Goal: Information Seeking & Learning: Find specific fact

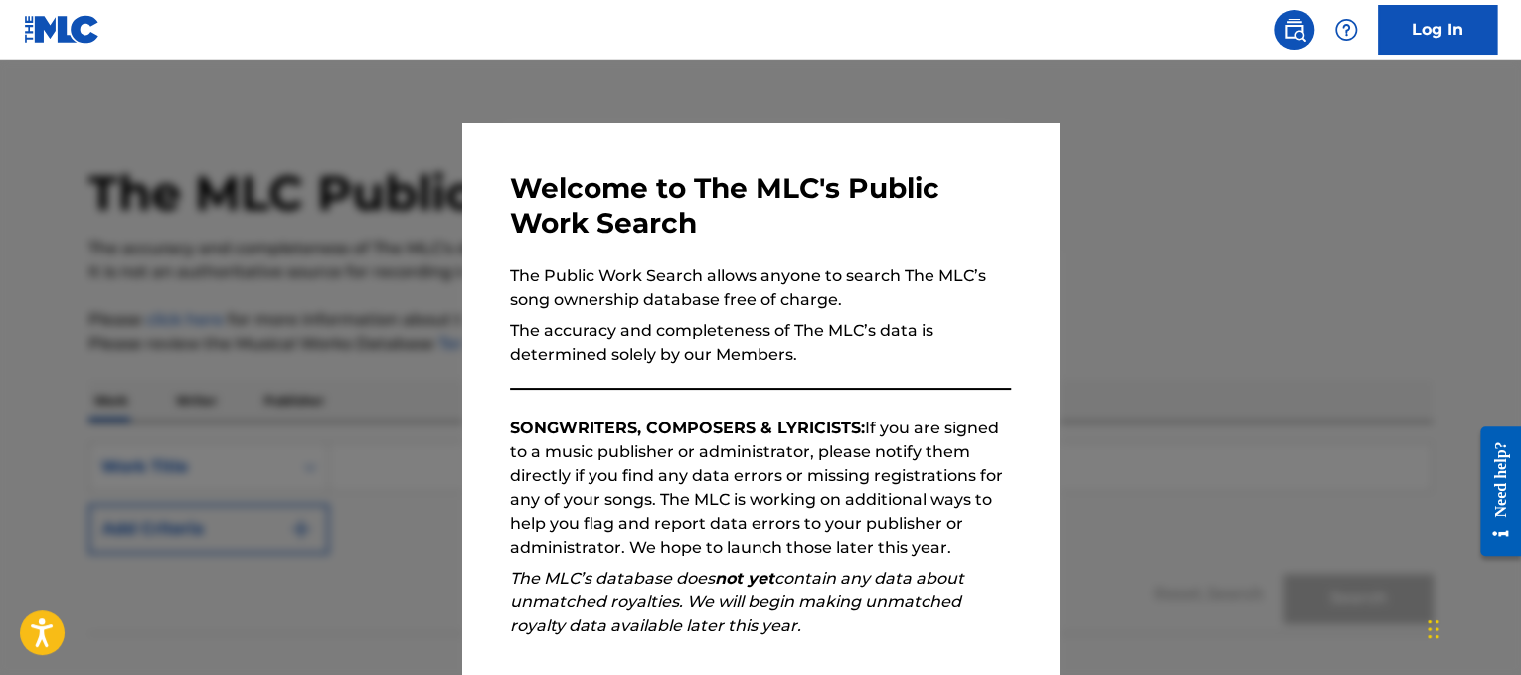
scroll to position [235, 0]
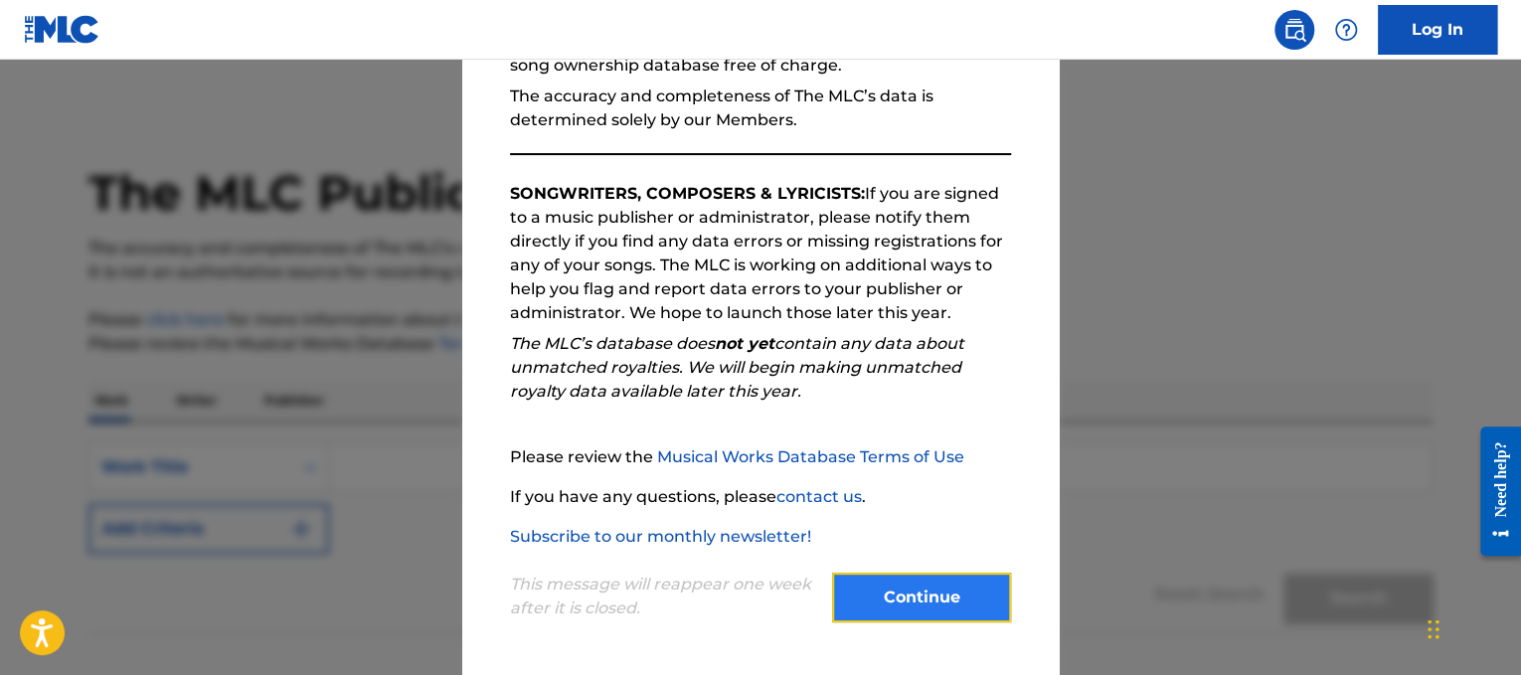
click at [930, 607] on button "Continue" at bounding box center [921, 598] width 179 height 50
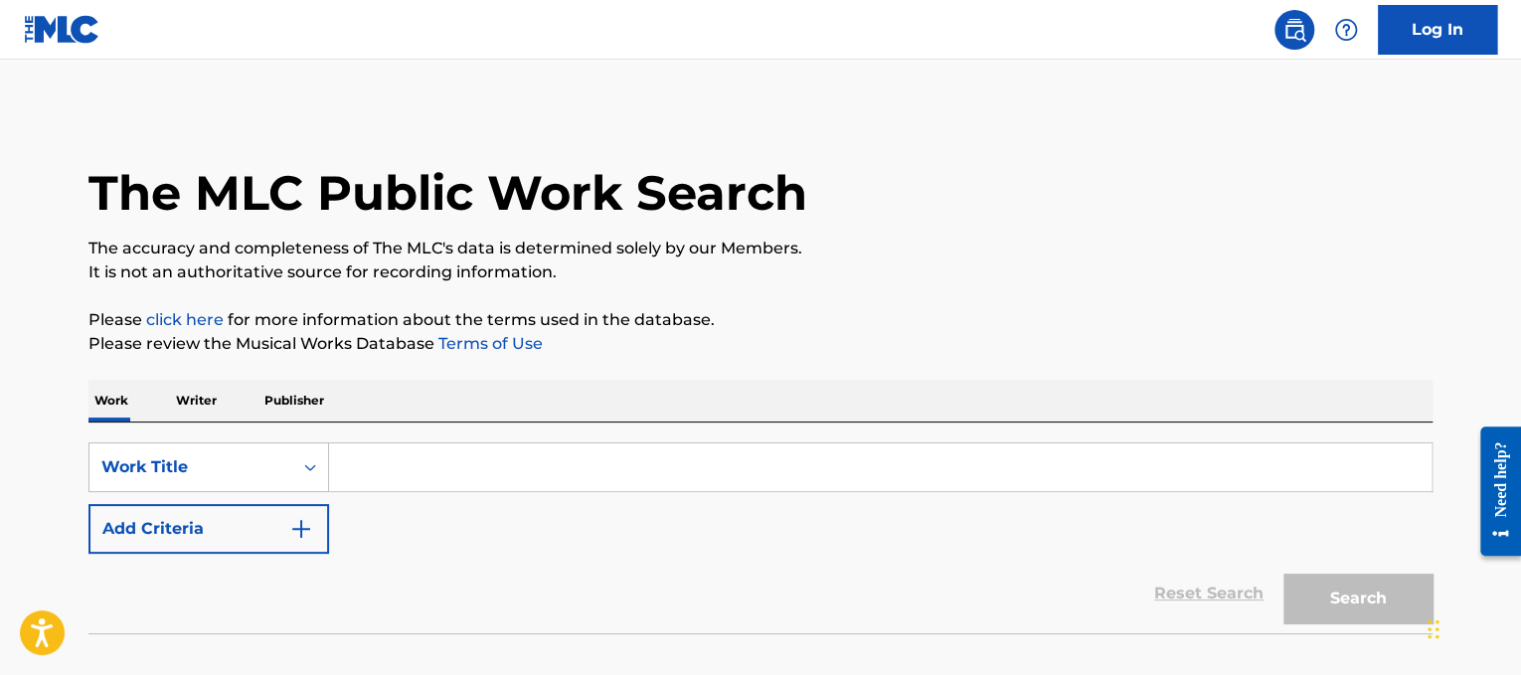
click at [794, 482] on input "Search Form" at bounding box center [880, 467] width 1103 height 48
paste input "The Pixies Here Comes Your Man"
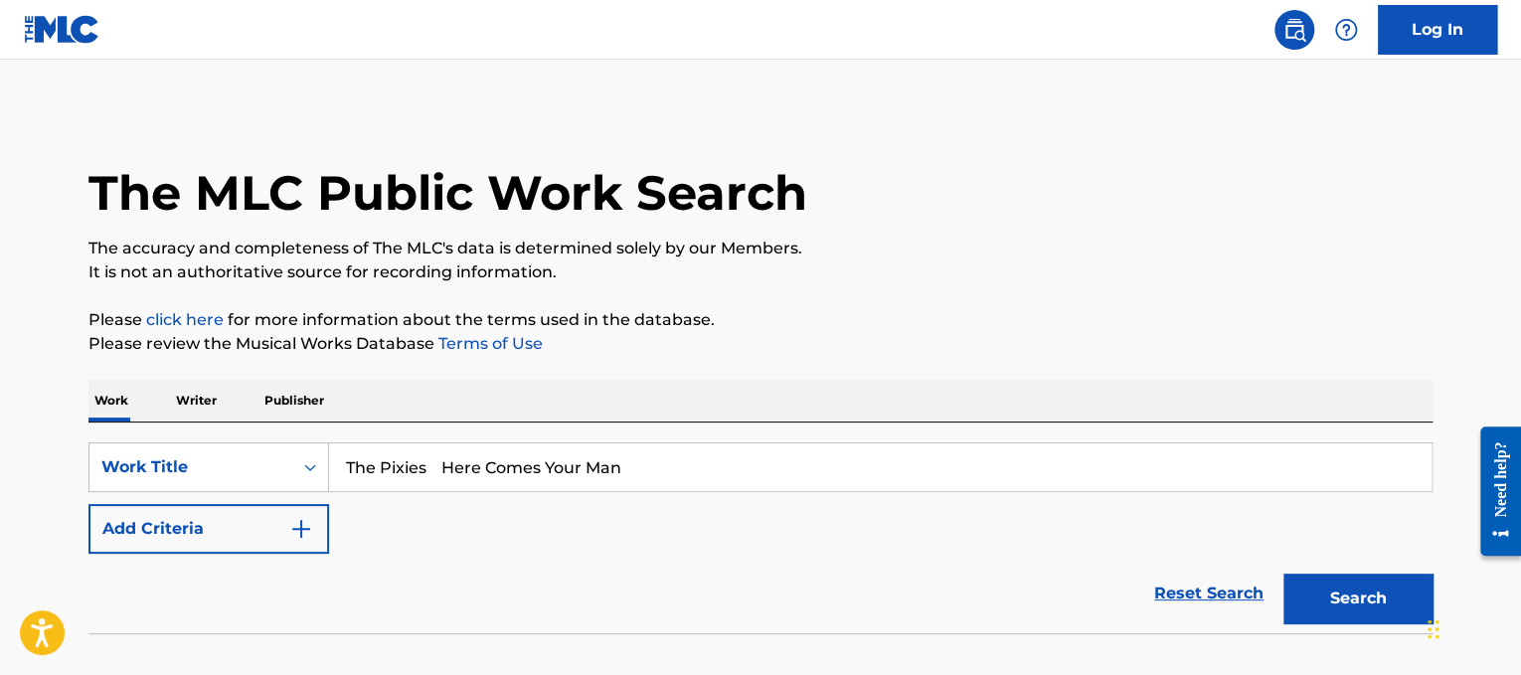
drag, startPoint x: 422, startPoint y: 468, endPoint x: 0, endPoint y: 312, distance: 449.5
click at [0, 312] on main "The MLC Public Work Search The accuracy and completeness of The MLC's data is d…" at bounding box center [760, 383] width 1521 height 646
type input "Here Comes Your Man"
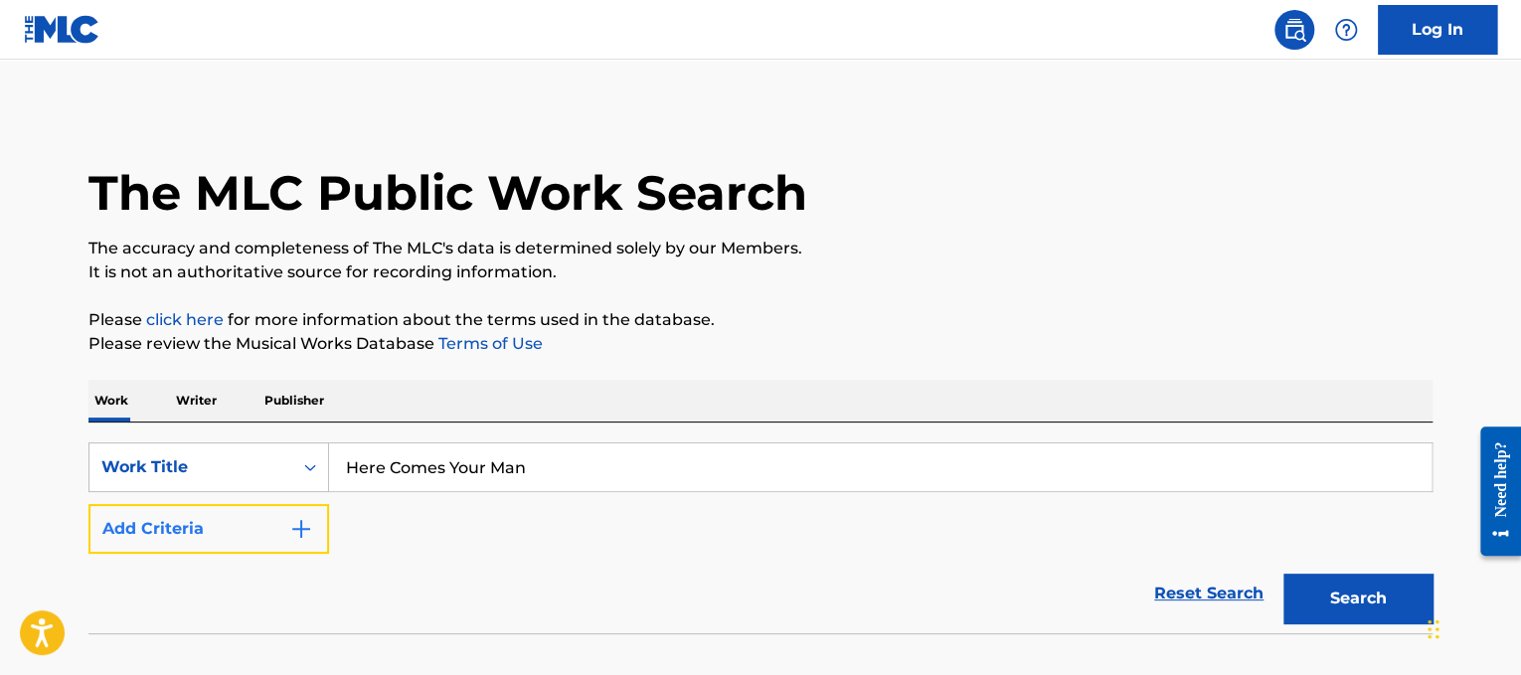
click at [278, 523] on button "Add Criteria" at bounding box center [208, 529] width 241 height 50
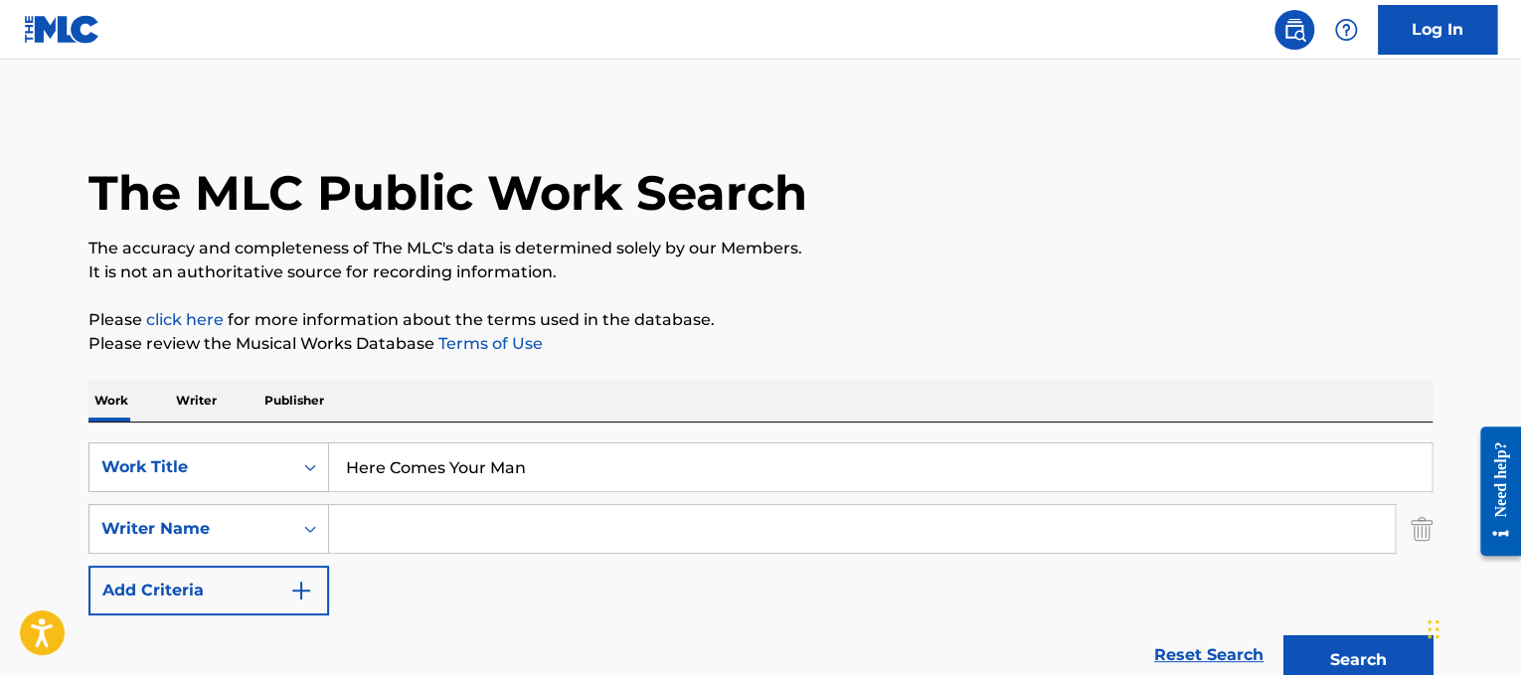
click at [409, 526] on input "Search Form" at bounding box center [862, 529] width 1066 height 48
type input "[PERSON_NAME]"
click at [1284, 635] on button "Search" at bounding box center [1358, 660] width 149 height 50
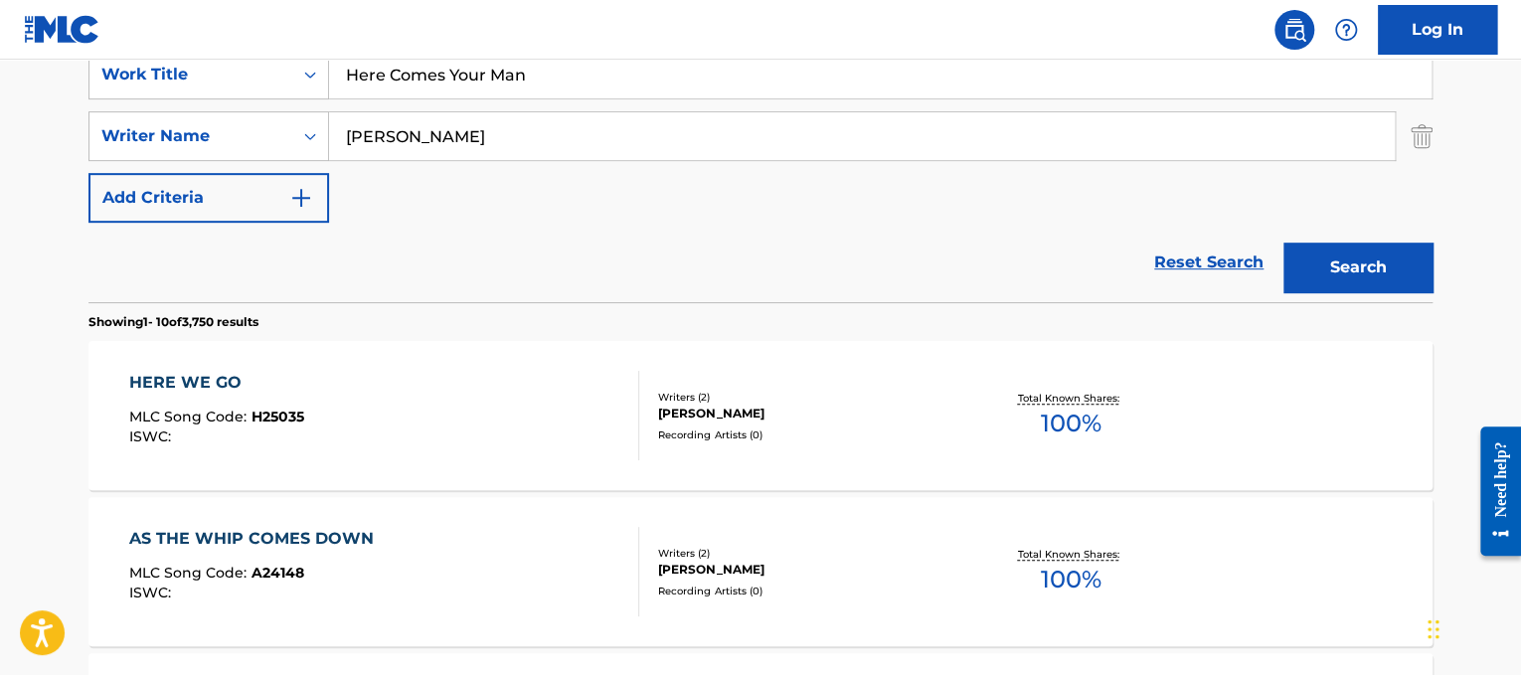
scroll to position [381, 0]
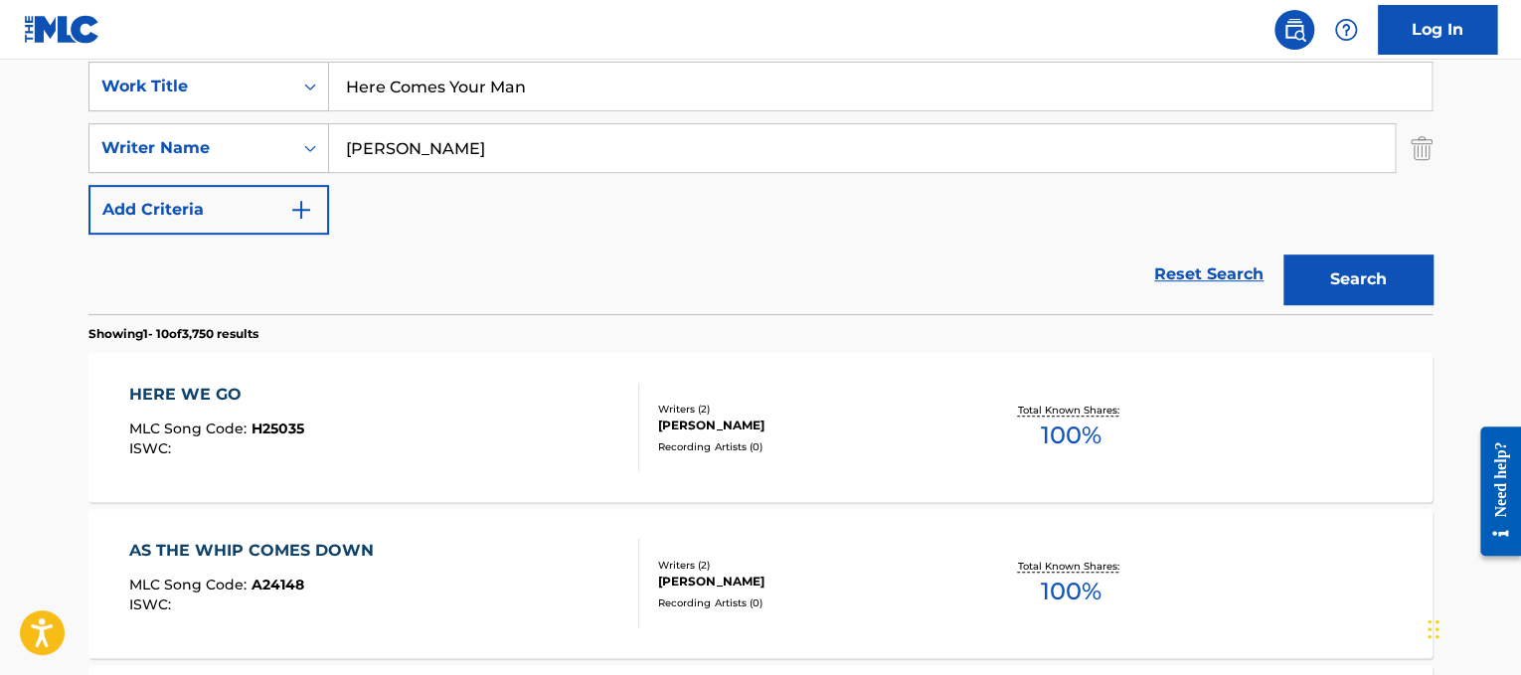
drag, startPoint x: 525, startPoint y: 131, endPoint x: 139, endPoint y: 26, distance: 399.9
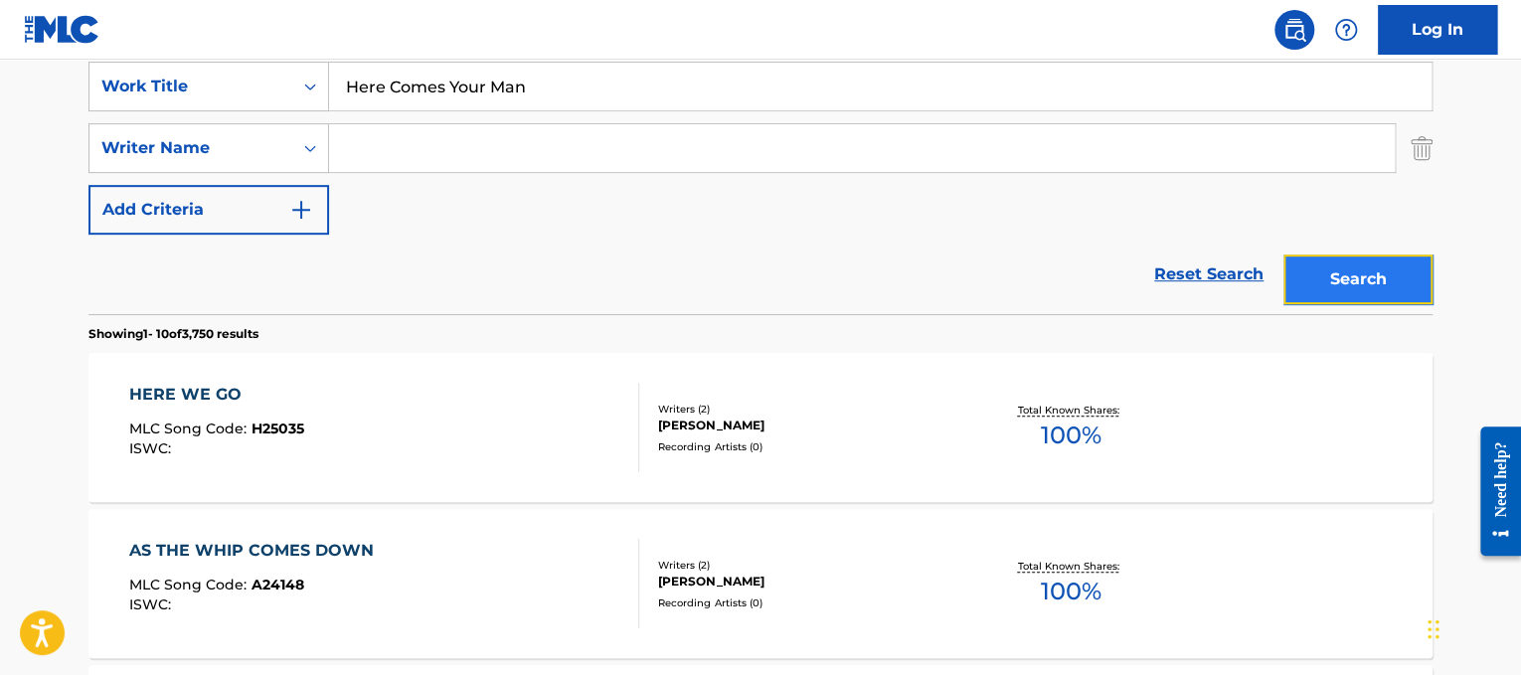
click at [1363, 273] on button "Search" at bounding box center [1358, 280] width 149 height 50
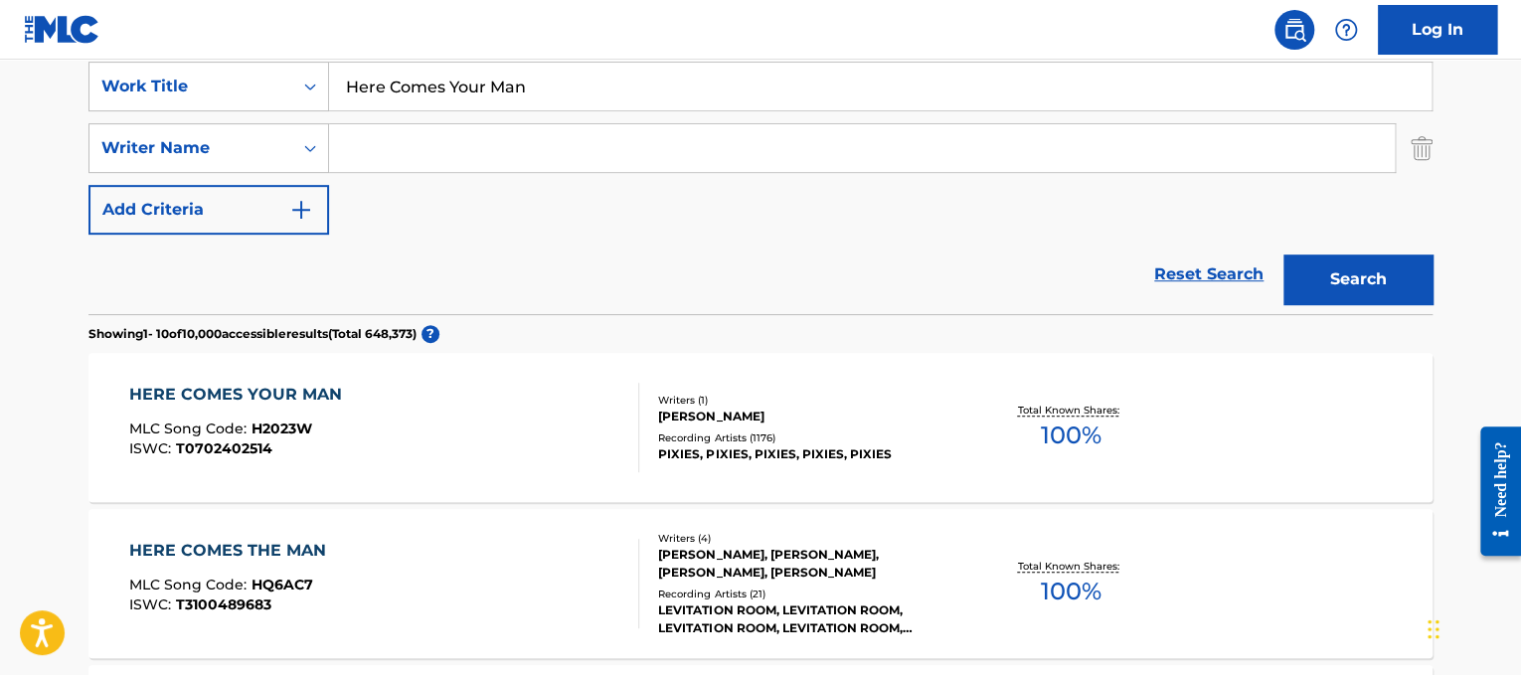
scroll to position [428, 0]
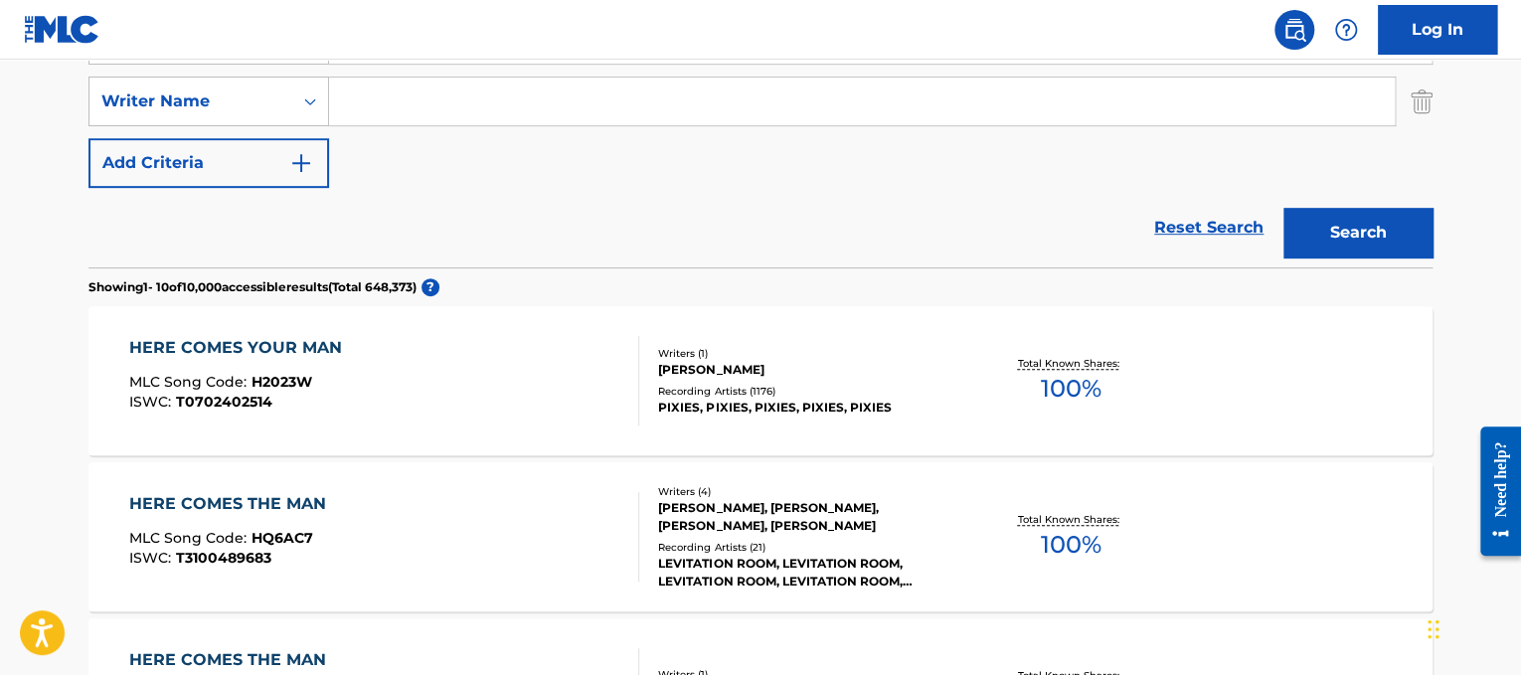
click at [521, 383] on div "HERE COMES YOUR MAN MLC Song Code : H2023W ISWC : T0702402514" at bounding box center [384, 380] width 511 height 89
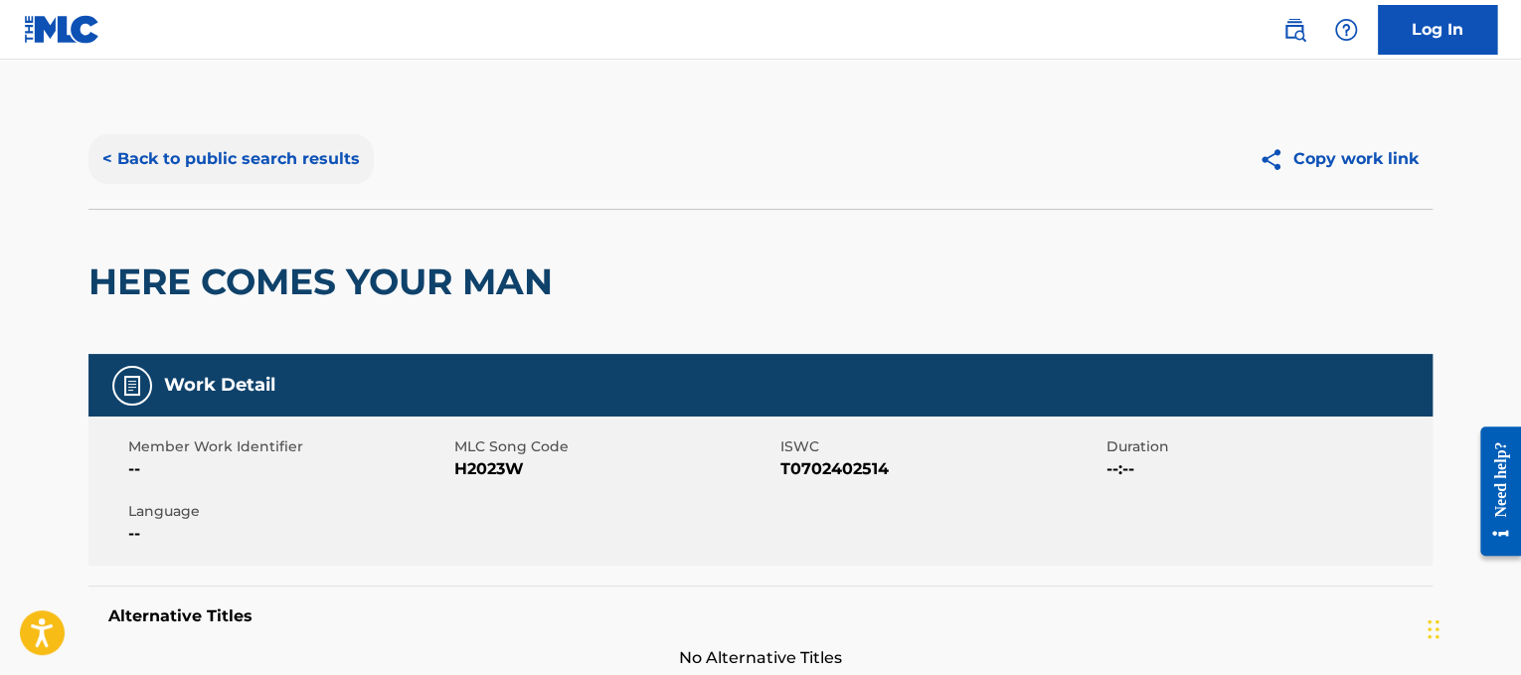
click at [313, 146] on button "< Back to public search results" at bounding box center [230, 159] width 285 height 50
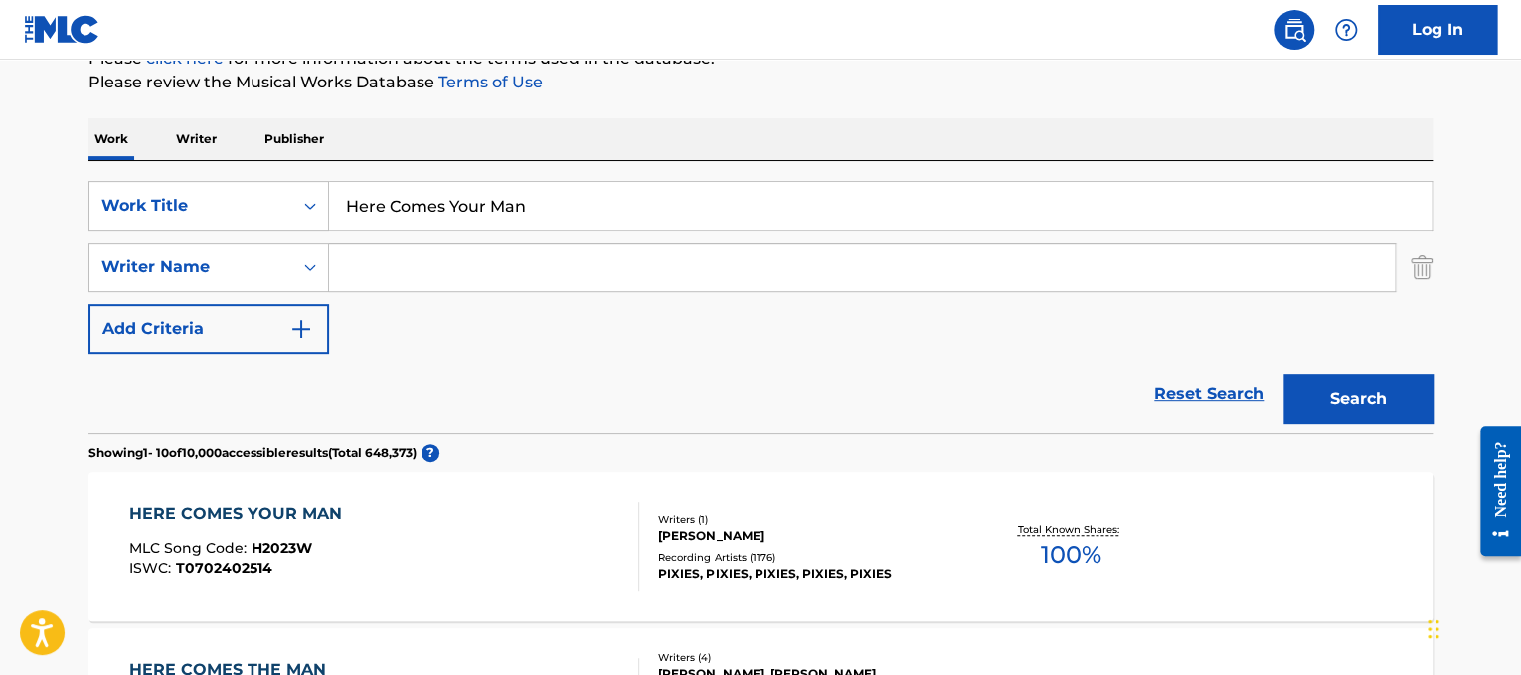
scroll to position [227, 0]
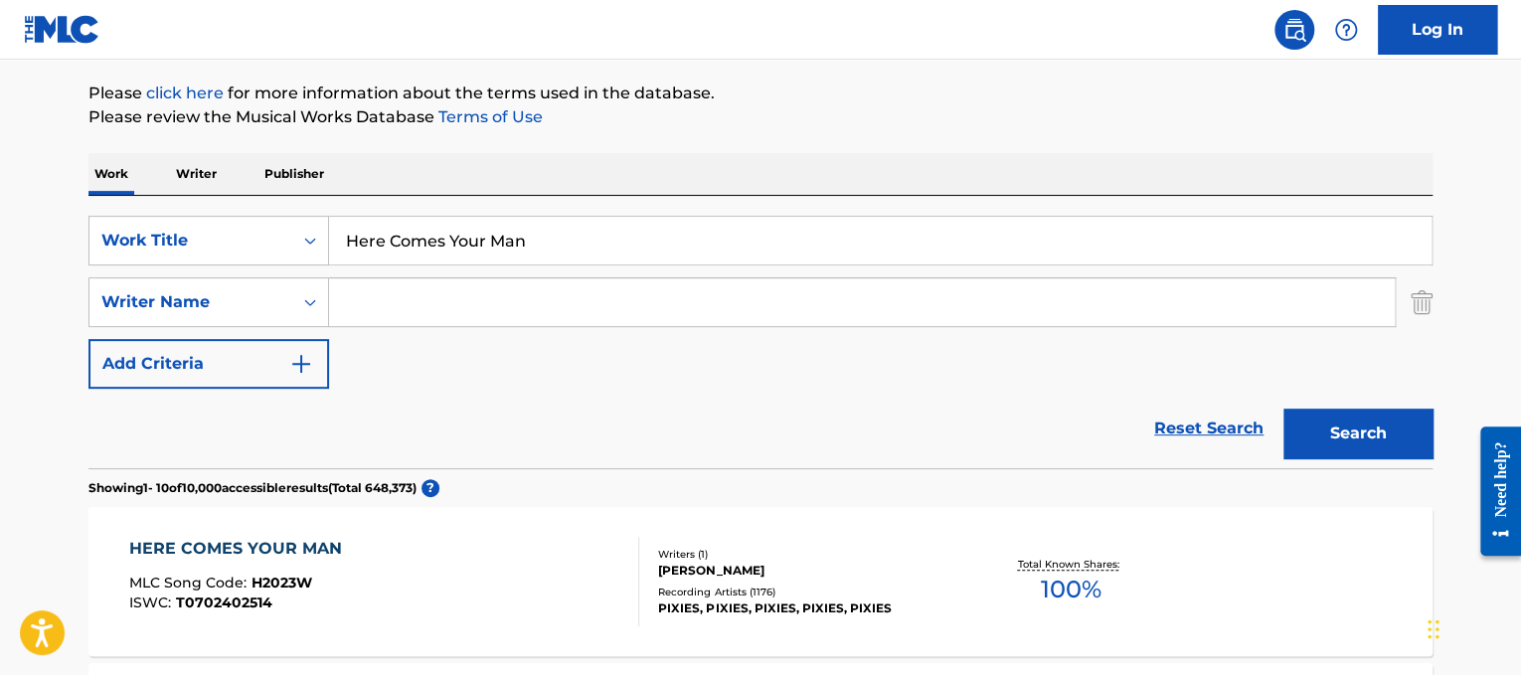
drag, startPoint x: 596, startPoint y: 236, endPoint x: 238, endPoint y: 139, distance: 370.7
paste input "[PERSON_NAME] Stand By Me"
drag, startPoint x: 453, startPoint y: 231, endPoint x: 217, endPoint y: 154, distance: 248.7
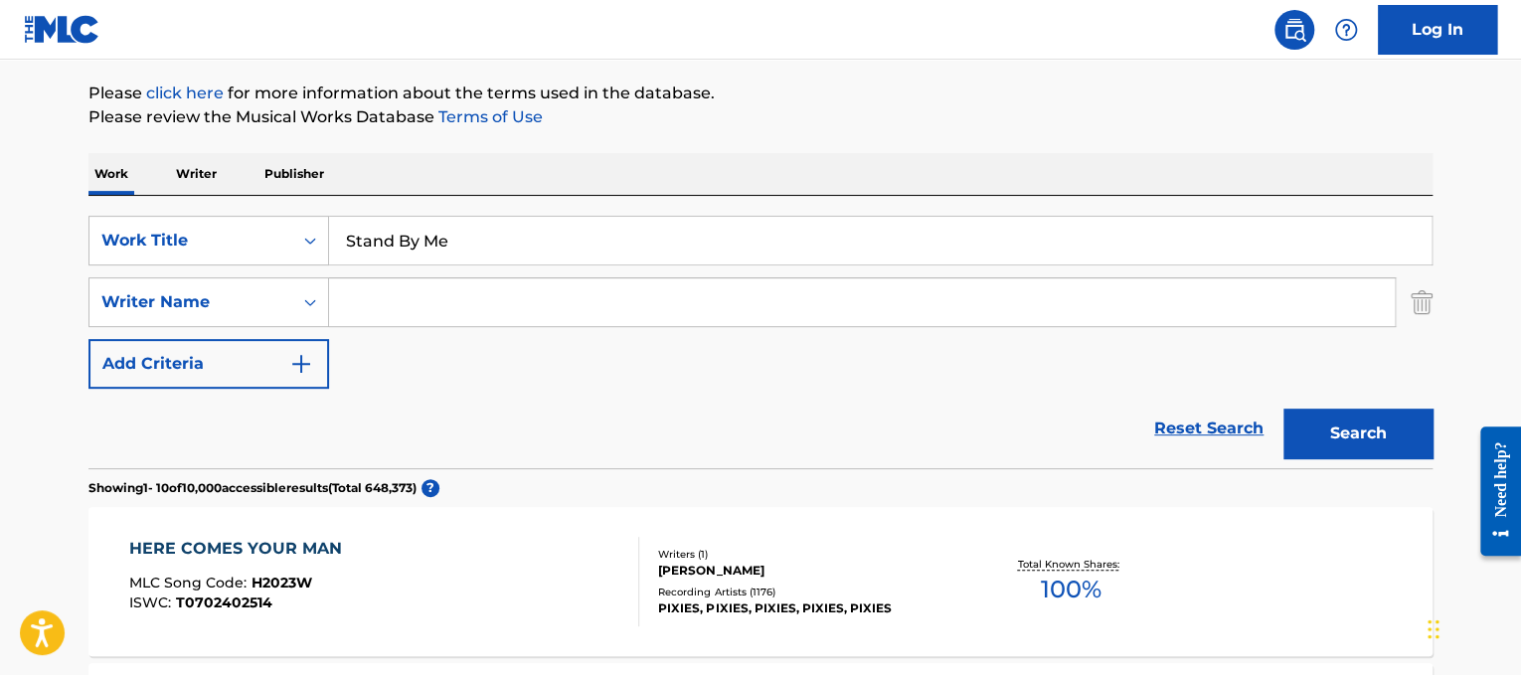
type input "Stand By Me"
click at [555, 318] on input "Search Form" at bounding box center [862, 302] width 1066 height 48
type input "[PERSON_NAME]"
click at [1284, 409] on button "Search" at bounding box center [1358, 434] width 149 height 50
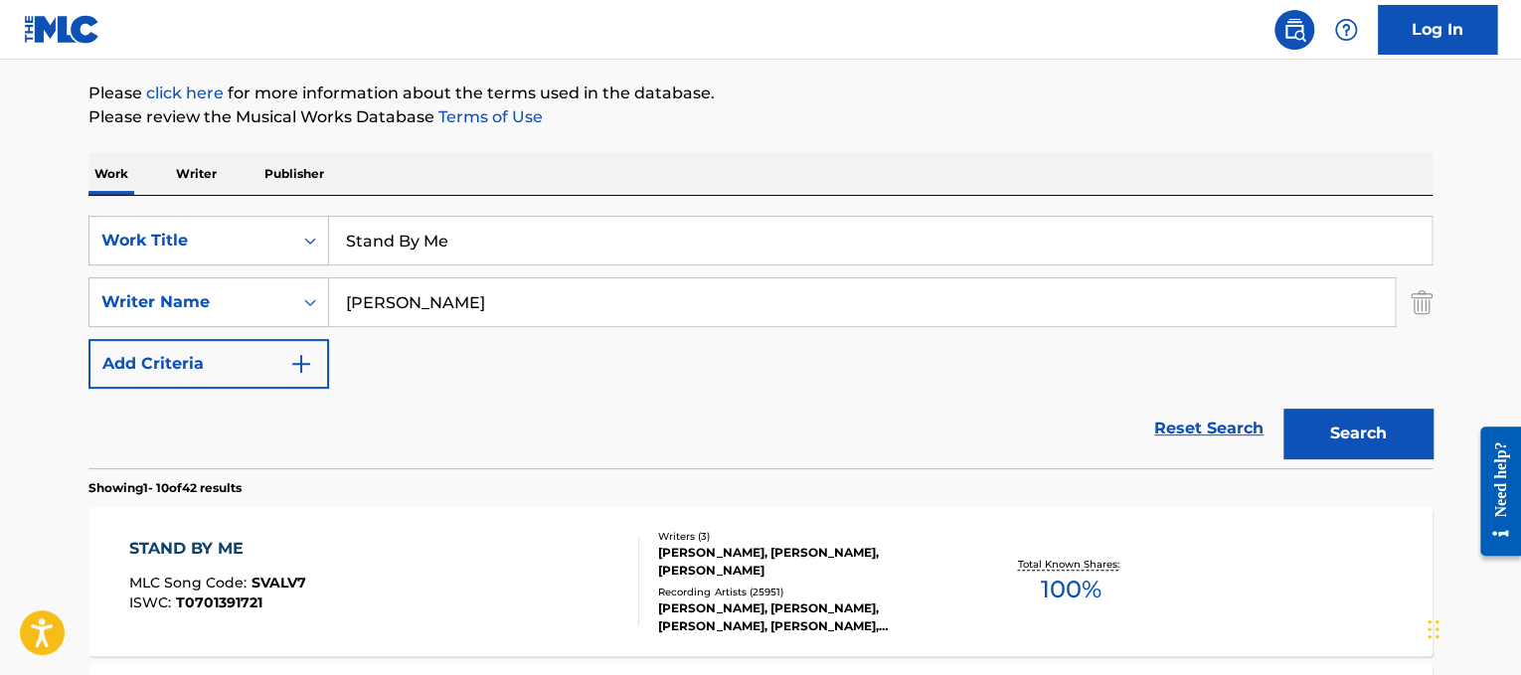
click at [329, 589] on div "STAND BY ME MLC Song Code : SVALV7 ISWC : T0701391721" at bounding box center [384, 581] width 511 height 89
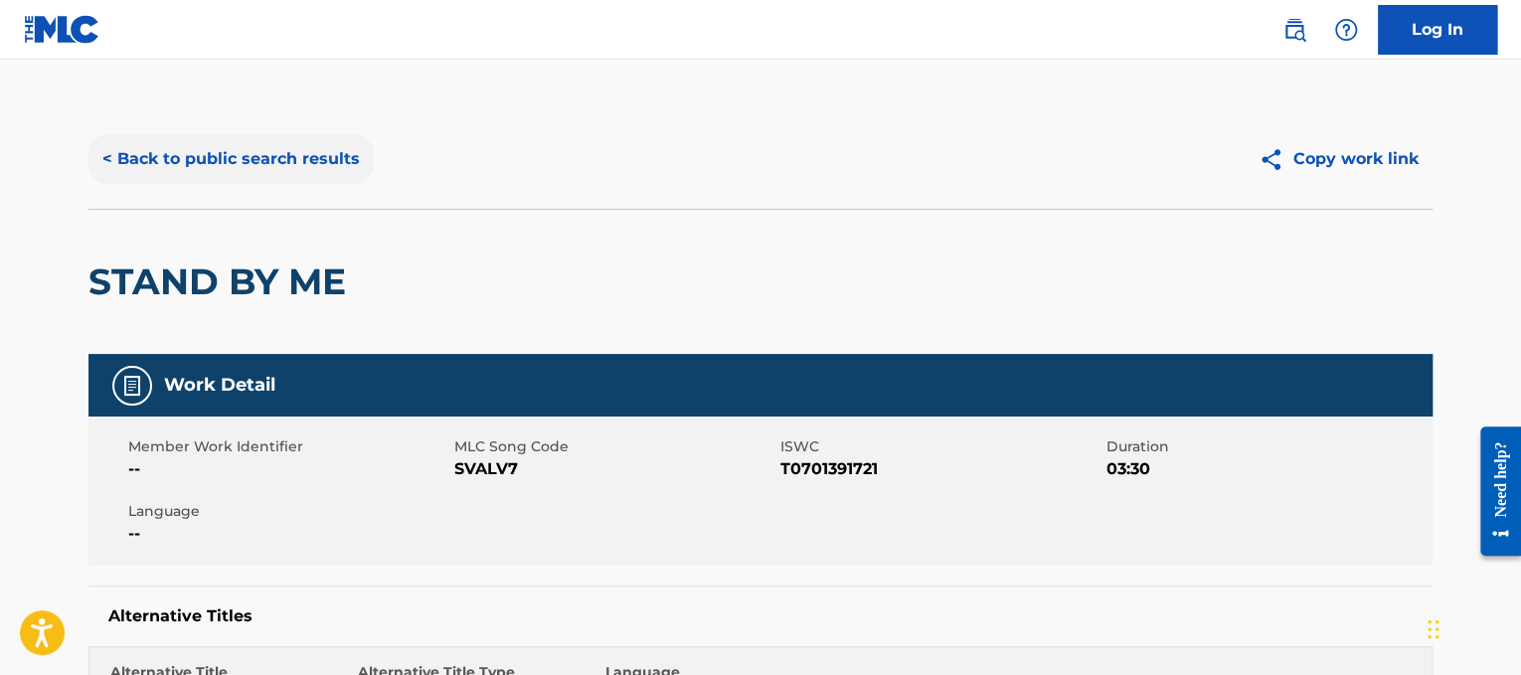
click at [231, 179] on button "< Back to public search results" at bounding box center [230, 159] width 285 height 50
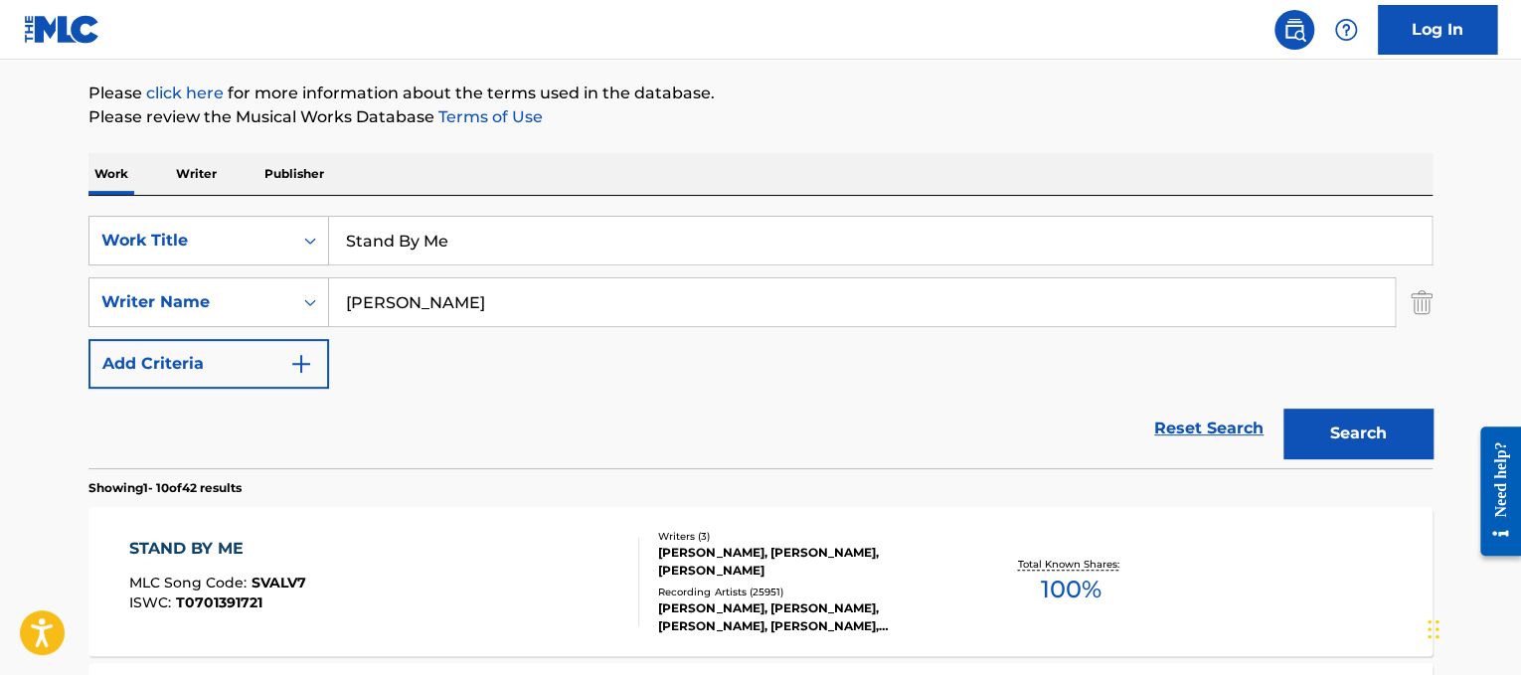
drag, startPoint x: 567, startPoint y: 235, endPoint x: 222, endPoint y: 161, distance: 352.7
paste input "All American Rejects Gives You Hell"
drag, startPoint x: 508, startPoint y: 239, endPoint x: 220, endPoint y: 132, distance: 307.3
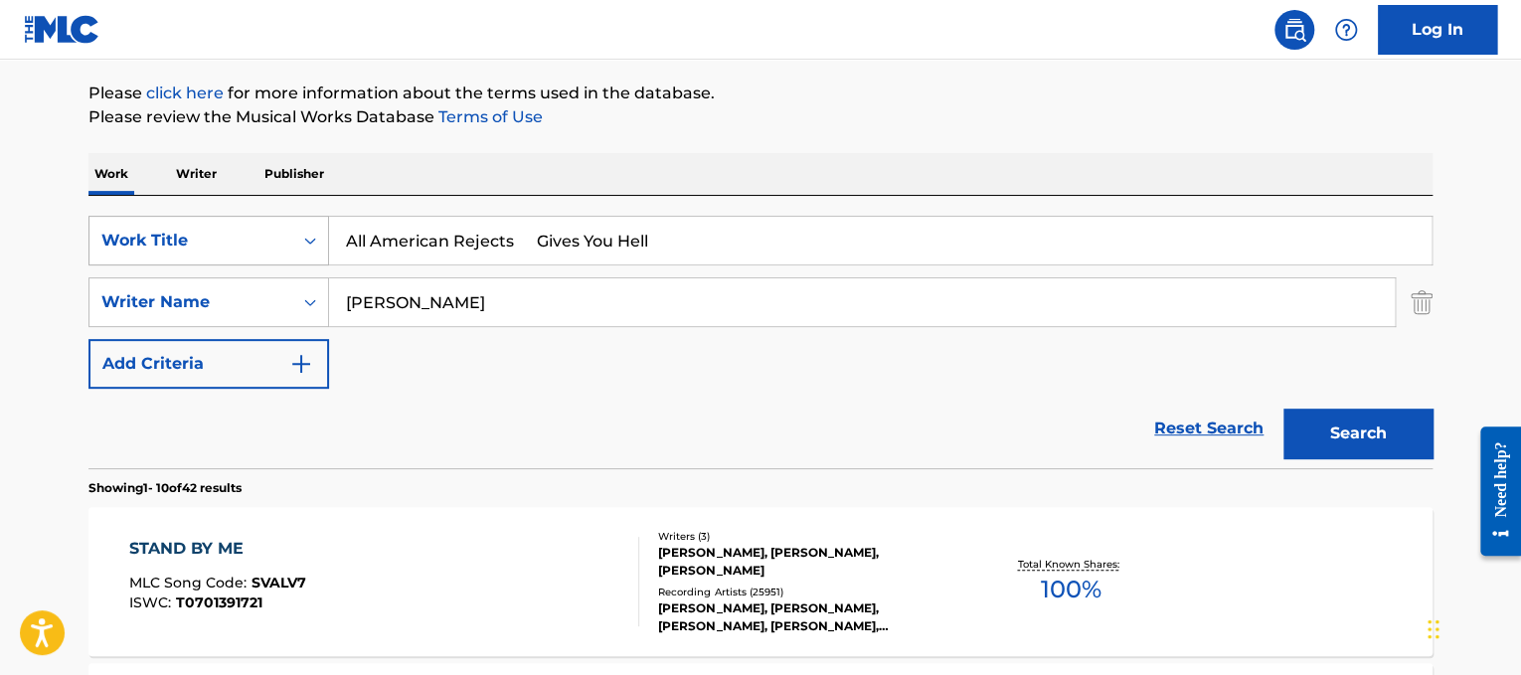
drag, startPoint x: 506, startPoint y: 241, endPoint x: 249, endPoint y: 234, distance: 257.6
click at [249, 234] on div "SearchWithCriteriad365d50e-ee68-4f25-b9b9-568e7ee9061f Work Title All American …" at bounding box center [760, 241] width 1344 height 50
type input "Gives You Hell"
drag, startPoint x: 548, startPoint y: 312, endPoint x: 0, endPoint y: 283, distance: 548.6
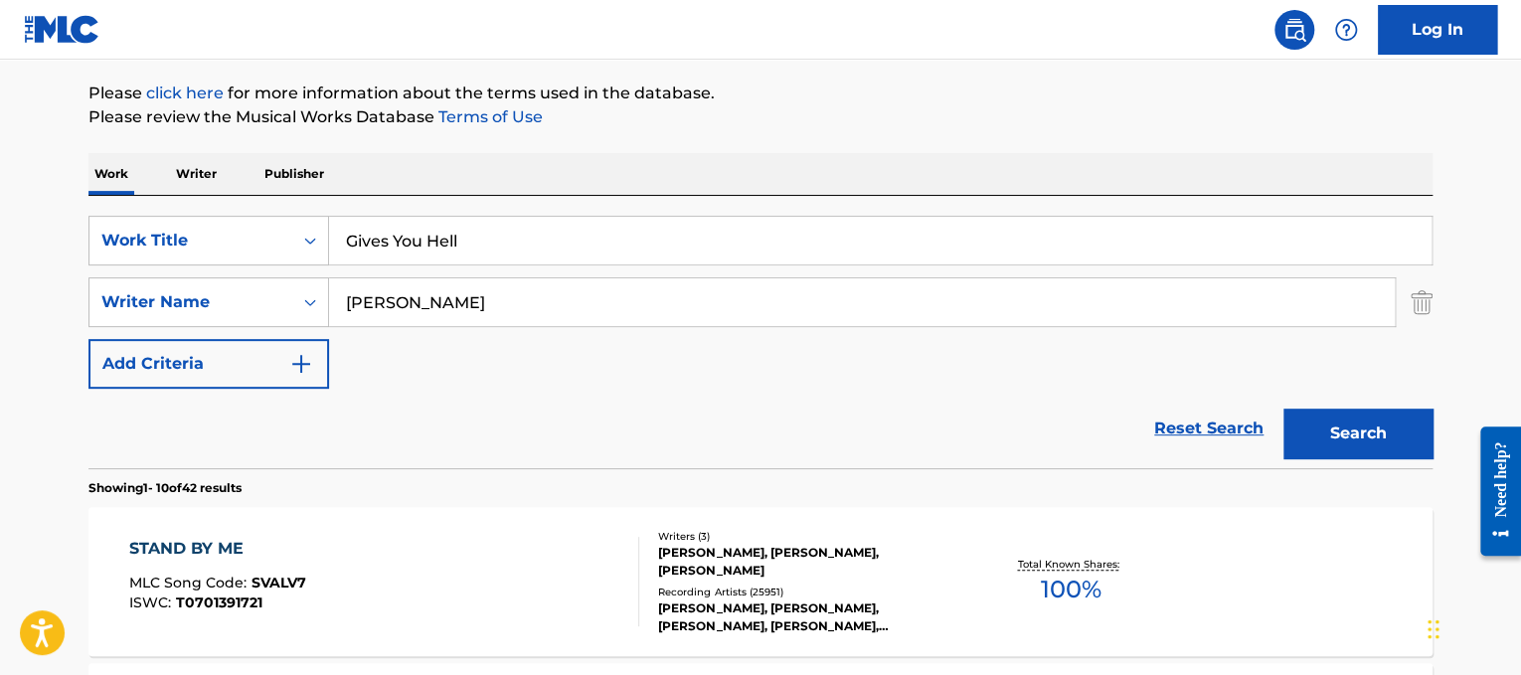
click at [1284, 409] on button "Search" at bounding box center [1358, 434] width 149 height 50
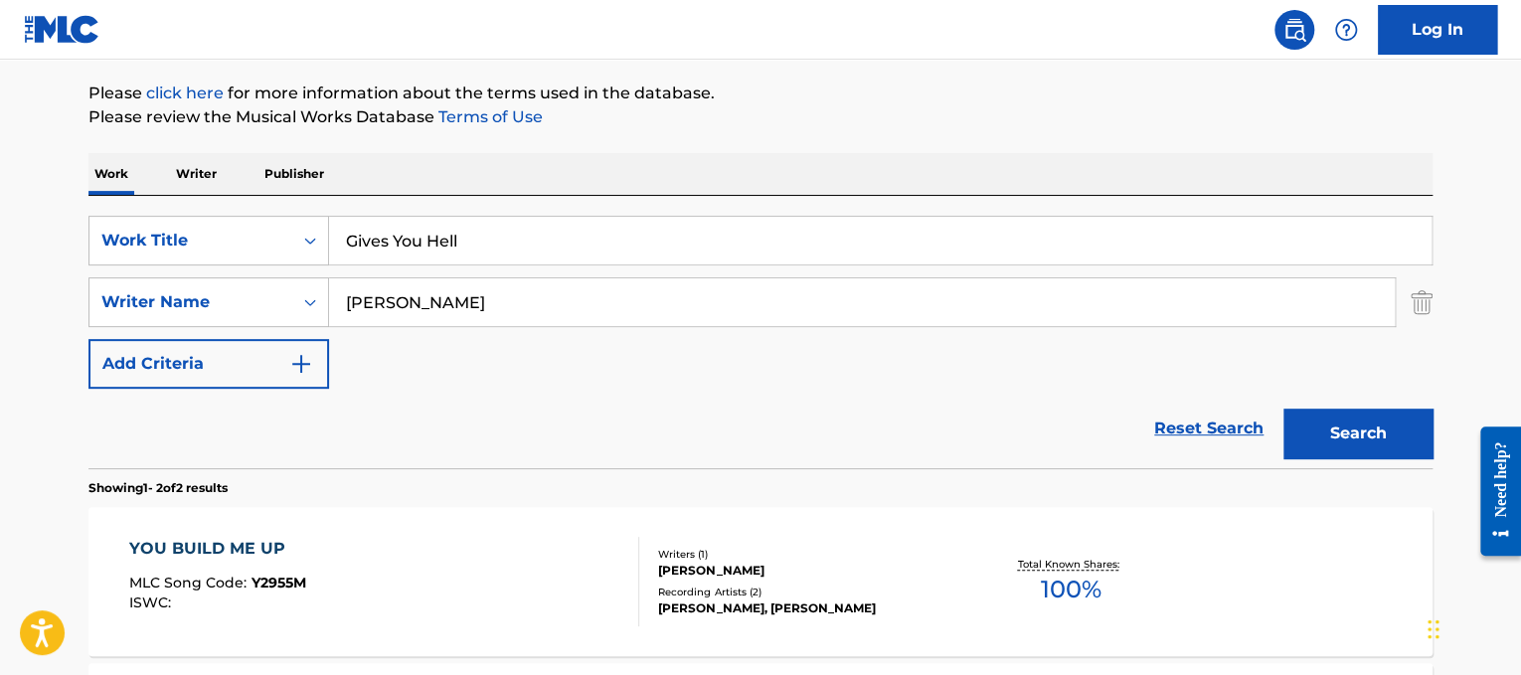
type input "[PERSON_NAME]"
click at [1284, 409] on button "Search" at bounding box center [1358, 434] width 149 height 50
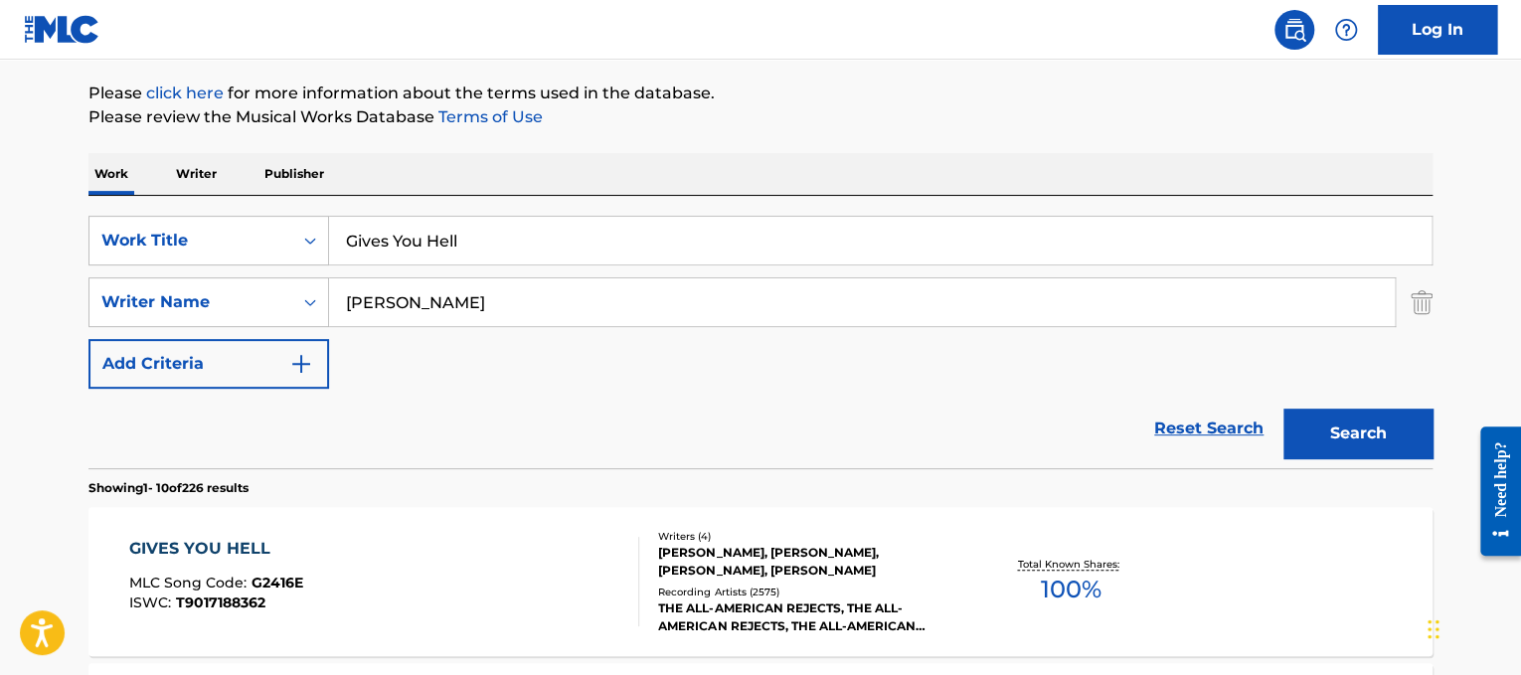
click at [526, 588] on div "GIVES YOU HELL MLC Song Code : G2416E ISWC : T9017188362" at bounding box center [384, 581] width 511 height 89
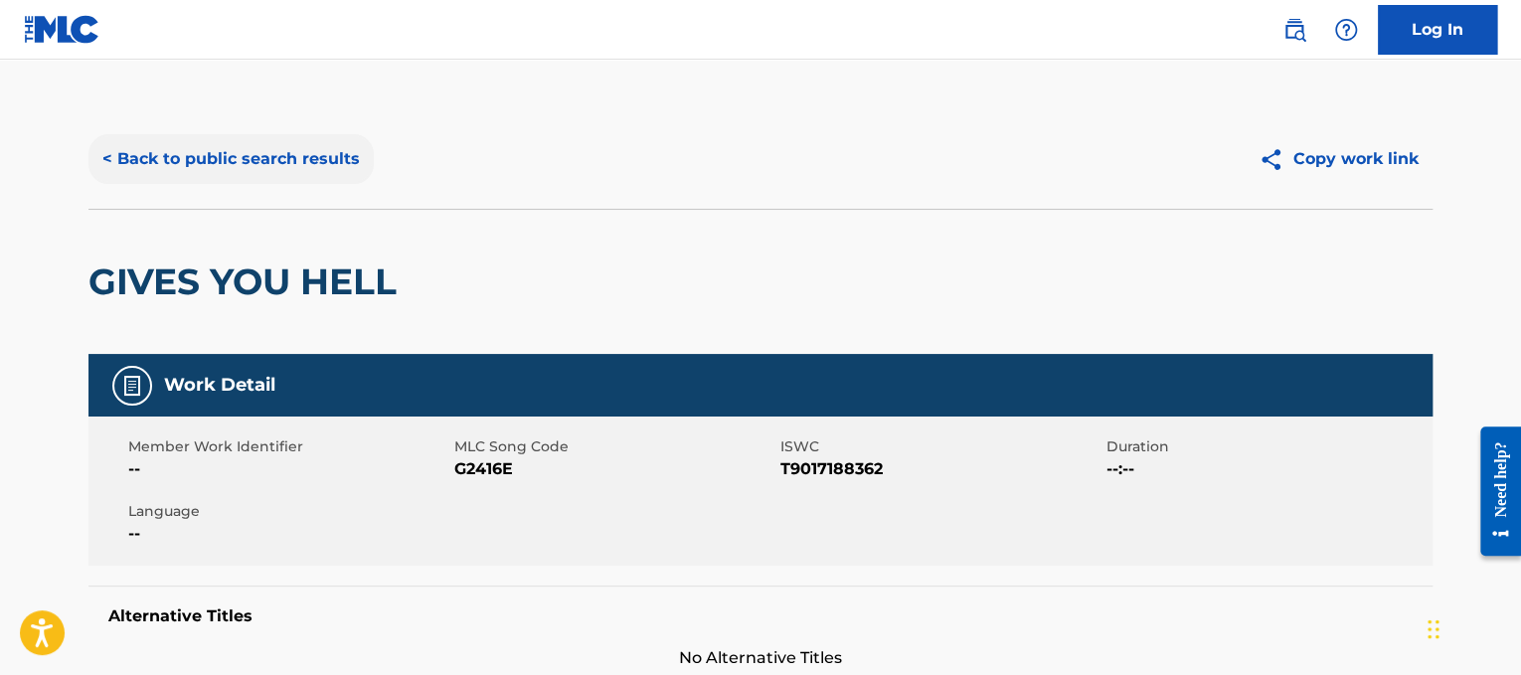
click at [322, 141] on button "< Back to public search results" at bounding box center [230, 159] width 285 height 50
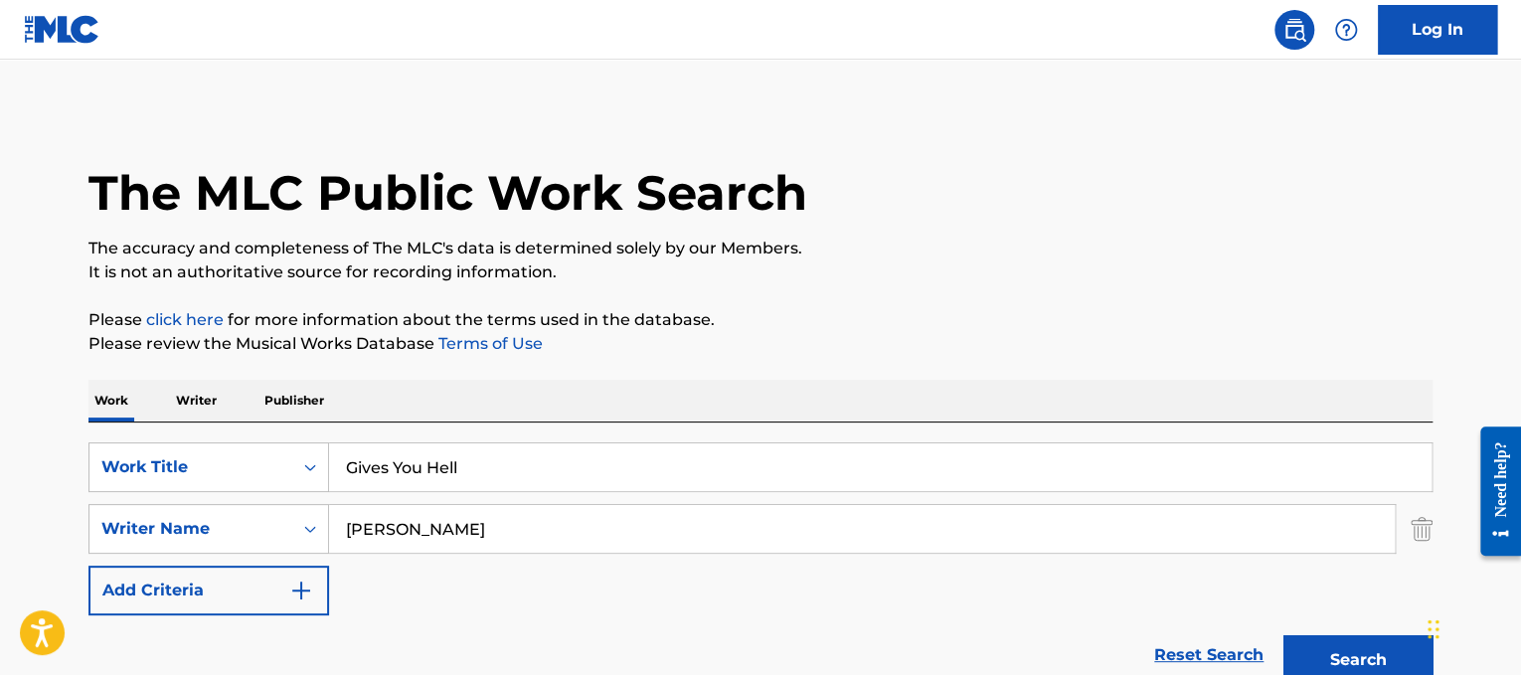
scroll to position [227, 0]
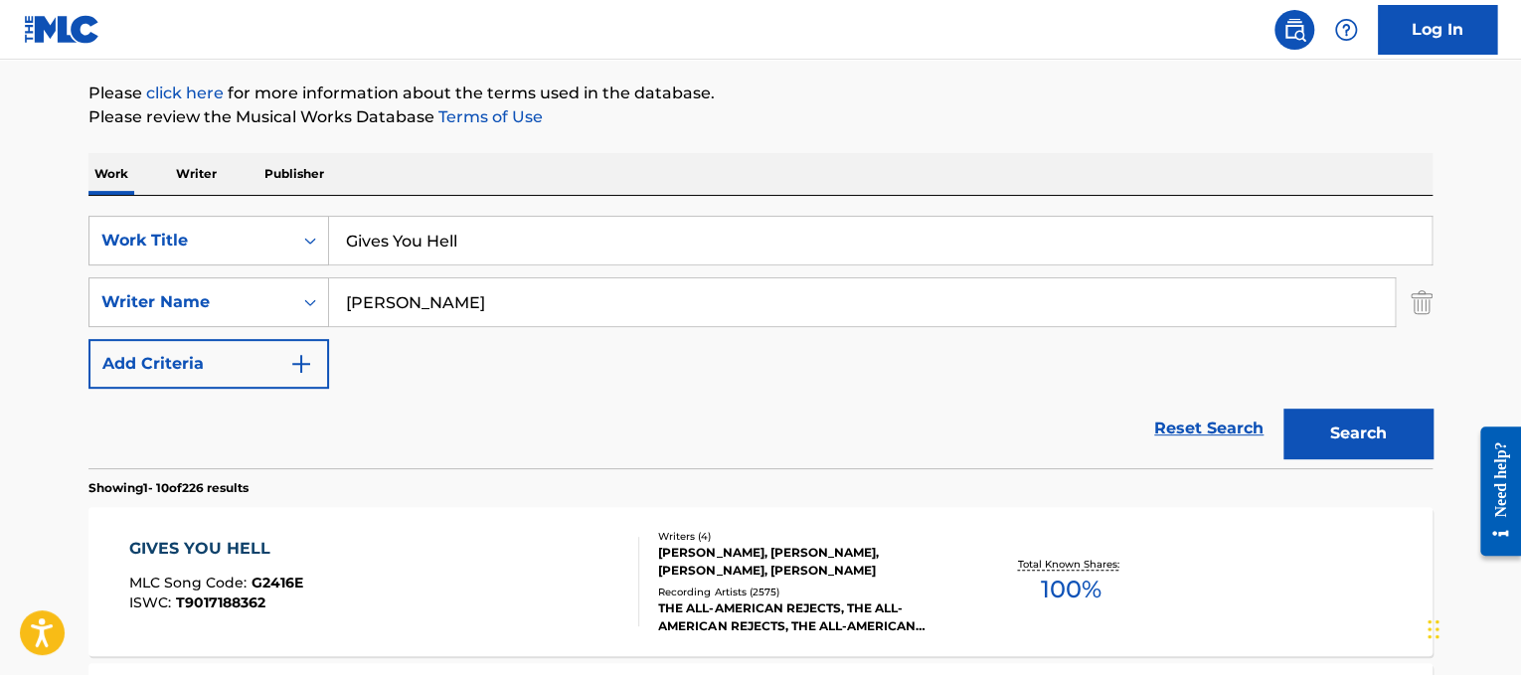
drag, startPoint x: 557, startPoint y: 230, endPoint x: 137, endPoint y: 155, distance: 426.1
paste input "[PERSON_NAME] Oops!...I Did It Again"
drag, startPoint x: 481, startPoint y: 239, endPoint x: 255, endPoint y: 171, distance: 236.5
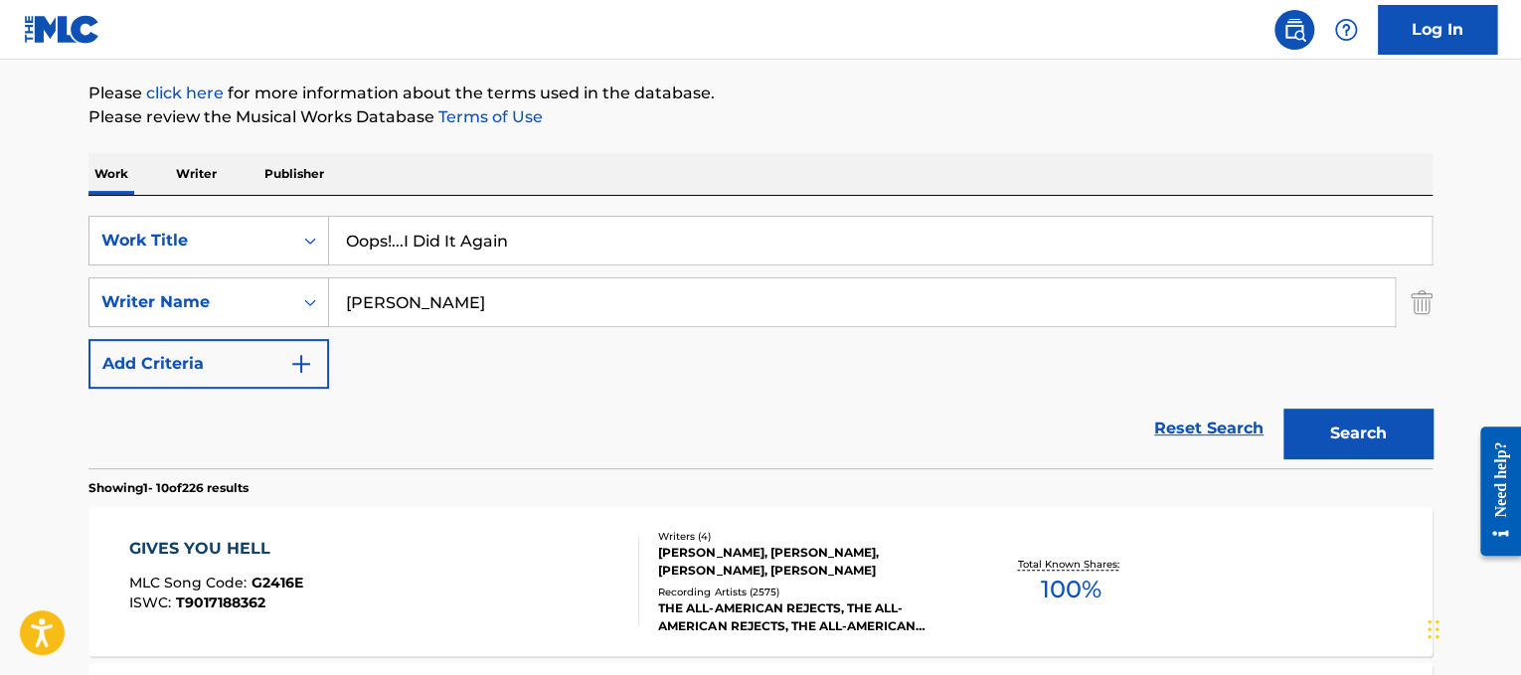
type input "Oops!...I Did It Again"
drag, startPoint x: 507, startPoint y: 293, endPoint x: 0, endPoint y: 79, distance: 550.6
type input "[PERSON_NAME]"
click at [1284, 409] on button "Search" at bounding box center [1358, 434] width 149 height 50
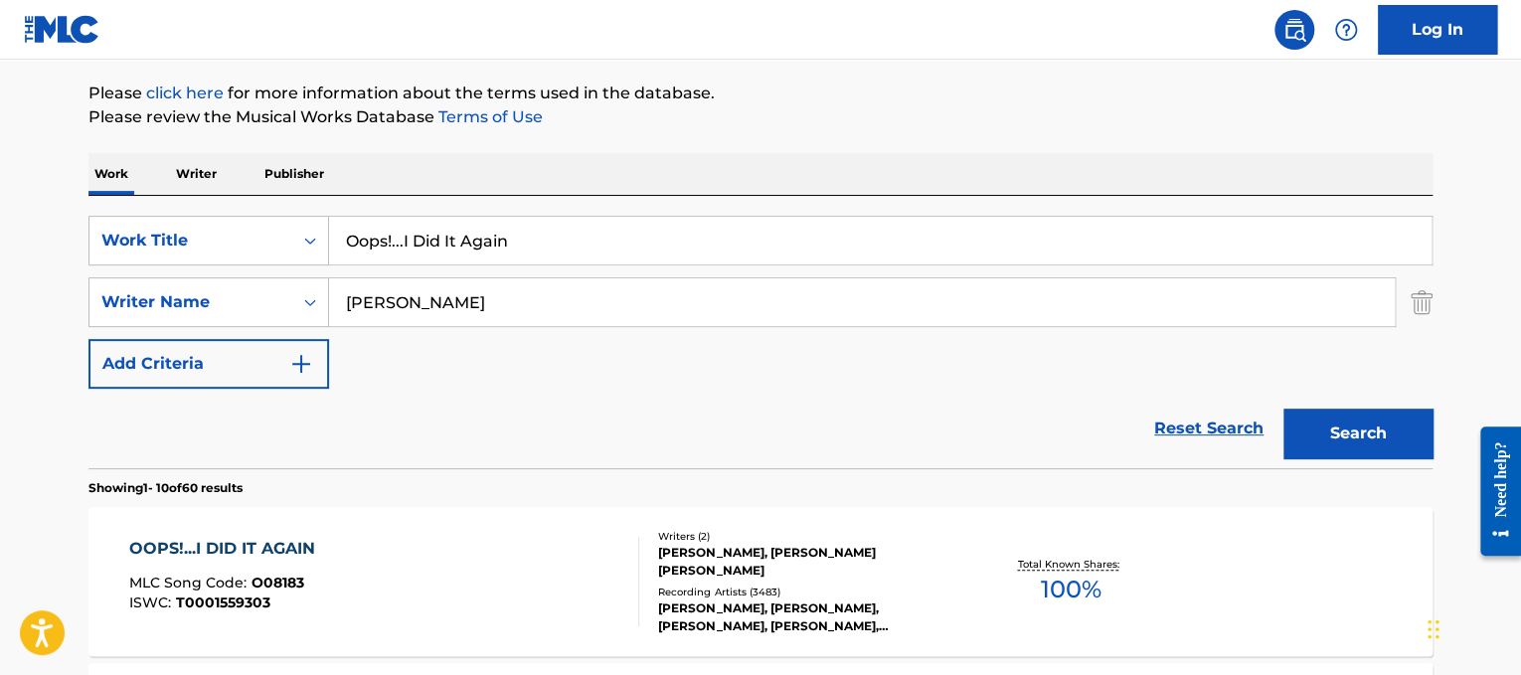
click at [310, 578] on div "MLC Song Code : O08183" at bounding box center [227, 586] width 196 height 20
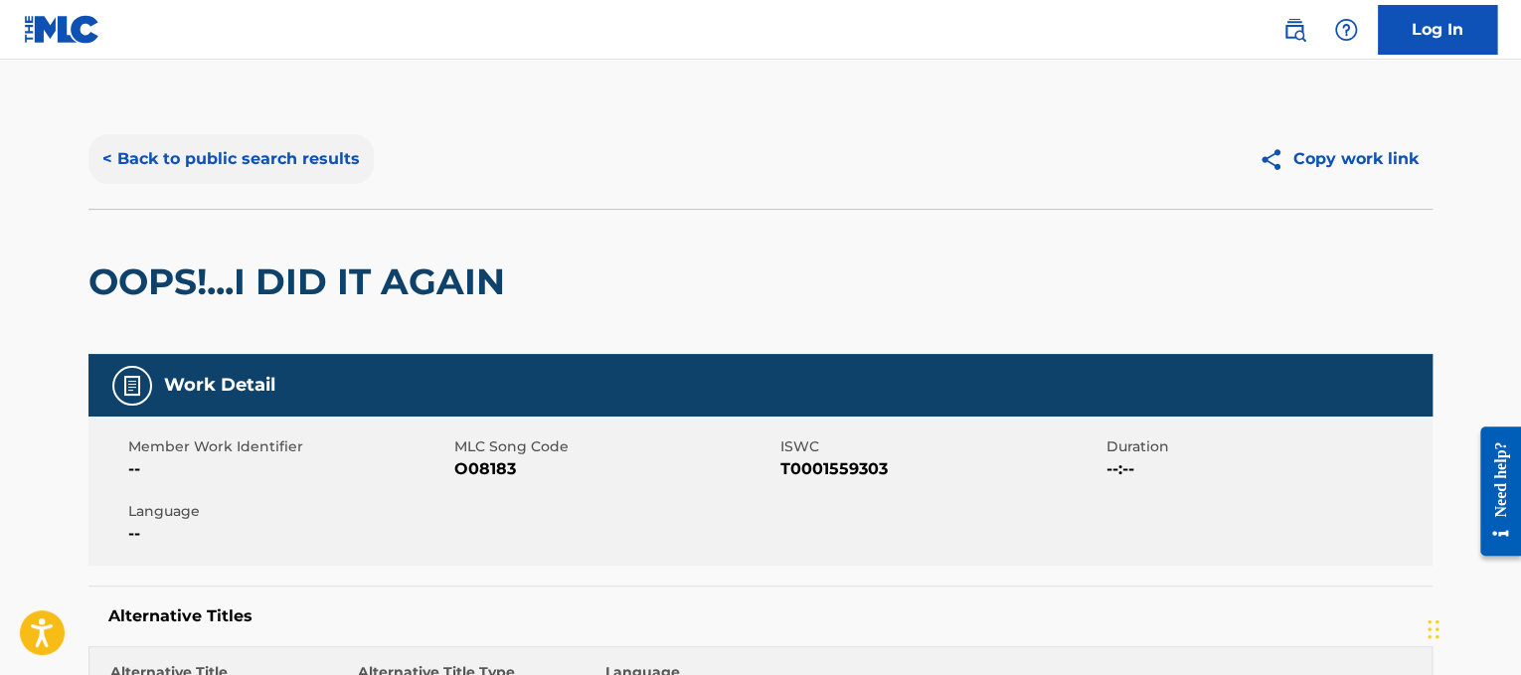
click at [284, 134] on button "< Back to public search results" at bounding box center [230, 159] width 285 height 50
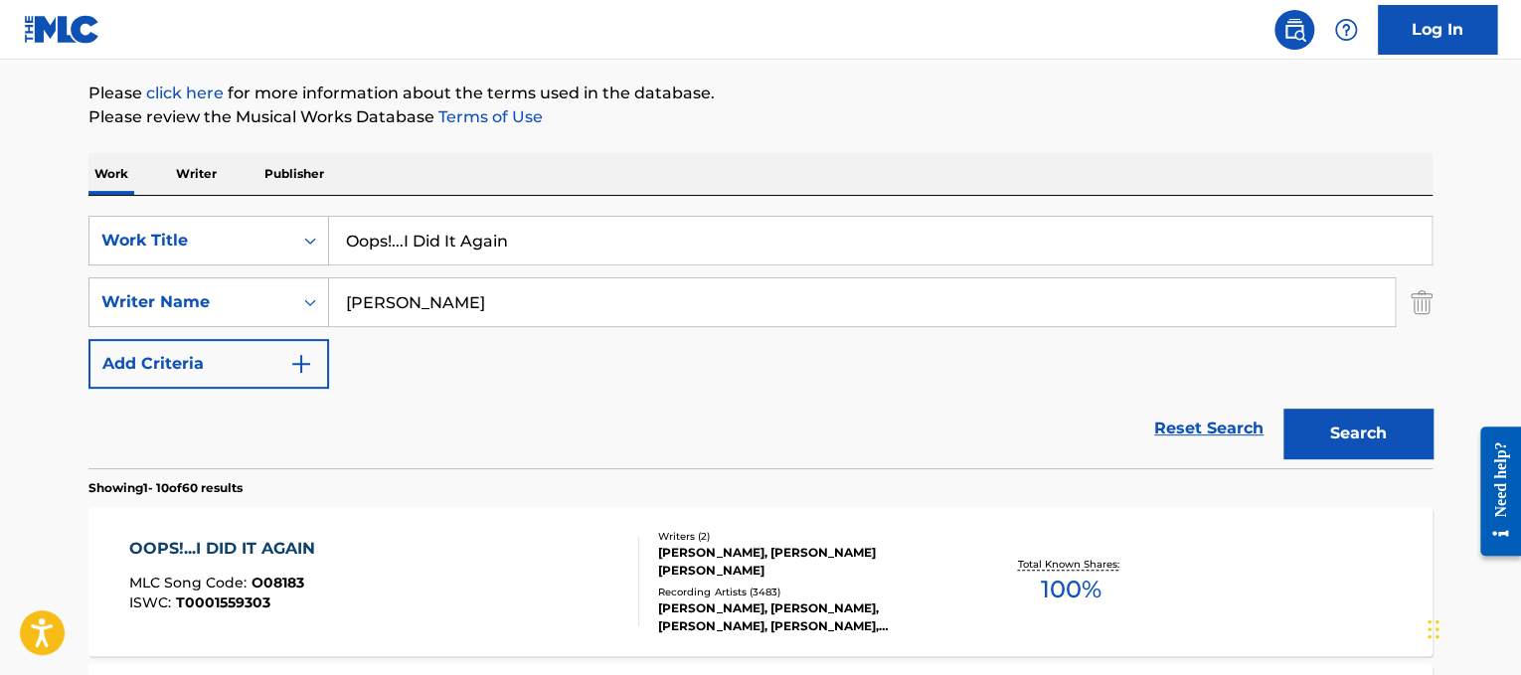
drag, startPoint x: 526, startPoint y: 229, endPoint x: 0, endPoint y: 92, distance: 543.3
paste input "[PERSON_NAME] Let's Get Loud"
drag, startPoint x: 462, startPoint y: 242, endPoint x: 57, endPoint y: 168, distance: 412.2
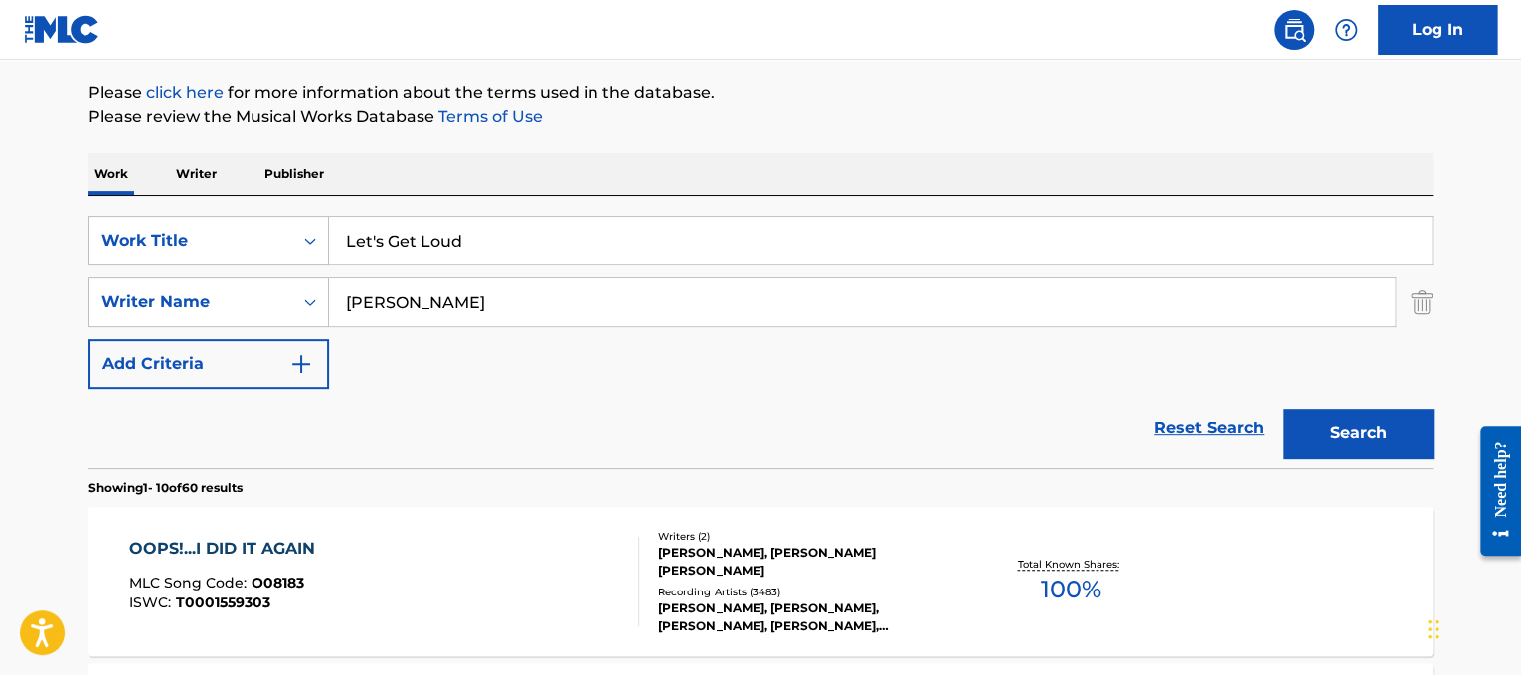
type input "Let's Get Loud"
drag, startPoint x: 403, startPoint y: 315, endPoint x: 0, endPoint y: 175, distance: 426.4
type input "estefan"
click at [1284, 409] on button "Search" at bounding box center [1358, 434] width 149 height 50
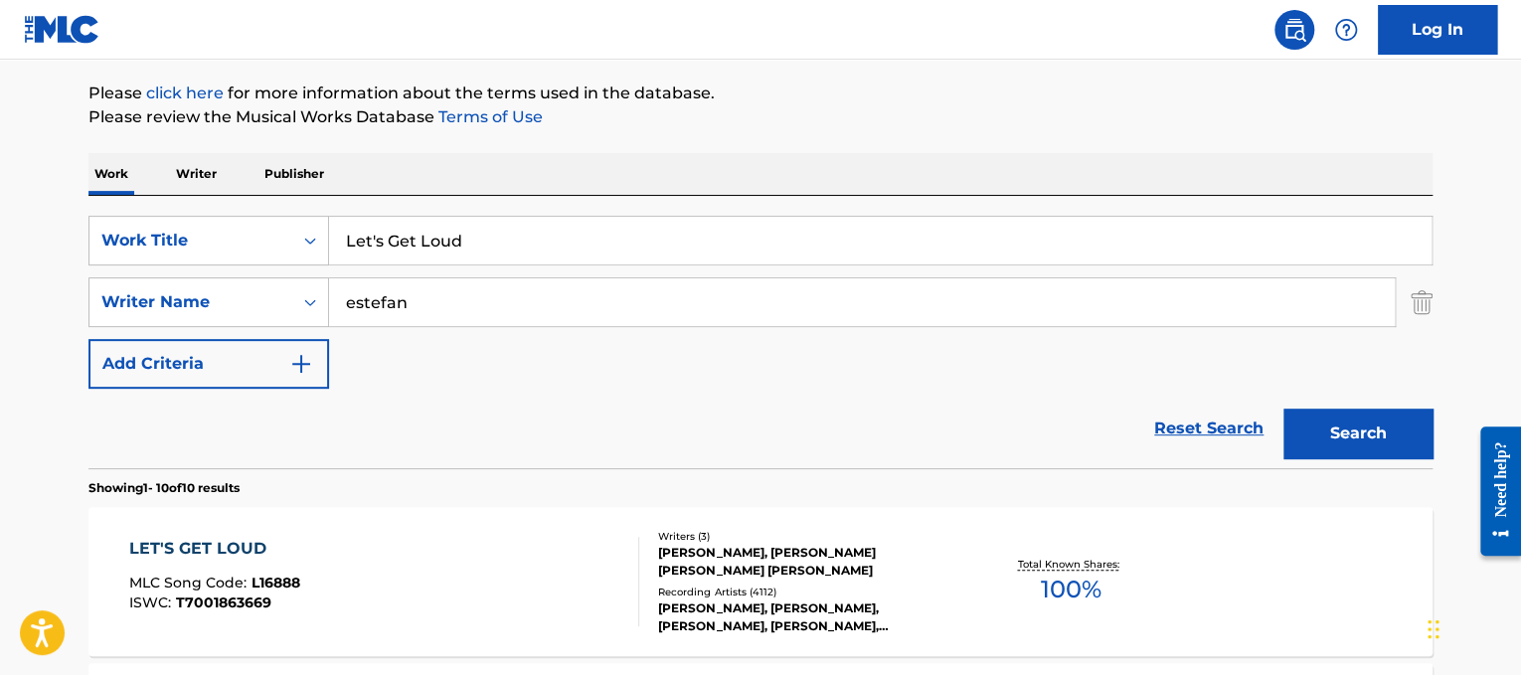
click at [430, 566] on div "LET'S GET LOUD MLC Song Code : L16888 ISWC : T7001863669" at bounding box center [384, 581] width 511 height 89
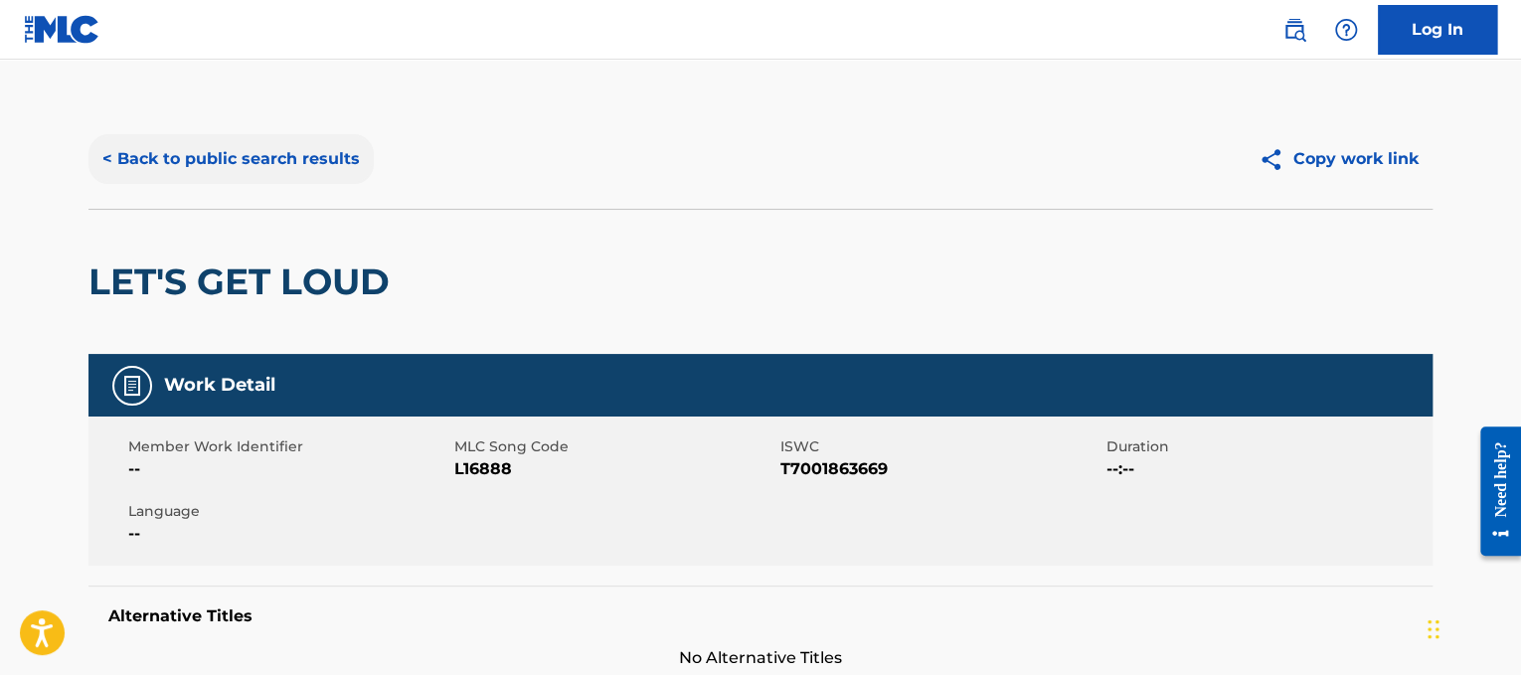
click at [227, 152] on button "< Back to public search results" at bounding box center [230, 159] width 285 height 50
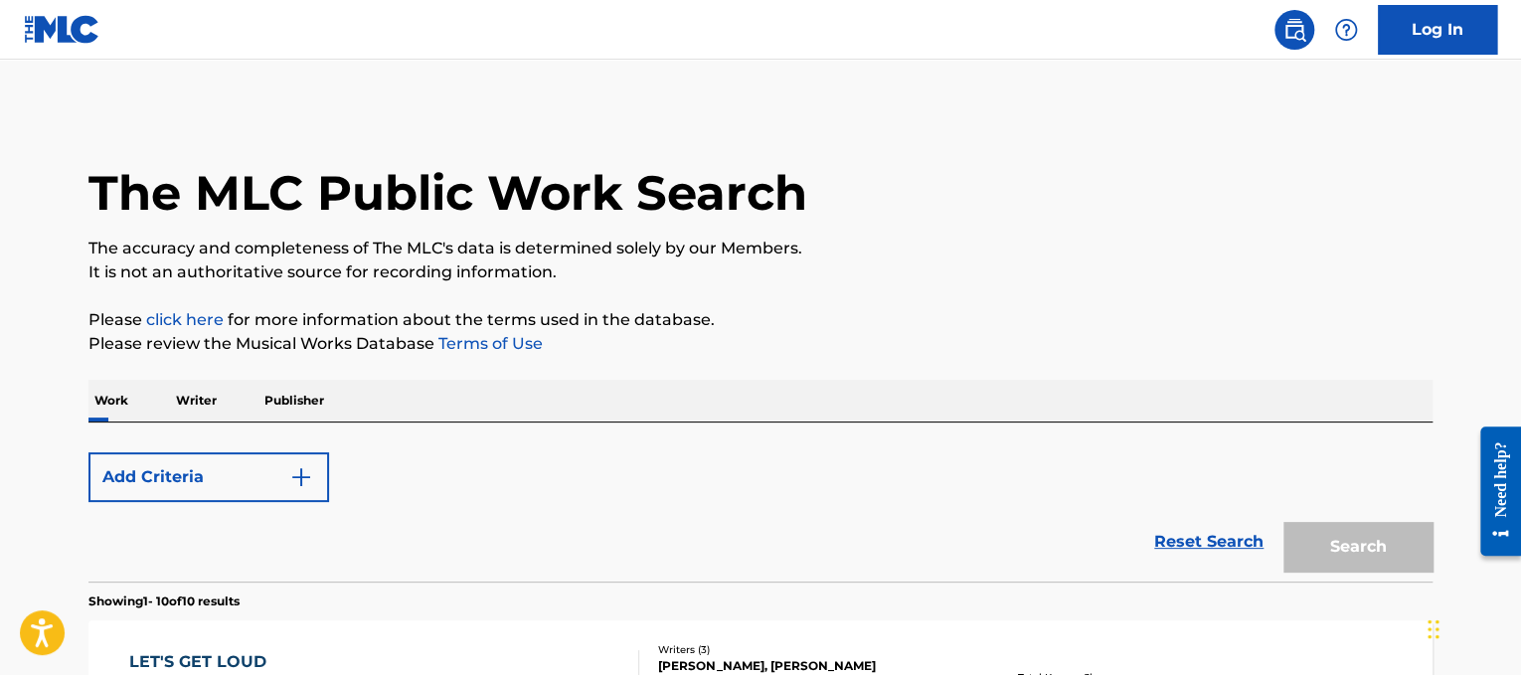
scroll to position [227, 0]
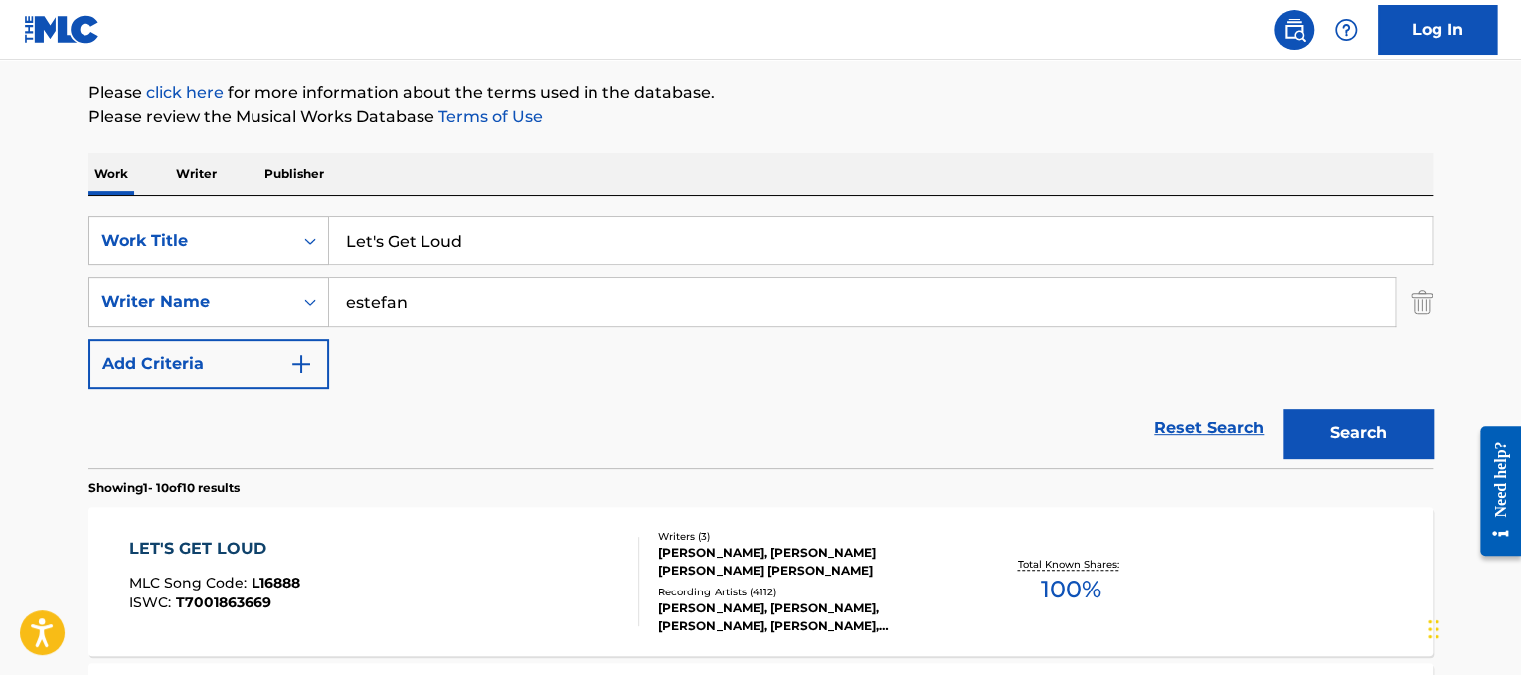
drag, startPoint x: 632, startPoint y: 233, endPoint x: 311, endPoint y: 206, distance: 322.2
click at [311, 206] on div "SearchWithCriteriad365d50e-ee68-4f25-b9b9-568e7ee9061f Work Title Let's Get Lou…" at bounding box center [760, 332] width 1344 height 272
paste input "Maroon5 Makes Me Wonder"
drag, startPoint x: 445, startPoint y: 240, endPoint x: 0, endPoint y: 267, distance: 446.3
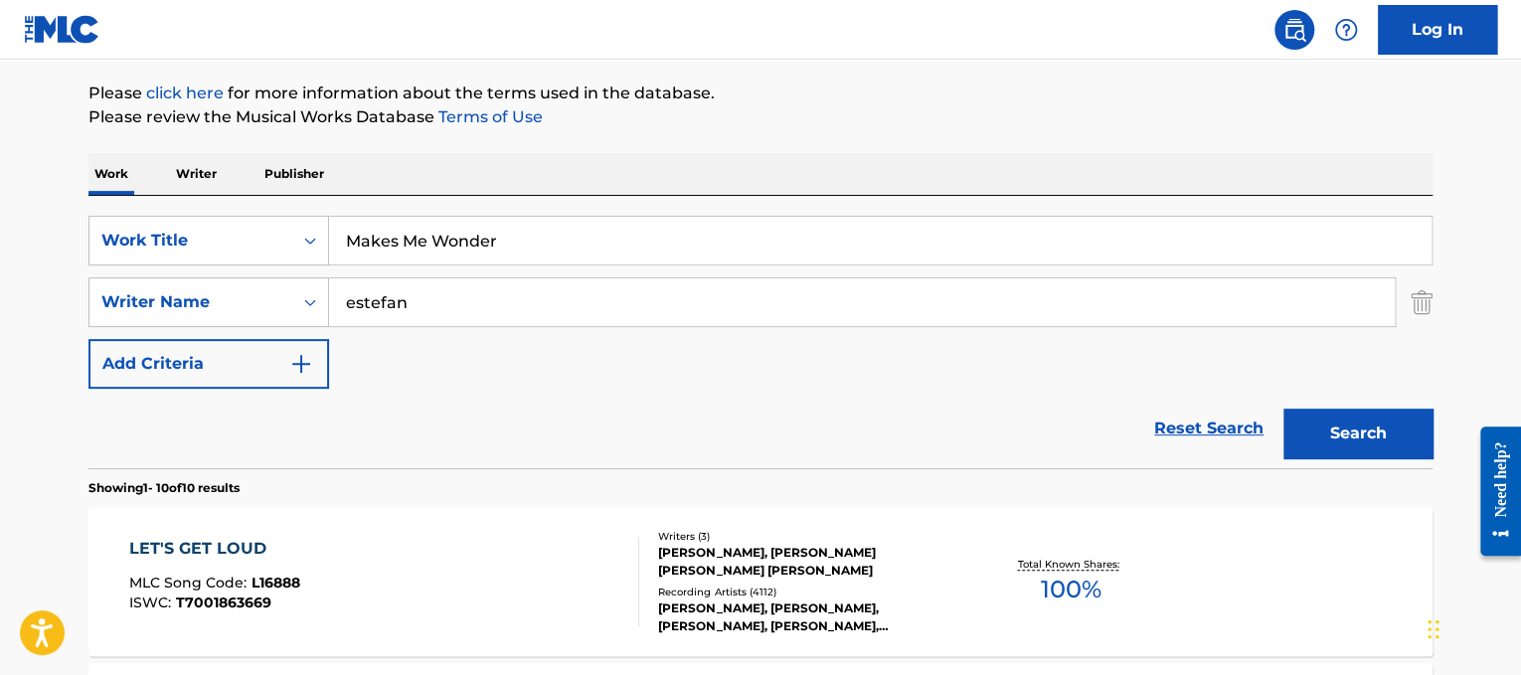
type input "Makes Me Wonder"
click at [522, 330] on div "SearchWithCriteriad365d50e-ee68-4f25-b9b9-568e7ee9061f Work Title Makes Me Wond…" at bounding box center [760, 302] width 1344 height 173
drag, startPoint x: 516, startPoint y: 312, endPoint x: 144, endPoint y: 215, distance: 384.4
click at [144, 216] on div "SearchWithCriteriad365d50e-ee68-4f25-b9b9-568e7ee9061f Work Title Makes Me Wond…" at bounding box center [760, 302] width 1344 height 173
type input "[PERSON_NAME]"
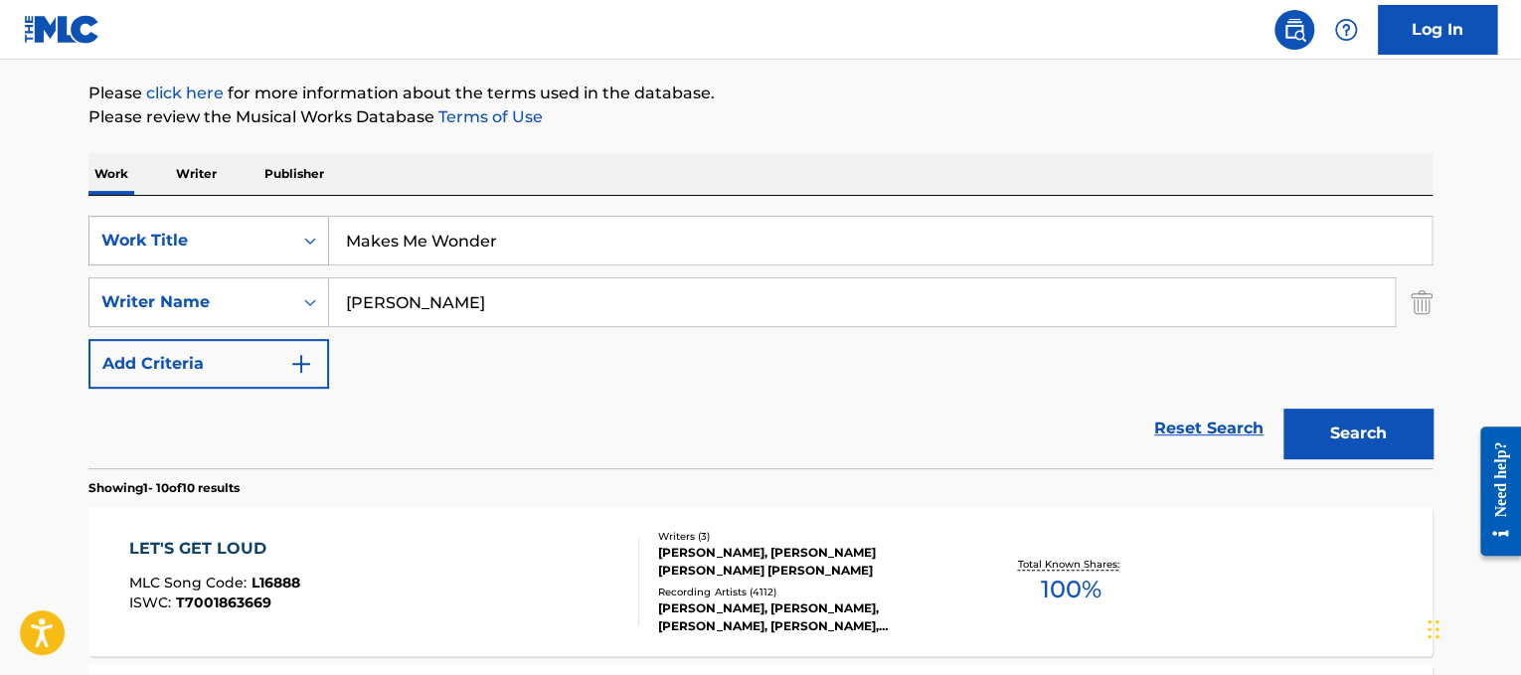
click at [1284, 409] on button "Search" at bounding box center [1358, 434] width 149 height 50
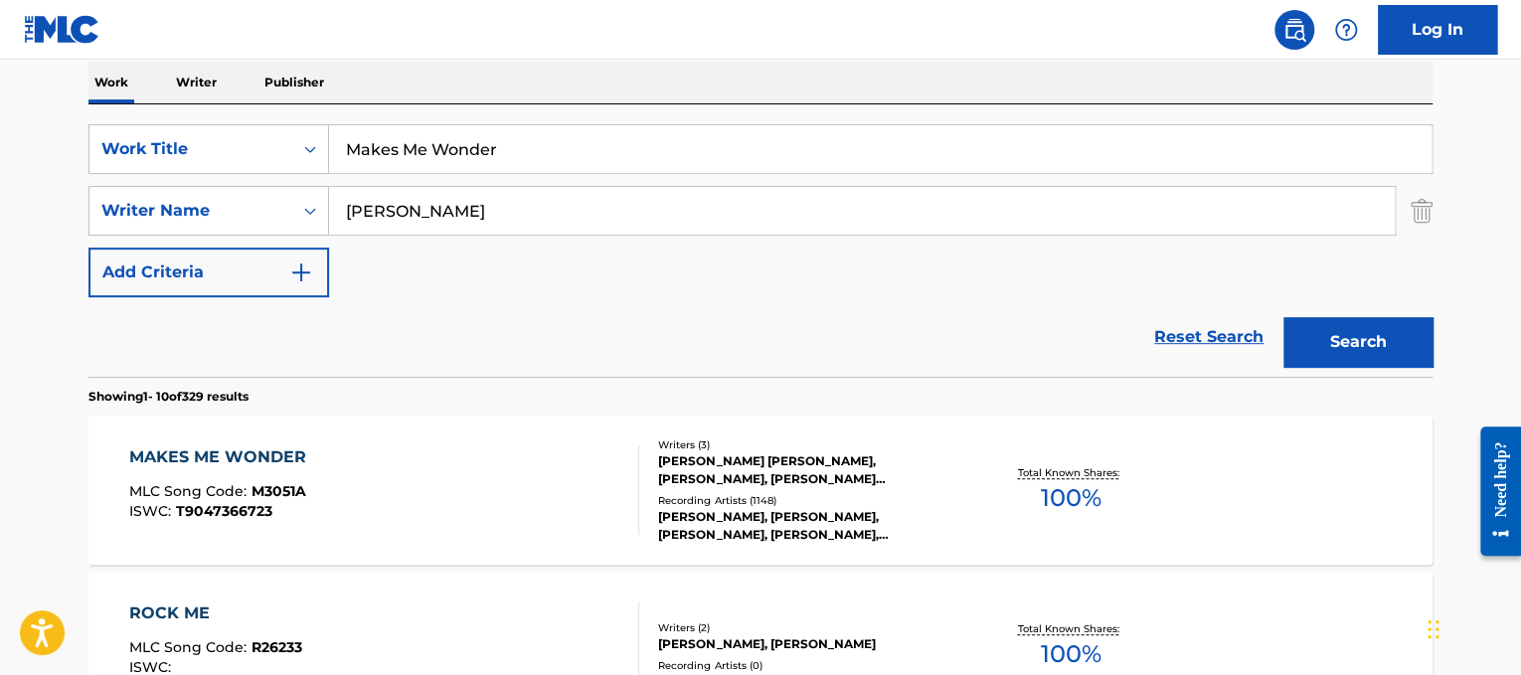
scroll to position [318, 0]
click at [548, 458] on div "MAKES ME WONDER MLC Song Code : M3051A ISWC : T9047366723" at bounding box center [384, 489] width 511 height 89
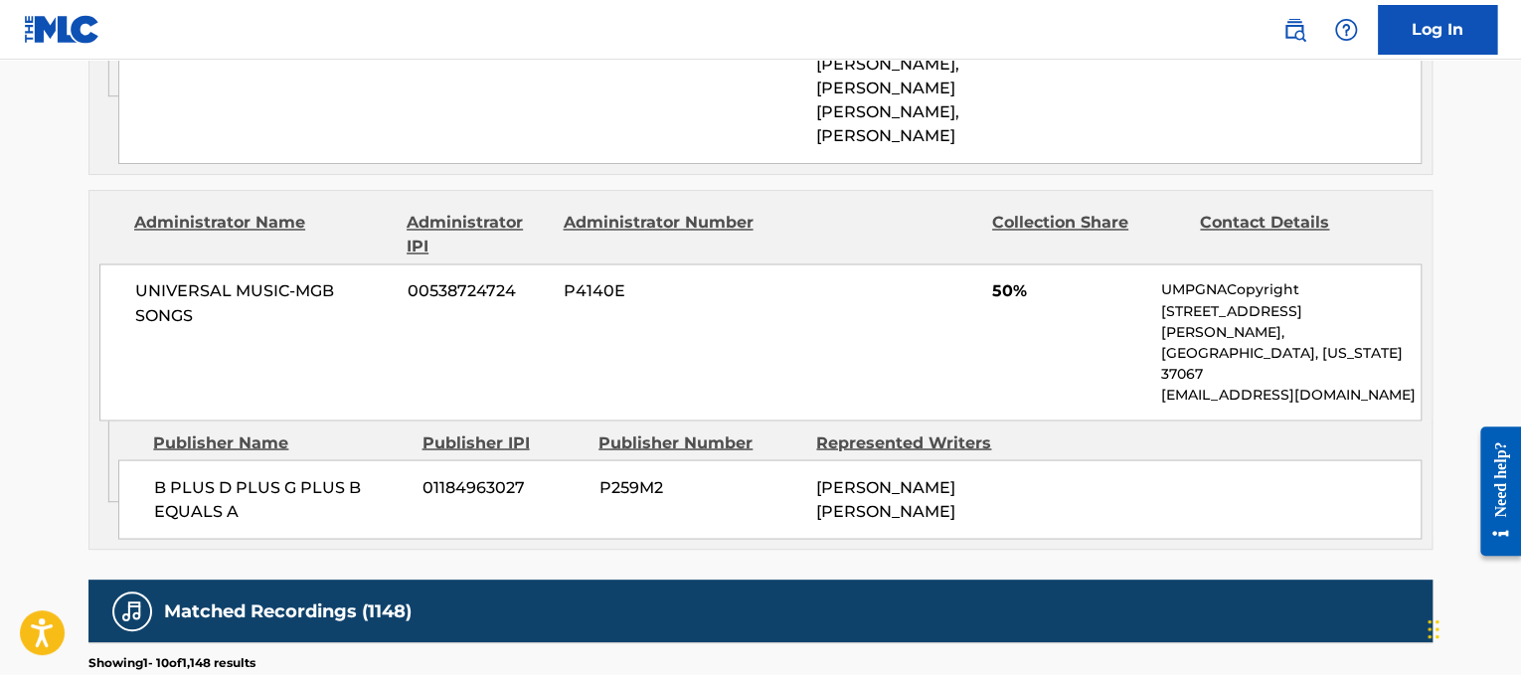
scroll to position [1591, 0]
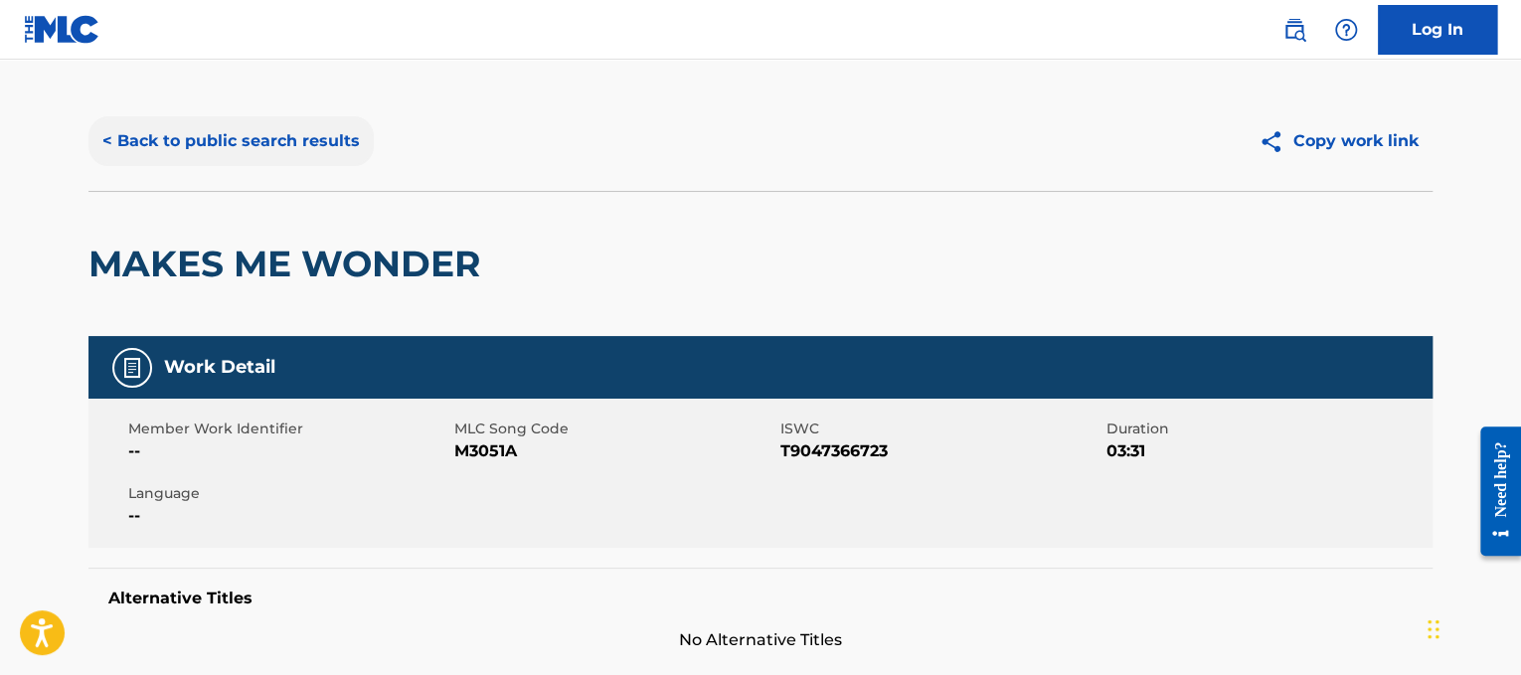
click at [216, 152] on button "< Back to public search results" at bounding box center [230, 141] width 285 height 50
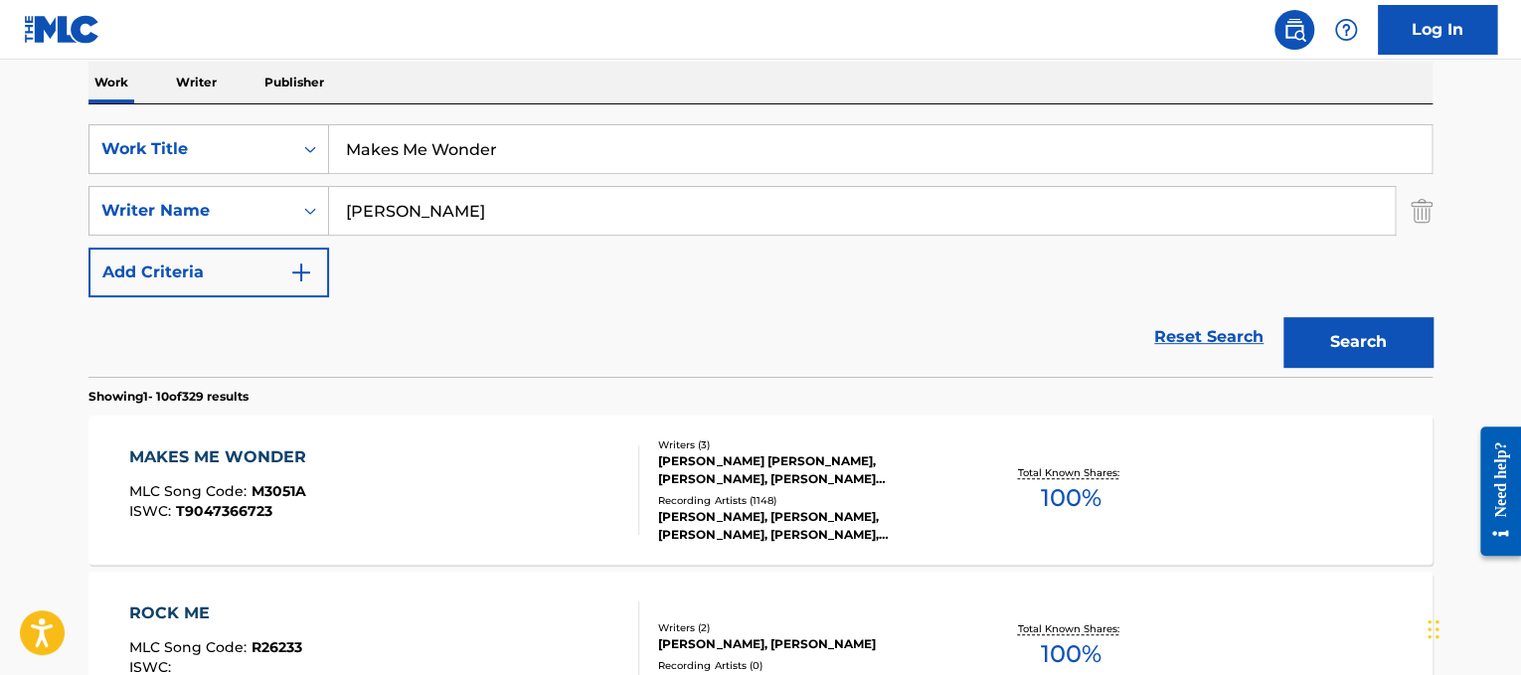
drag, startPoint x: 547, startPoint y: 153, endPoint x: 187, endPoint y: 49, distance: 374.7
paste input "[PERSON_NAME] Your Love"
drag, startPoint x: 444, startPoint y: 140, endPoint x: 220, endPoint y: 138, distance: 224.7
click at [220, 138] on div "SearchWithCriteriad365d50e-ee68-4f25-b9b9-568e7ee9061f Work Title [PERSON_NAME]…" at bounding box center [760, 149] width 1344 height 50
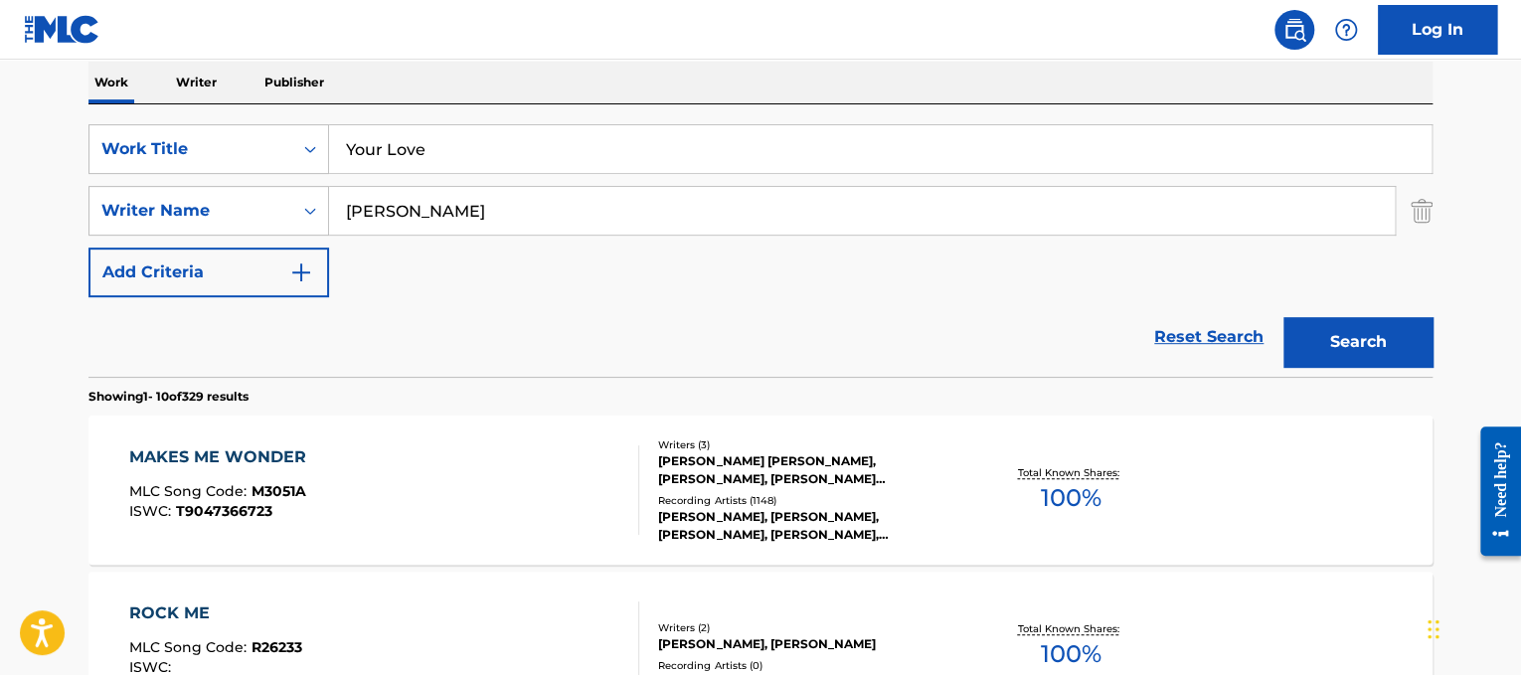
type input "Your Love"
click at [584, 242] on div "SearchWithCriteriad365d50e-ee68-4f25-b9b9-568e7ee9061f Work Title Your Love Sea…" at bounding box center [760, 210] width 1344 height 173
drag, startPoint x: 581, startPoint y: 232, endPoint x: 182, endPoint y: 115, distance: 415.3
click at [182, 115] on div "SearchWithCriteriad365d50e-ee68-4f25-b9b9-568e7ee9061f Work Title Your Love Sea…" at bounding box center [760, 240] width 1344 height 272
type input "[PERSON_NAME]"
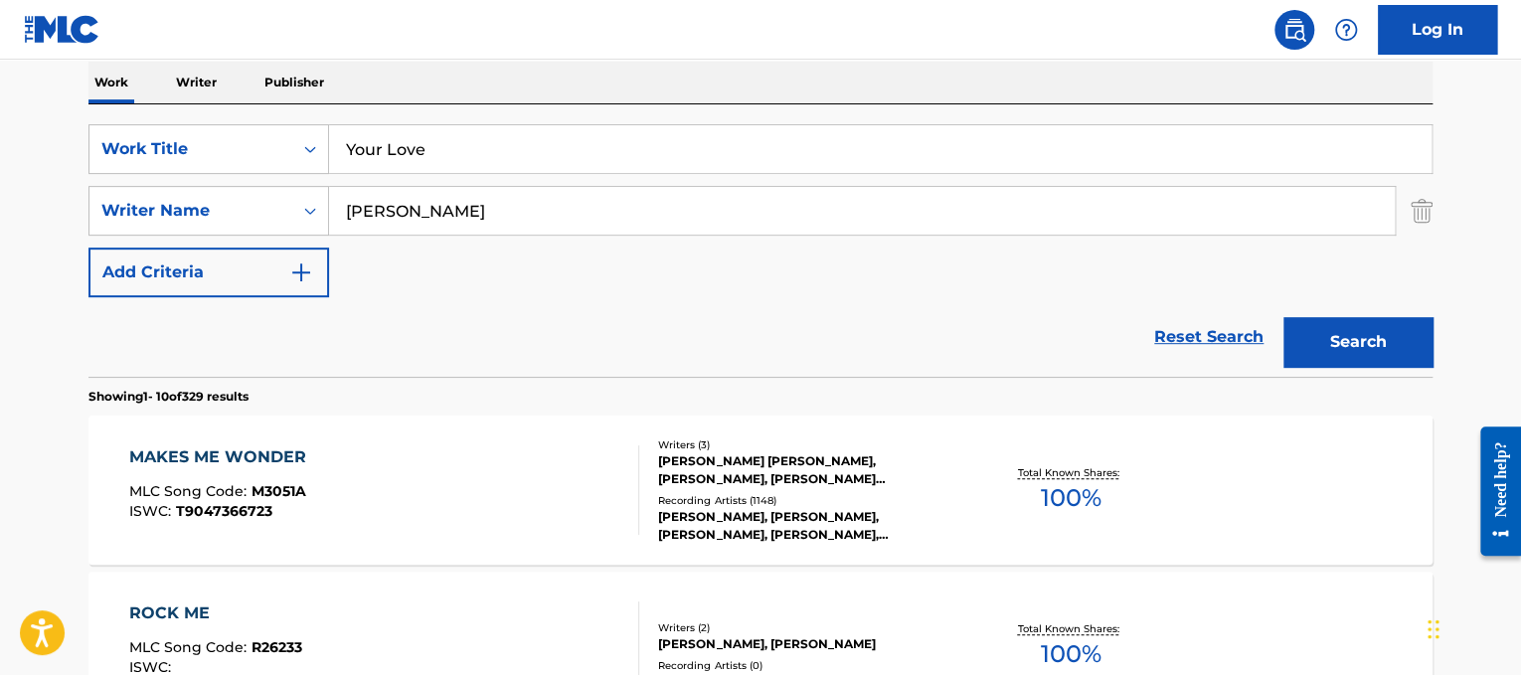
click at [1284, 317] on button "Search" at bounding box center [1358, 342] width 149 height 50
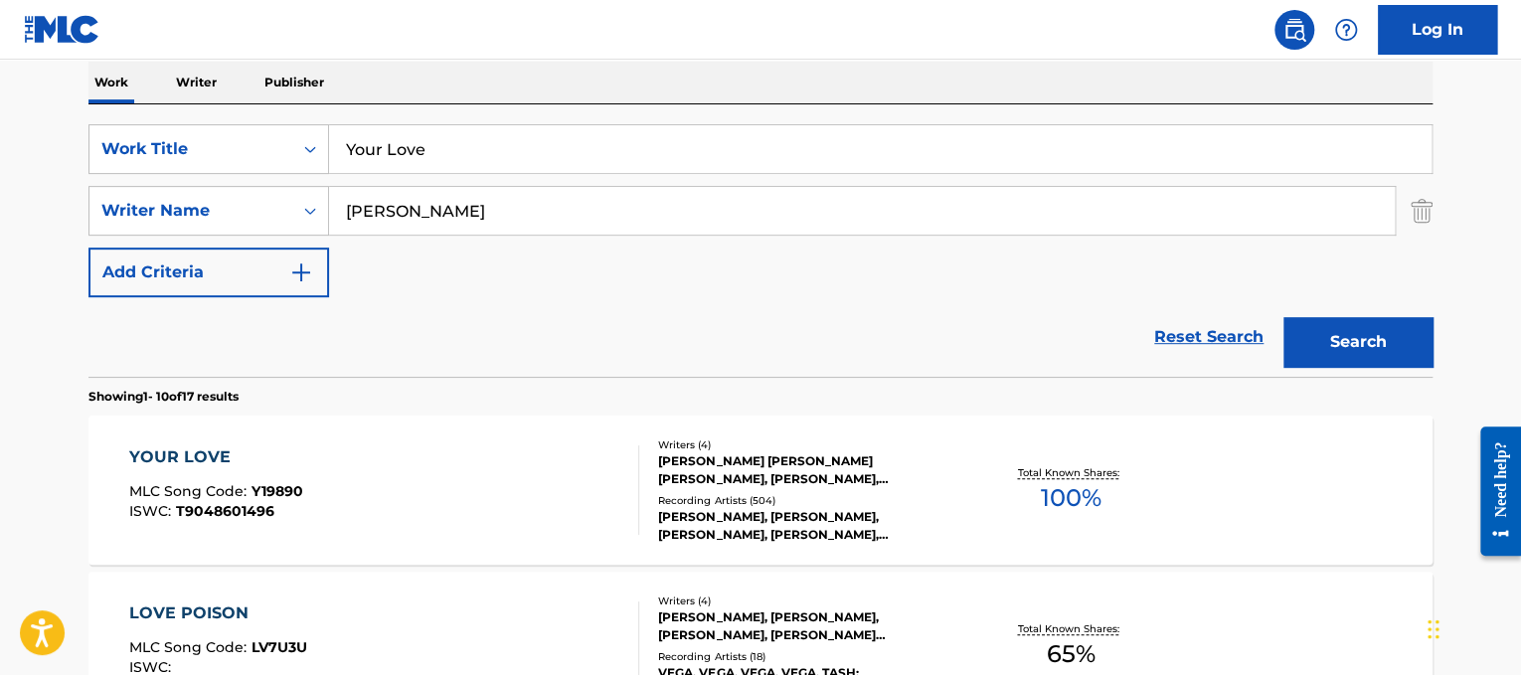
click at [336, 463] on div "YOUR LOVE MLC Song Code : Y19890 ISWC : T9048601496" at bounding box center [384, 489] width 511 height 89
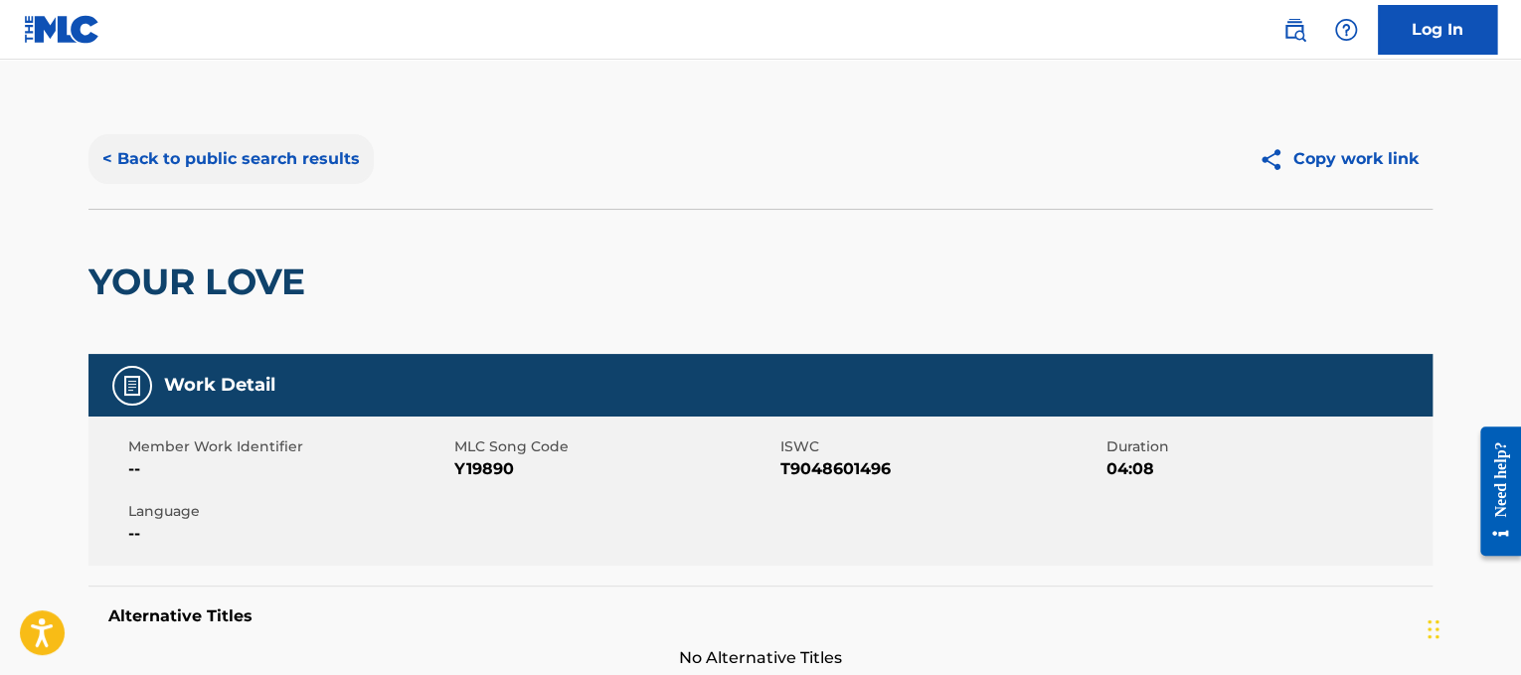
click at [342, 146] on button "< Back to public search results" at bounding box center [230, 159] width 285 height 50
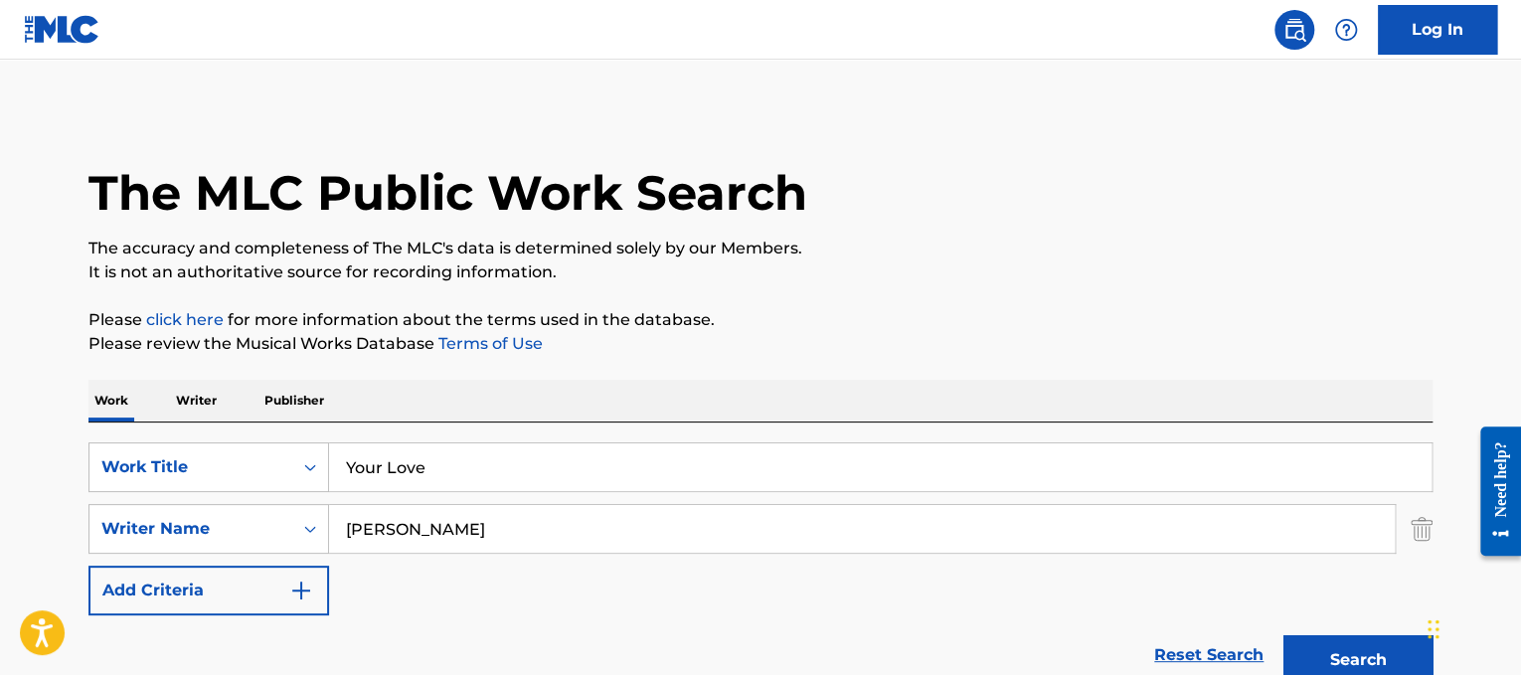
scroll to position [318, 0]
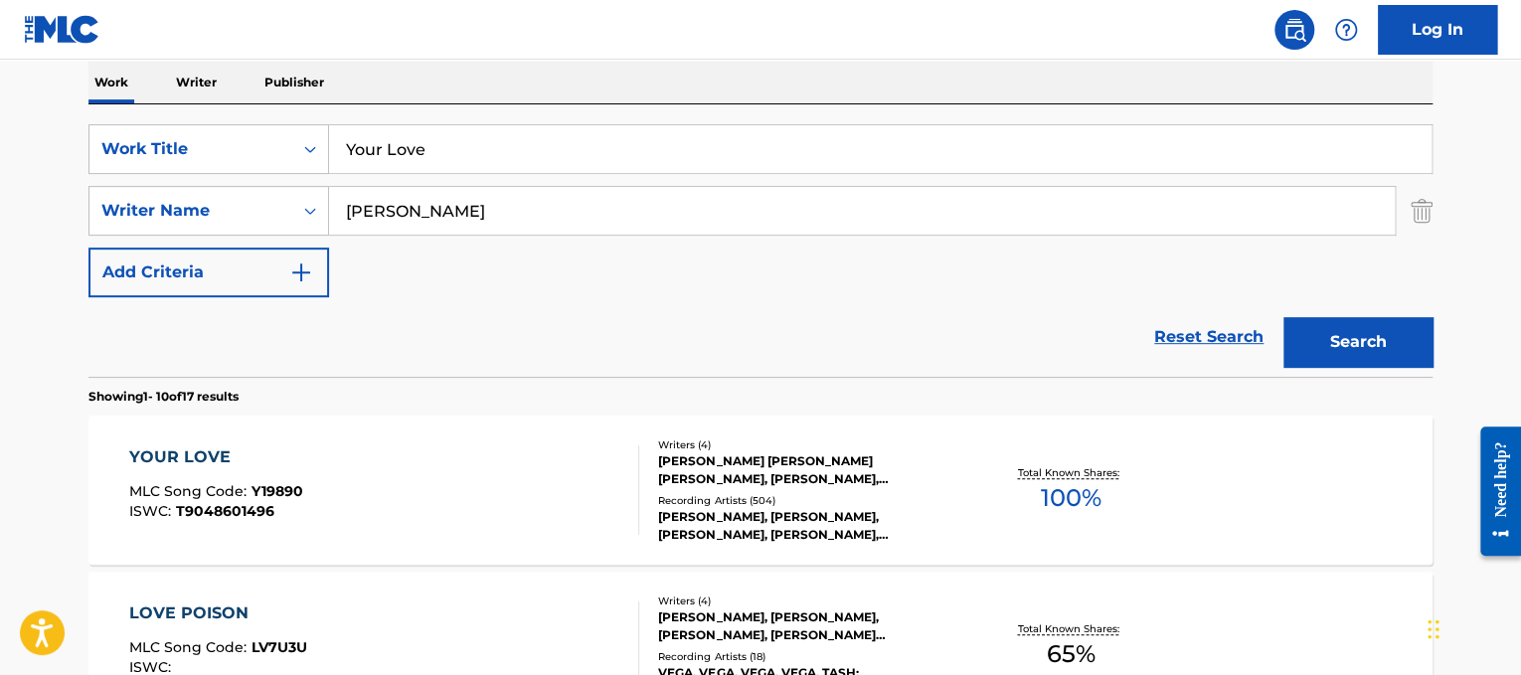
drag, startPoint x: 525, startPoint y: 155, endPoint x: 68, endPoint y: 64, distance: 466.4
paste input "Apologiz"
type input "Apologize"
drag, startPoint x: 618, startPoint y: 225, endPoint x: 0, endPoint y: -96, distance: 696.8
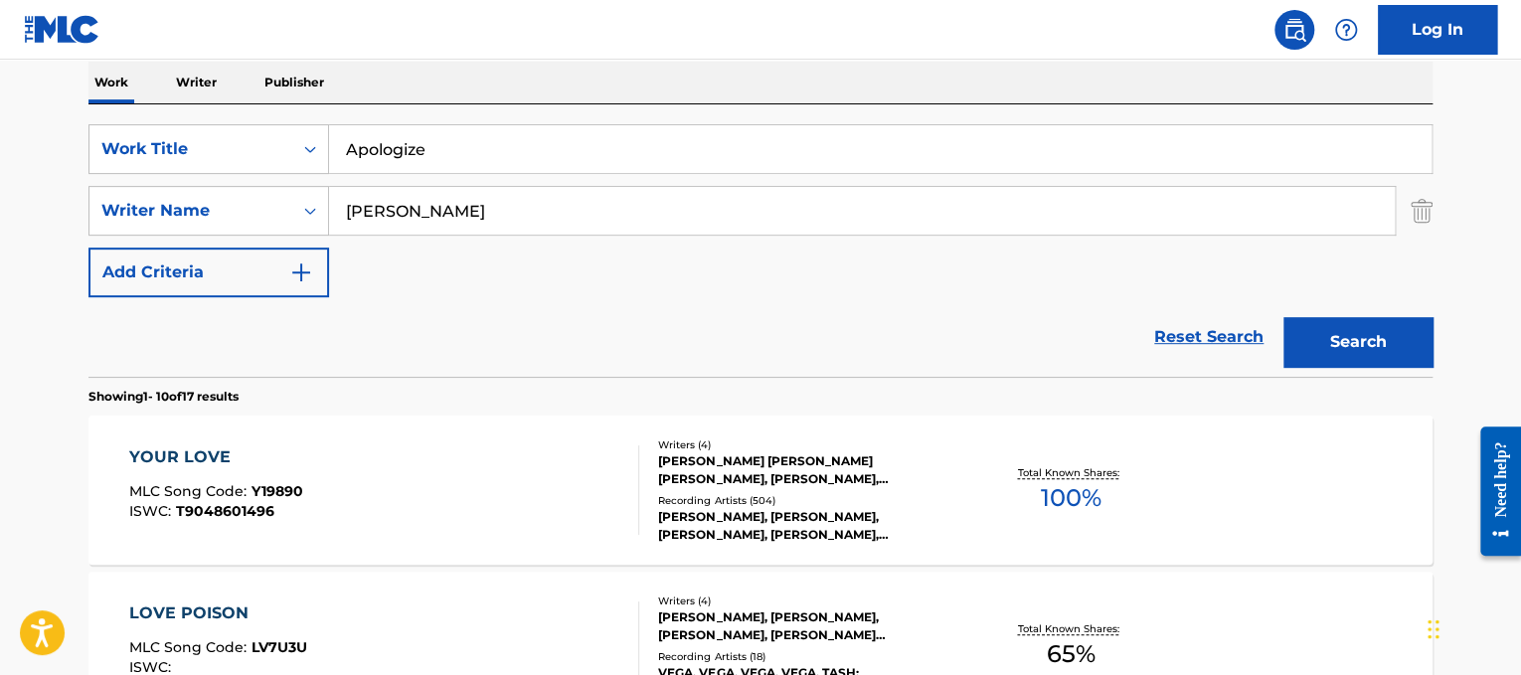
click at [0, 0] on html "Accessibility Screen-Reader Guide, Feedback, and Issue Reporting | New window 0…" at bounding box center [760, 19] width 1521 height 675
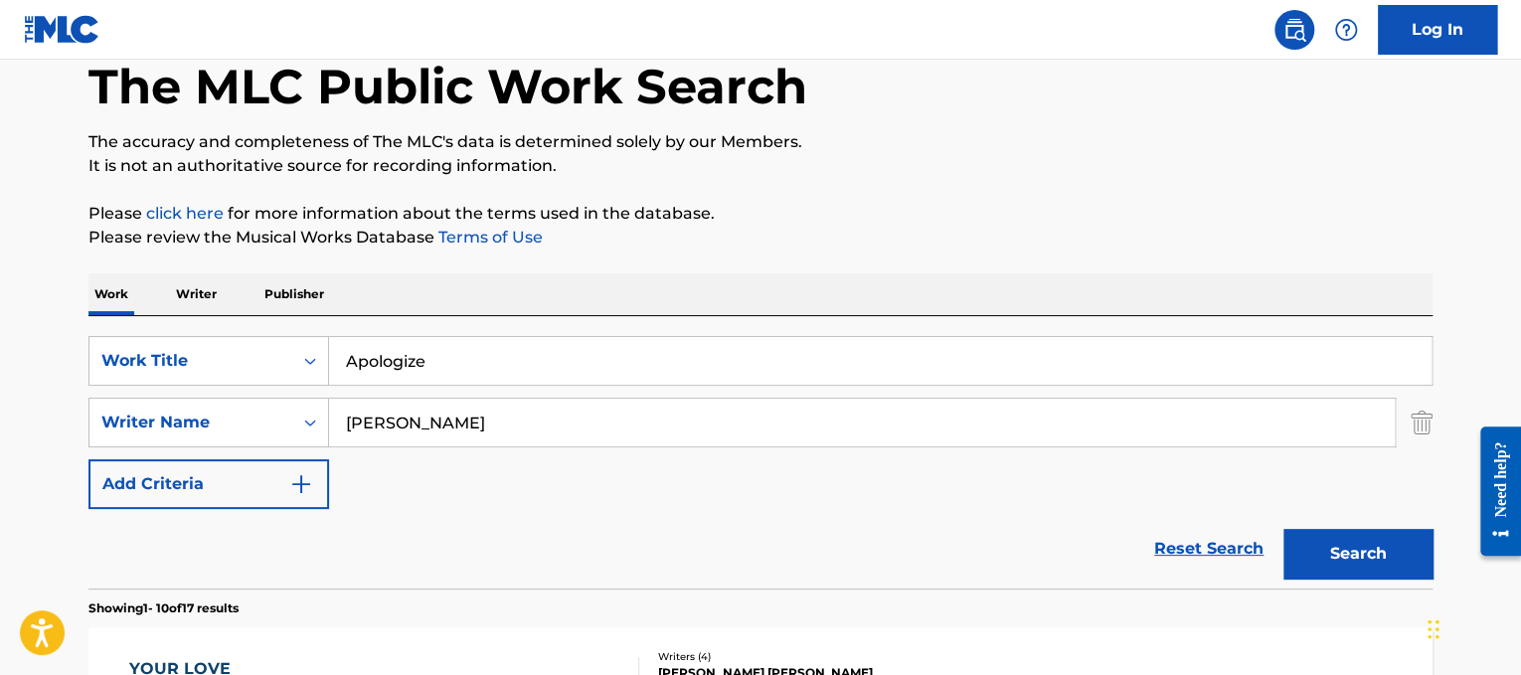
type input "[PERSON_NAME]"
click at [1284, 529] on button "Search" at bounding box center [1358, 554] width 149 height 50
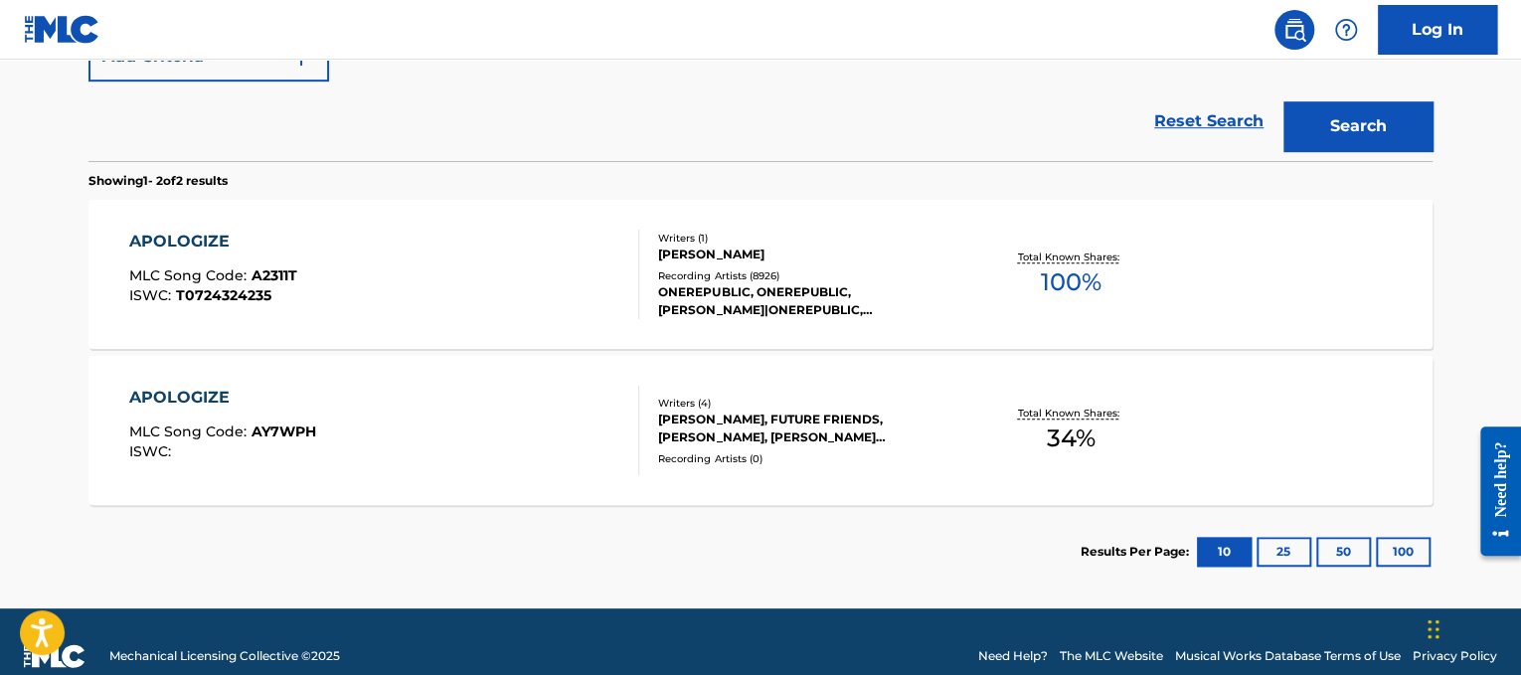
scroll to position [559, 0]
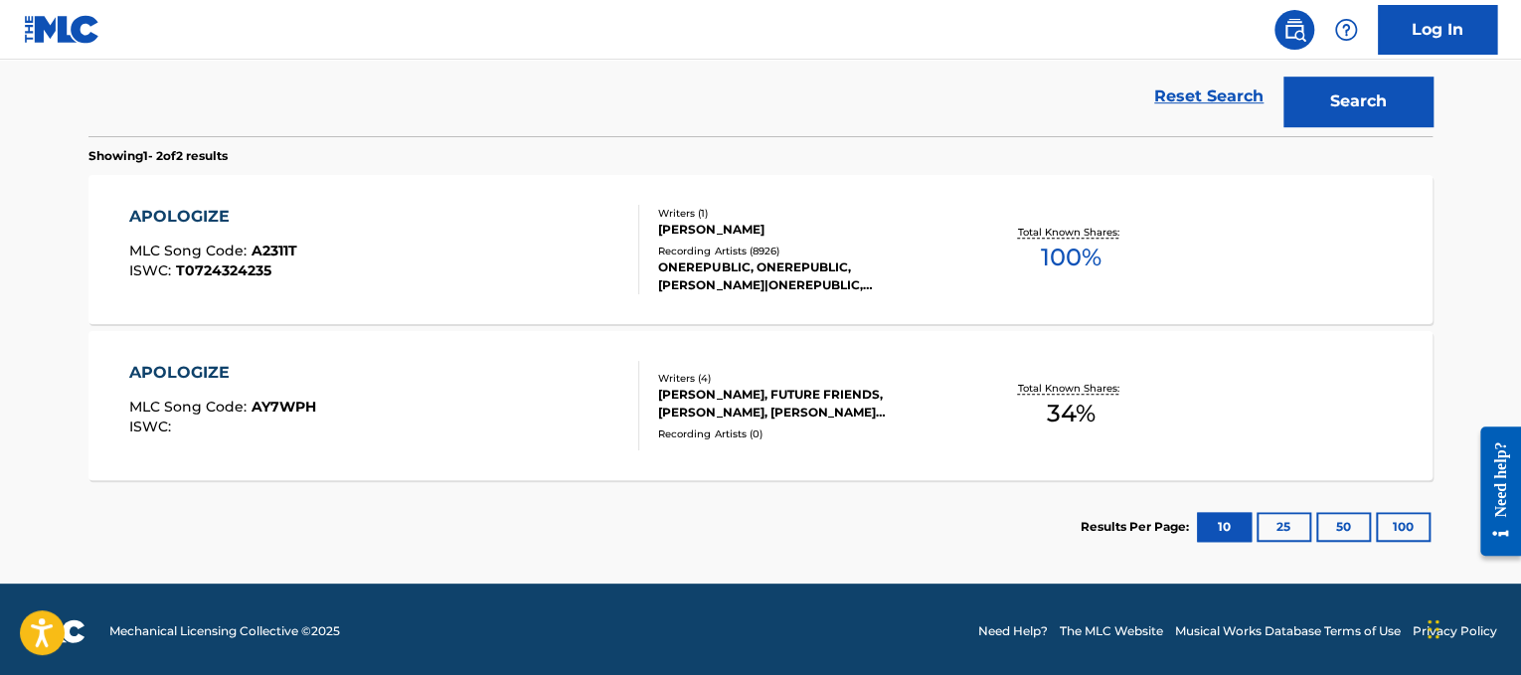
click at [606, 281] on div "APOLOGIZE MLC Song Code : A2311T ISWC : T0724324235" at bounding box center [384, 249] width 511 height 89
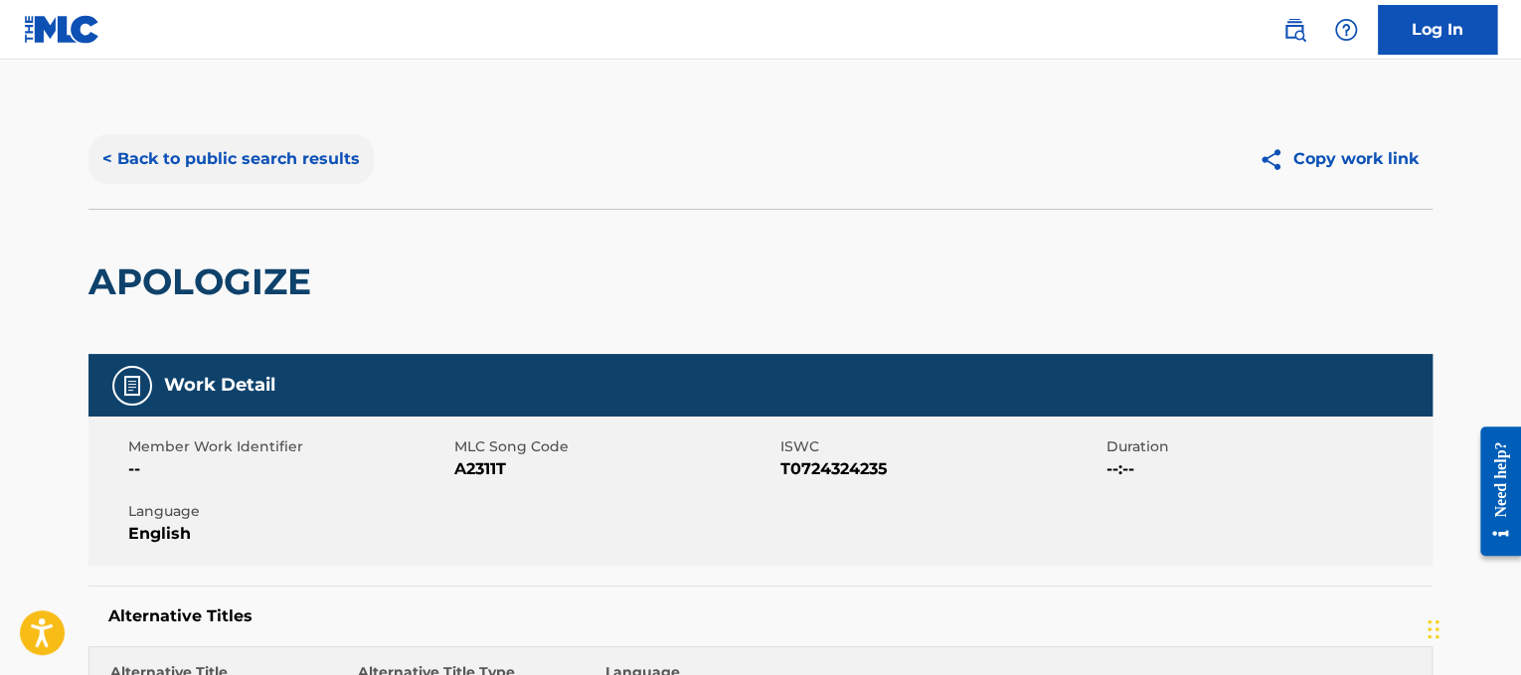
click at [329, 146] on button "< Back to public search results" at bounding box center [230, 159] width 285 height 50
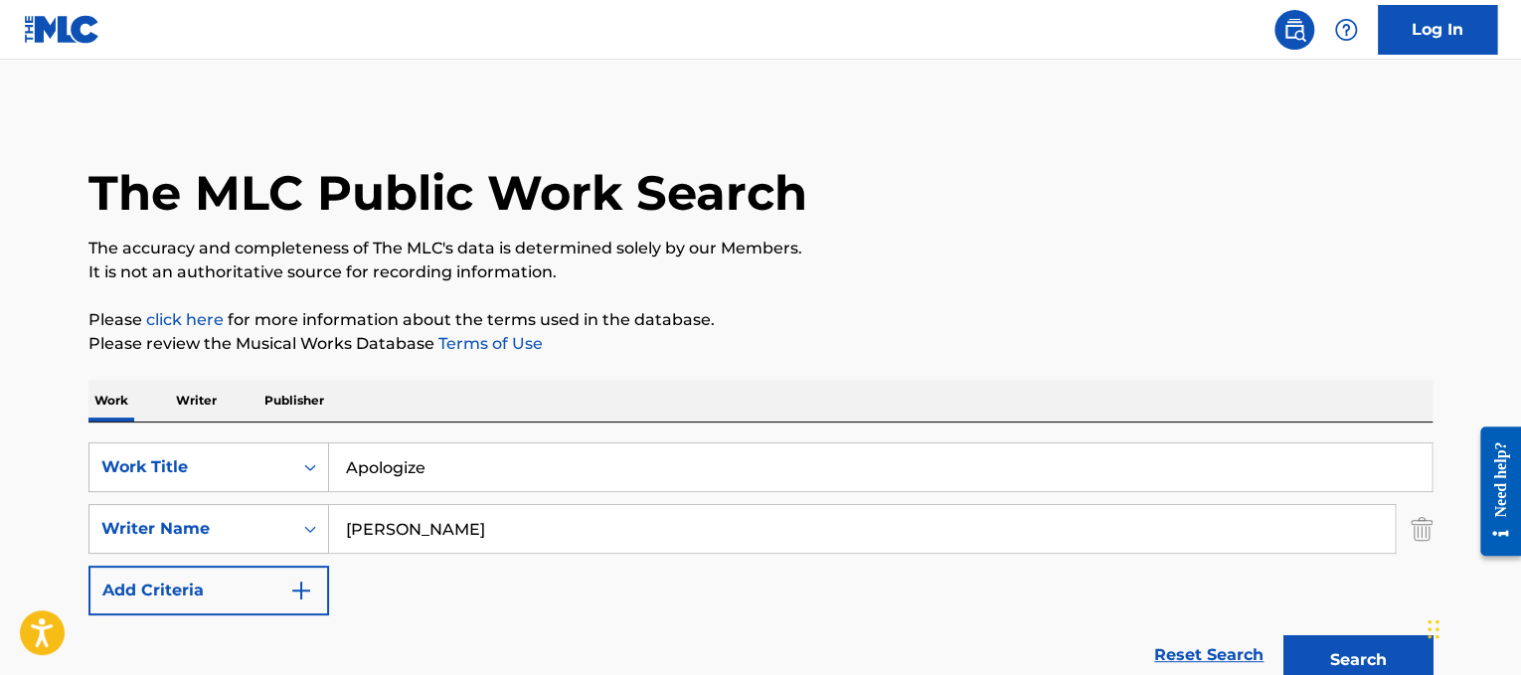
drag, startPoint x: 515, startPoint y: 485, endPoint x: 299, endPoint y: 433, distance: 221.8
click at [299, 433] on div "SearchWithCriteriad365d50e-ee68-4f25-b9b9-568e7ee9061f Work Title Apologize Sea…" at bounding box center [760, 559] width 1344 height 272
paste input "Love Song"
type input "Love Song"
drag, startPoint x: 518, startPoint y: 530, endPoint x: 0, endPoint y: 315, distance: 560.7
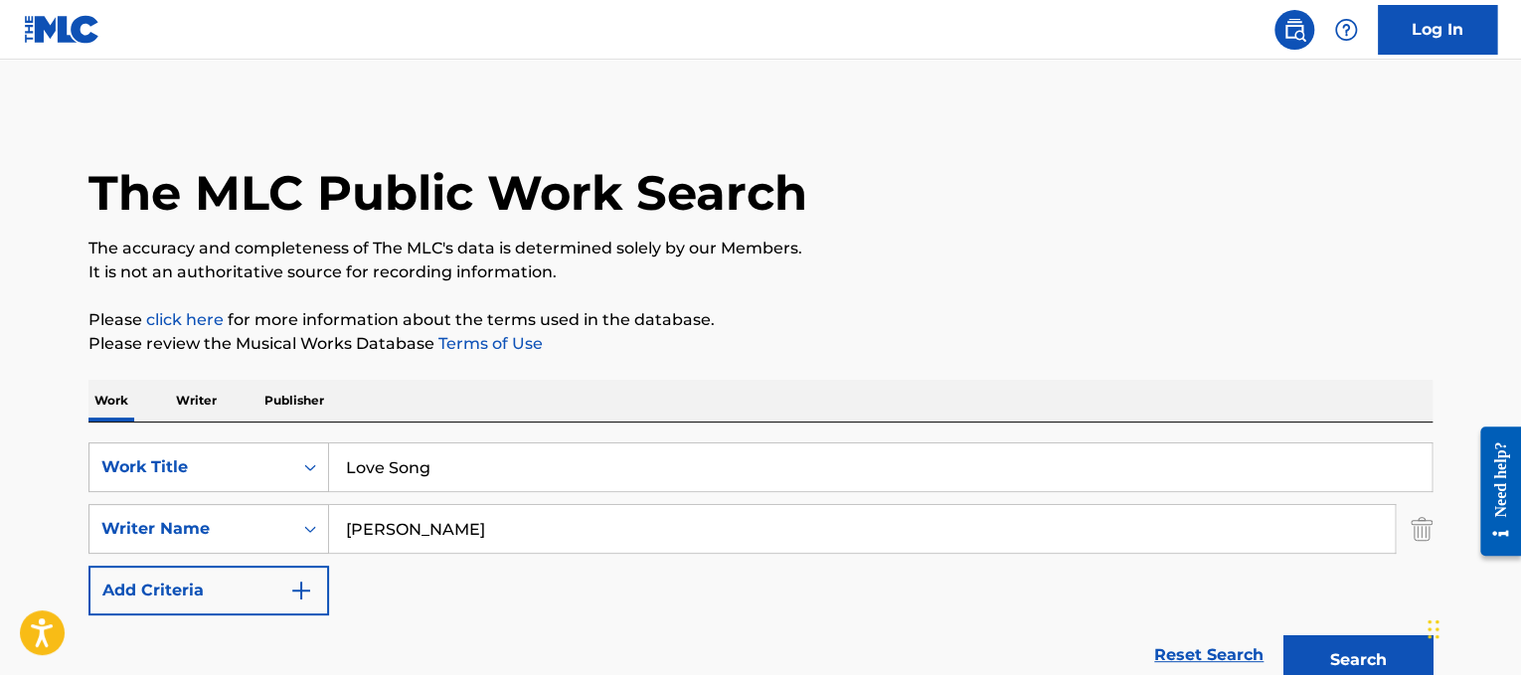
click at [0, 315] on main "The MLC Public Work Search The accuracy and completeness of The MLC's data is d…" at bounding box center [760, 601] width 1521 height 1083
type input "bareilles"
click at [1284, 635] on button "Search" at bounding box center [1358, 660] width 149 height 50
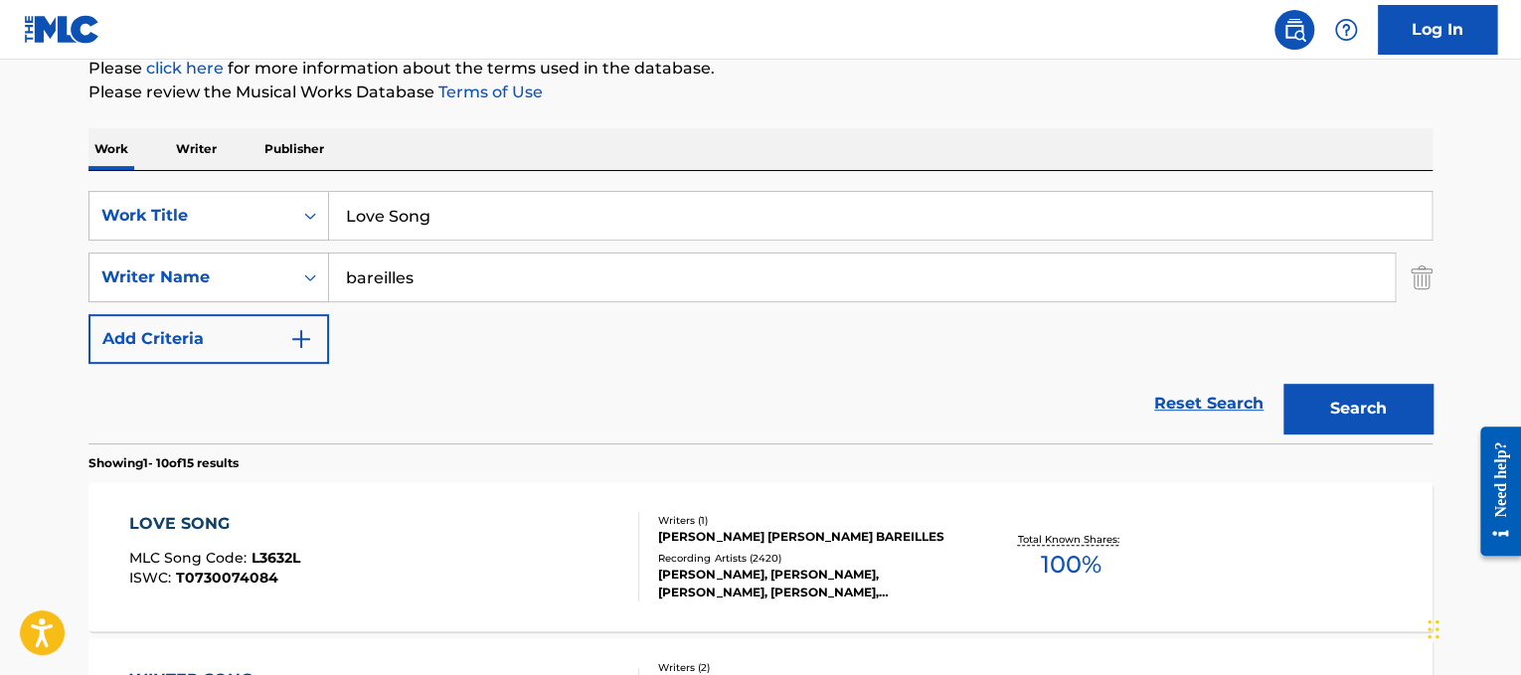
click at [727, 492] on div "LOVE SONG MLC Song Code : L3632L ISWC : T0730074084 Writers ( 1 ) [PERSON_NAME]…" at bounding box center [760, 556] width 1344 height 149
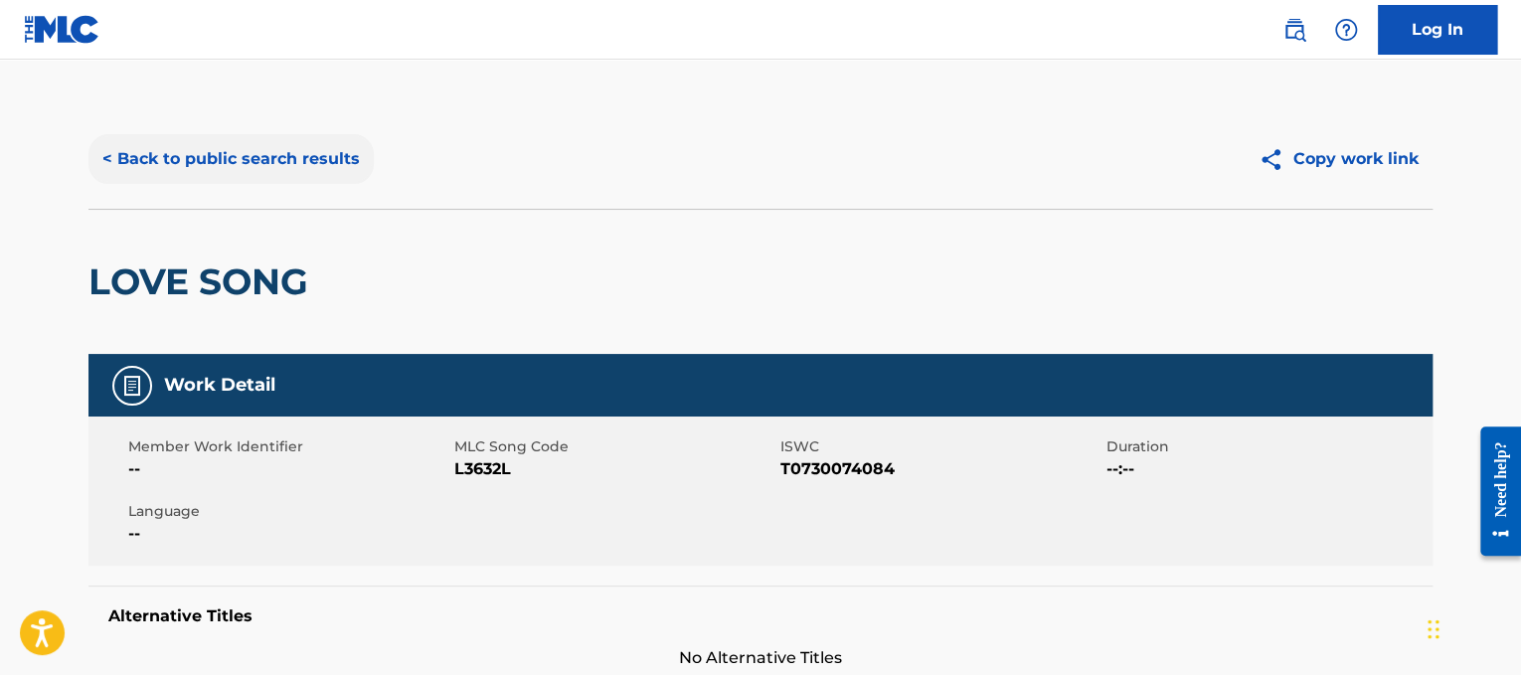
click at [296, 160] on button "< Back to public search results" at bounding box center [230, 159] width 285 height 50
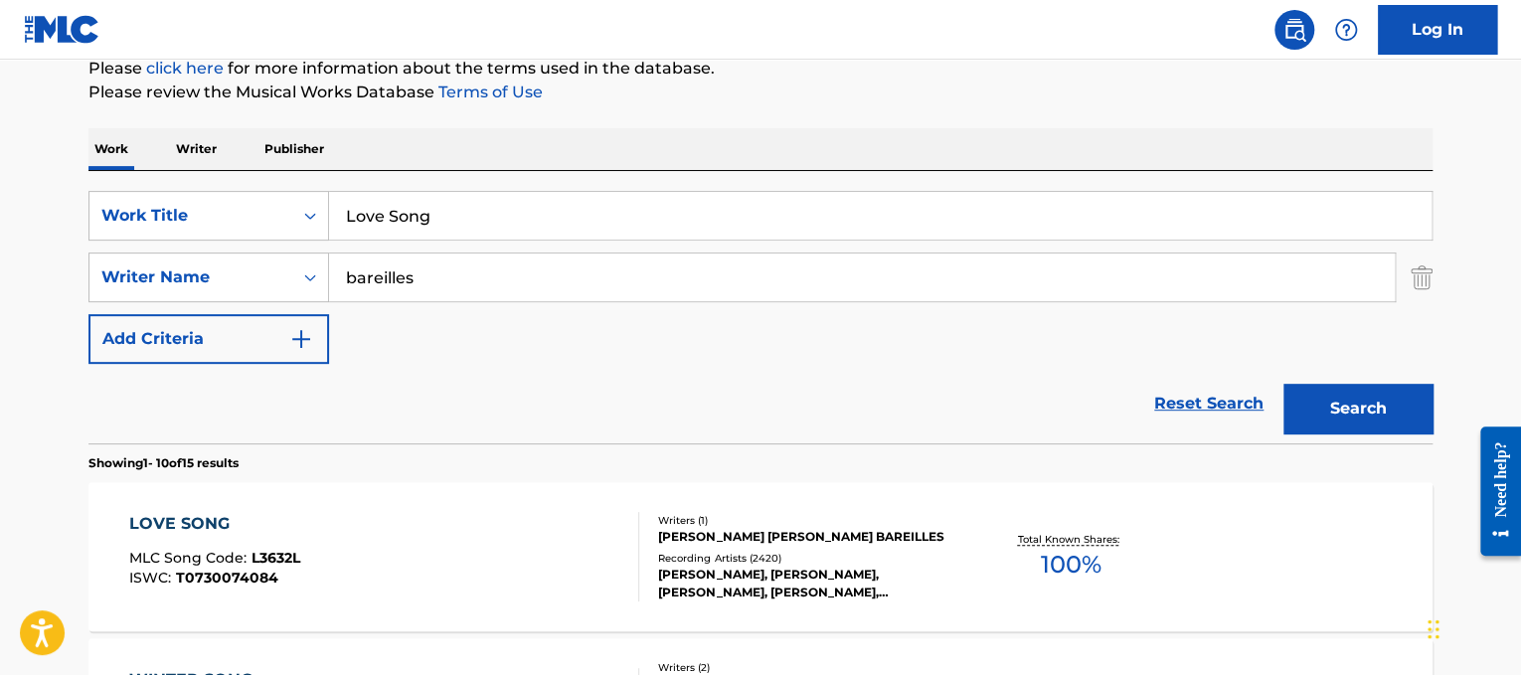
drag, startPoint x: 575, startPoint y: 217, endPoint x: 260, endPoint y: 132, distance: 325.3
paste input "Dirty Little Secret"
type input "Dirty Little Secret"
drag, startPoint x: 496, startPoint y: 262, endPoint x: 0, endPoint y: 77, distance: 529.8
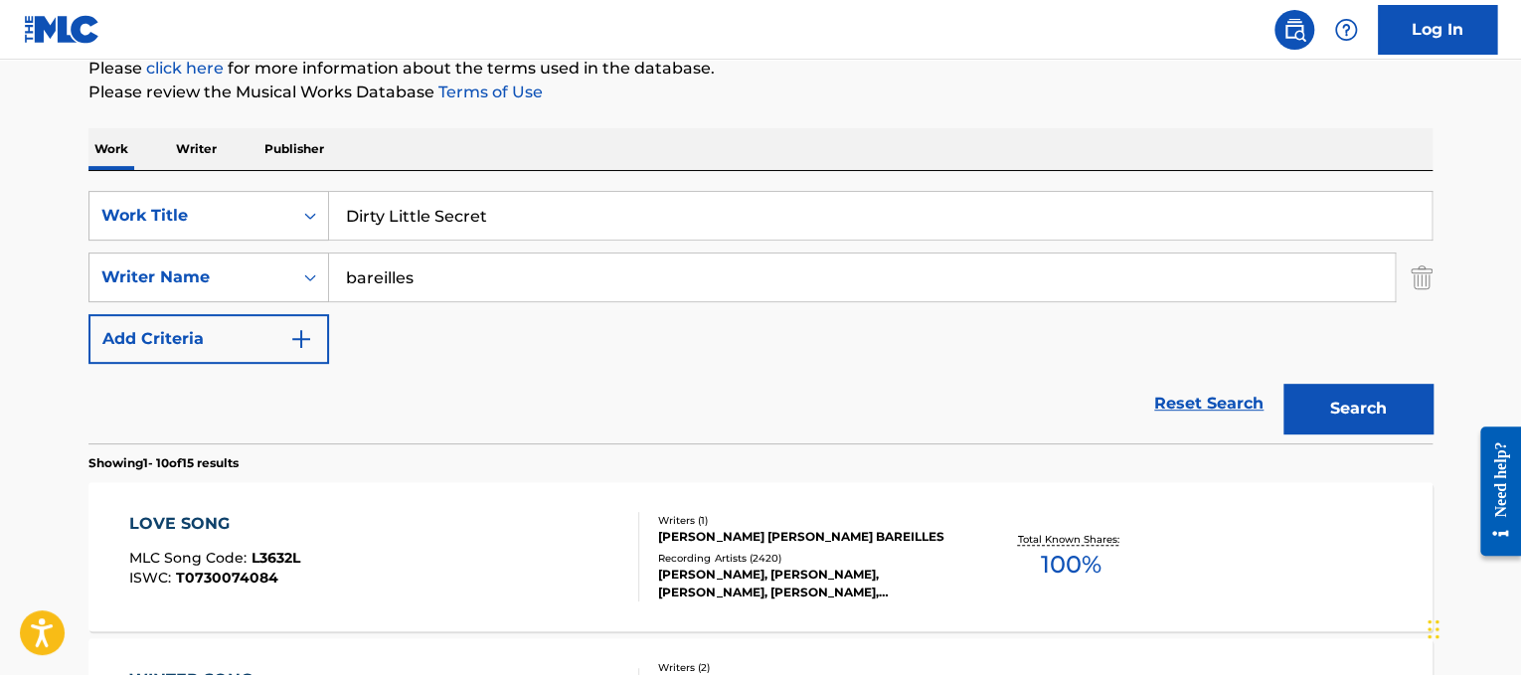
type input "[PERSON_NAME]"
click at [1284, 384] on button "Search" at bounding box center [1358, 409] width 149 height 50
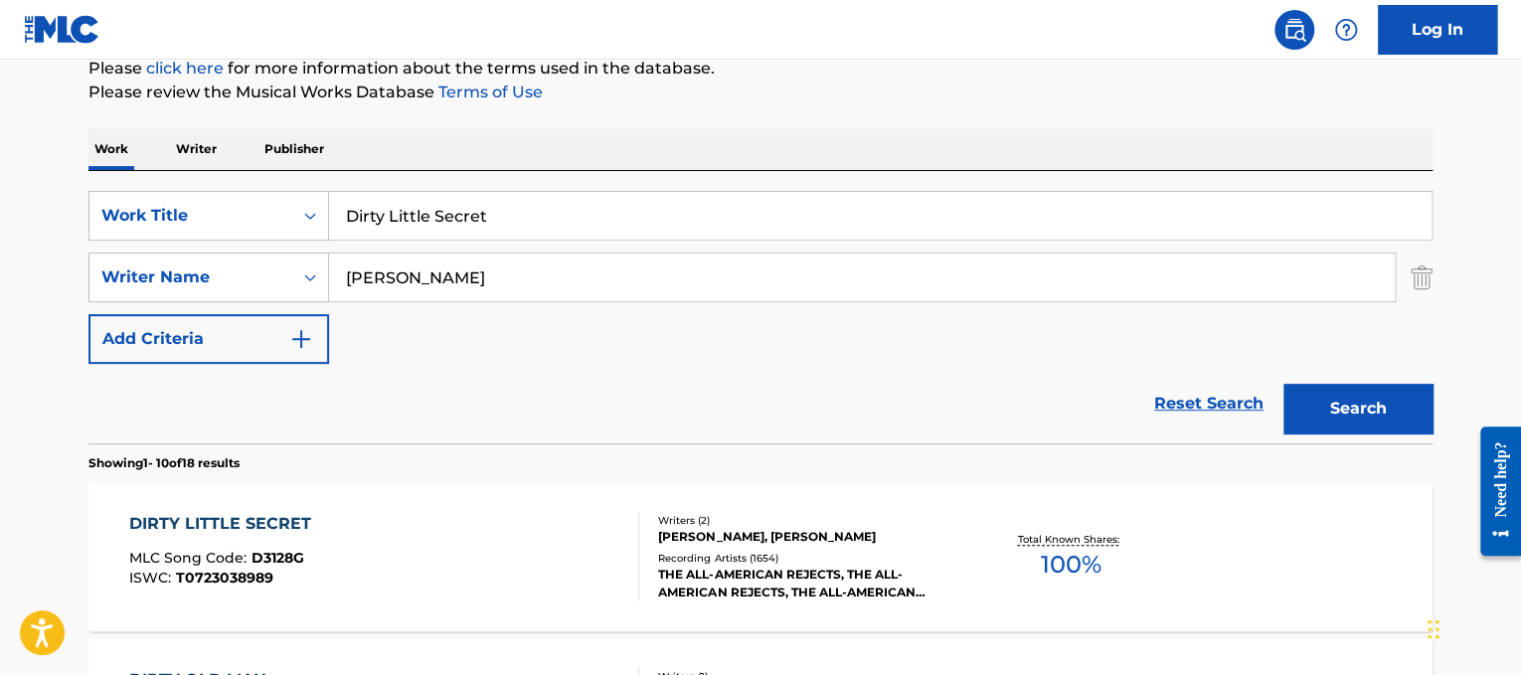
click at [418, 520] on div "DIRTY LITTLE SECRET MLC Song Code : D3128G ISWC : T0723038989" at bounding box center [384, 556] width 511 height 89
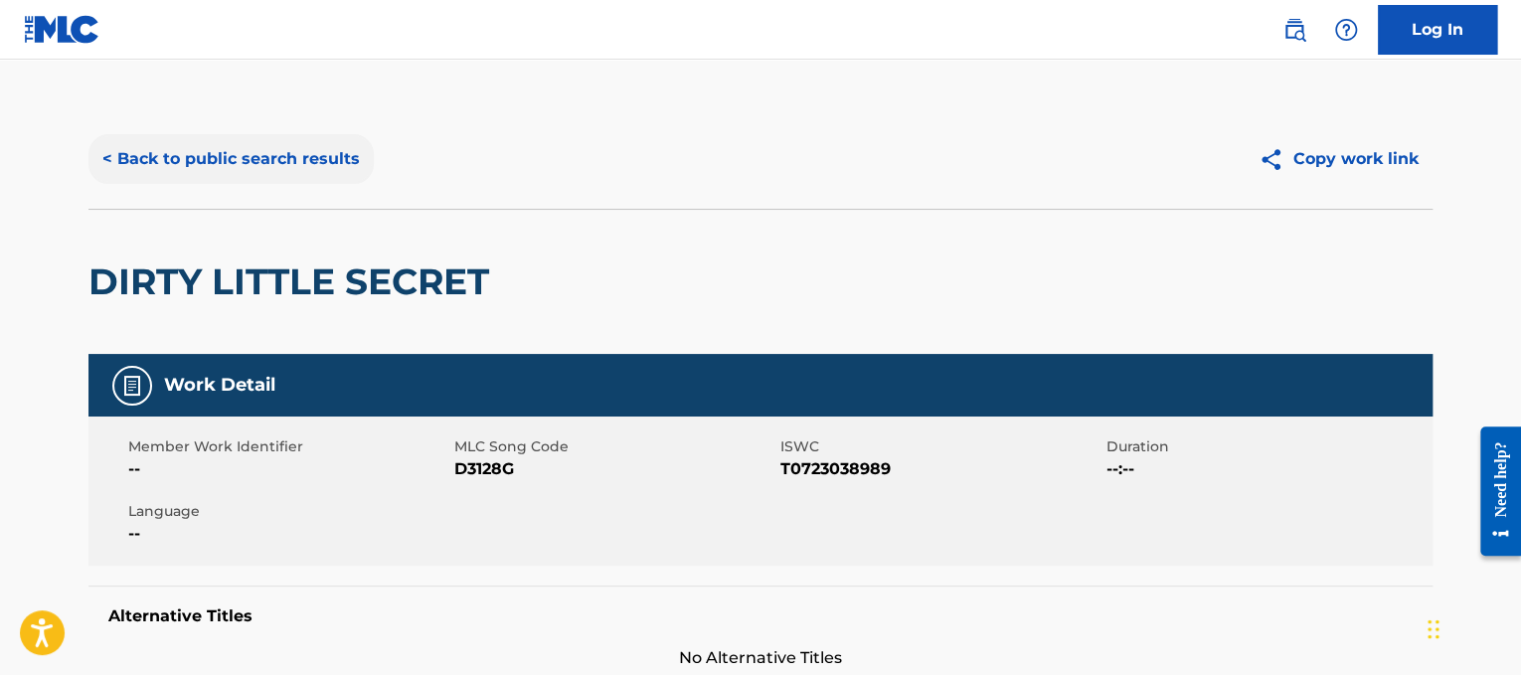
click at [285, 145] on button "< Back to public search results" at bounding box center [230, 159] width 285 height 50
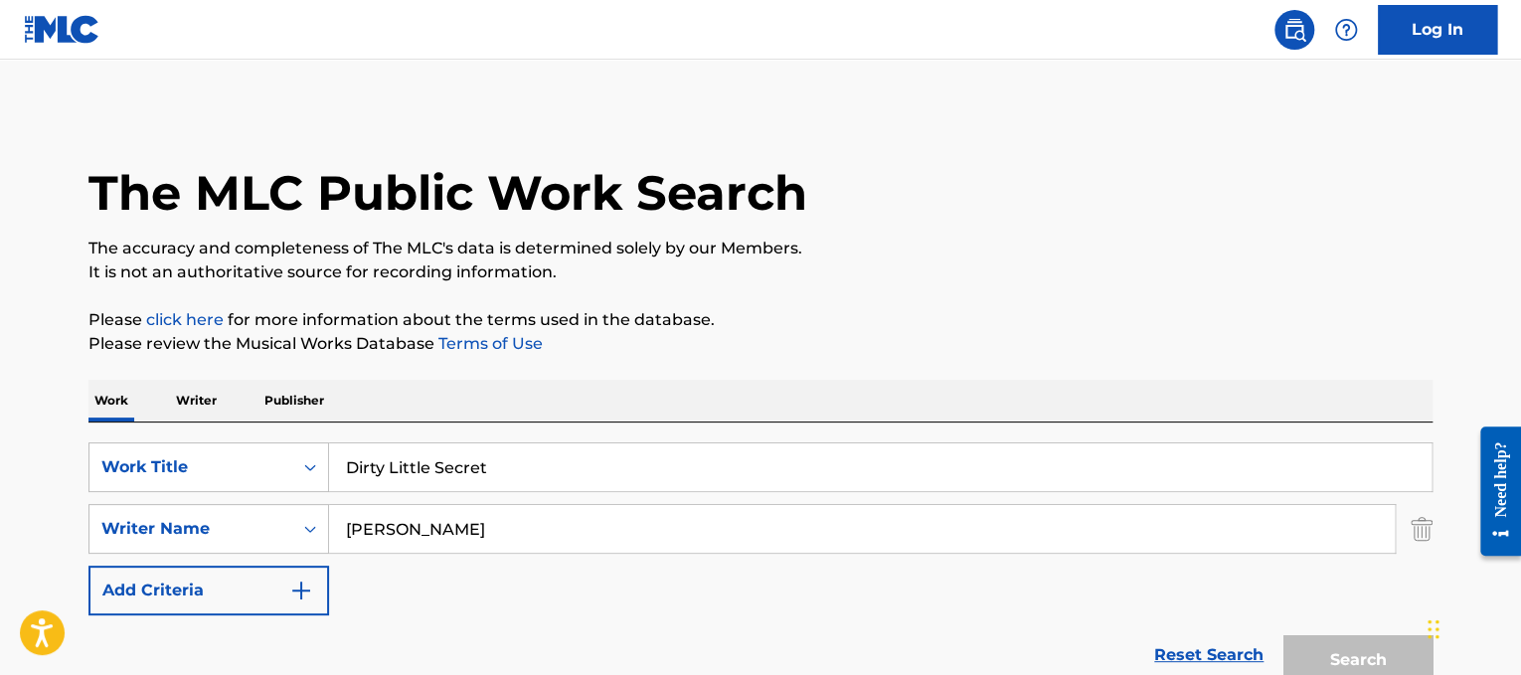
scroll to position [252, 0]
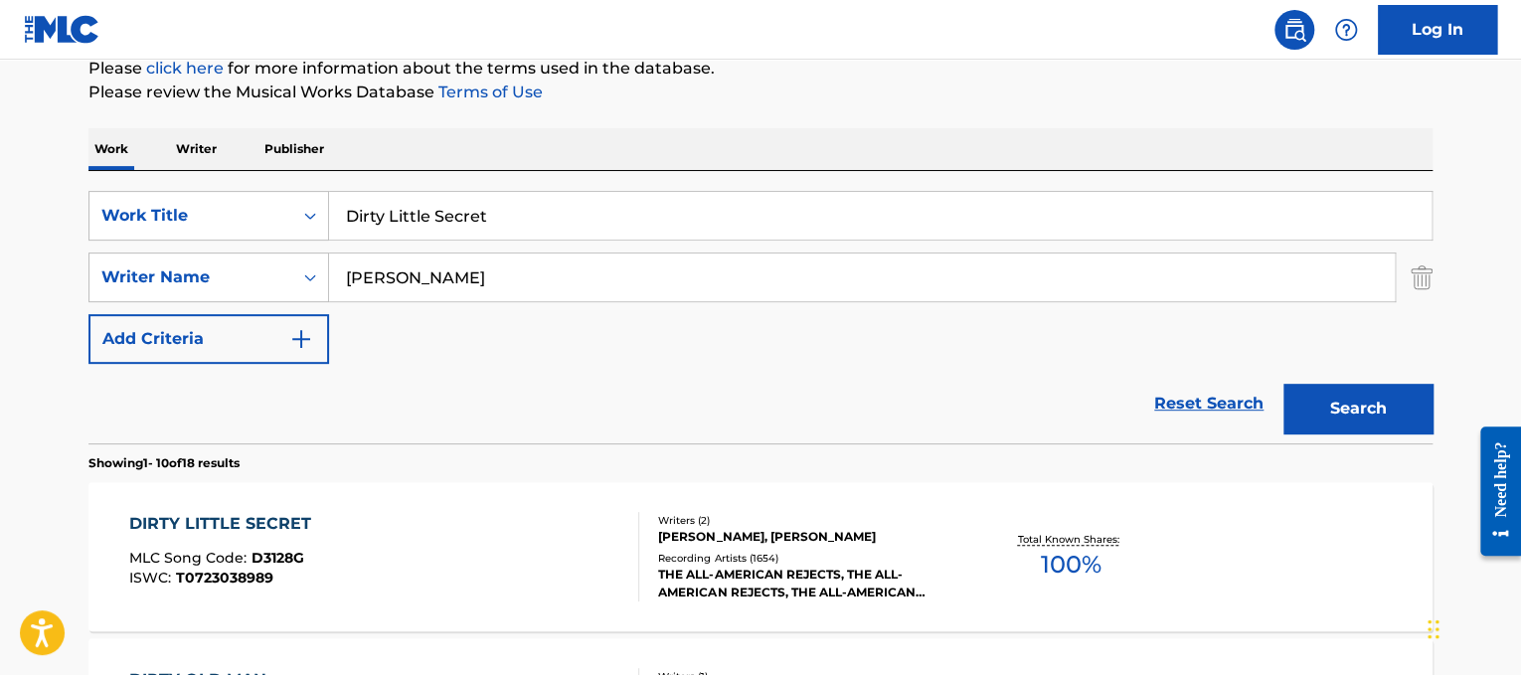
drag, startPoint x: 541, startPoint y: 204, endPoint x: 127, endPoint y: 129, distance: 420.3
paste input "Third Eye Blind SEMI Charmed Life"
drag, startPoint x: 479, startPoint y: 221, endPoint x: 107, endPoint y: 58, distance: 406.0
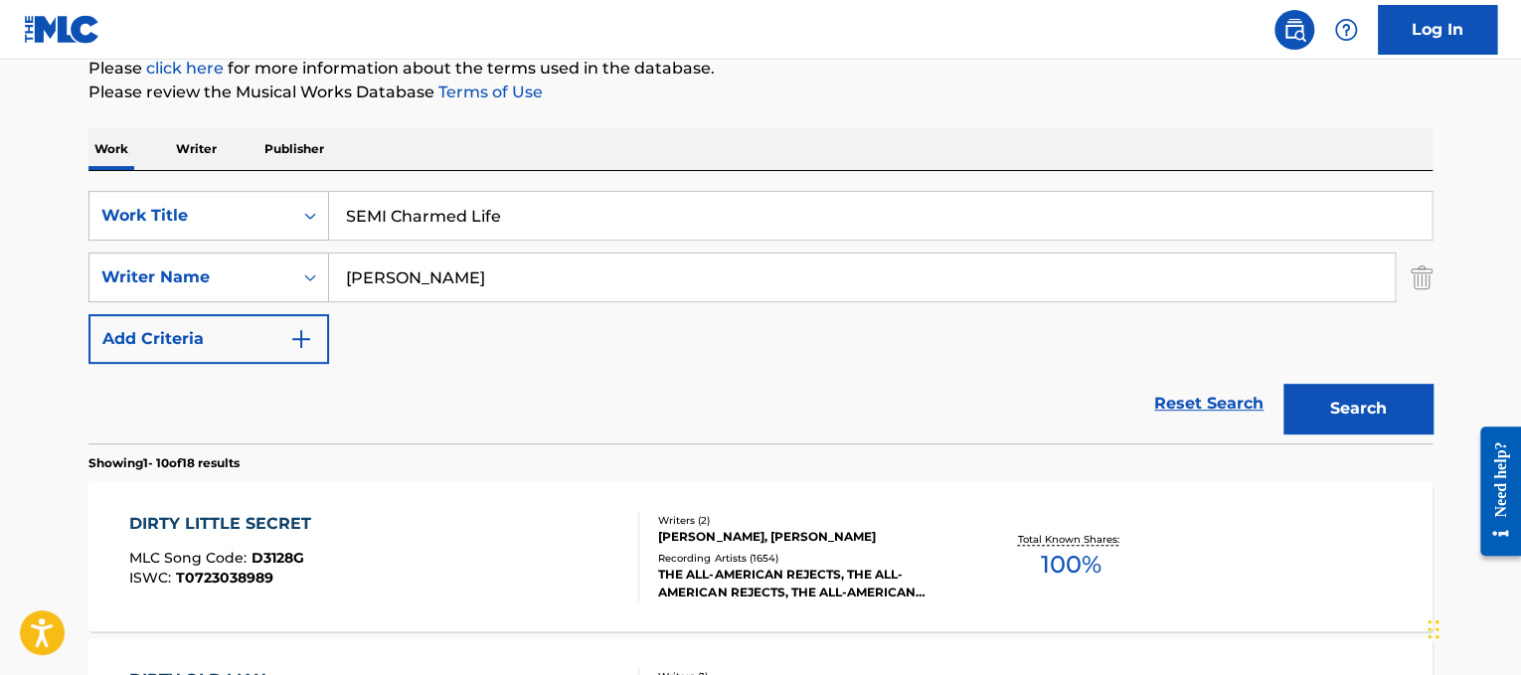
type input "SEMI Charmed Life"
drag, startPoint x: 535, startPoint y: 301, endPoint x: 254, endPoint y: 284, distance: 281.9
click at [254, 284] on div "SearchWithCriteriad365d50e-ee68-4f25-b9b9-568e7ee9061f Work Title SEMI Charmed …" at bounding box center [760, 277] width 1344 height 173
click at [405, 277] on input "[PERSON_NAME]" at bounding box center [862, 278] width 1066 height 48
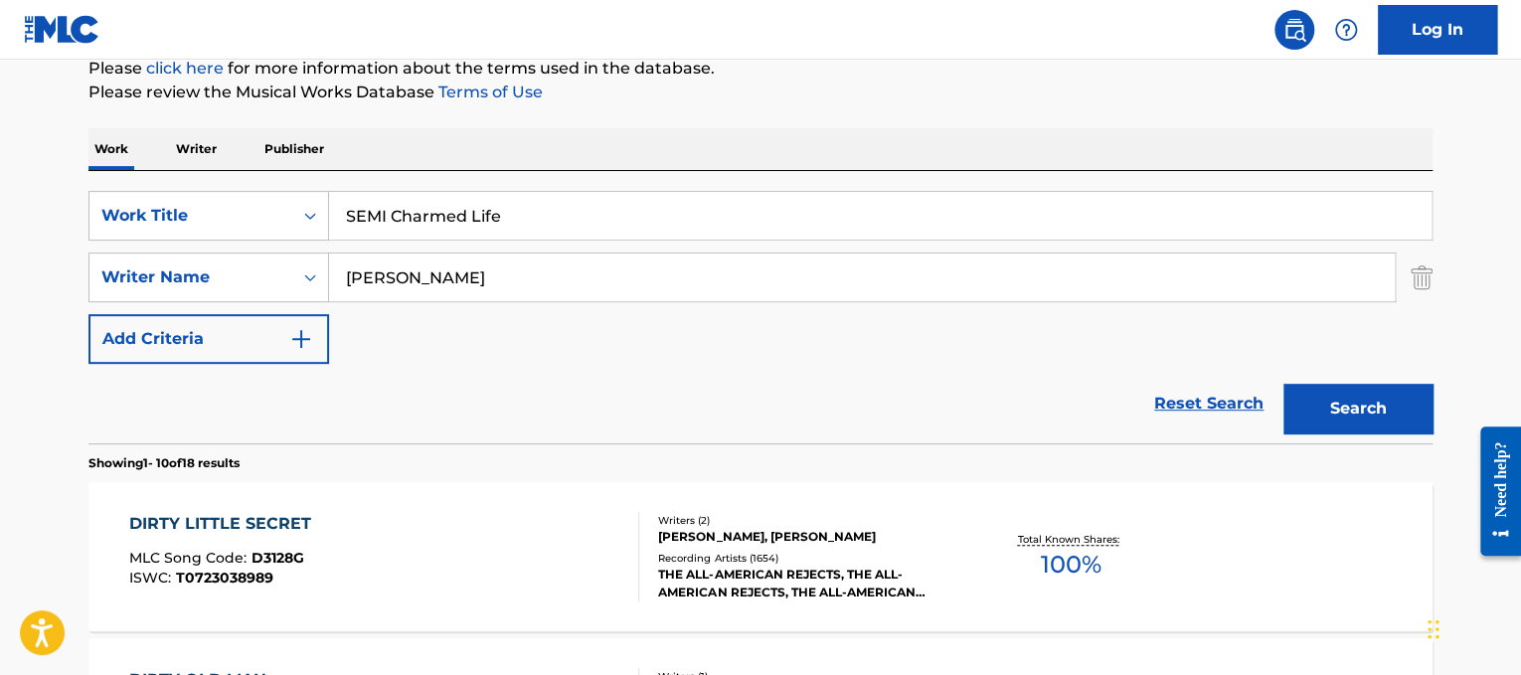
click at [405, 277] on input "[PERSON_NAME]" at bounding box center [862, 278] width 1066 height 48
click at [1284, 384] on button "Search" at bounding box center [1358, 409] width 149 height 50
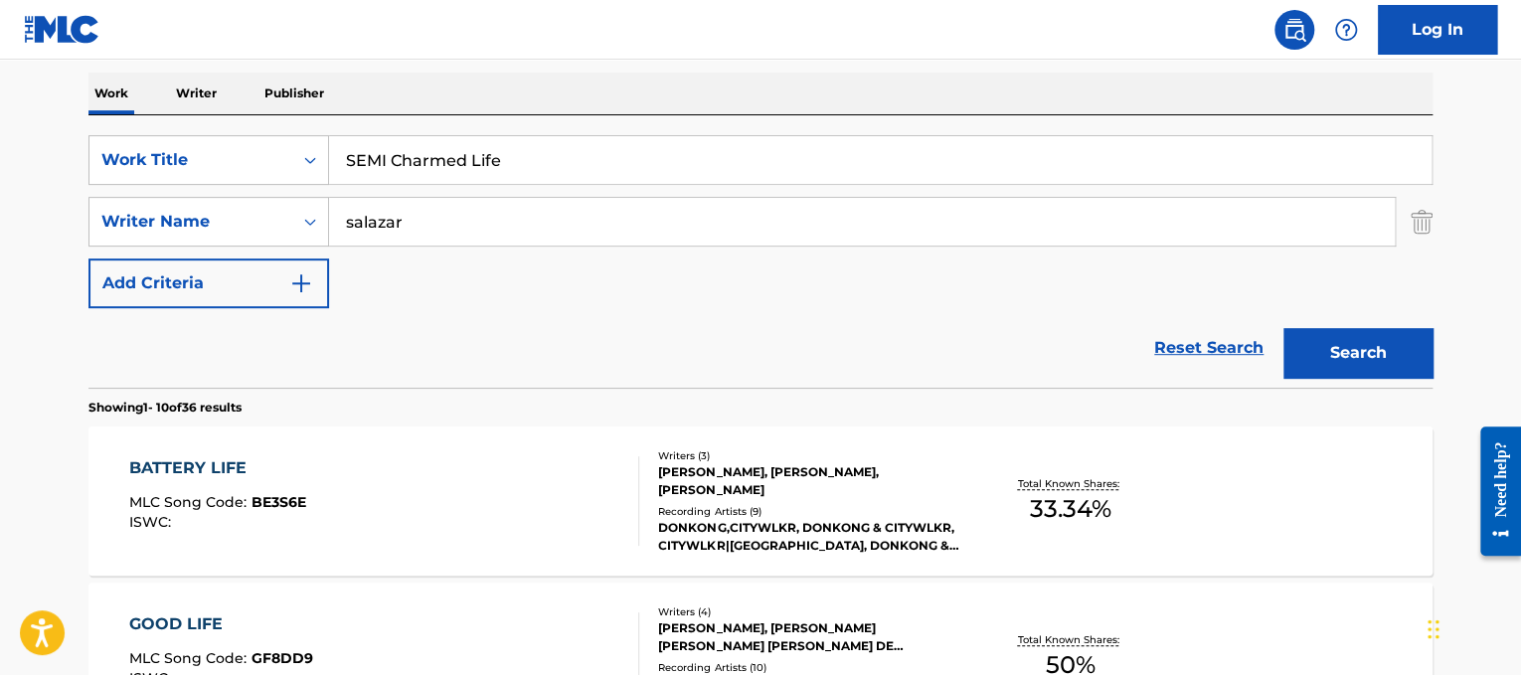
scroll to position [304, 0]
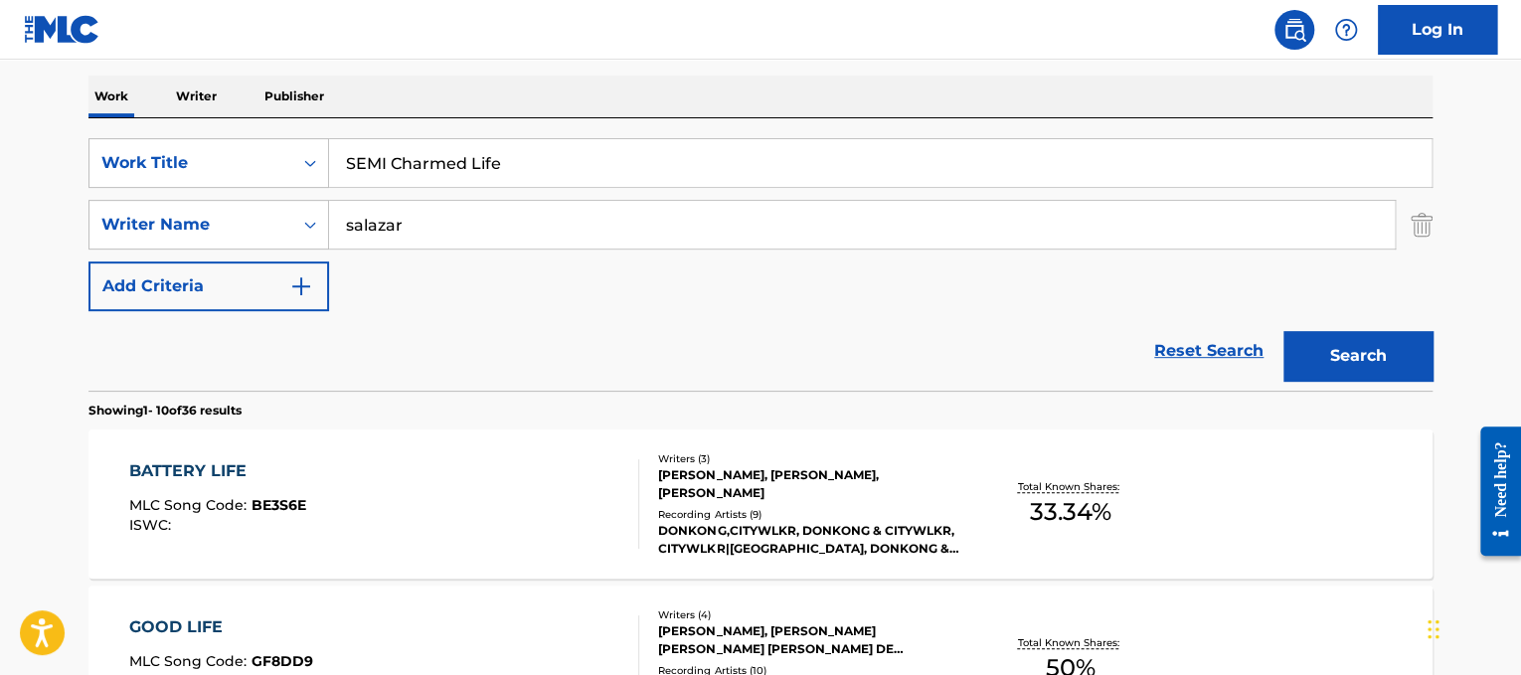
drag, startPoint x: 618, startPoint y: 225, endPoint x: 0, endPoint y: 121, distance: 627.0
type input "[PERSON_NAME]"
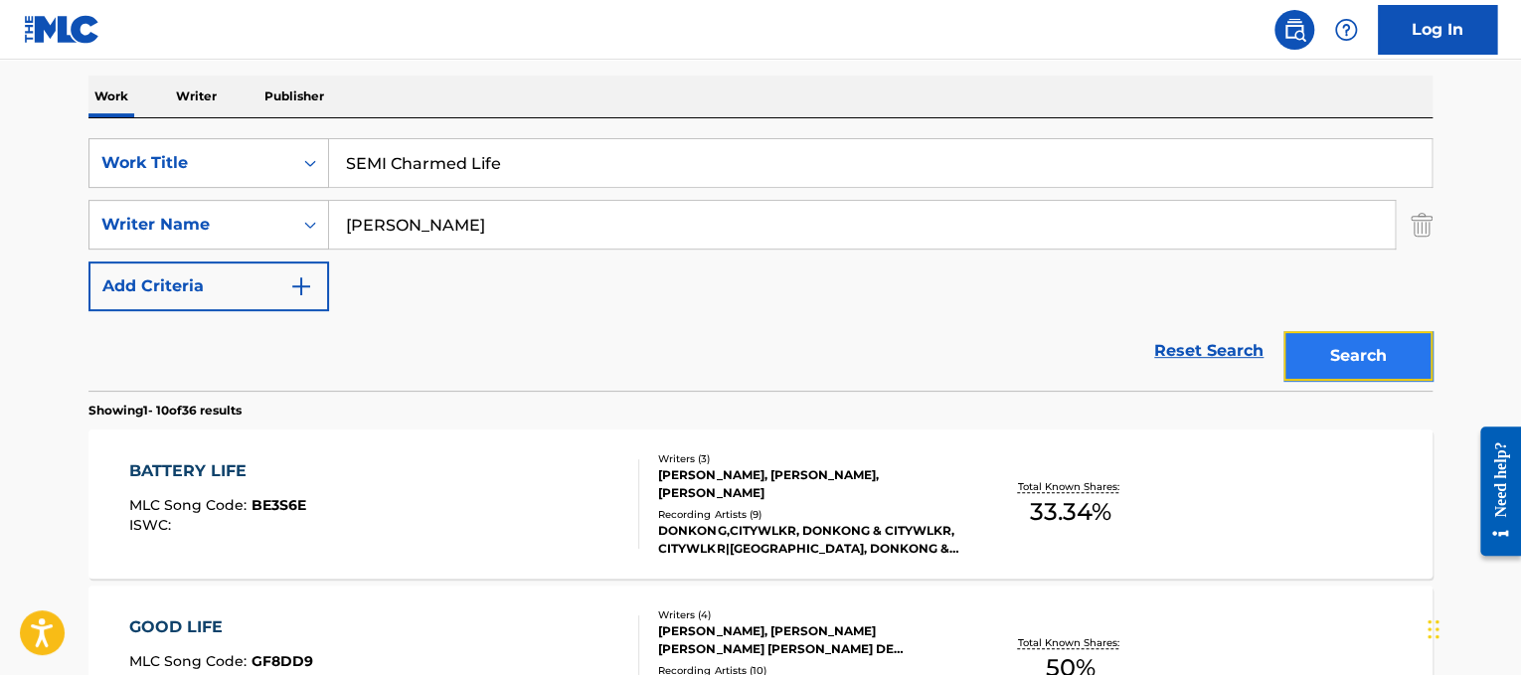
click at [1344, 363] on button "Search" at bounding box center [1358, 356] width 149 height 50
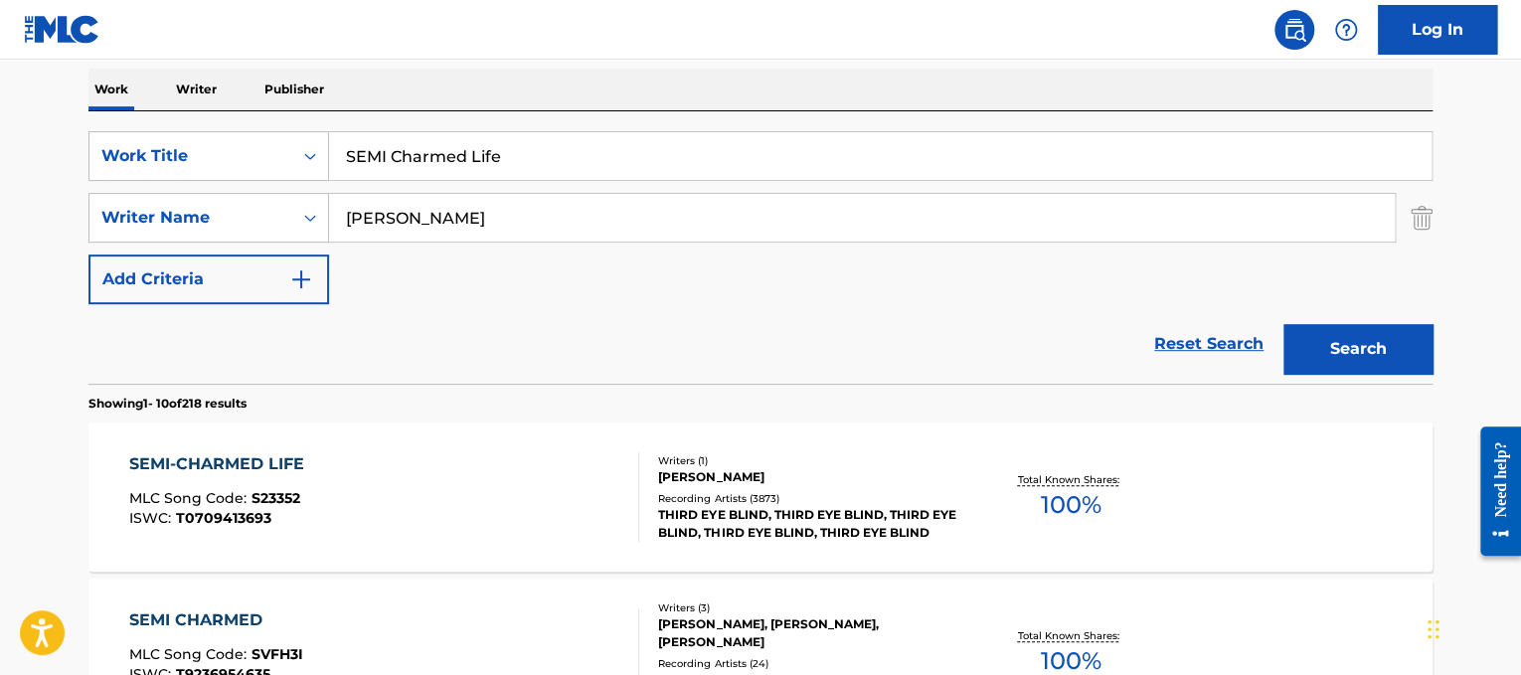
scroll to position [315, 0]
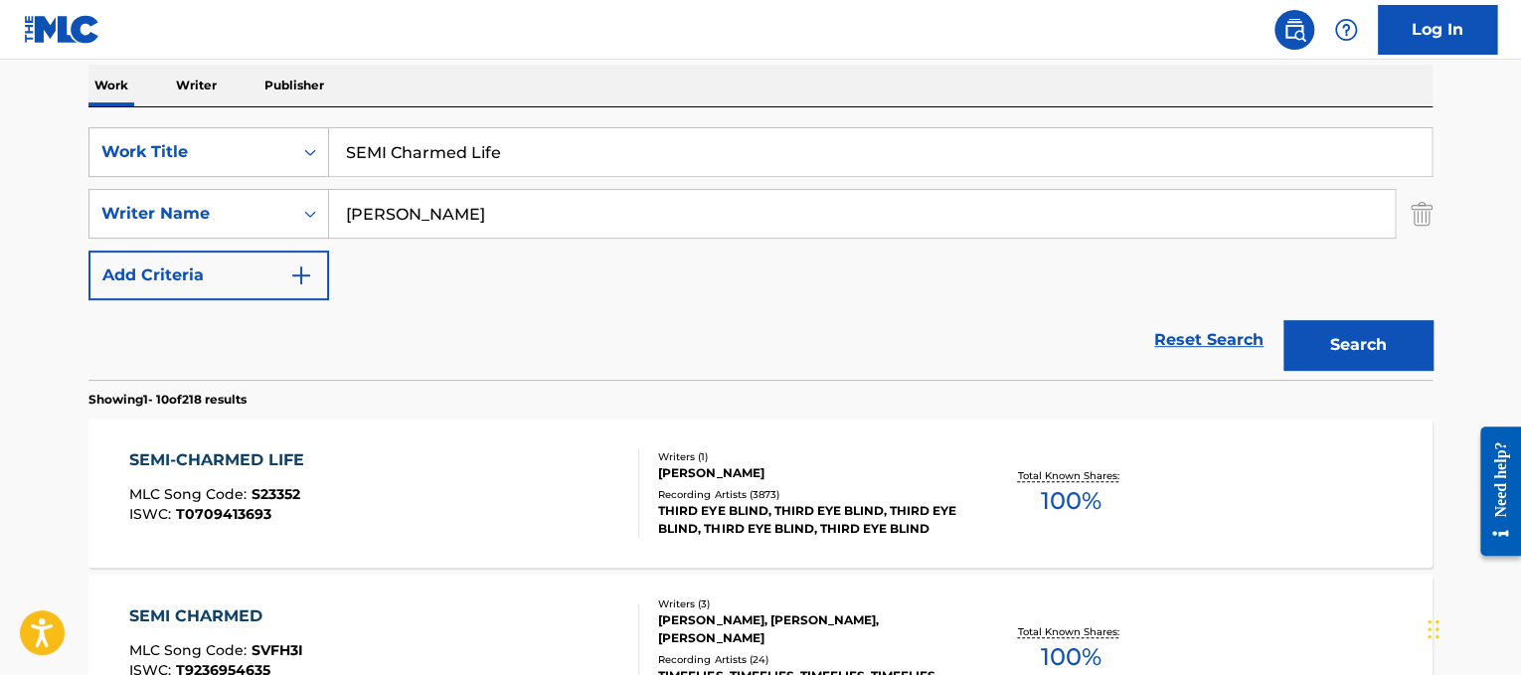
click at [429, 498] on div "SEMI-CHARMED LIFE MLC Song Code : S23352 ISWC : T0709413693" at bounding box center [384, 492] width 511 height 89
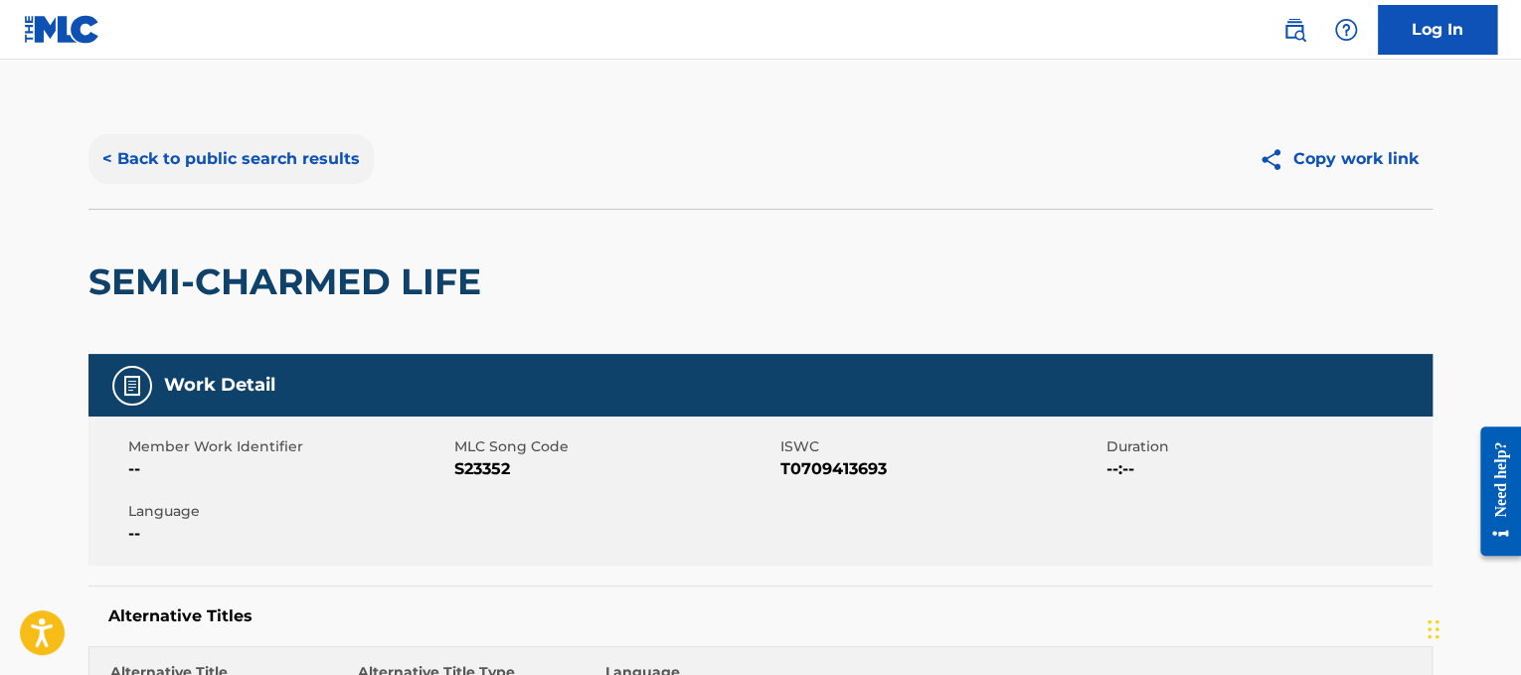
click at [251, 143] on button "< Back to public search results" at bounding box center [230, 159] width 285 height 50
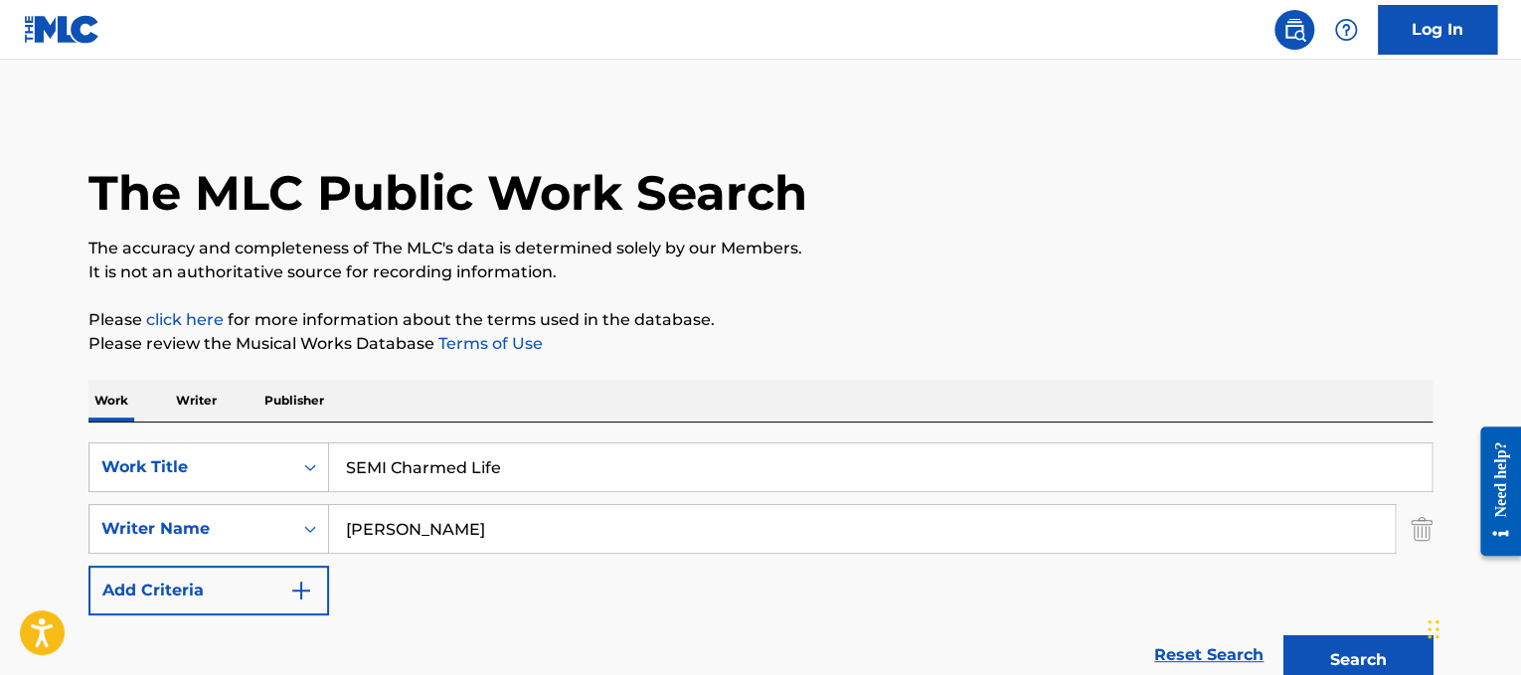
scroll to position [315, 0]
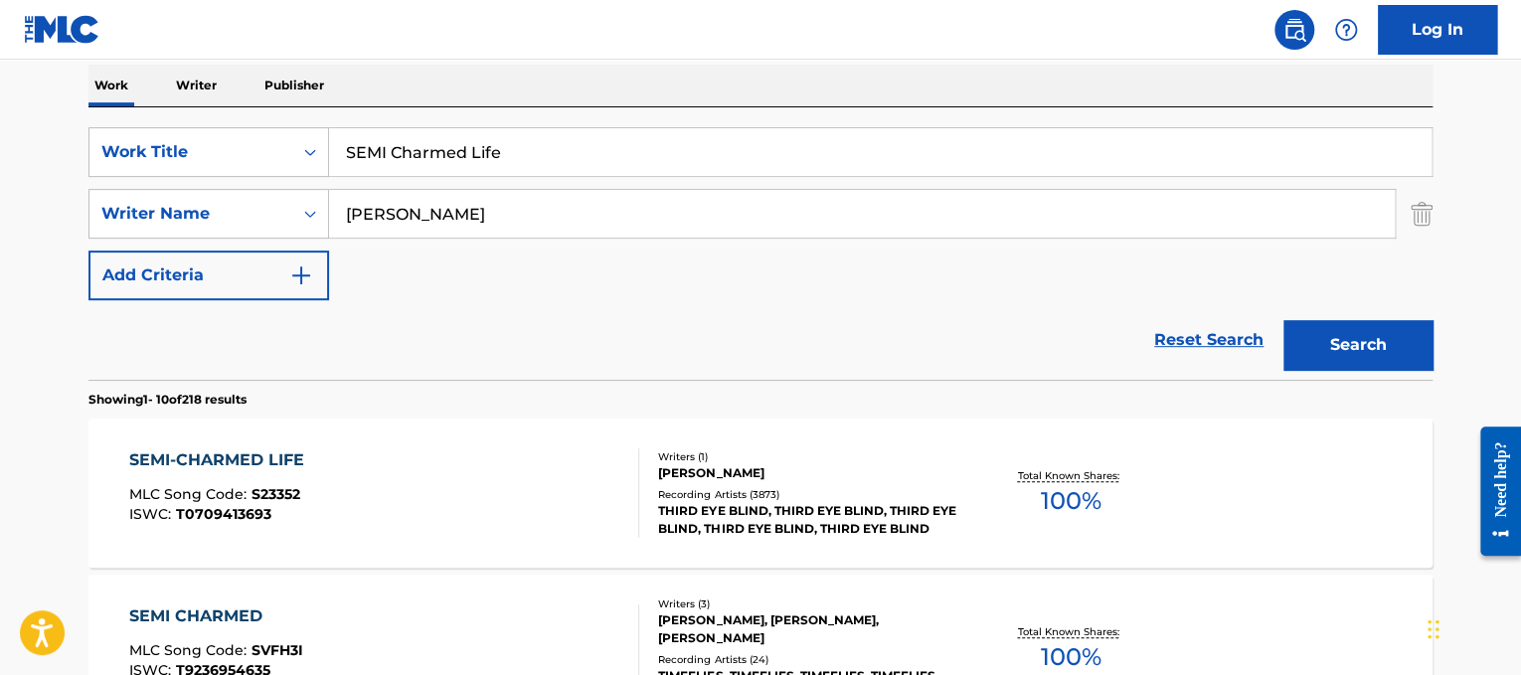
drag, startPoint x: 589, startPoint y: 161, endPoint x: 250, endPoint y: 119, distance: 341.6
click at [250, 119] on div "SearchWithCriteriad365d50e-ee68-4f25-b9b9-568e7ee9061f Work Title SEMI Charmed …" at bounding box center [760, 243] width 1344 height 272
paste input "[DEMOGRAPHIC_DATA] Girl"
type input "[DEMOGRAPHIC_DATA] Girl"
drag, startPoint x: 656, startPoint y: 222, endPoint x: 218, endPoint y: 83, distance: 460.0
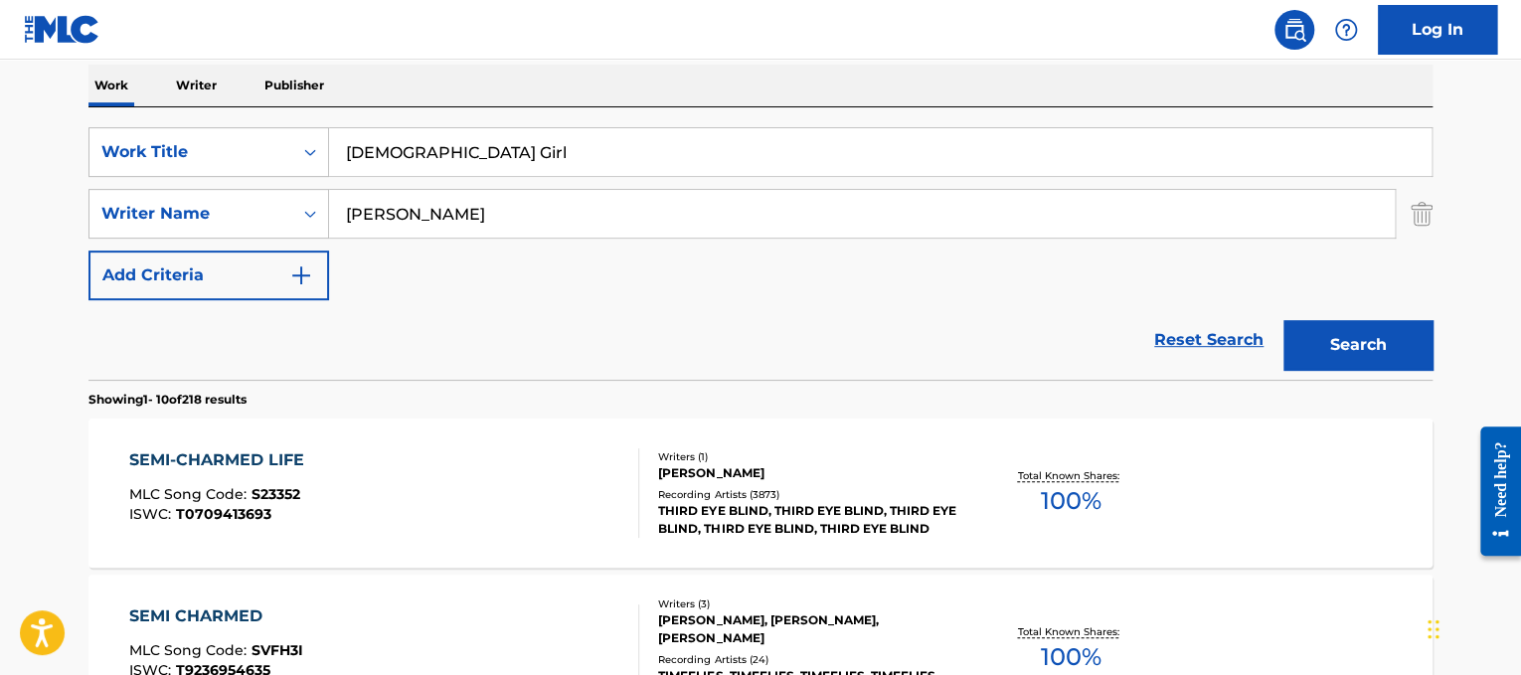
type input "[PERSON_NAME]"
click at [1284, 320] on button "Search" at bounding box center [1358, 345] width 149 height 50
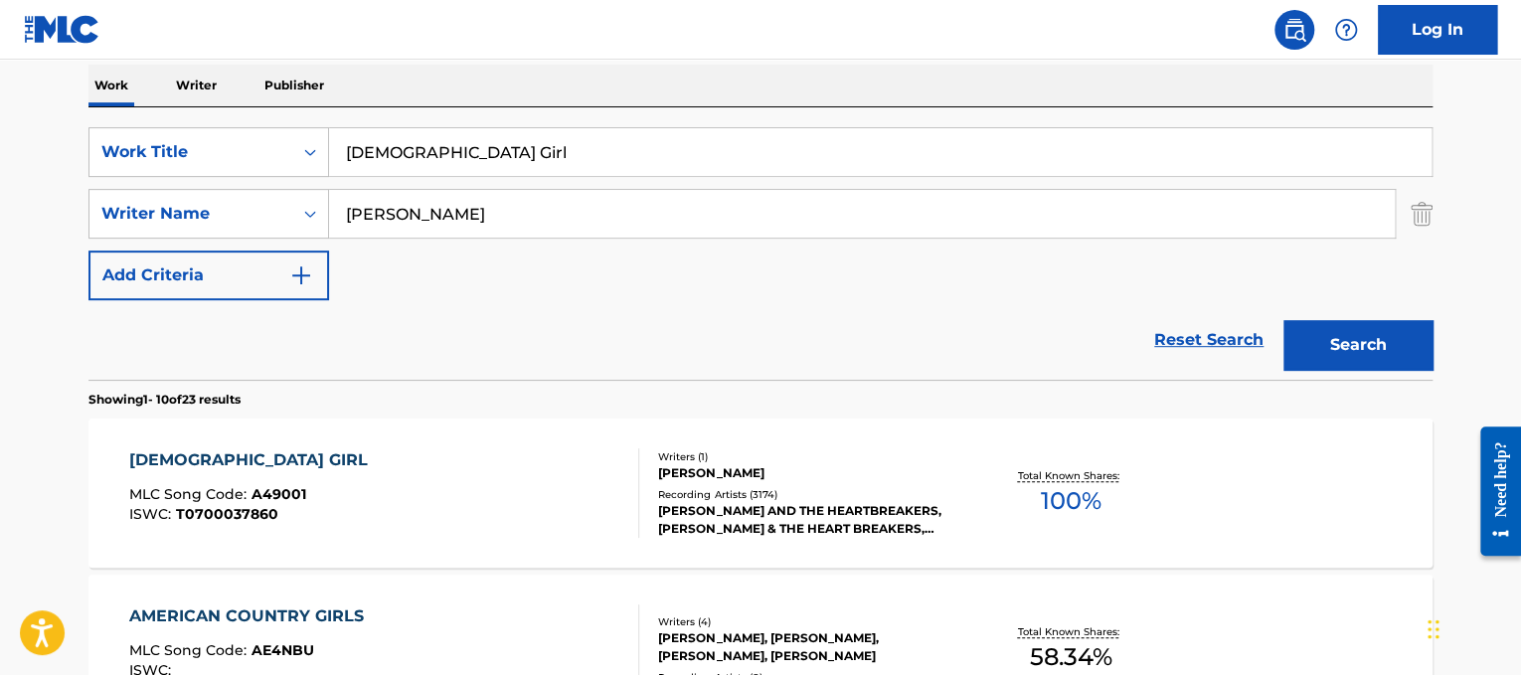
click at [817, 461] on div "Writers ( 1 )" at bounding box center [808, 456] width 300 height 15
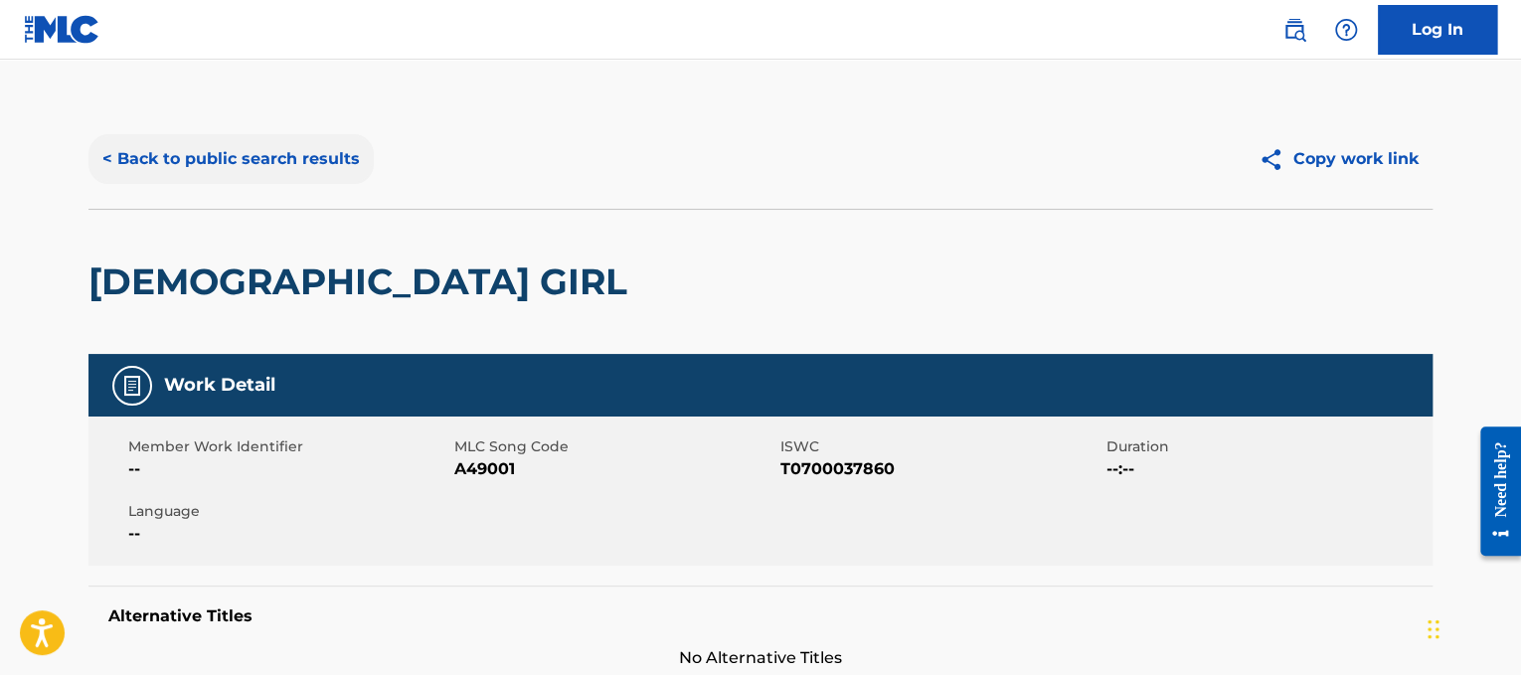
click at [183, 140] on button "< Back to public search results" at bounding box center [230, 159] width 285 height 50
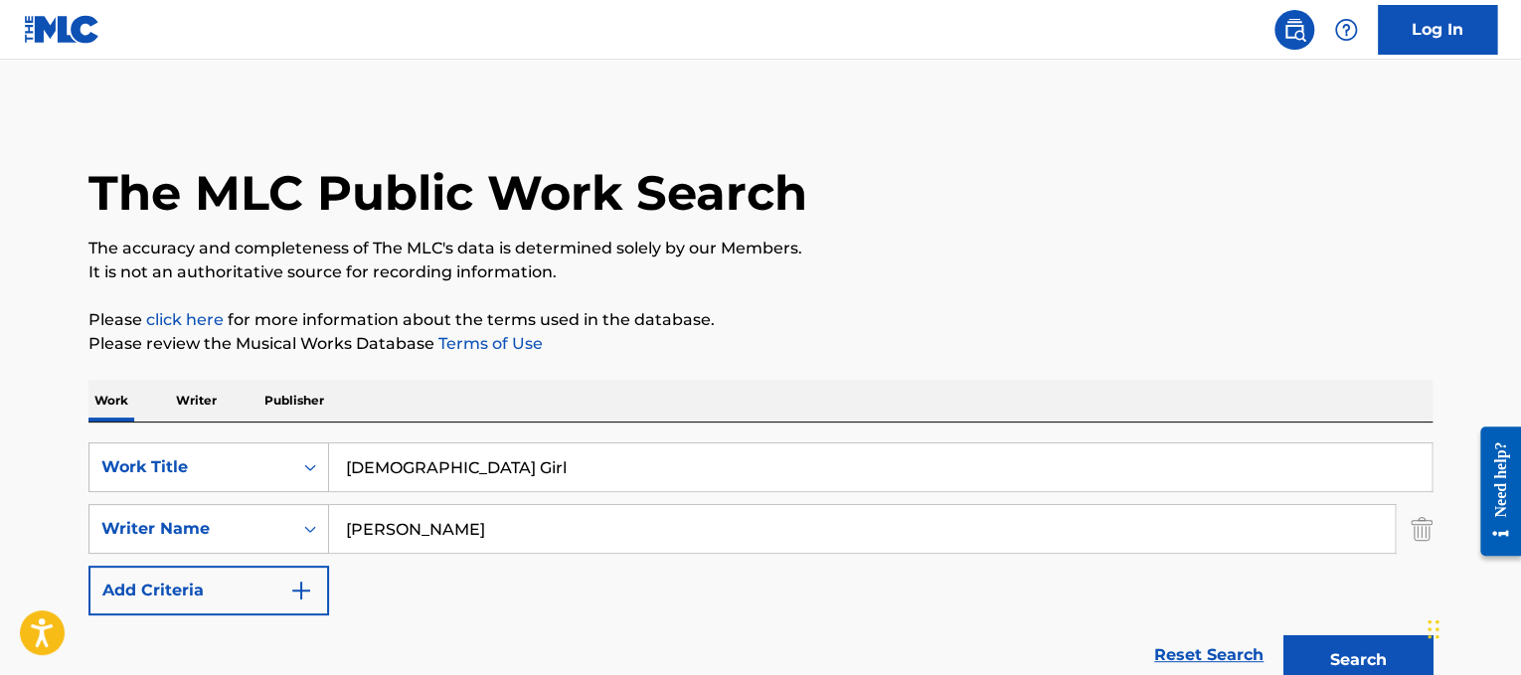
scroll to position [315, 0]
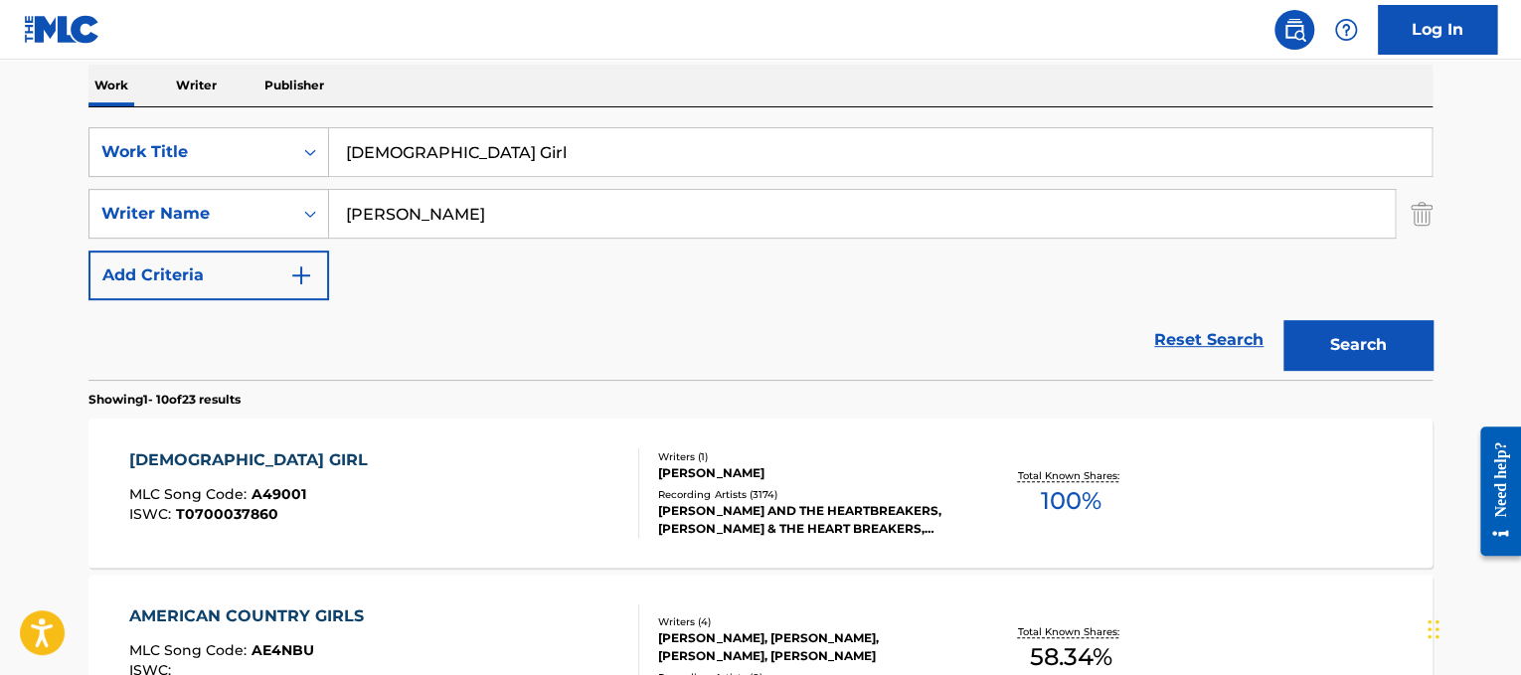
drag, startPoint x: 672, startPoint y: 157, endPoint x: 105, endPoint y: 88, distance: 570.8
paste input "[PERSON_NAME] Let It Snow_"
drag, startPoint x: 461, startPoint y: 156, endPoint x: 146, endPoint y: 13, distance: 346.2
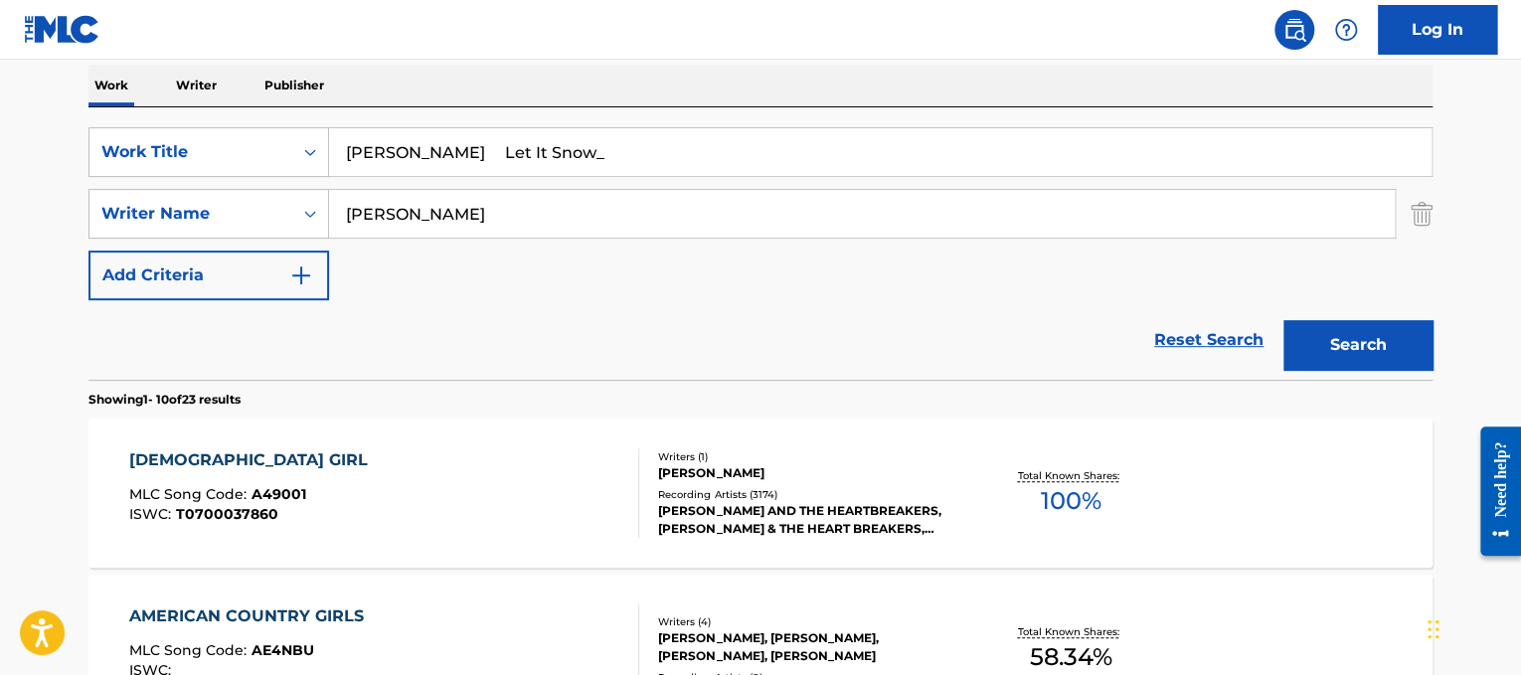
scroll to position [313, 0]
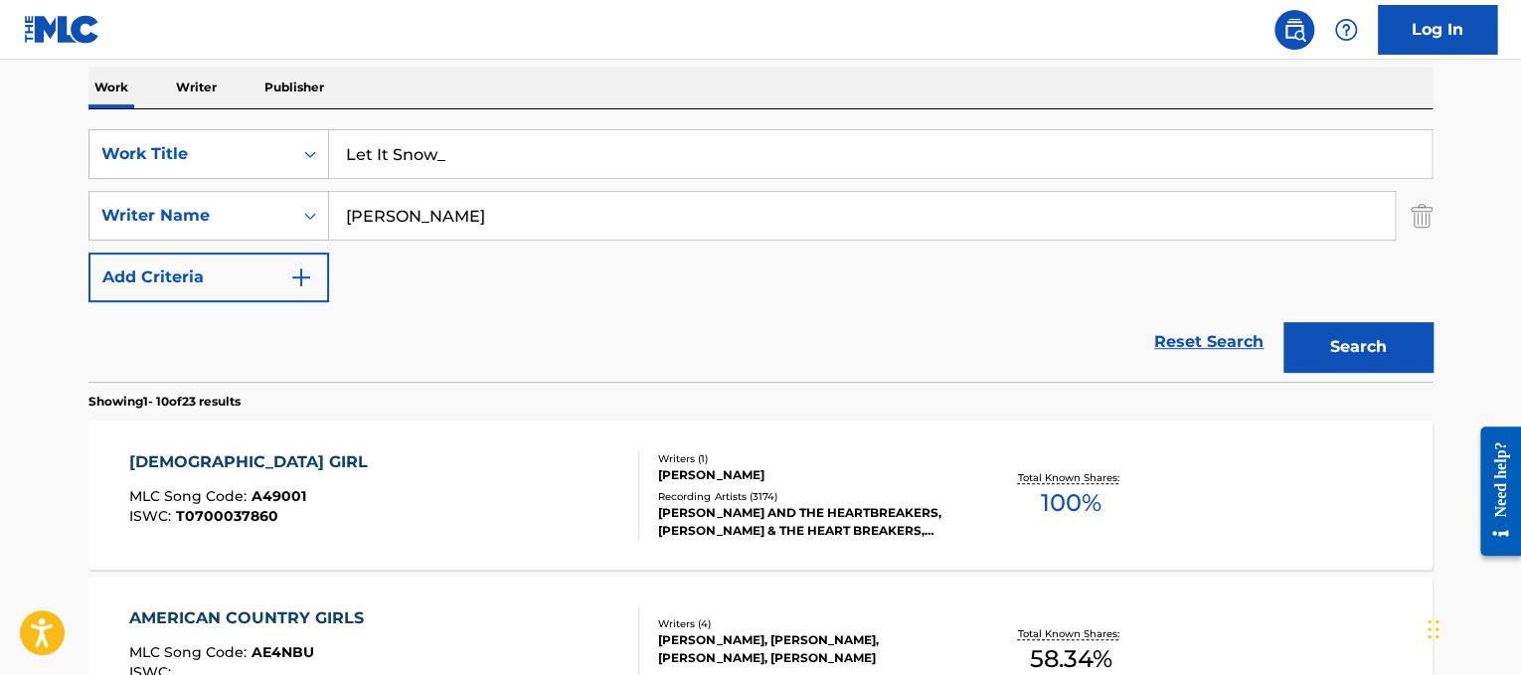
click at [524, 159] on input "Let It Snow_" at bounding box center [880, 154] width 1103 height 48
type input "Let It Snow"
drag, startPoint x: 501, startPoint y: 204, endPoint x: 0, endPoint y: 70, distance: 518.7
type input "[PERSON_NAME]"
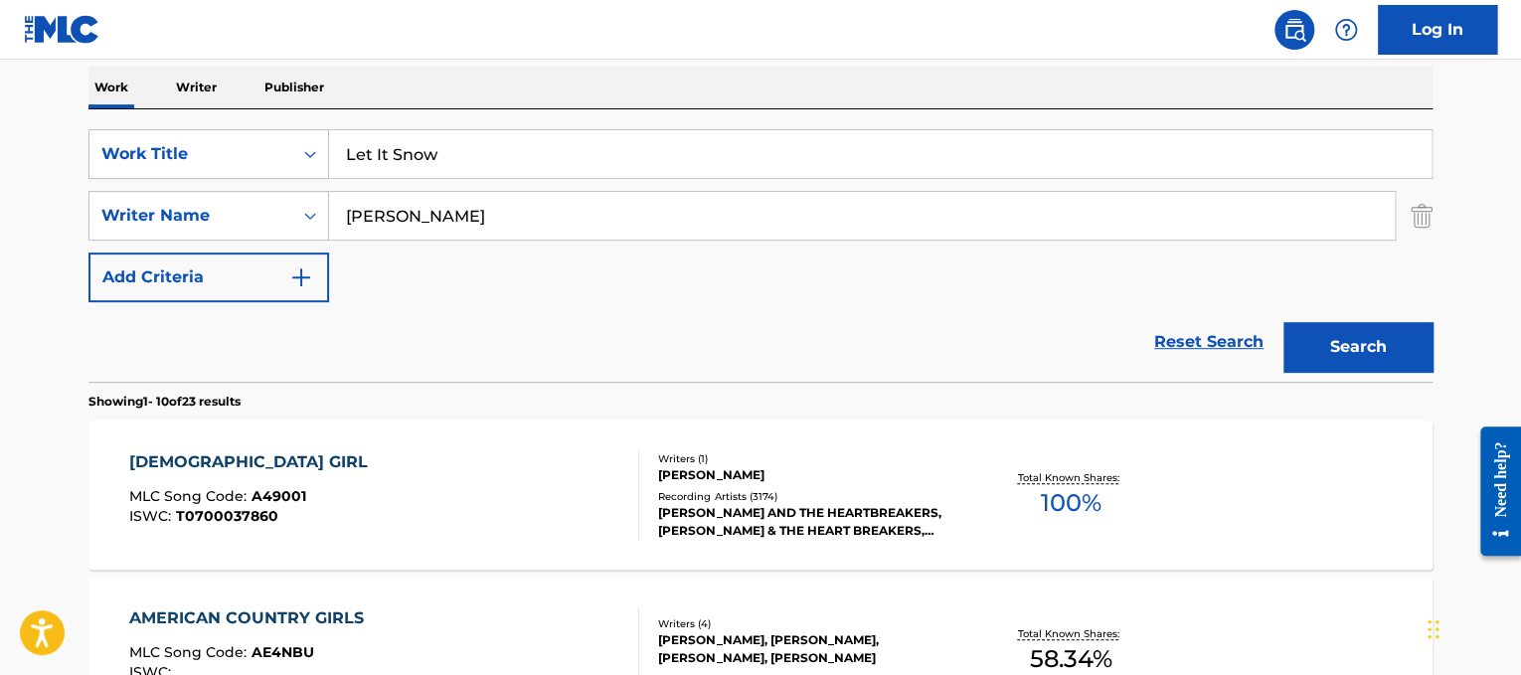
click at [1284, 322] on button "Search" at bounding box center [1358, 347] width 149 height 50
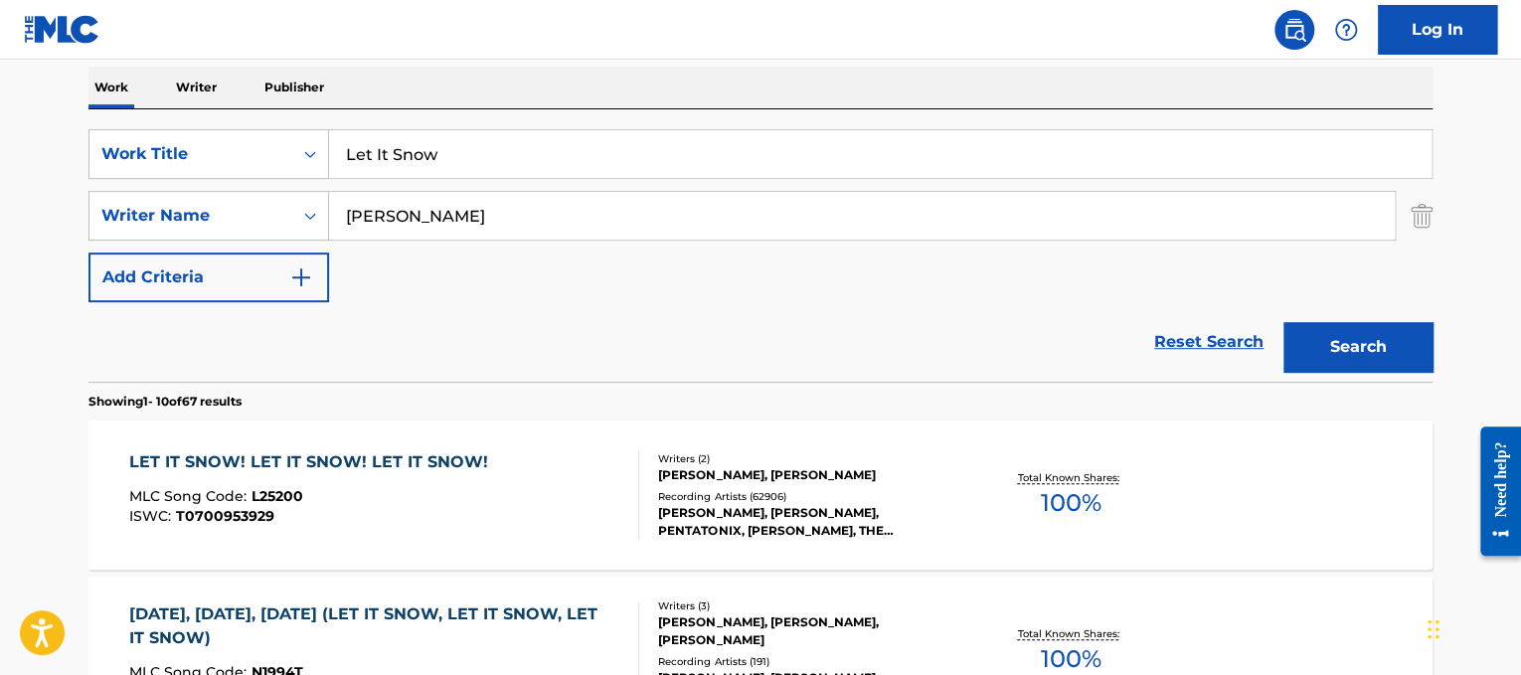
click at [511, 489] on div "LET IT SNOW! LET IT SNOW! LET IT SNOW! MLC Song Code : L25200 ISWC : T0700953929" at bounding box center [384, 494] width 511 height 89
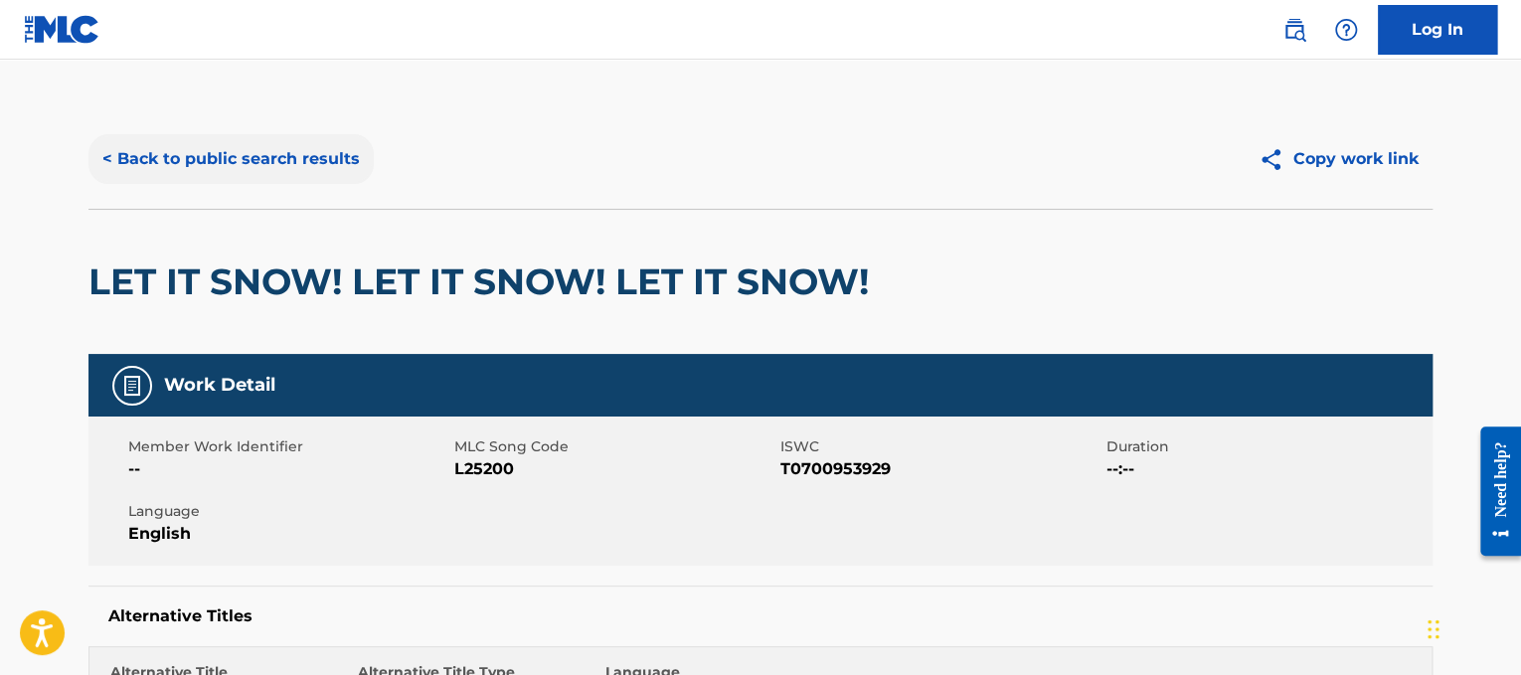
click at [332, 157] on button "< Back to public search results" at bounding box center [230, 159] width 285 height 50
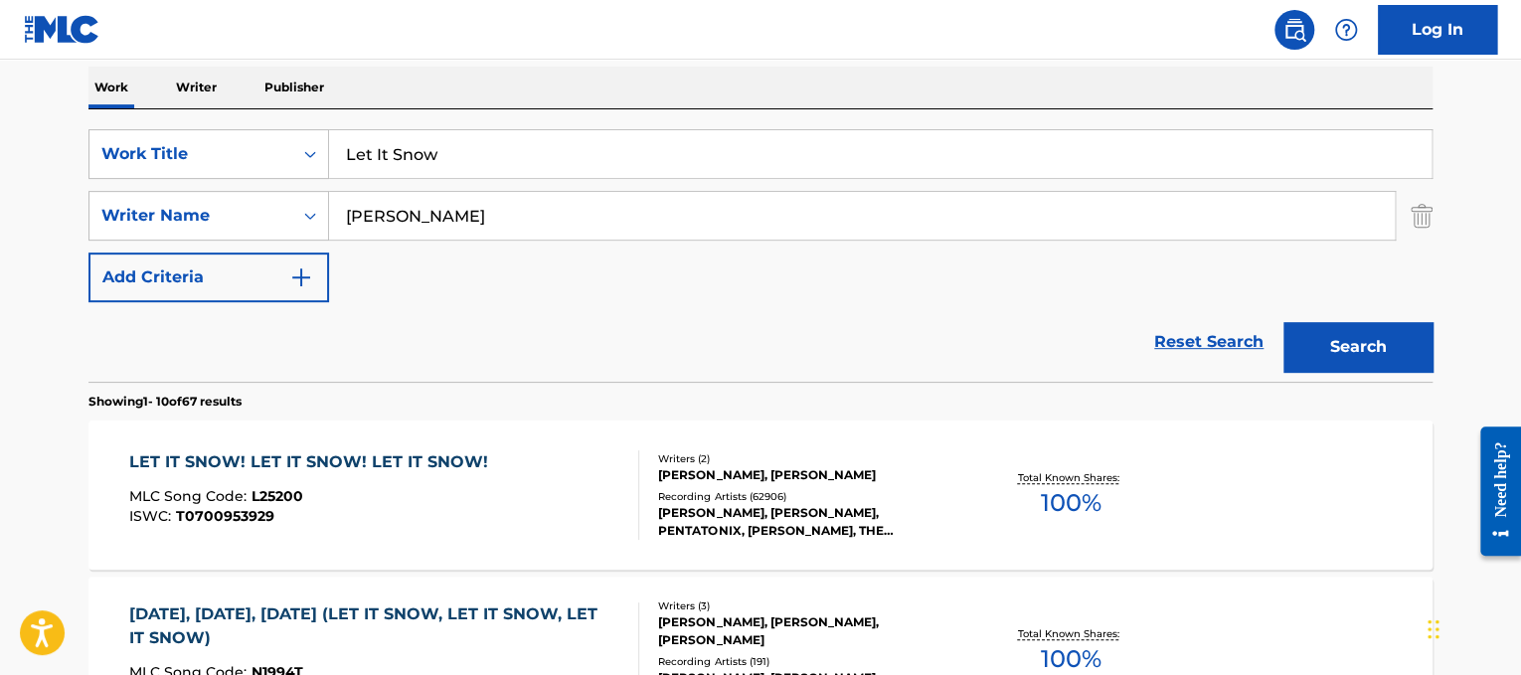
drag, startPoint x: 517, startPoint y: 164, endPoint x: 140, endPoint y: 55, distance: 392.3
paste input "ove The Way You Lie"
type input "Love The Way You Lie"
drag, startPoint x: 480, startPoint y: 199, endPoint x: 0, endPoint y: 38, distance: 506.5
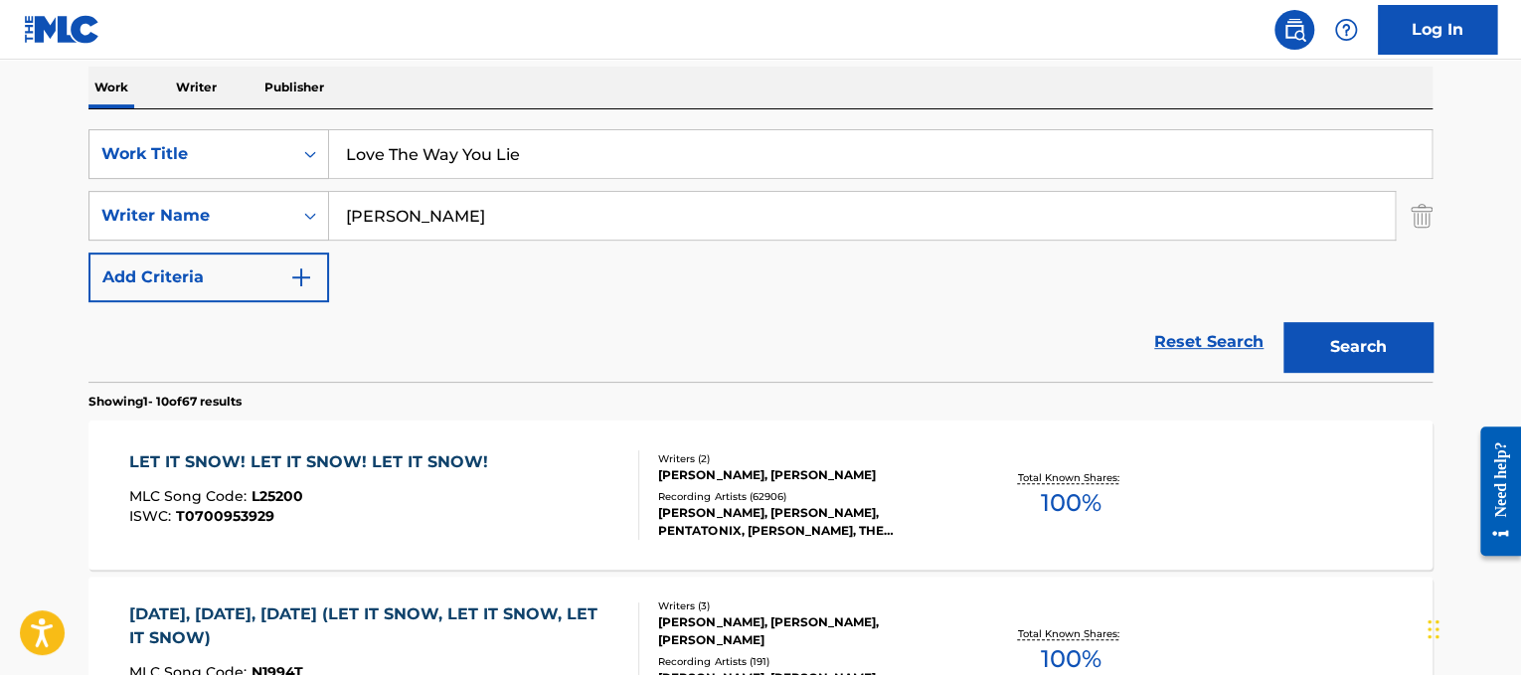
type input "[PERSON_NAME]"
click at [1284, 322] on button "Search" at bounding box center [1358, 347] width 149 height 50
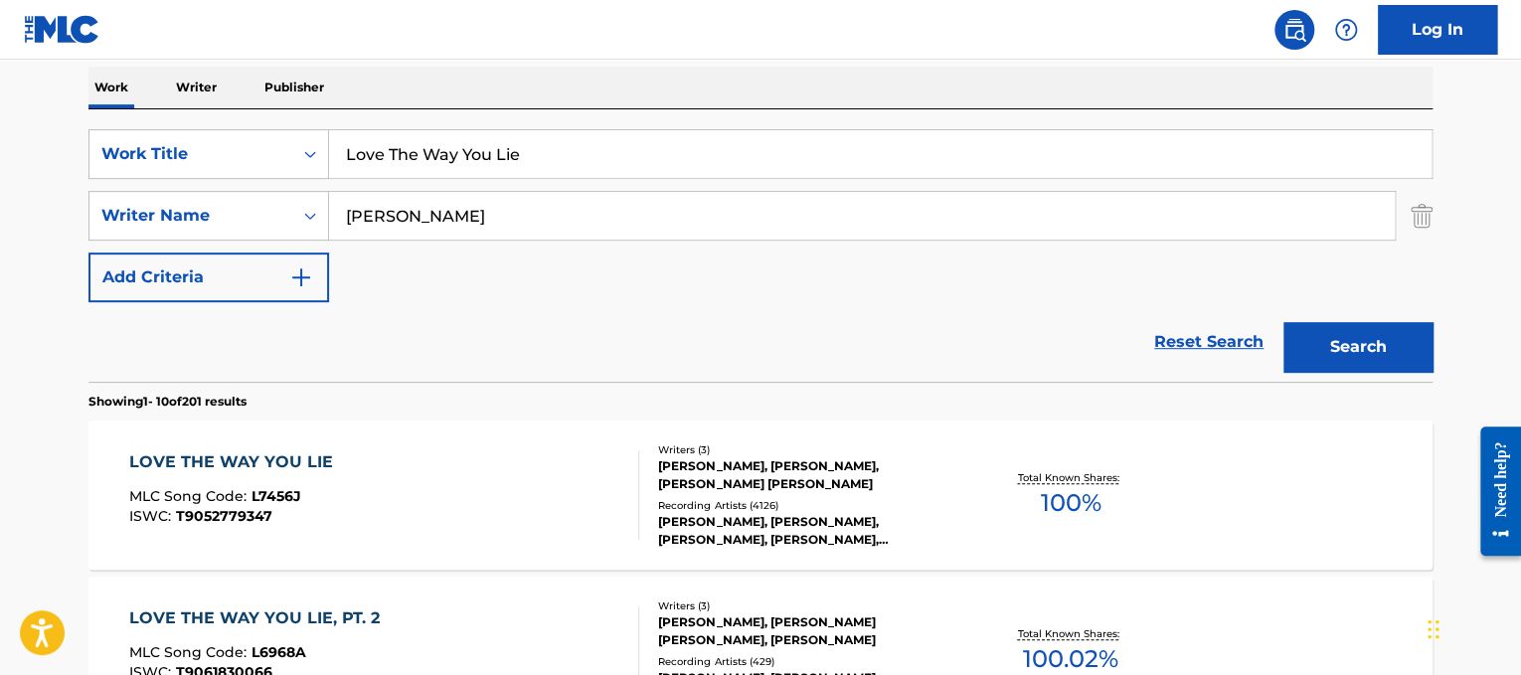
click at [400, 475] on div "LOVE THE WAY YOU LIE MLC Song Code : L7456J ISWC : T9052779347" at bounding box center [384, 494] width 511 height 89
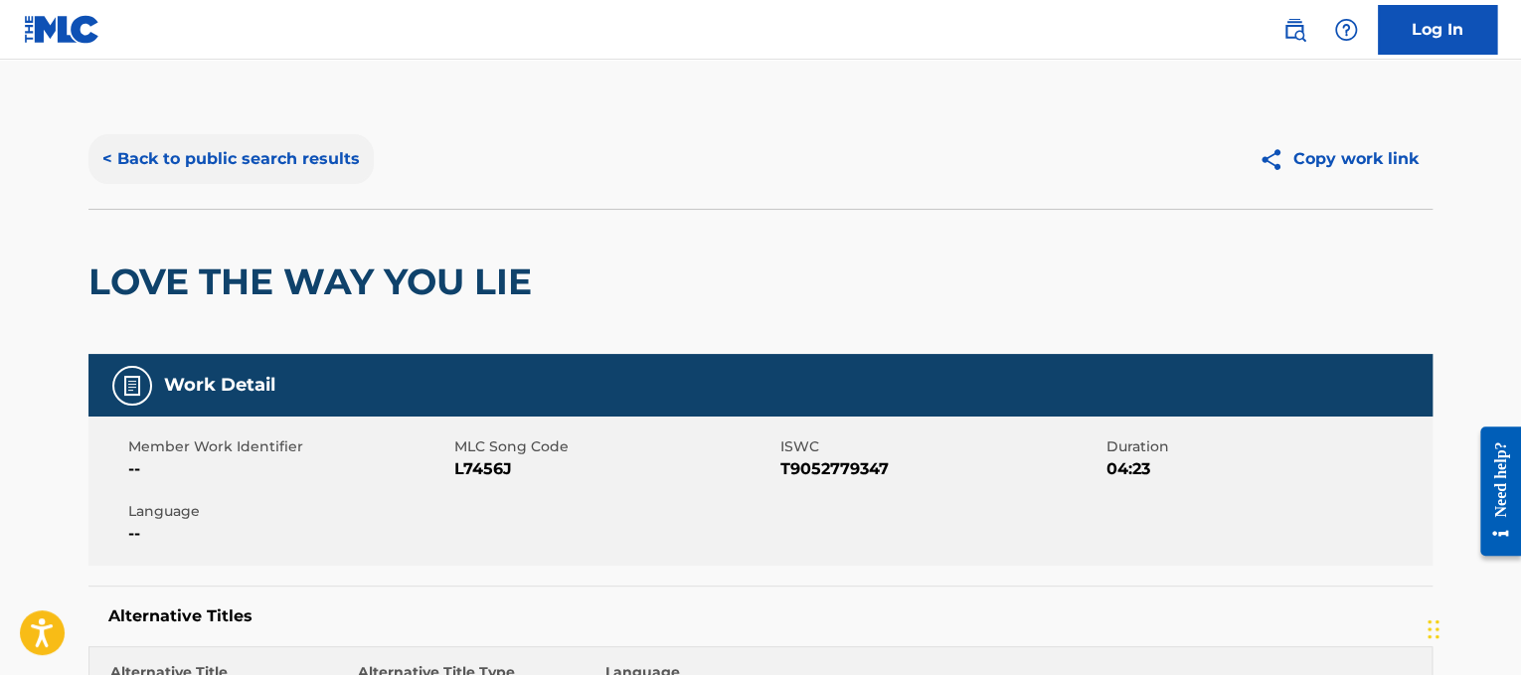
click at [299, 137] on button "< Back to public search results" at bounding box center [230, 159] width 285 height 50
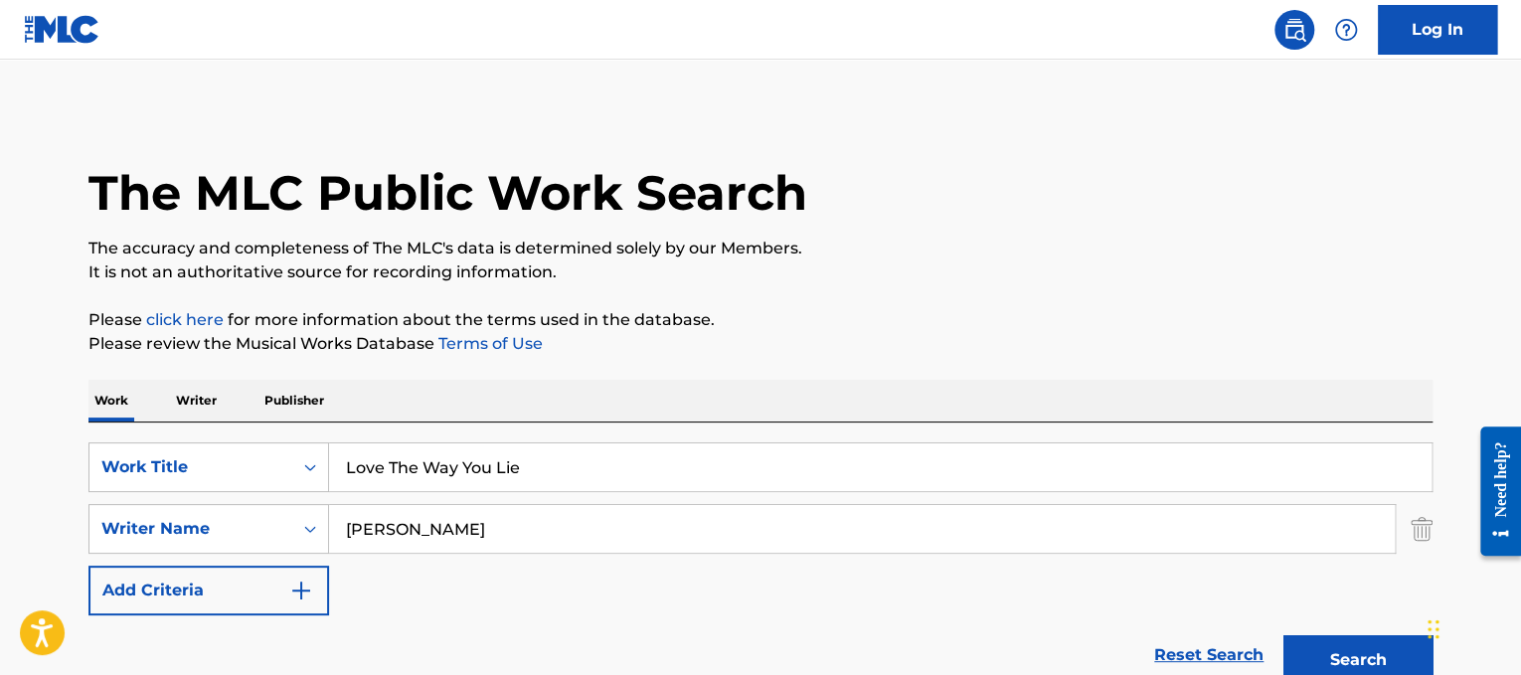
scroll to position [313, 0]
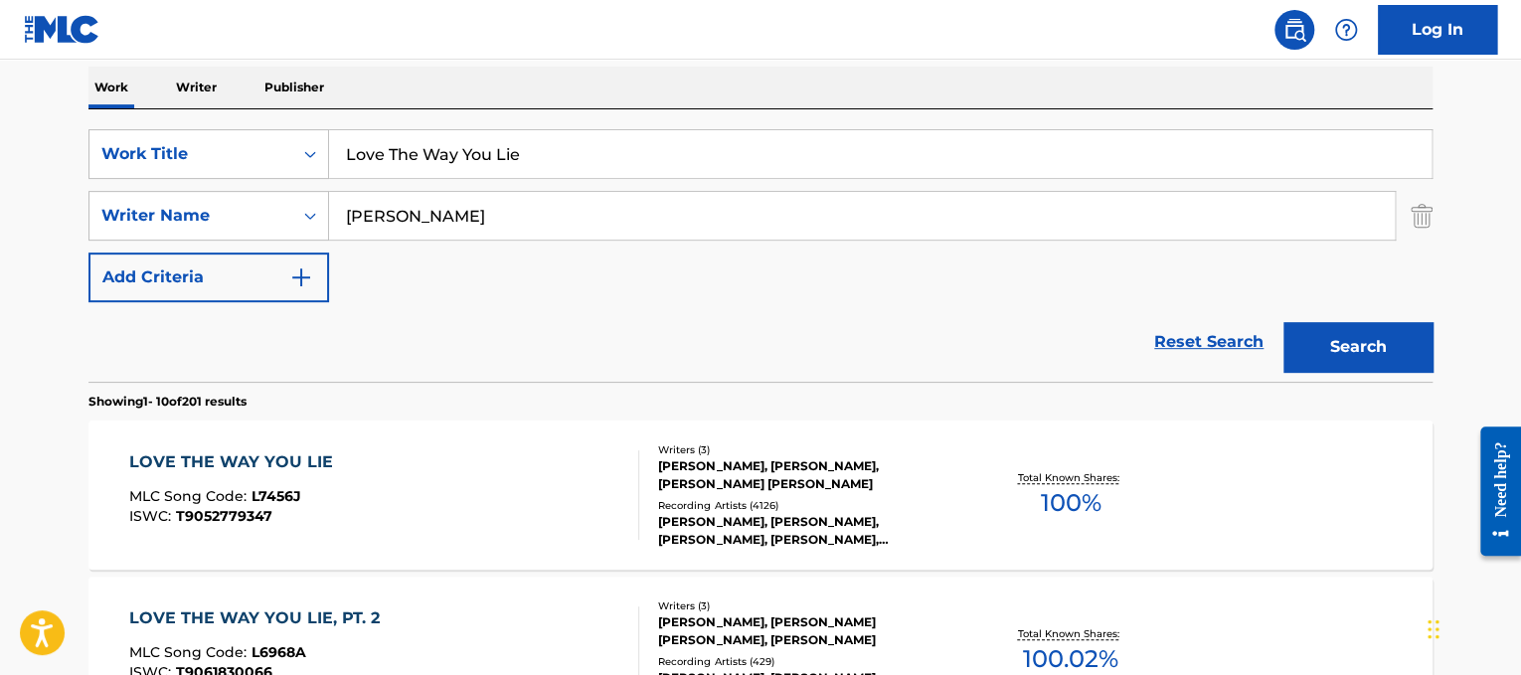
drag, startPoint x: 535, startPoint y: 161, endPoint x: 38, endPoint y: 72, distance: 505.1
paste input "[PERSON_NAME] Mi Tierra"
drag, startPoint x: 449, startPoint y: 150, endPoint x: 29, endPoint y: 68, distance: 428.6
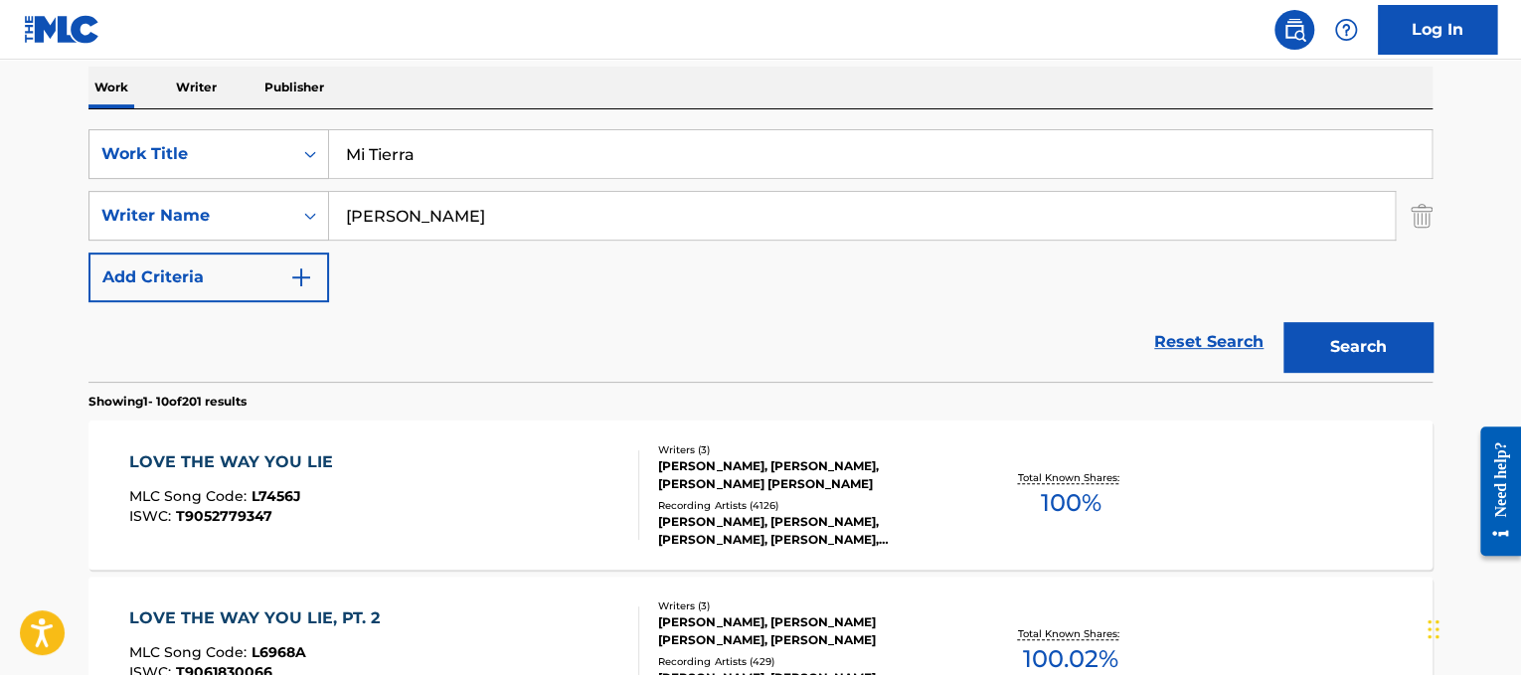
type input "Mi Tierra"
drag, startPoint x: 494, startPoint y: 222, endPoint x: 0, endPoint y: 13, distance: 536.4
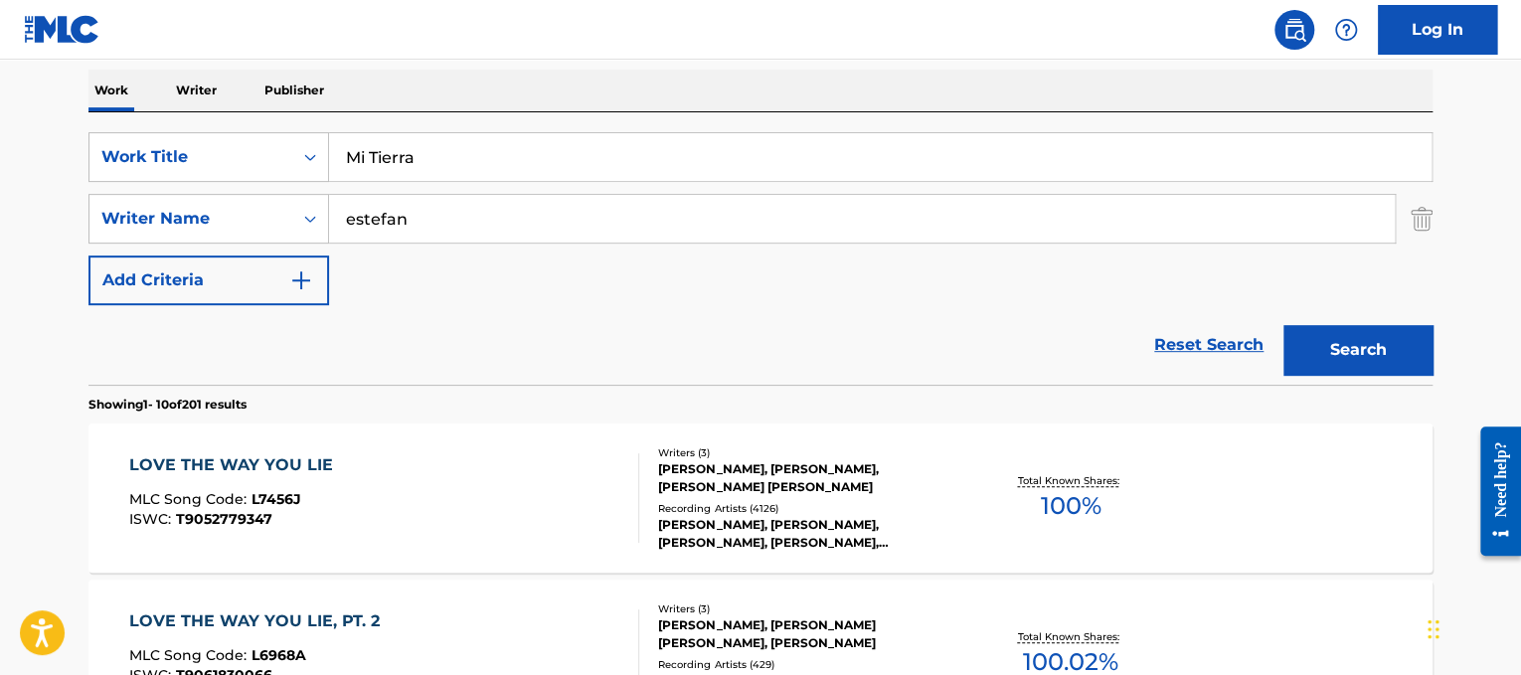
click at [1284, 325] on button "Search" at bounding box center [1358, 350] width 149 height 50
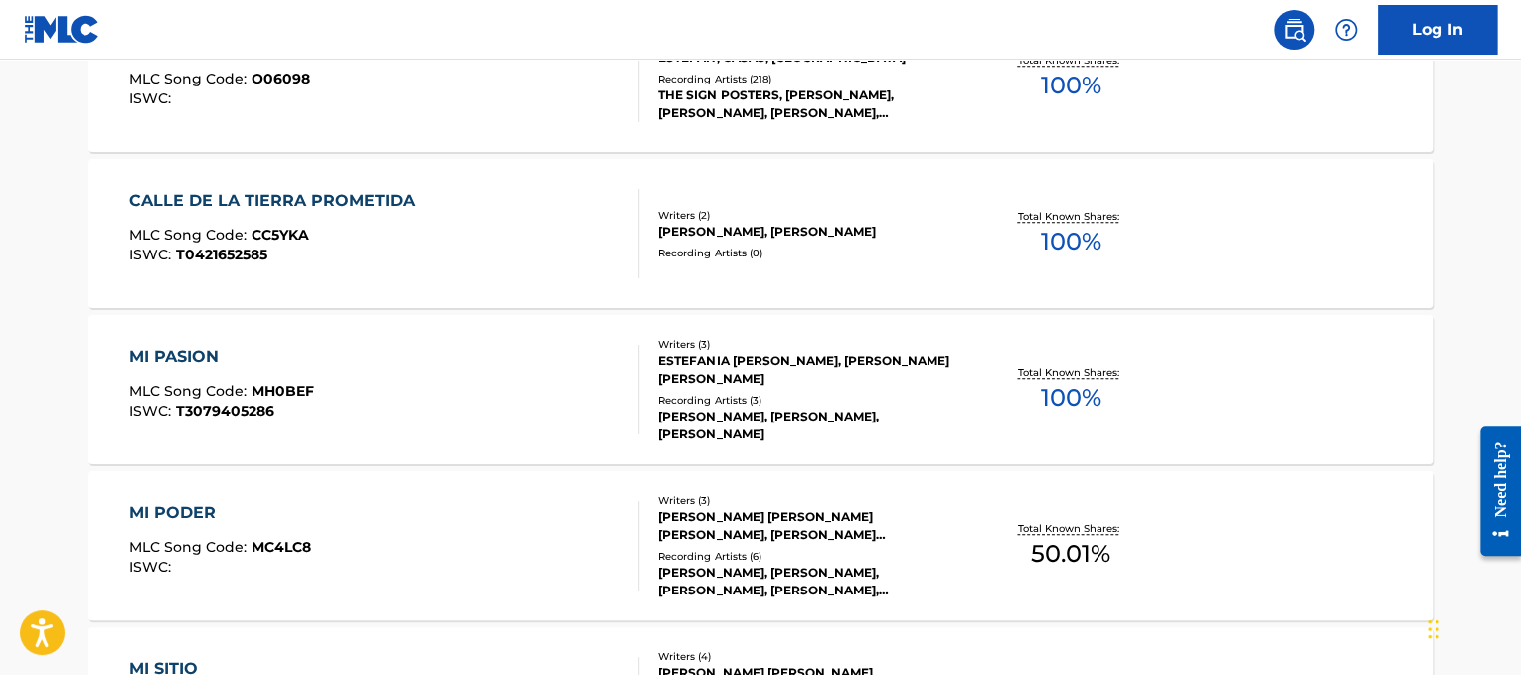
scroll to position [0, 0]
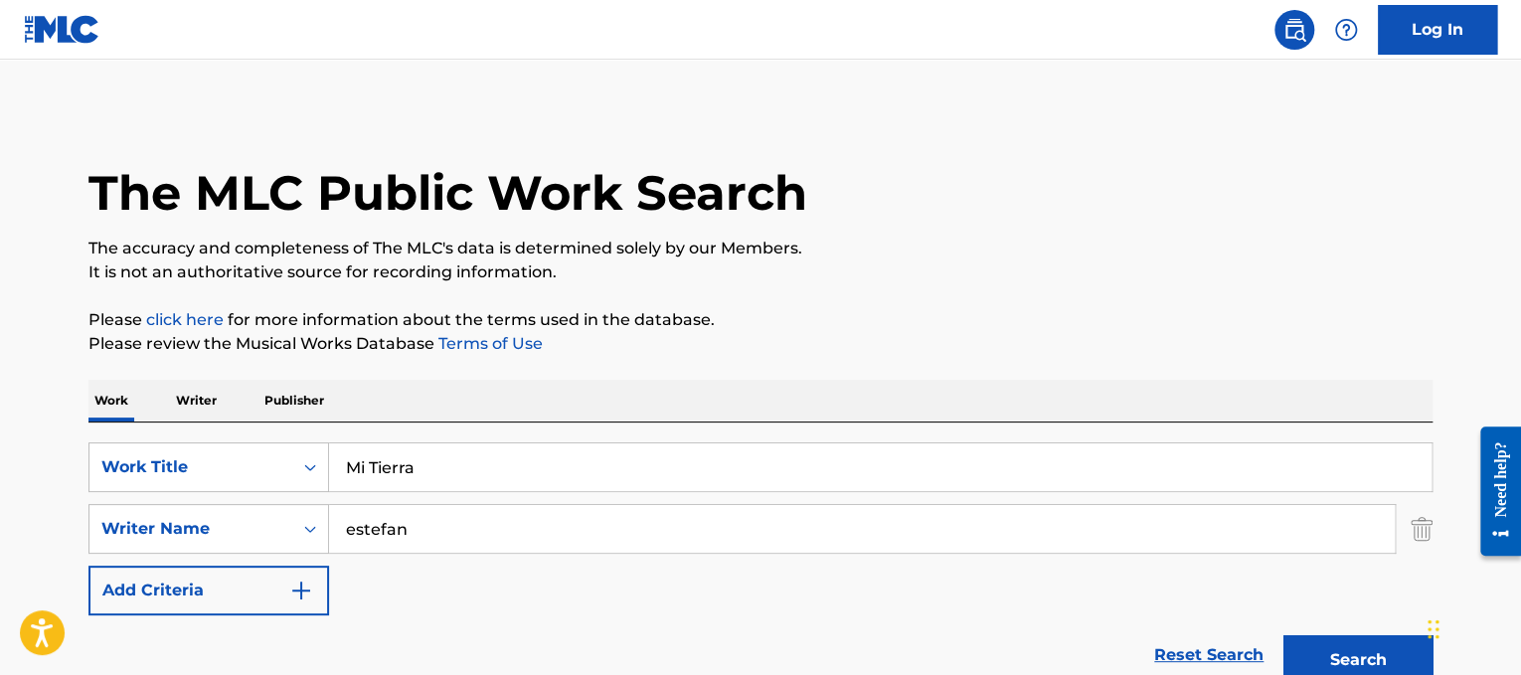
drag, startPoint x: 569, startPoint y: 544, endPoint x: 0, endPoint y: 370, distance: 594.7
type input "[PERSON_NAME]"
click at [1284, 635] on button "Search" at bounding box center [1358, 660] width 149 height 50
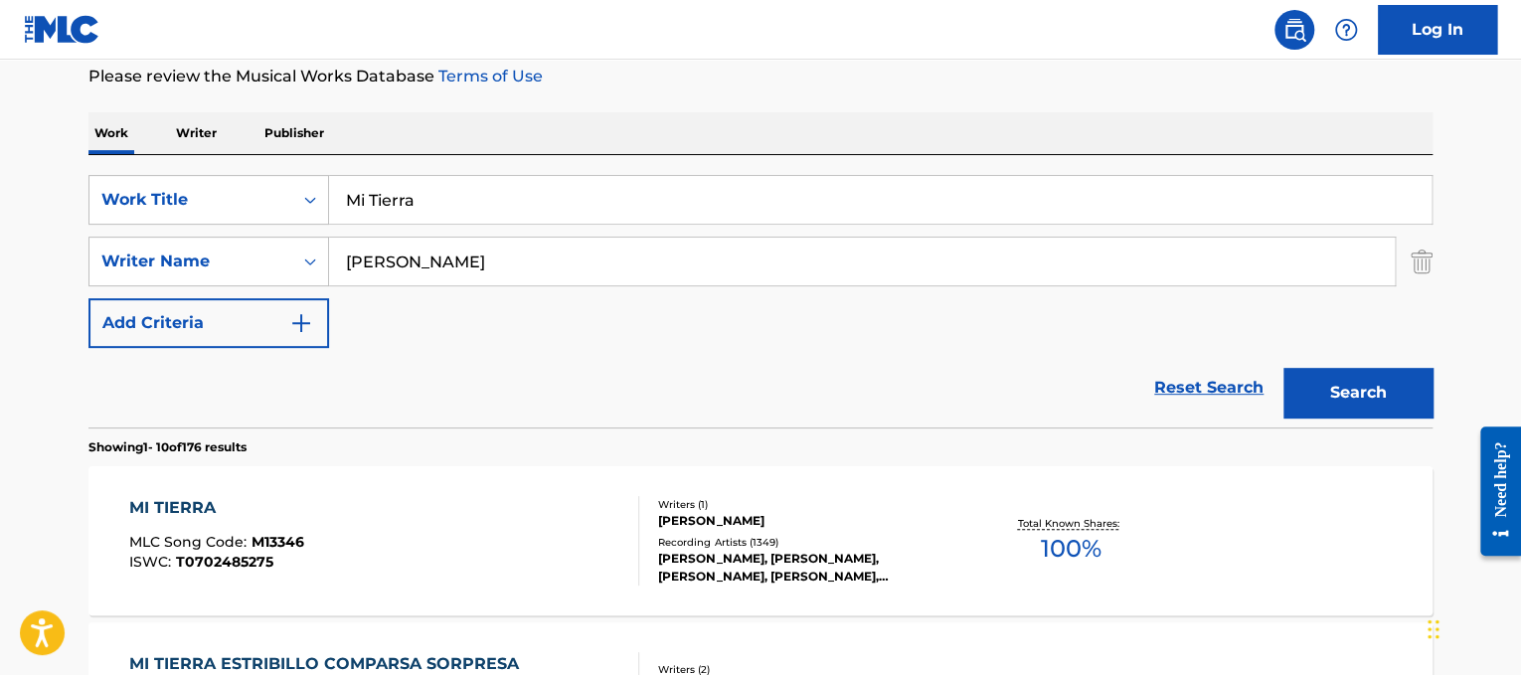
scroll to position [338, 0]
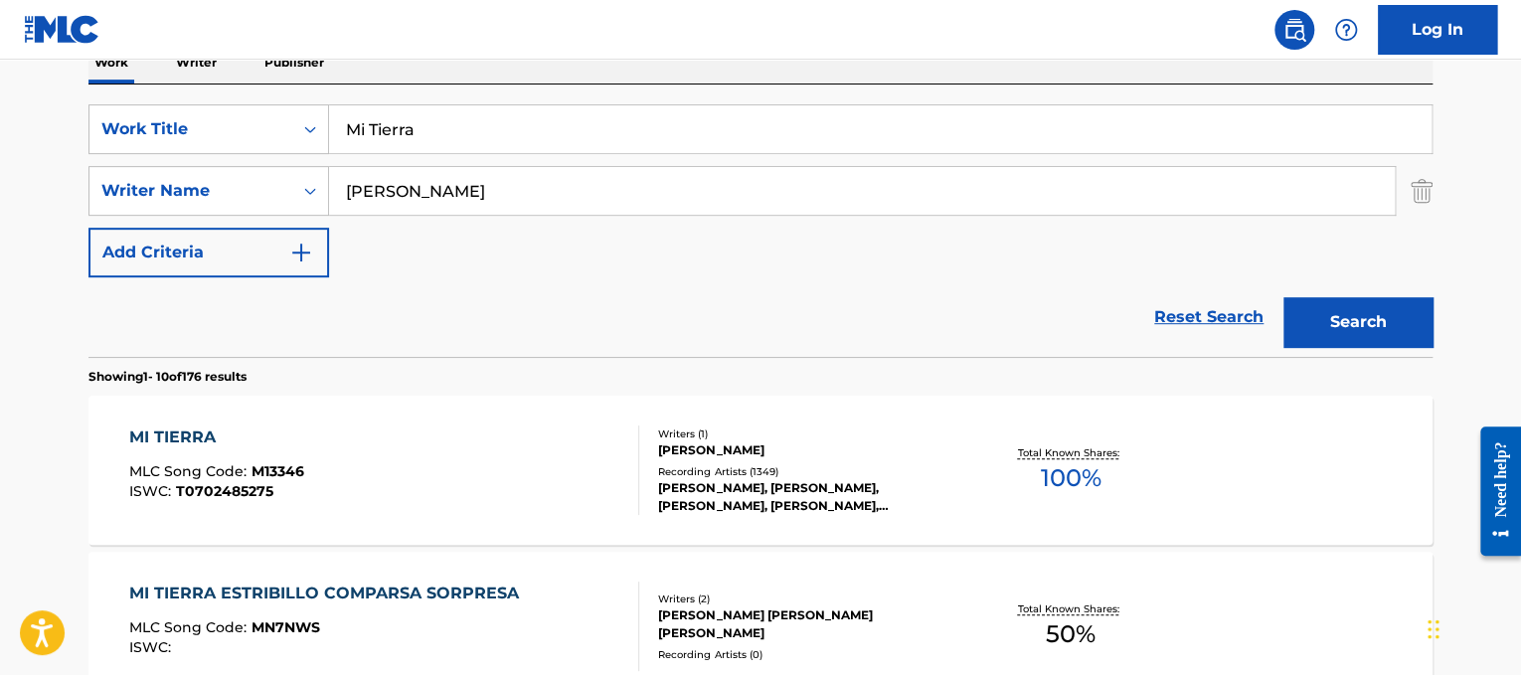
click at [470, 447] on div "MI TIERRA MLC Song Code : M13346 ISWC : T0702485275" at bounding box center [384, 470] width 511 height 89
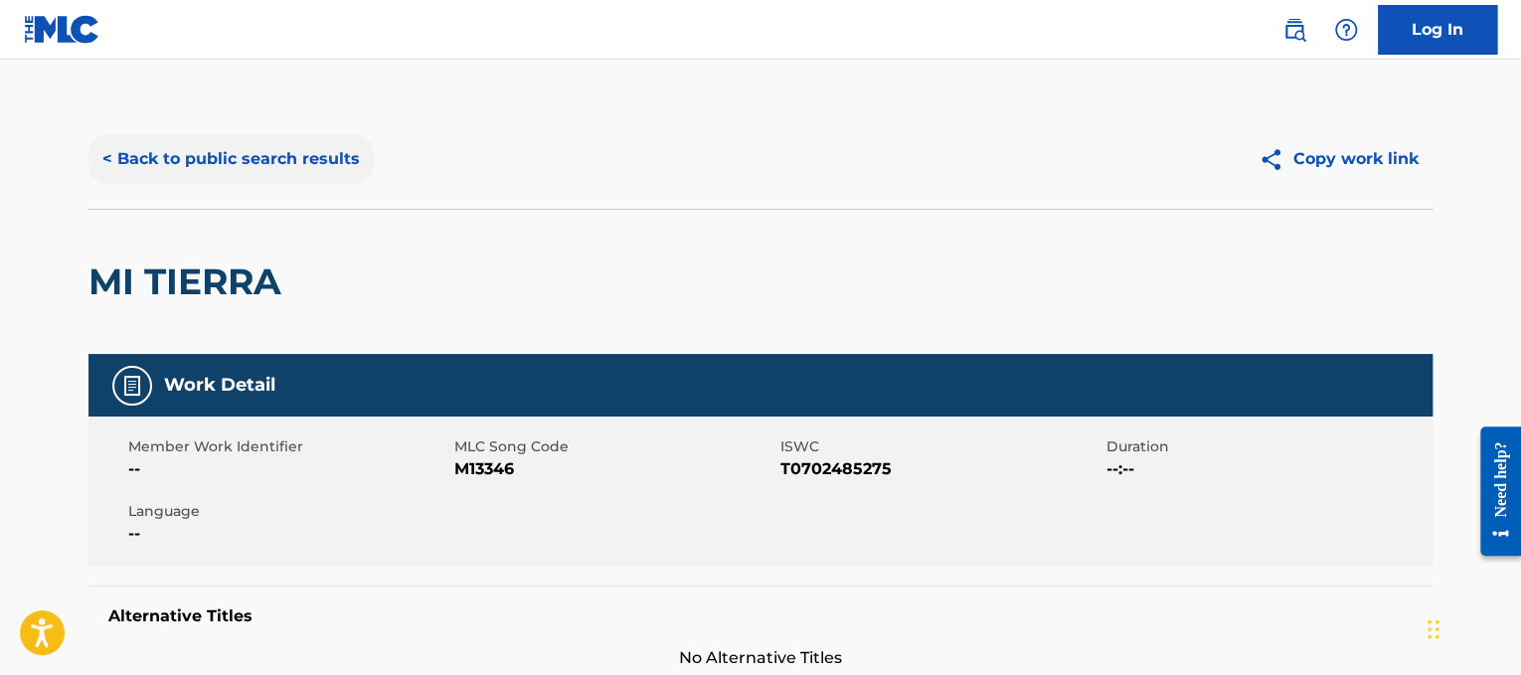
click at [320, 162] on button "< Back to public search results" at bounding box center [230, 159] width 285 height 50
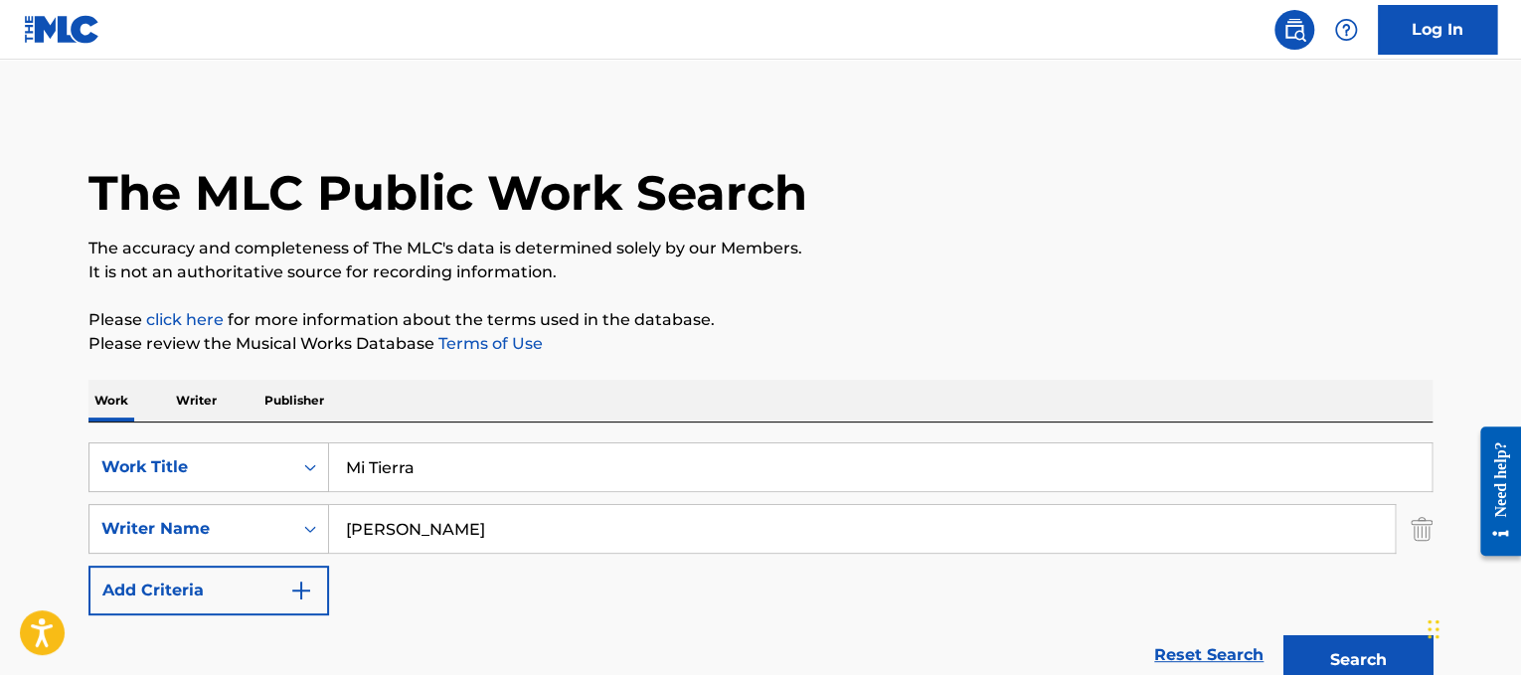
scroll to position [338, 0]
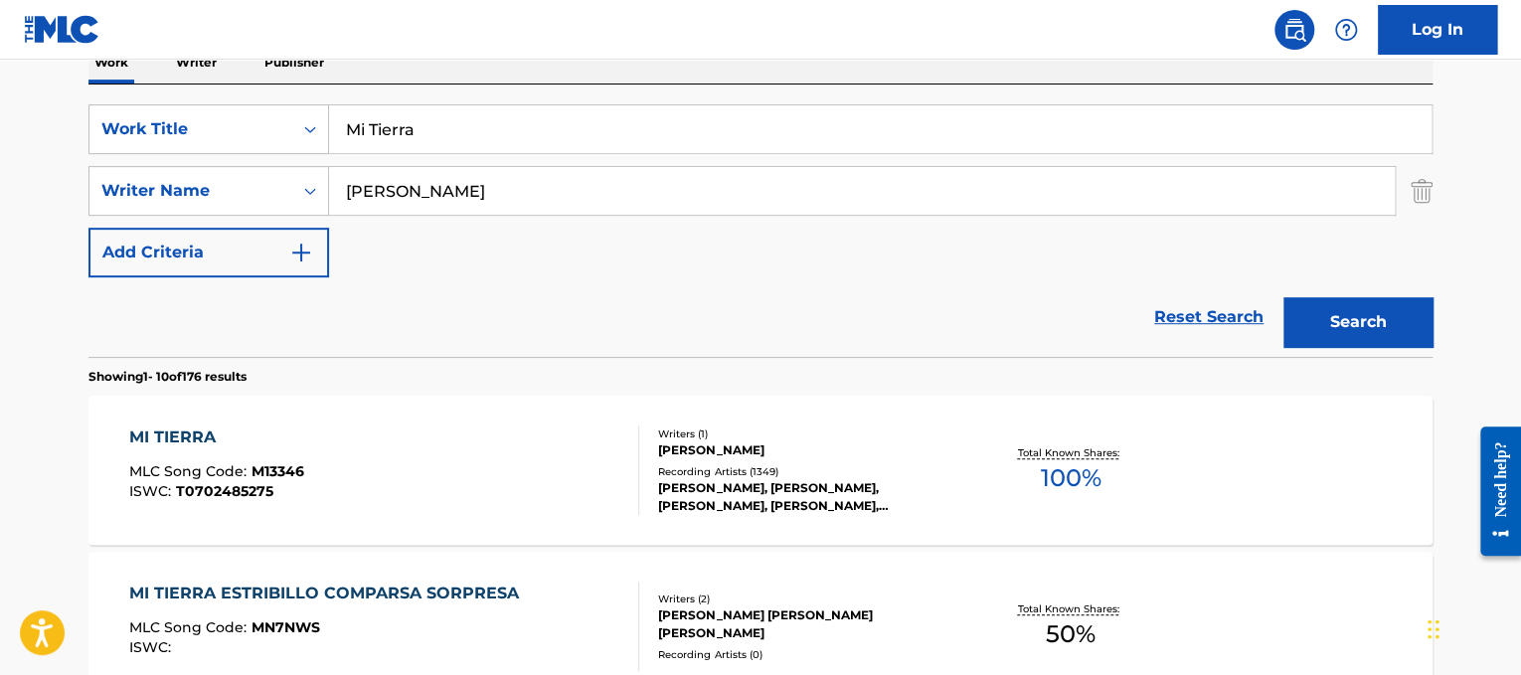
drag, startPoint x: 584, startPoint y: 121, endPoint x: 299, endPoint y: 37, distance: 296.6
paste input "LMFAO feat. [PERSON_NAME] & Goonrock Party Rock Anthem"
drag, startPoint x: 687, startPoint y: 125, endPoint x: 315, endPoint y: 124, distance: 371.8
click at [315, 124] on div "SearchWithCriteriad365d50e-ee68-4f25-b9b9-568e7ee9061f Work Title LMFAO feat. […" at bounding box center [760, 129] width 1344 height 50
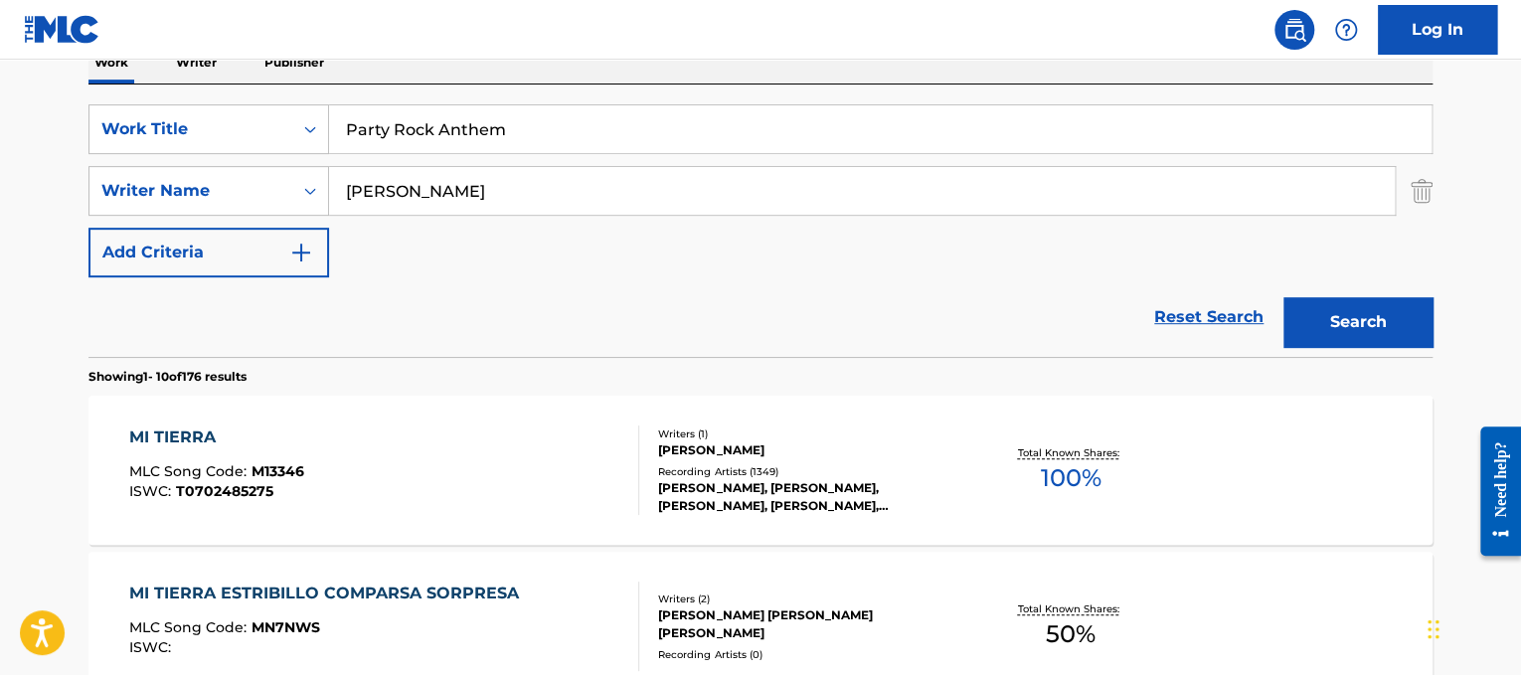
type input "Party Rock Anthem"
drag, startPoint x: 481, startPoint y: 205, endPoint x: 0, endPoint y: 192, distance: 481.4
type input "[PERSON_NAME]"
click at [1284, 297] on button "Search" at bounding box center [1358, 322] width 149 height 50
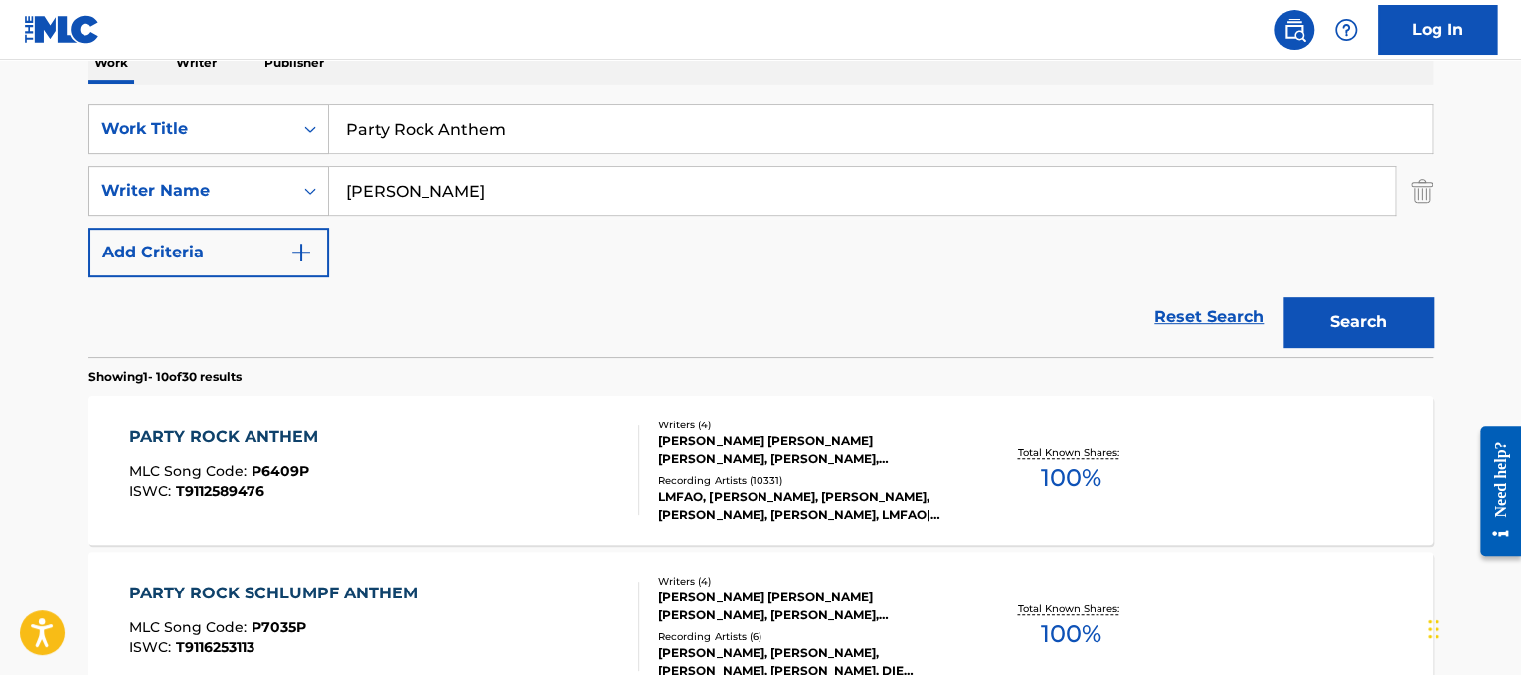
click at [901, 515] on div "LMFAO, [PERSON_NAME], [PERSON_NAME], [PERSON_NAME], [PERSON_NAME], LMFAO|[PERSO…" at bounding box center [808, 506] width 300 height 36
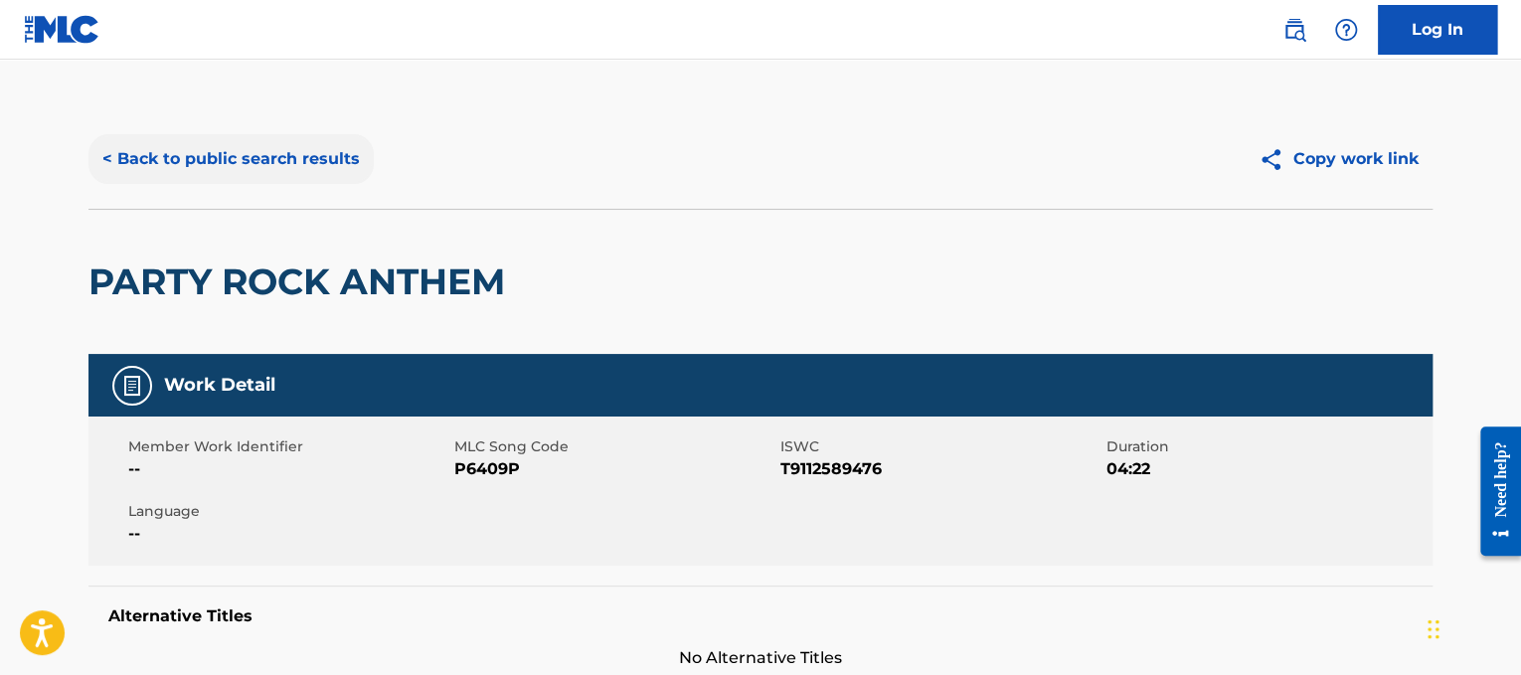
click at [353, 172] on button "< Back to public search results" at bounding box center [230, 159] width 285 height 50
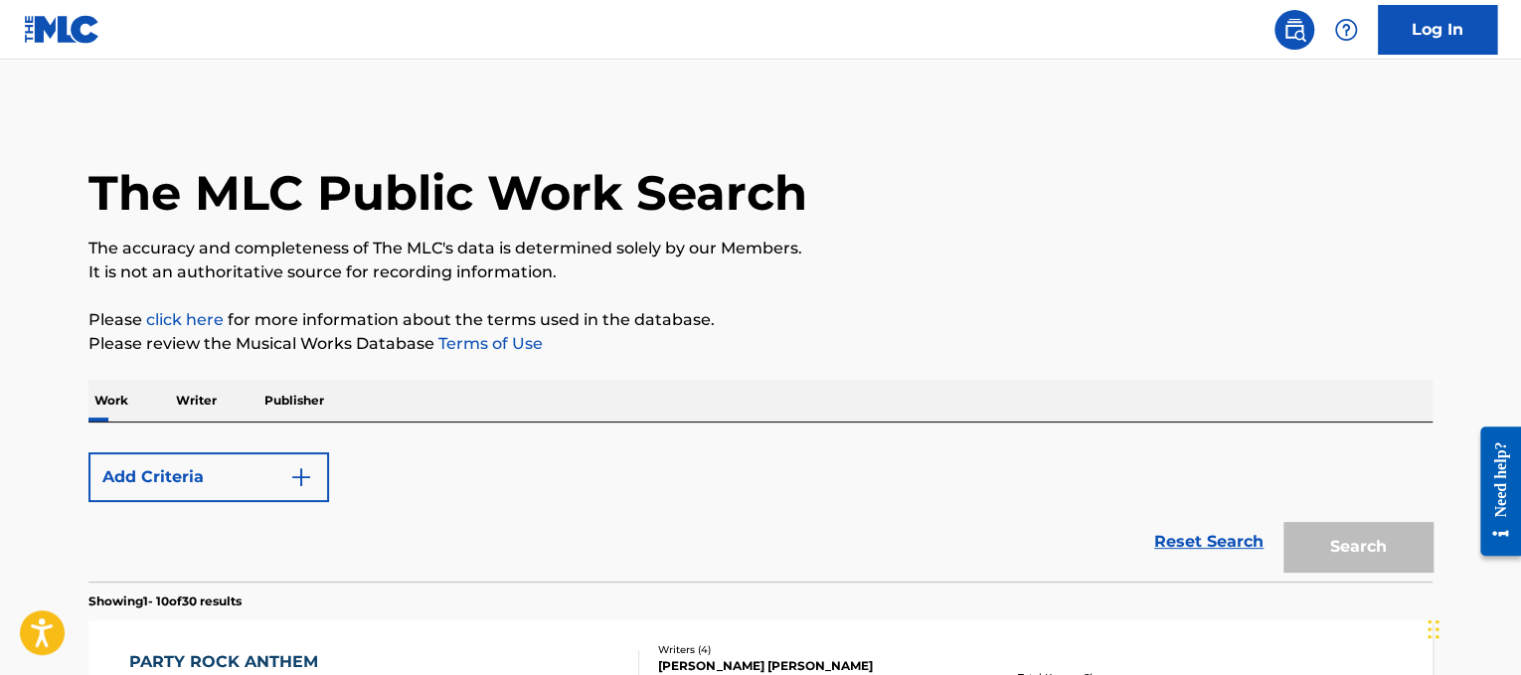
scroll to position [338, 0]
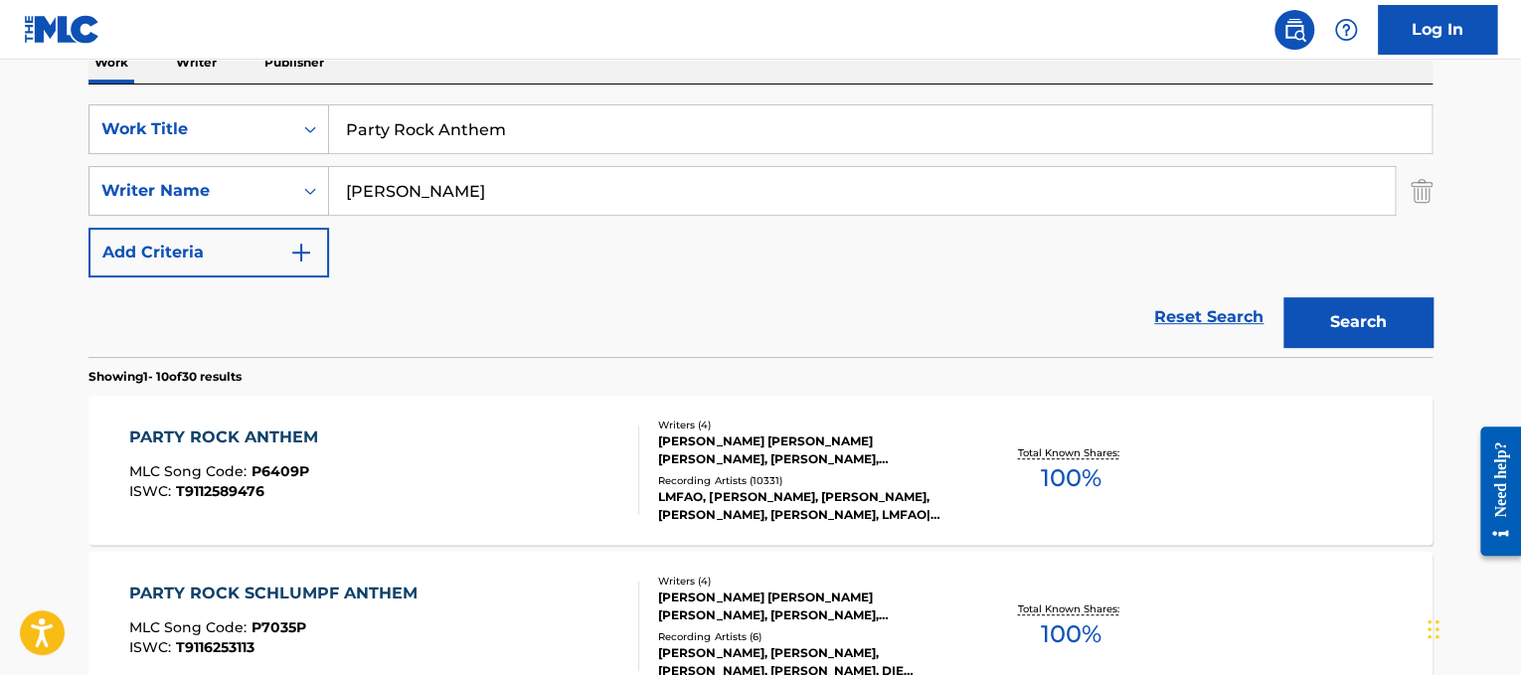
drag, startPoint x: 531, startPoint y: 126, endPoint x: 46, endPoint y: 156, distance: 486.1
paste input "It Will Rain"
type input "It Will Rain"
drag, startPoint x: 466, startPoint y: 188, endPoint x: 0, endPoint y: 164, distance: 466.9
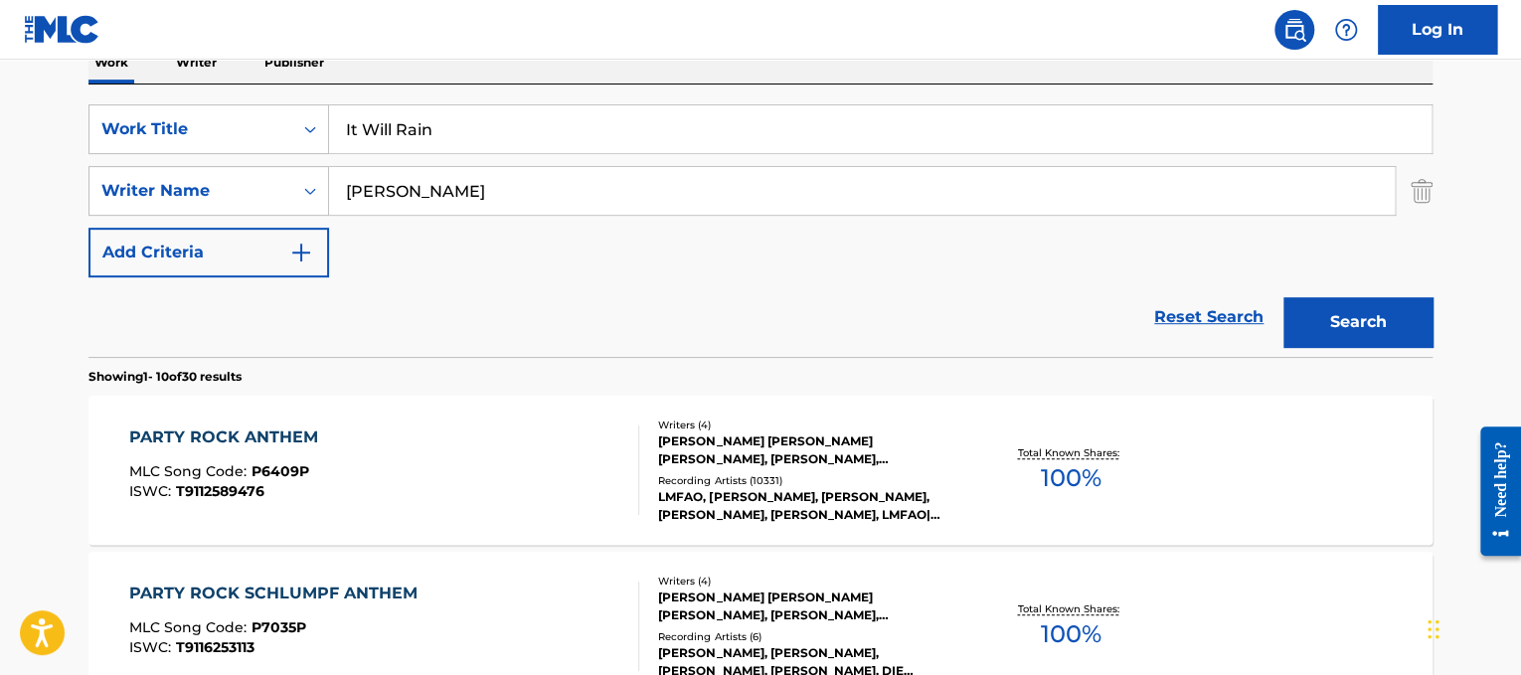
type input "[PERSON_NAME]"
click at [1284, 297] on button "Search" at bounding box center [1358, 322] width 149 height 50
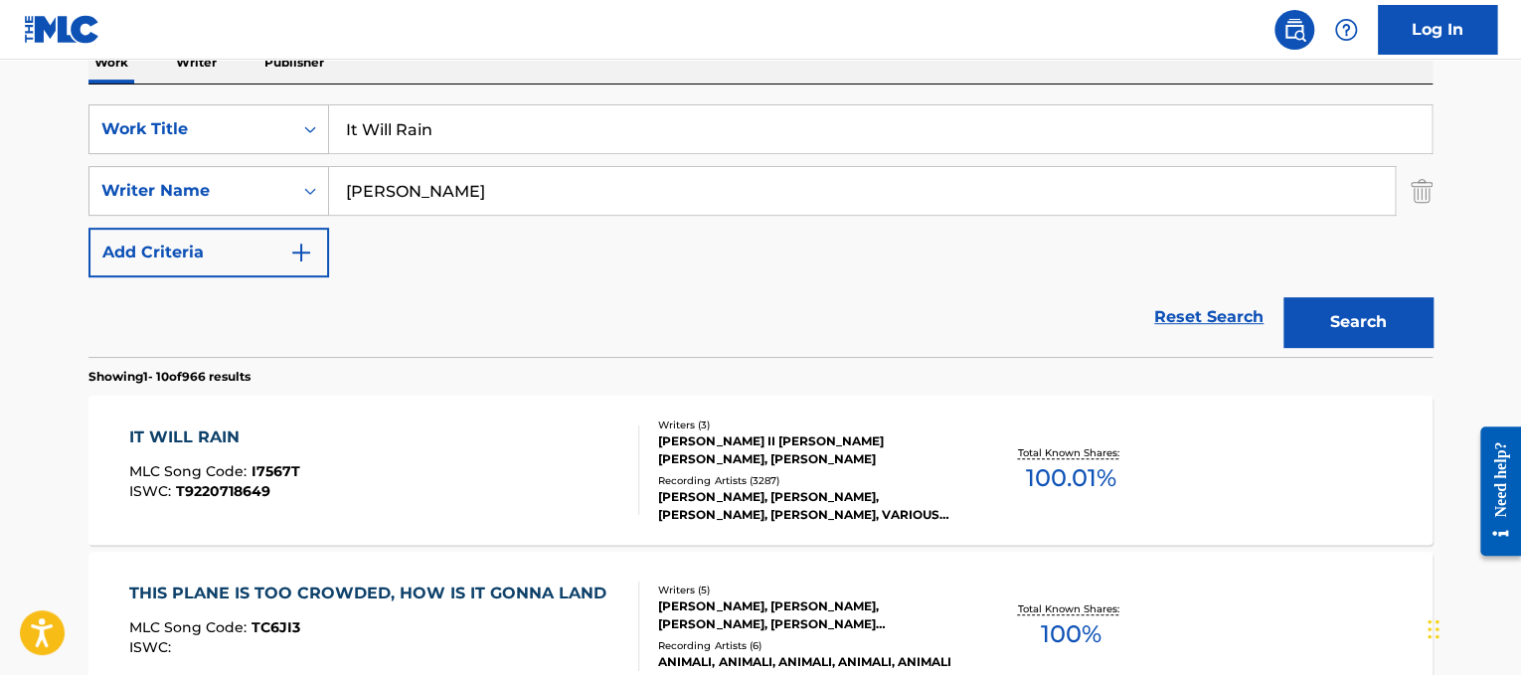
click at [341, 469] on div "IT WILL RAIN MLC Song Code : I7567T ISWC : T9220718649" at bounding box center [384, 470] width 511 height 89
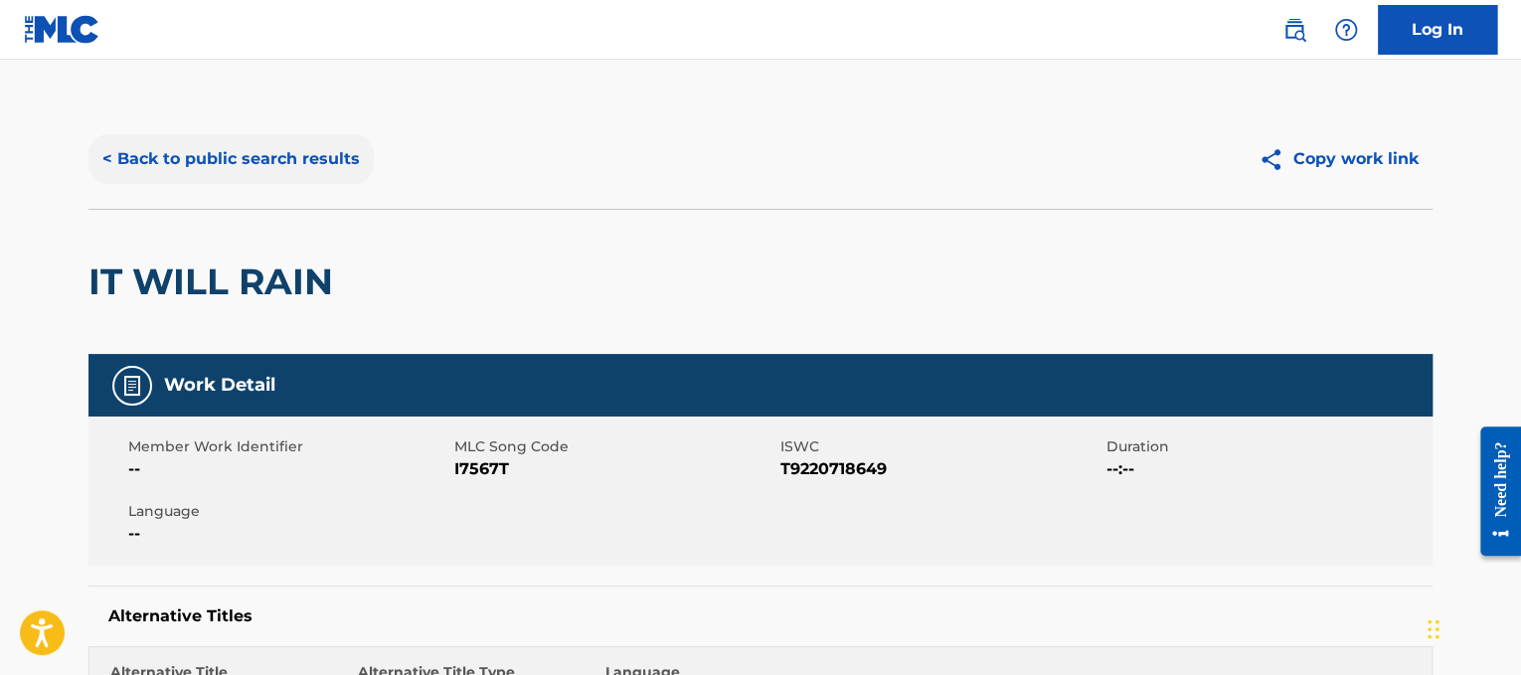
click at [352, 171] on button "< Back to public search results" at bounding box center [230, 159] width 285 height 50
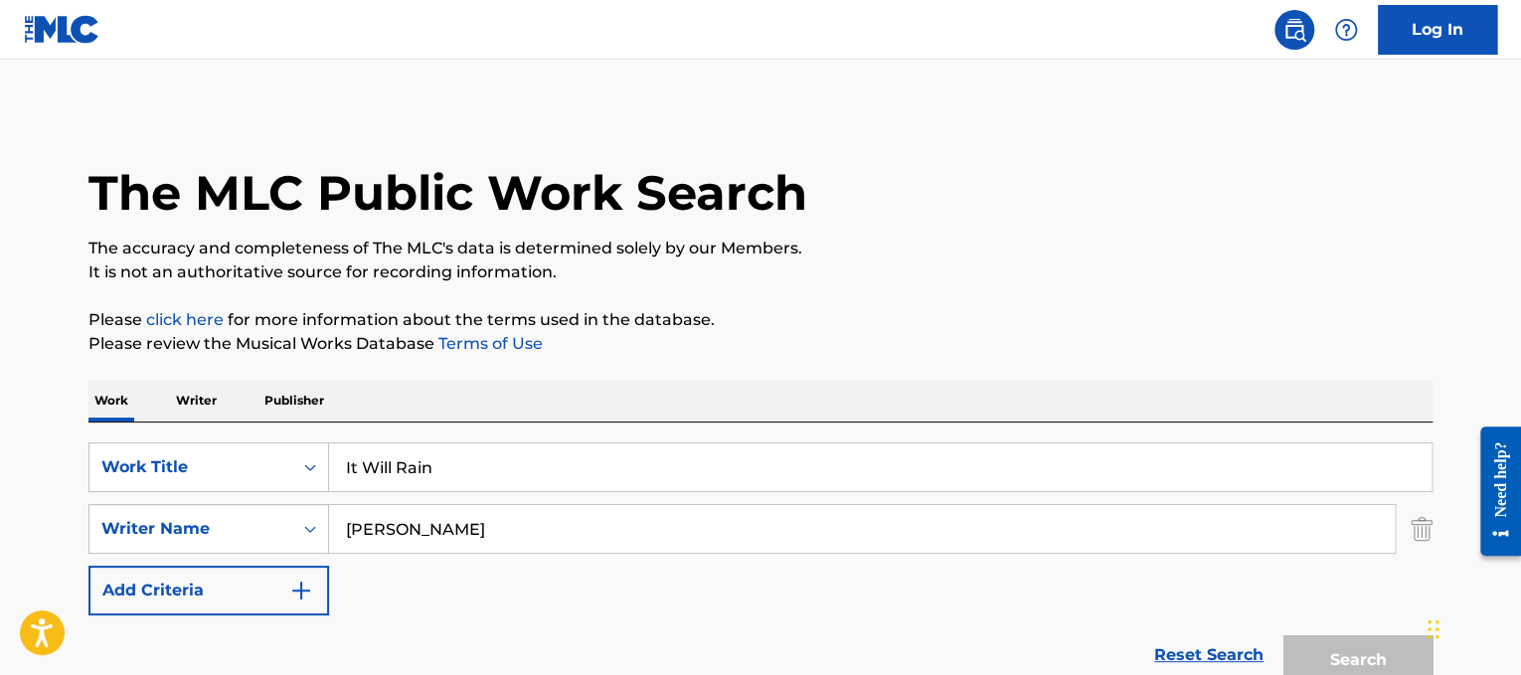
scroll to position [338, 0]
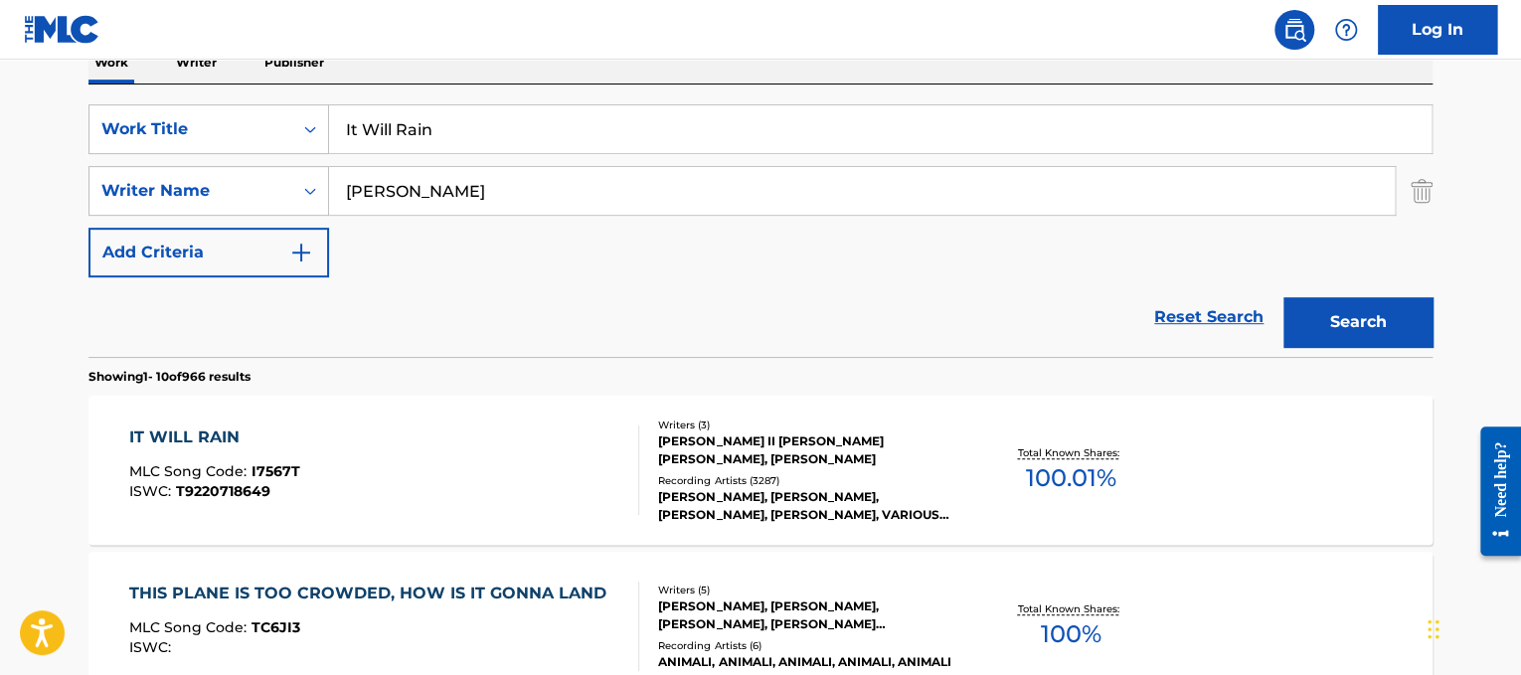
drag, startPoint x: 548, startPoint y: 137, endPoint x: 206, endPoint y: 76, distance: 347.5
paste input "Don't Do Me Like That"
type input "Don't Do Me Like That"
click at [495, 165] on div "SearchWithCriteriad365d50e-ee68-4f25-b9b9-568e7ee9061f Work Title Don't Do Me L…" at bounding box center [760, 190] width 1344 height 173
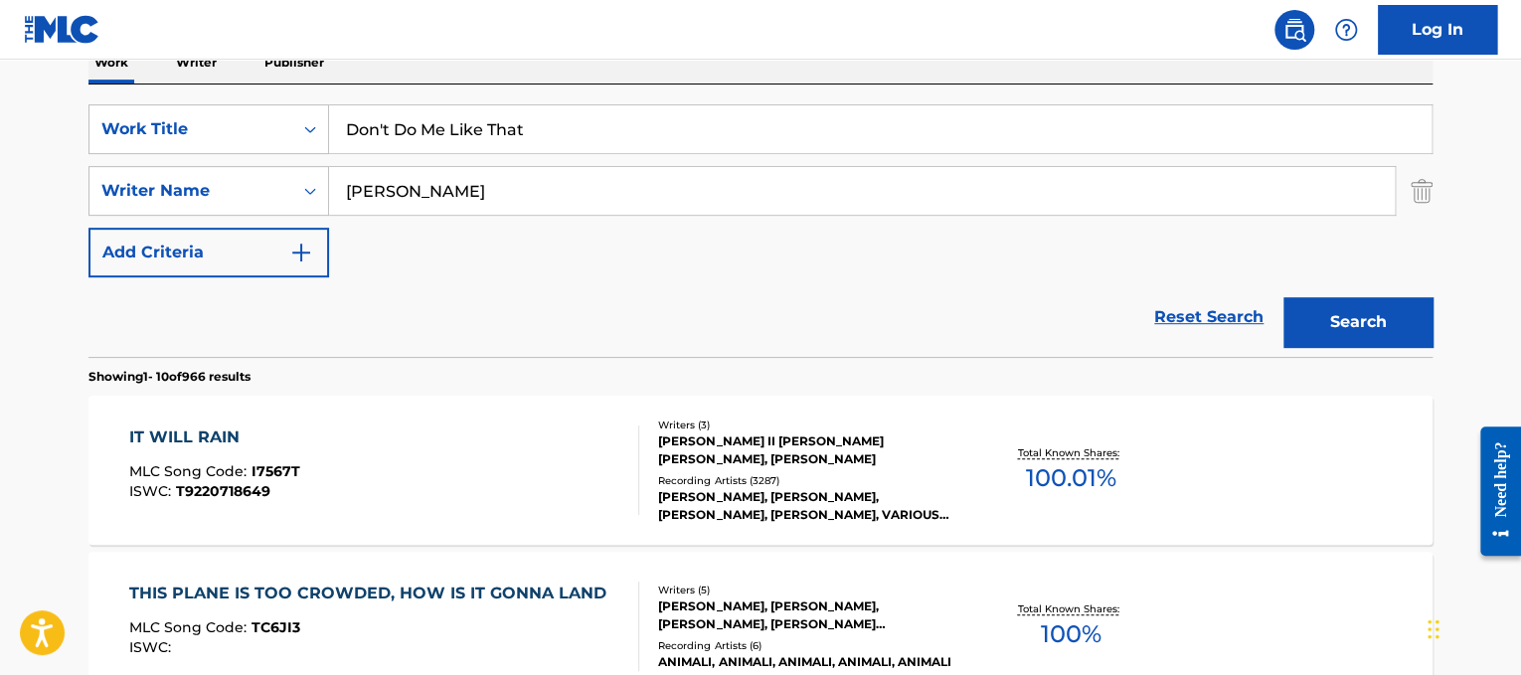
scroll to position [133, 0]
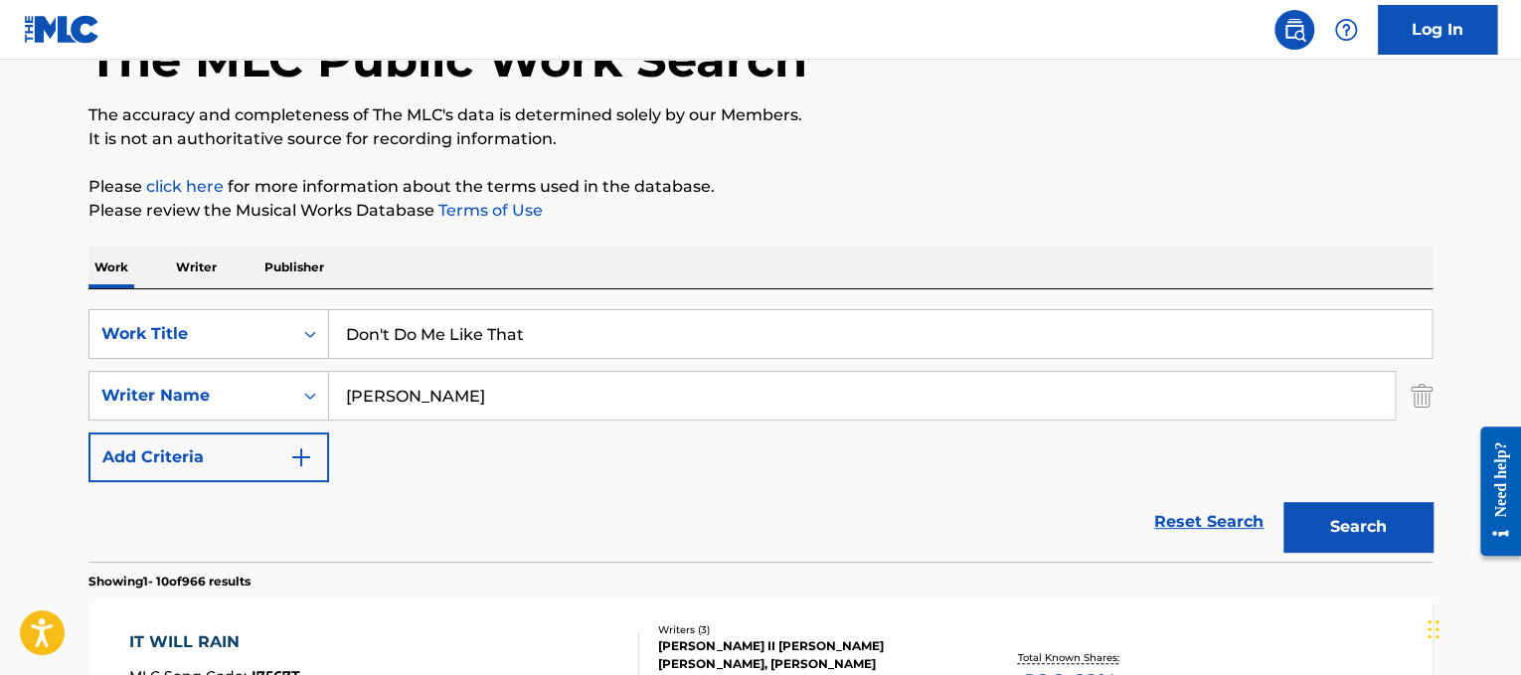
drag, startPoint x: 501, startPoint y: 180, endPoint x: 0, endPoint y: -68, distance: 558.9
click at [0, 0] on html "Accessibility Screen-Reader Guide, Feedback, and Issue Reporting | New window 0…" at bounding box center [760, 204] width 1521 height 675
type input "[PERSON_NAME]"
click at [1284, 502] on button "Search" at bounding box center [1358, 527] width 149 height 50
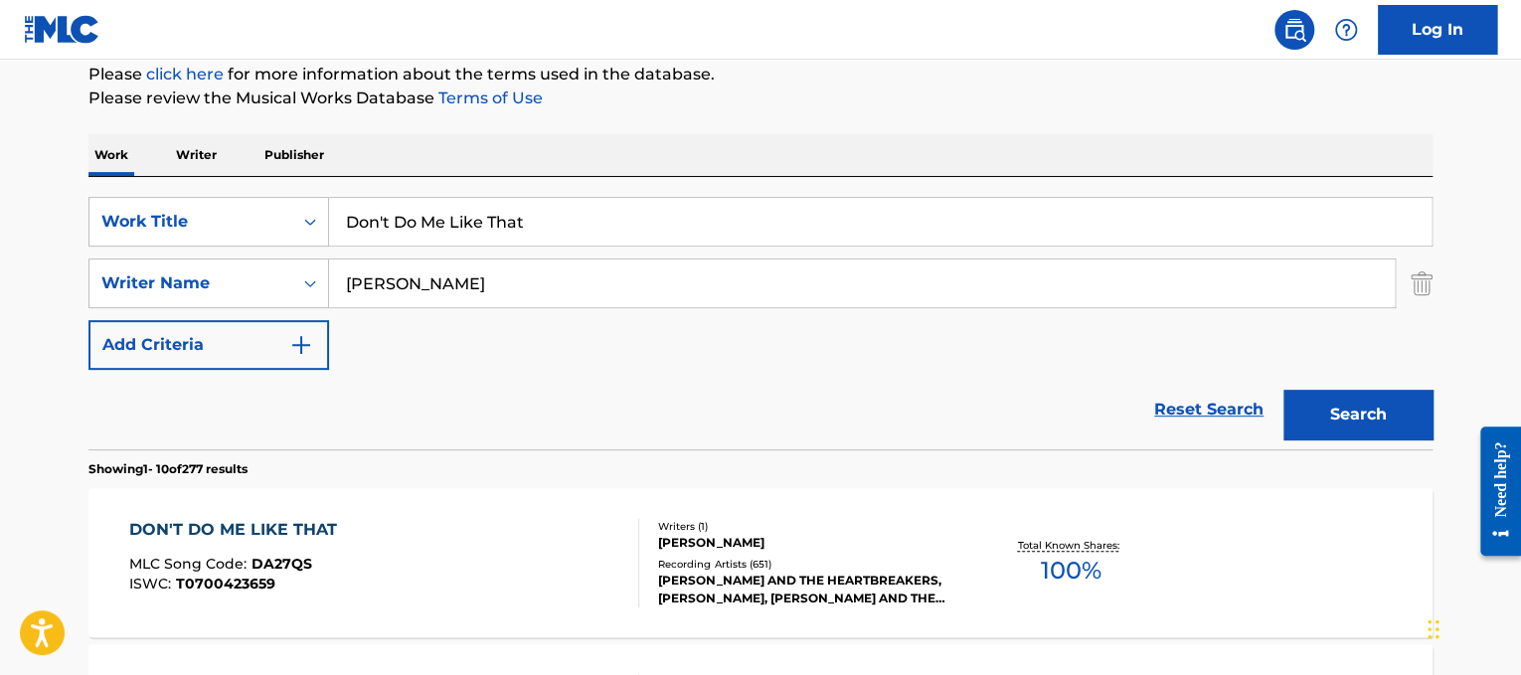
scroll to position [278, 0]
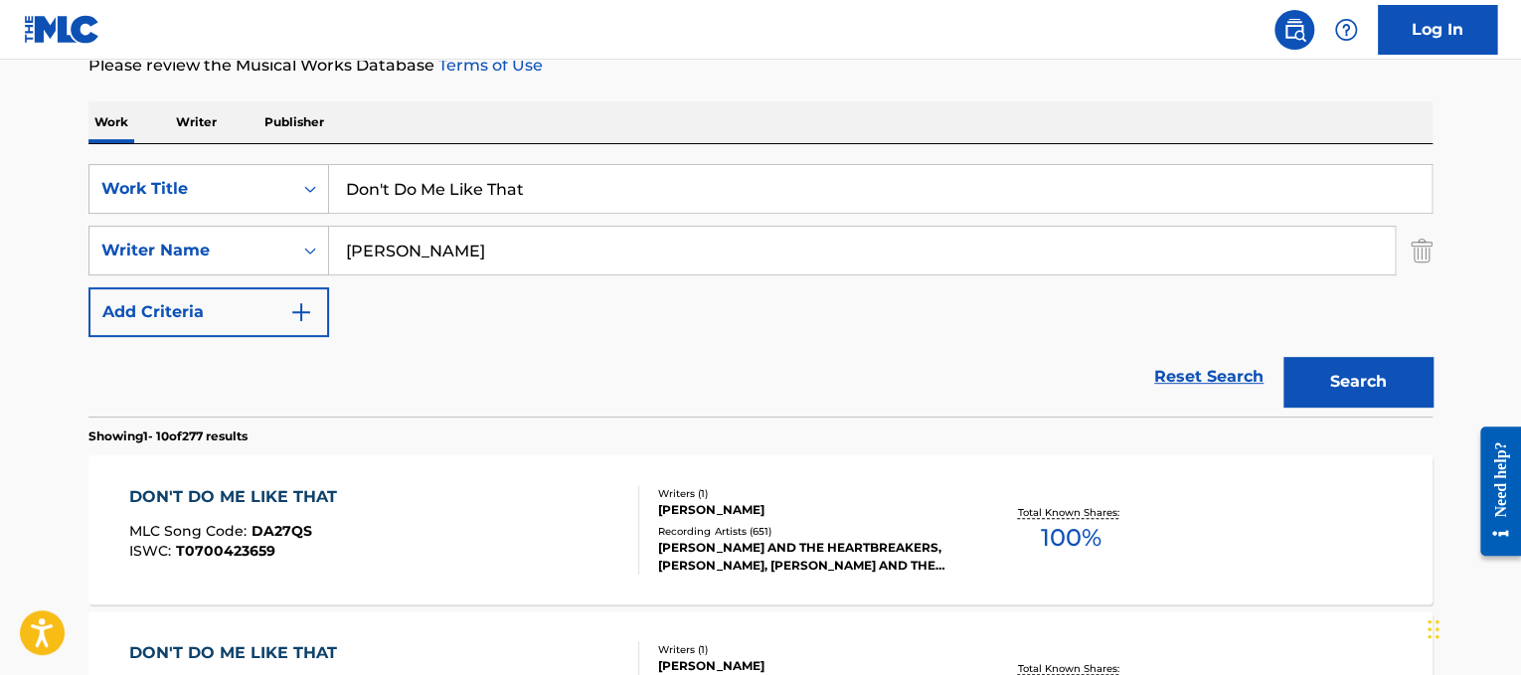
click at [521, 475] on div "DON'T DO ME LIKE THAT MLC Song Code : DA27QS ISWC : T0700423659 Writers ( 1 ) […" at bounding box center [760, 529] width 1344 height 149
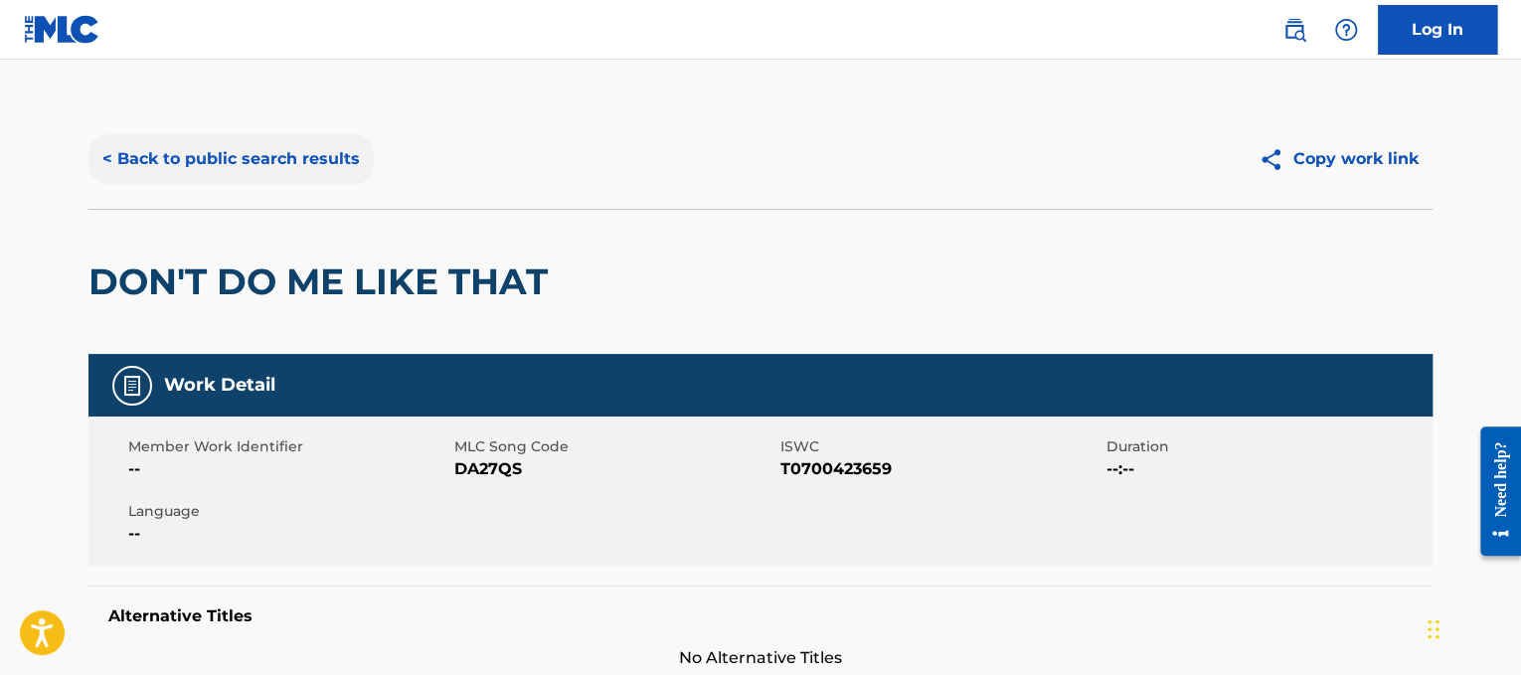
click at [324, 156] on button "< Back to public search results" at bounding box center [230, 159] width 285 height 50
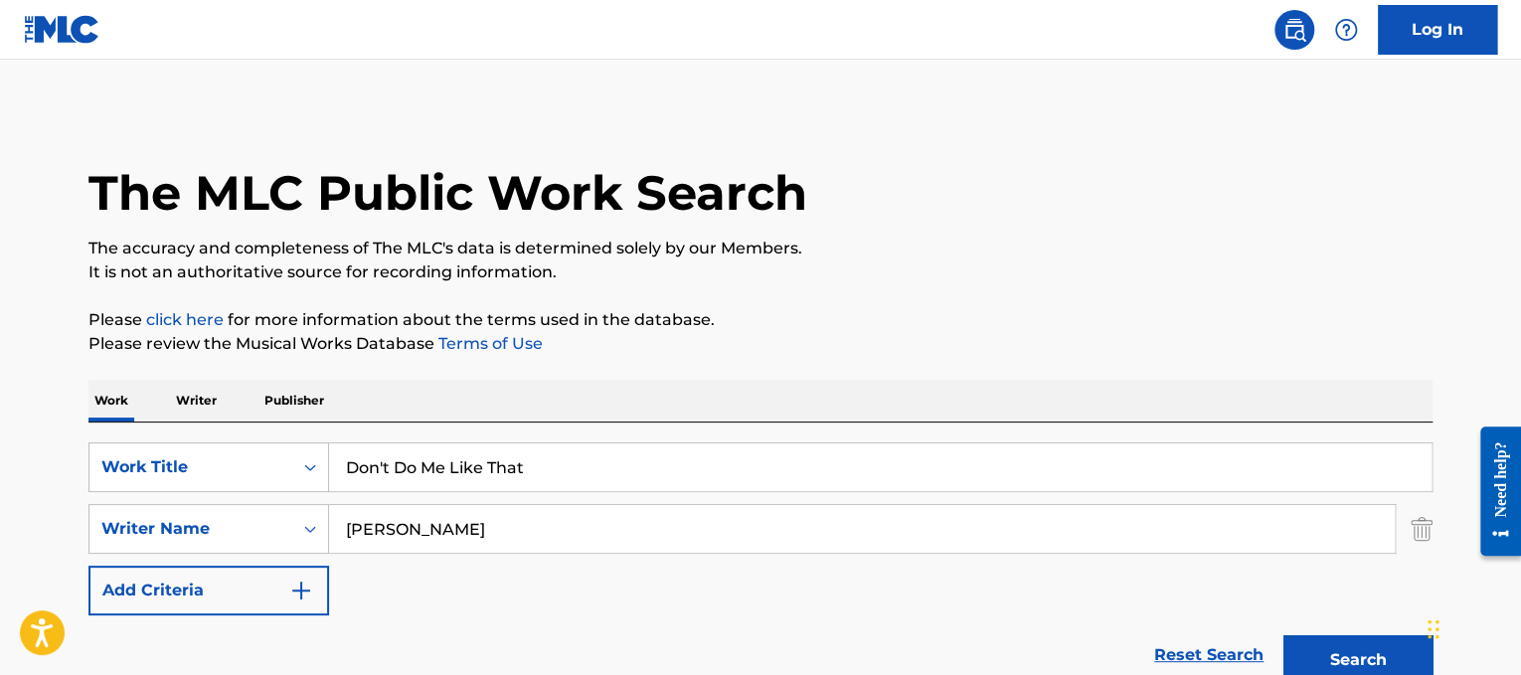
scroll to position [278, 0]
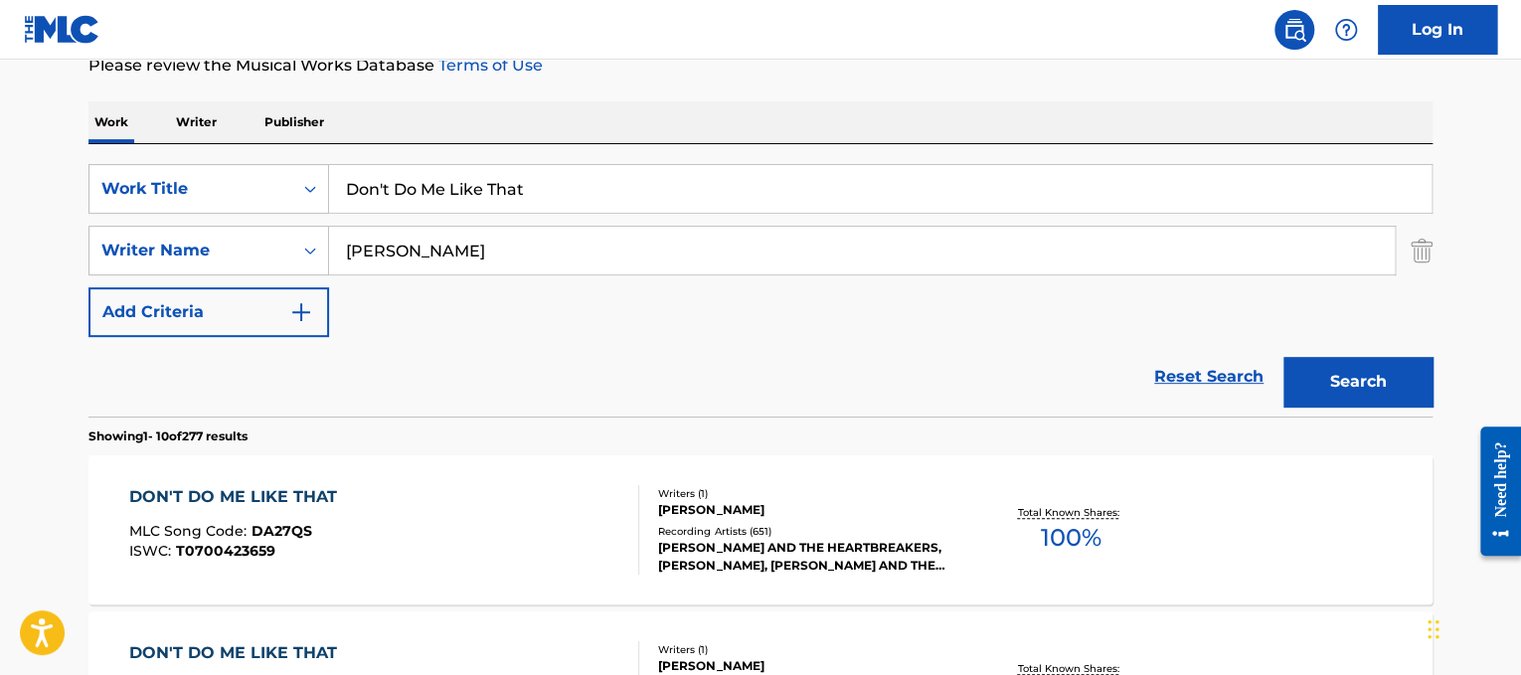
drag, startPoint x: 581, startPoint y: 186, endPoint x: 80, endPoint y: 149, distance: 502.4
paste input "Ike & [PERSON_NAME] River Deep, [GEOGRAPHIC_DATA]"
drag, startPoint x: 486, startPoint y: 191, endPoint x: 164, endPoint y: 137, distance: 326.6
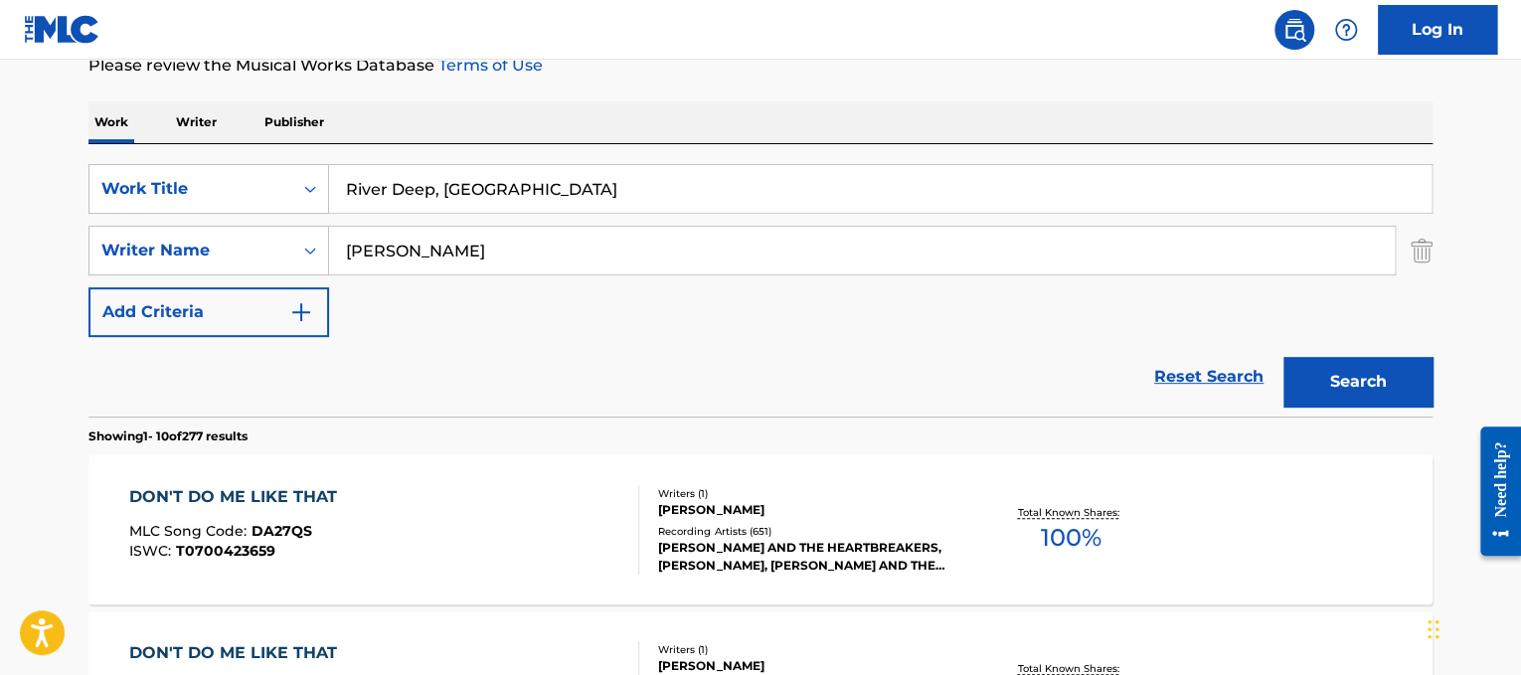
type input "River Deep, [GEOGRAPHIC_DATA]"
drag, startPoint x: 439, startPoint y: 243, endPoint x: 0, endPoint y: 64, distance: 474.5
type input "[PERSON_NAME]"
click at [1284, 357] on button "Search" at bounding box center [1358, 382] width 149 height 50
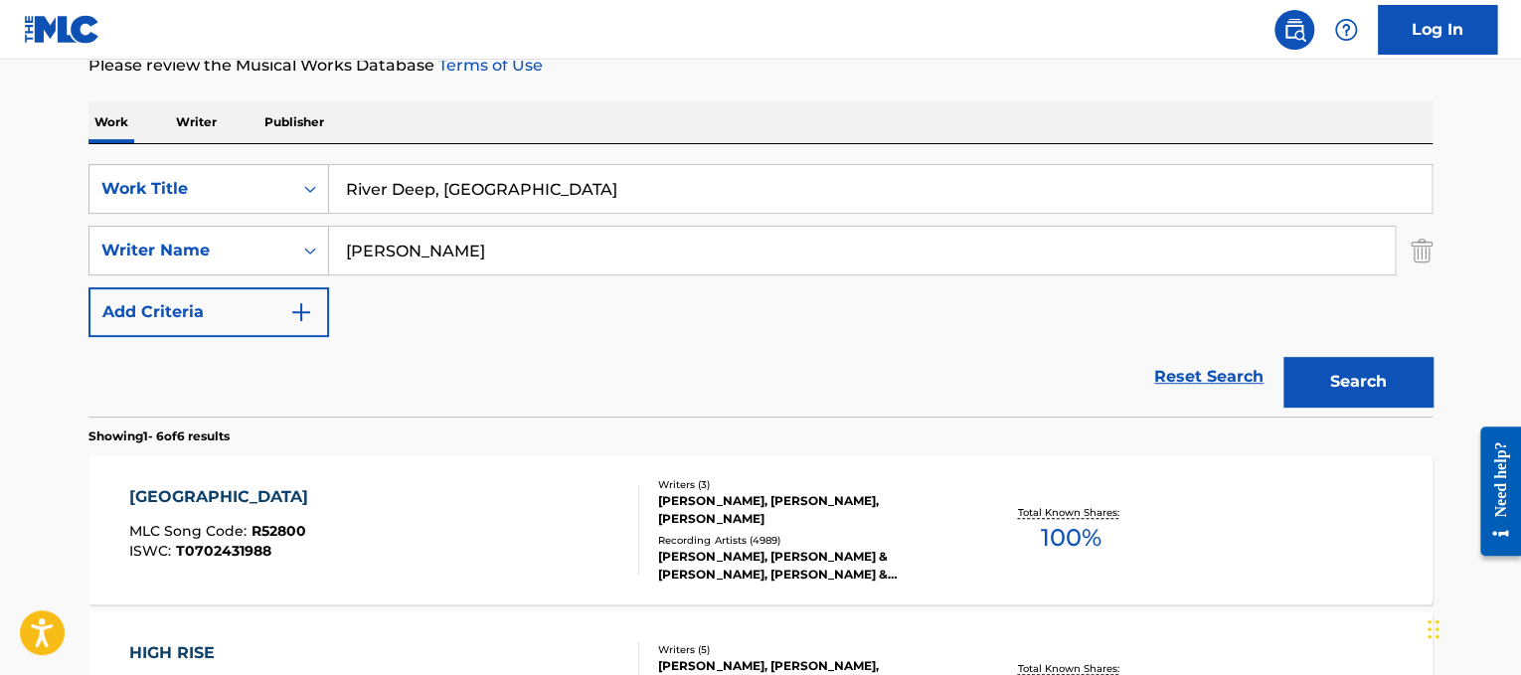
click at [417, 496] on div "RIVER DEEP MOUNTAIN HIGH MLC Song Code : R52800 ISWC : T0702431988" at bounding box center [384, 529] width 511 height 89
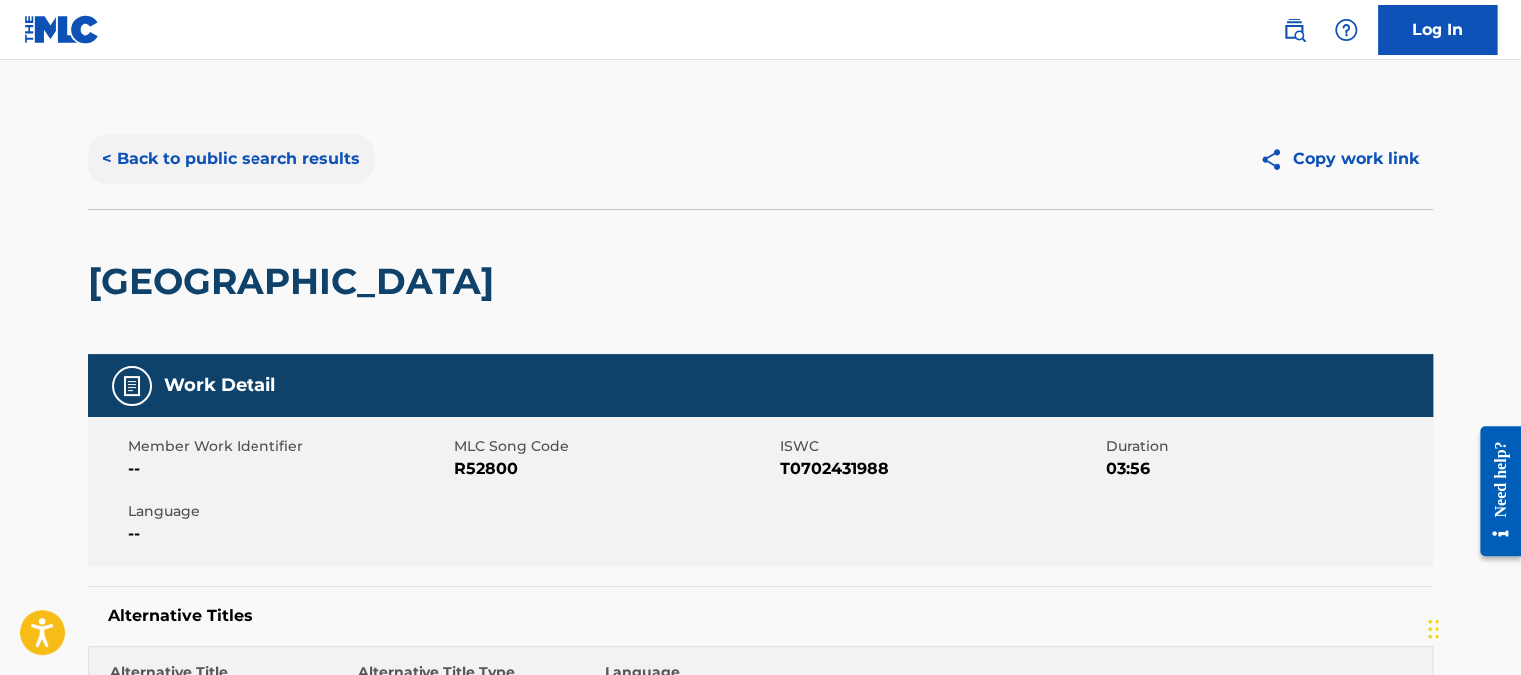
click at [297, 150] on button "< Back to public search results" at bounding box center [230, 159] width 285 height 50
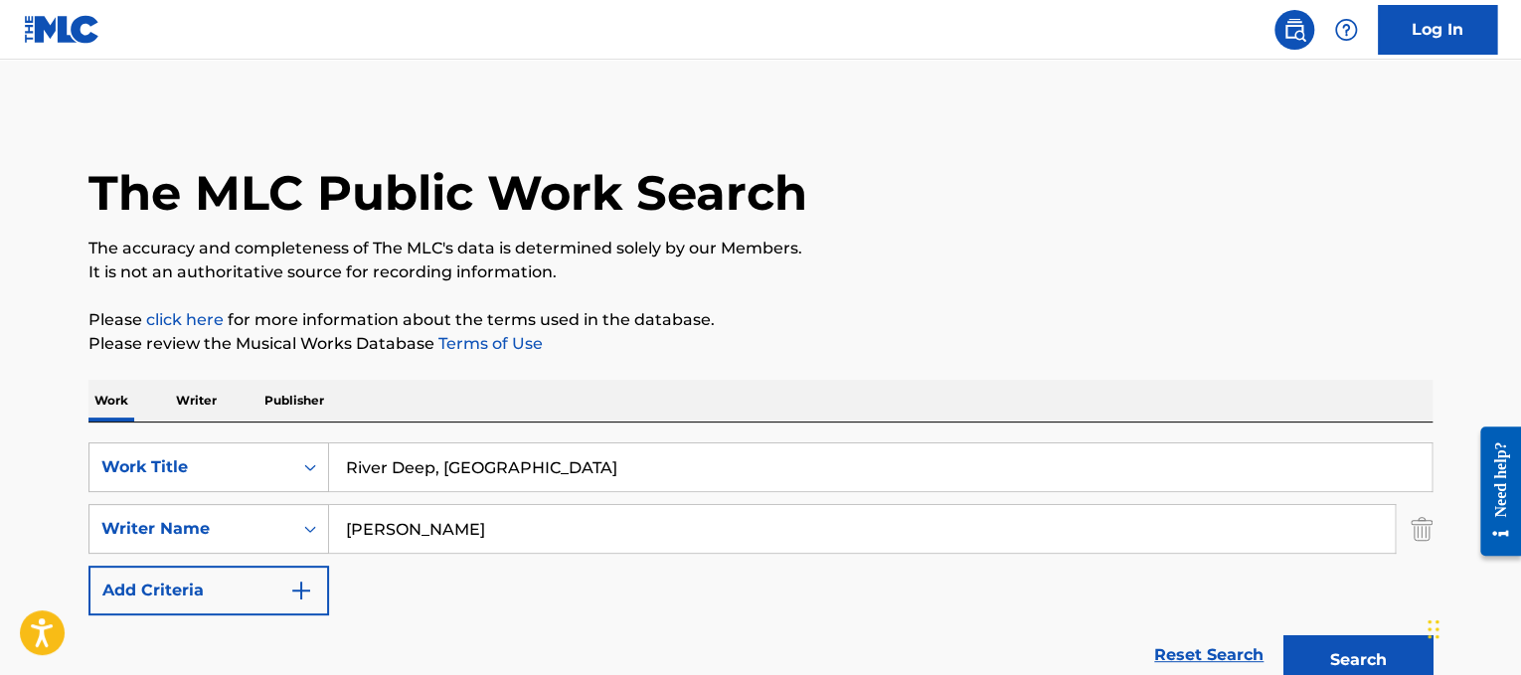
scroll to position [278, 0]
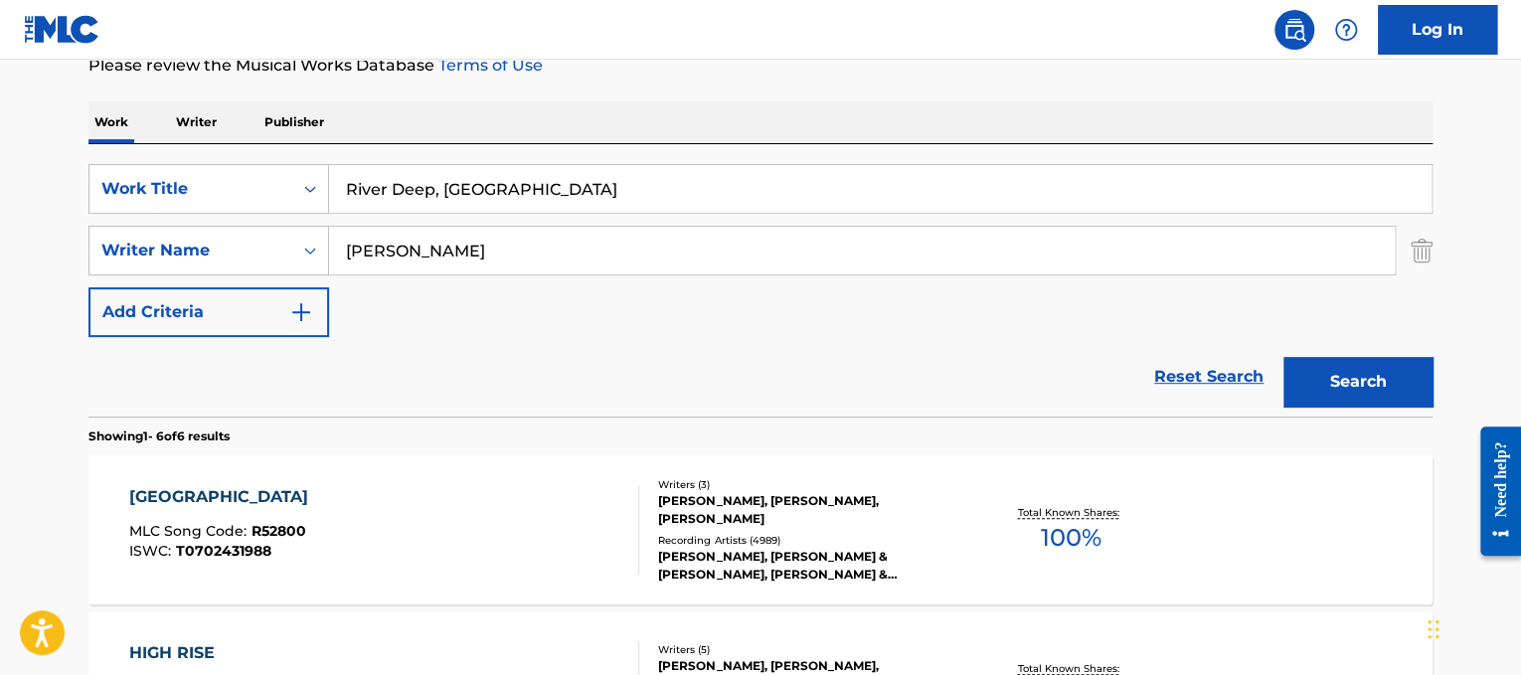
drag, startPoint x: 608, startPoint y: 195, endPoint x: 0, endPoint y: 66, distance: 622.0
click at [0, 66] on main "The MLC Public Work Search The accuracy and completeness of The MLC's data is d…" at bounding box center [760, 634] width 1521 height 1707
paste input "Chicken Fried"
type input "Chicken Fried"
drag, startPoint x: 449, startPoint y: 234, endPoint x: 1, endPoint y: 239, distance: 448.4
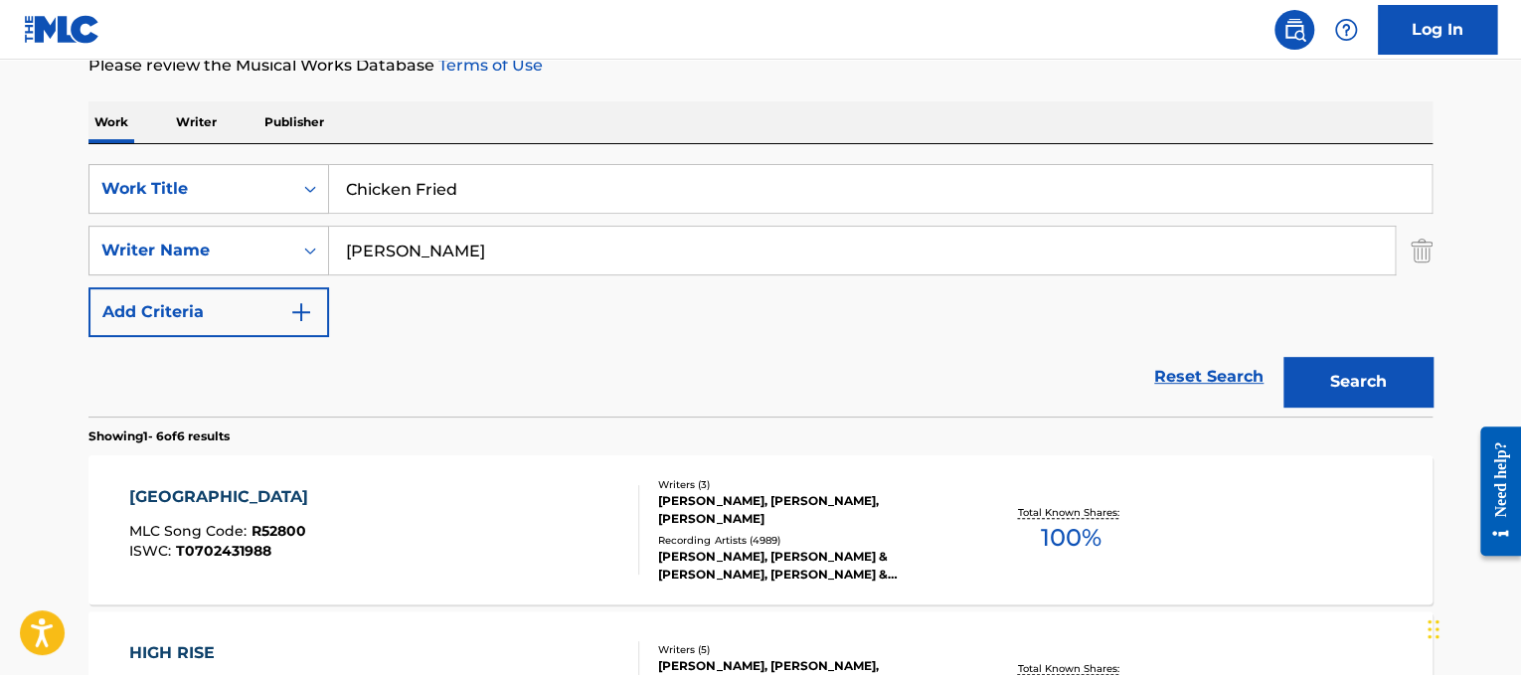
click at [1, 239] on main "The MLC Public Work Search The accuracy and completeness of The MLC's data is d…" at bounding box center [760, 634] width 1521 height 1707
type input "brown"
click at [1284, 357] on button "Search" at bounding box center [1358, 382] width 149 height 50
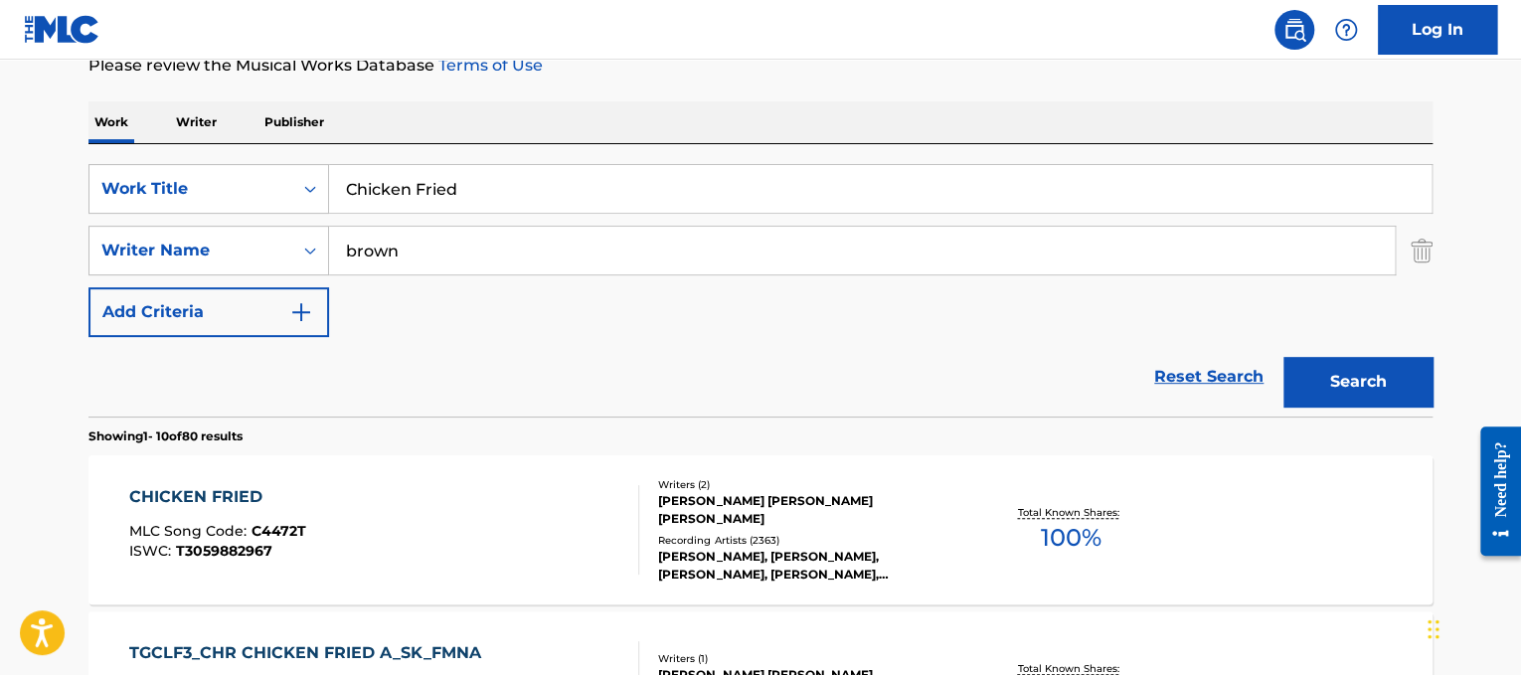
click at [819, 551] on div "[PERSON_NAME], [PERSON_NAME], [PERSON_NAME], [PERSON_NAME], [PERSON_NAME]" at bounding box center [808, 566] width 300 height 36
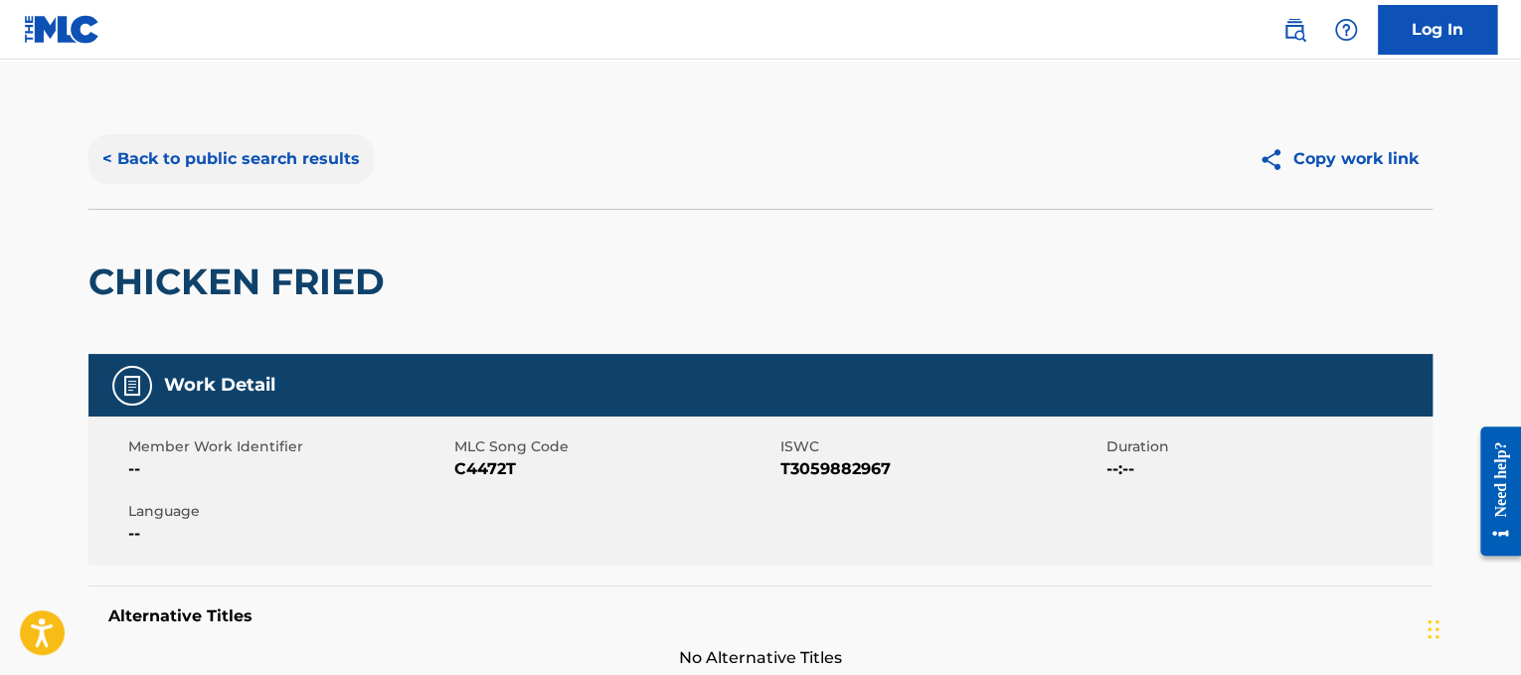
click at [252, 168] on button "< Back to public search results" at bounding box center [230, 159] width 285 height 50
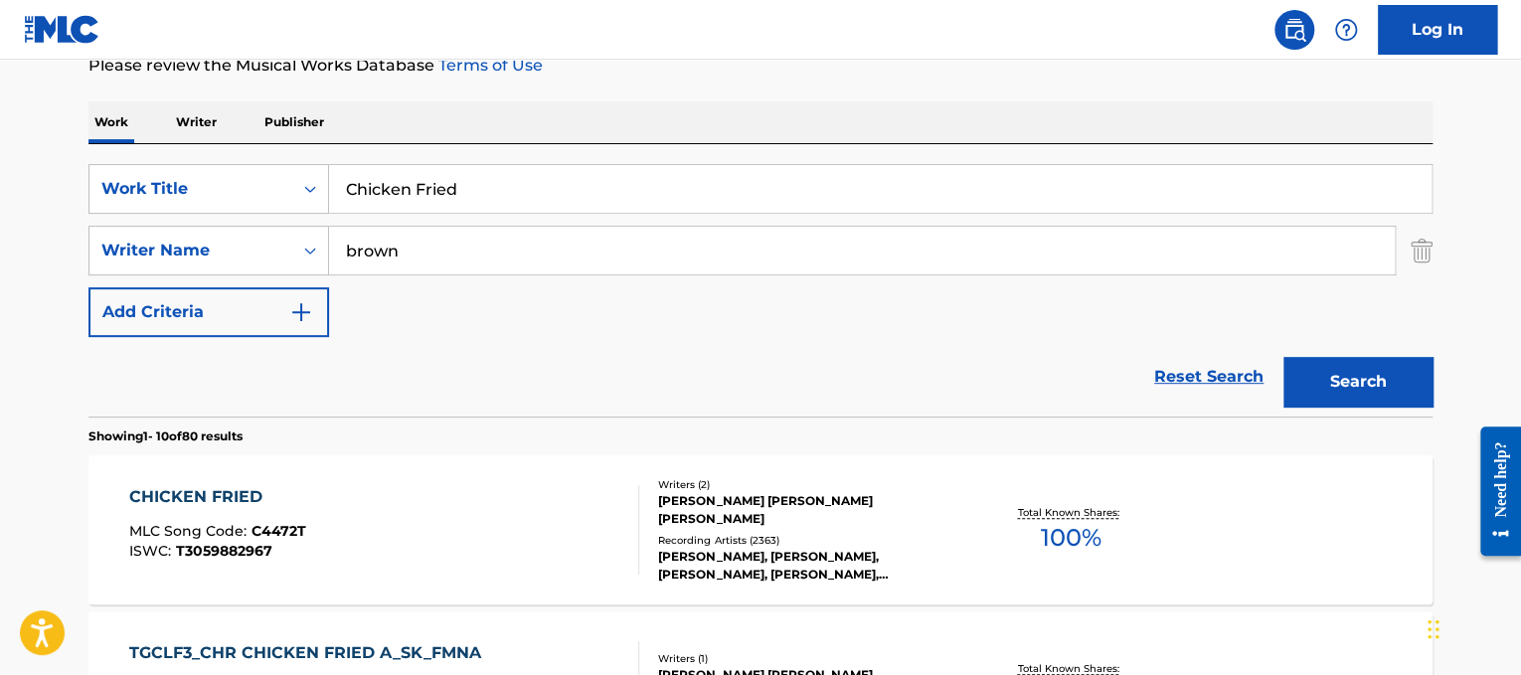
drag, startPoint x: 581, startPoint y: 177, endPoint x: 87, endPoint y: 143, distance: 494.3
click at [88, 144] on div "SearchWithCriteriad365d50e-ee68-4f25-b9b9-568e7ee9061f Work Title Chicken Fried…" at bounding box center [760, 280] width 1344 height 272
paste input "The Day That I Die"
type input "The Day That I Die"
click at [1379, 366] on button "Search" at bounding box center [1358, 382] width 149 height 50
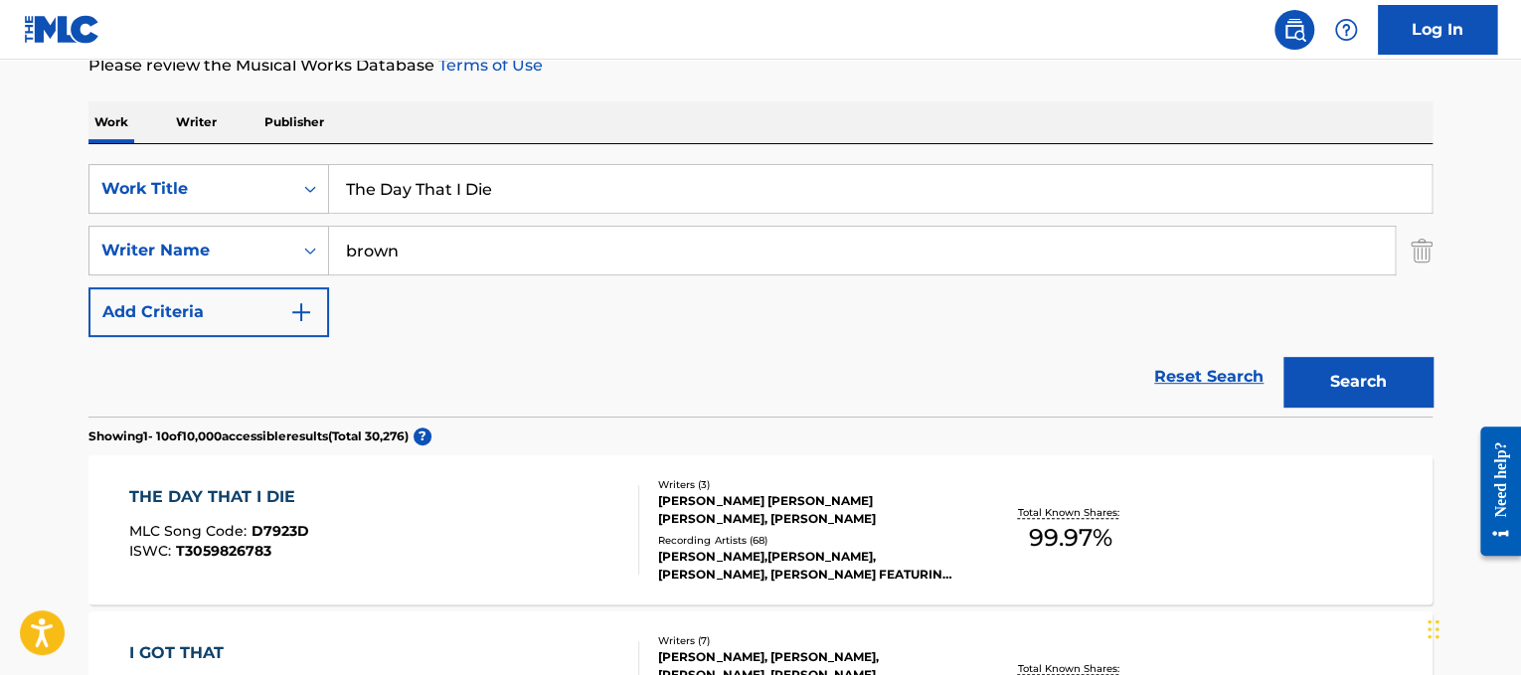
click at [575, 573] on div "THE DAY THAT I DIE MLC Song Code : D7923D ISWC : T3059826783" at bounding box center [384, 529] width 511 height 89
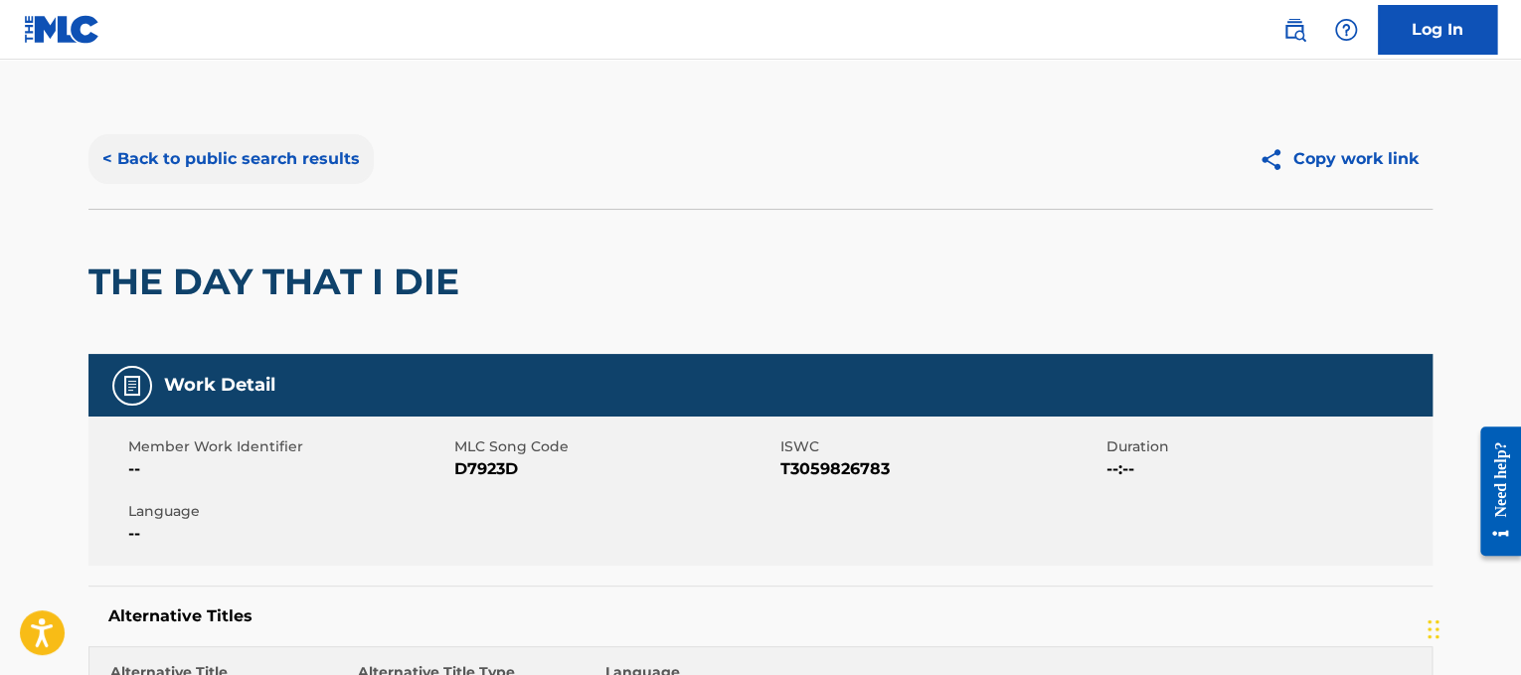
click at [266, 155] on button "< Back to public search results" at bounding box center [230, 159] width 285 height 50
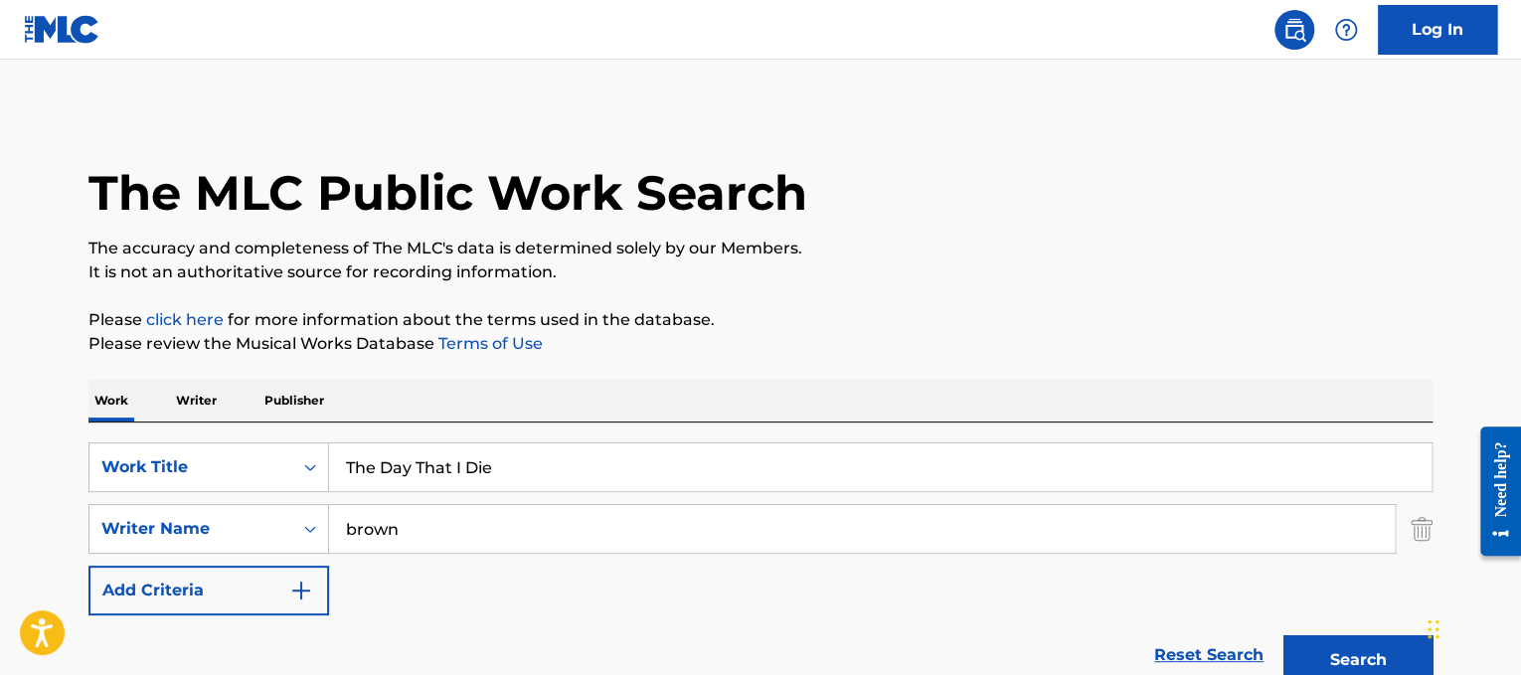
scroll to position [278, 0]
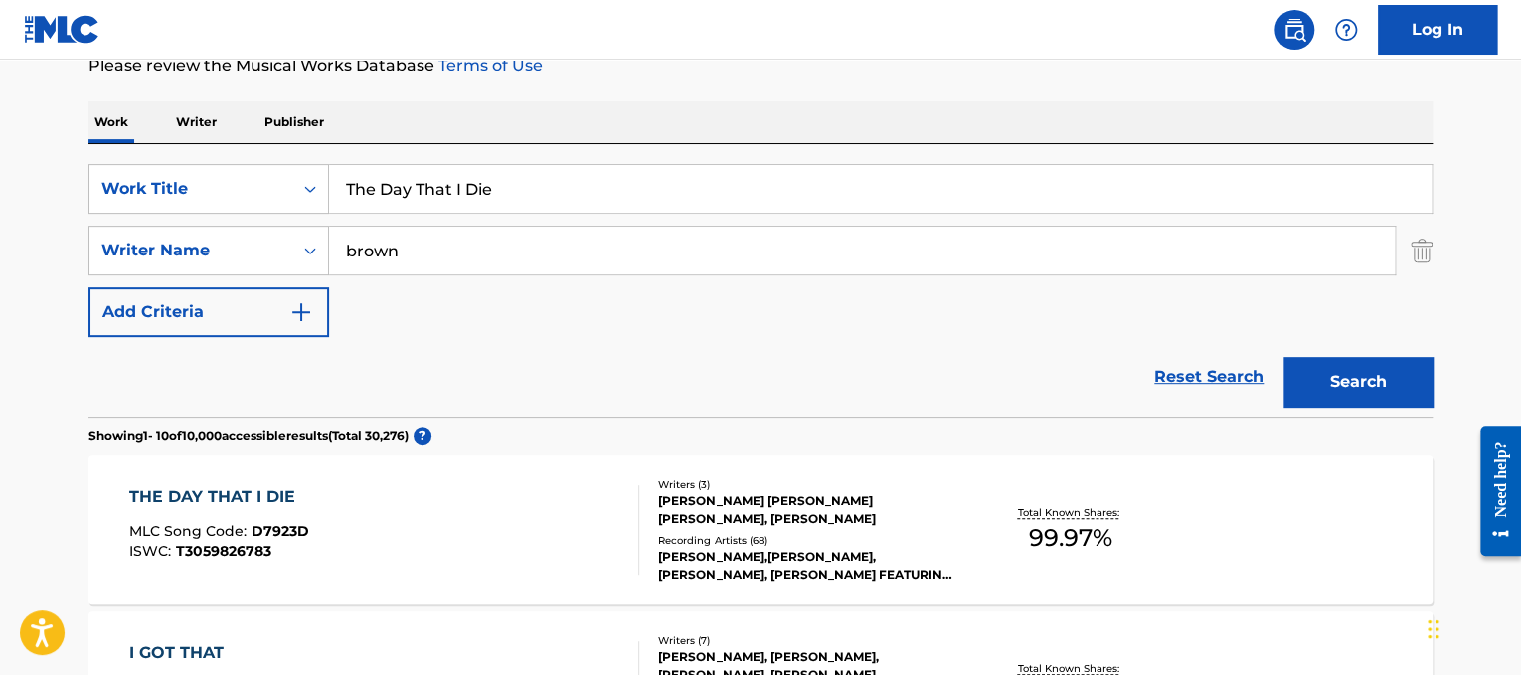
drag, startPoint x: 536, startPoint y: 197, endPoint x: 161, endPoint y: 224, distance: 375.8
click at [161, 224] on div "SearchWithCriteriad365d50e-ee68-4f25-b9b9-568e7ee9061f Work Title The Day That …" at bounding box center [760, 250] width 1344 height 173
paste input "Goodbye In Her Eyes"
type input "Goodbye In Her Eyes"
click at [1370, 396] on button "Search" at bounding box center [1358, 382] width 149 height 50
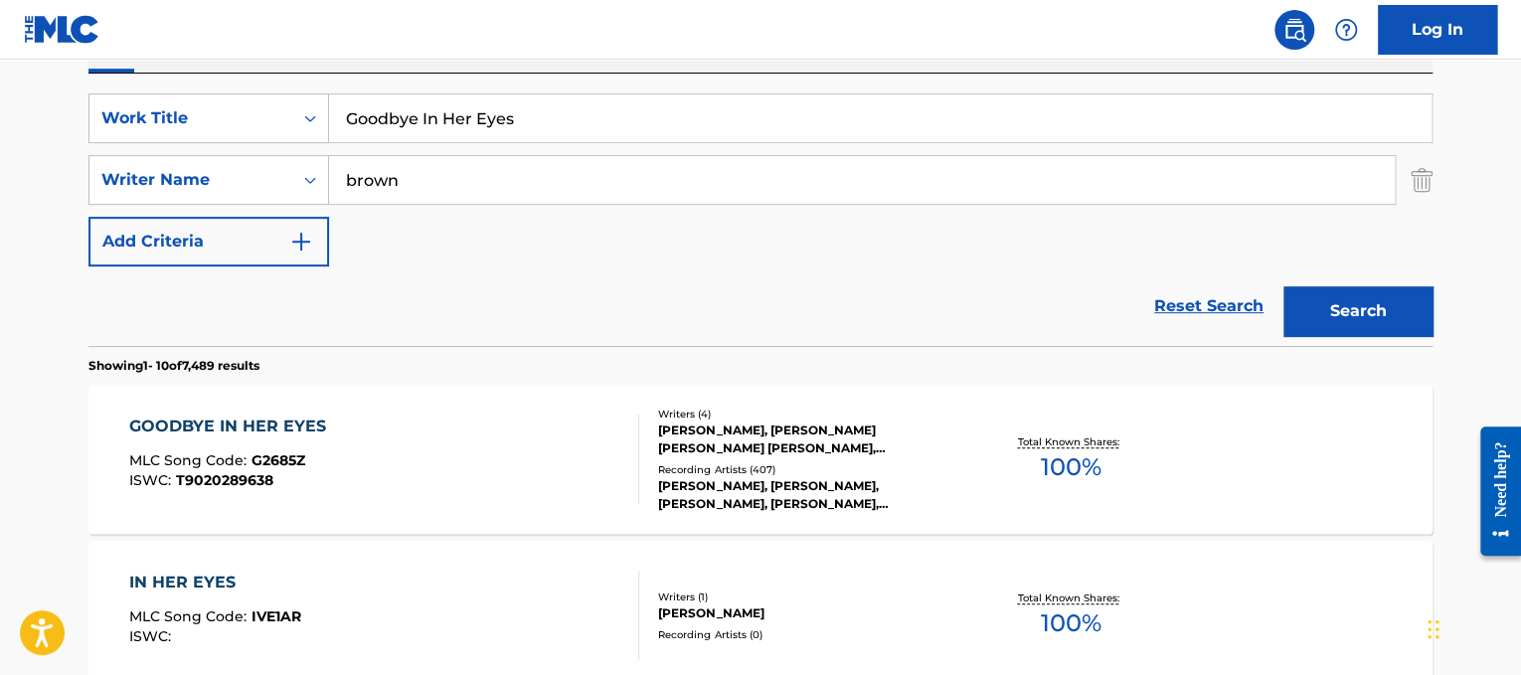
scroll to position [354, 0]
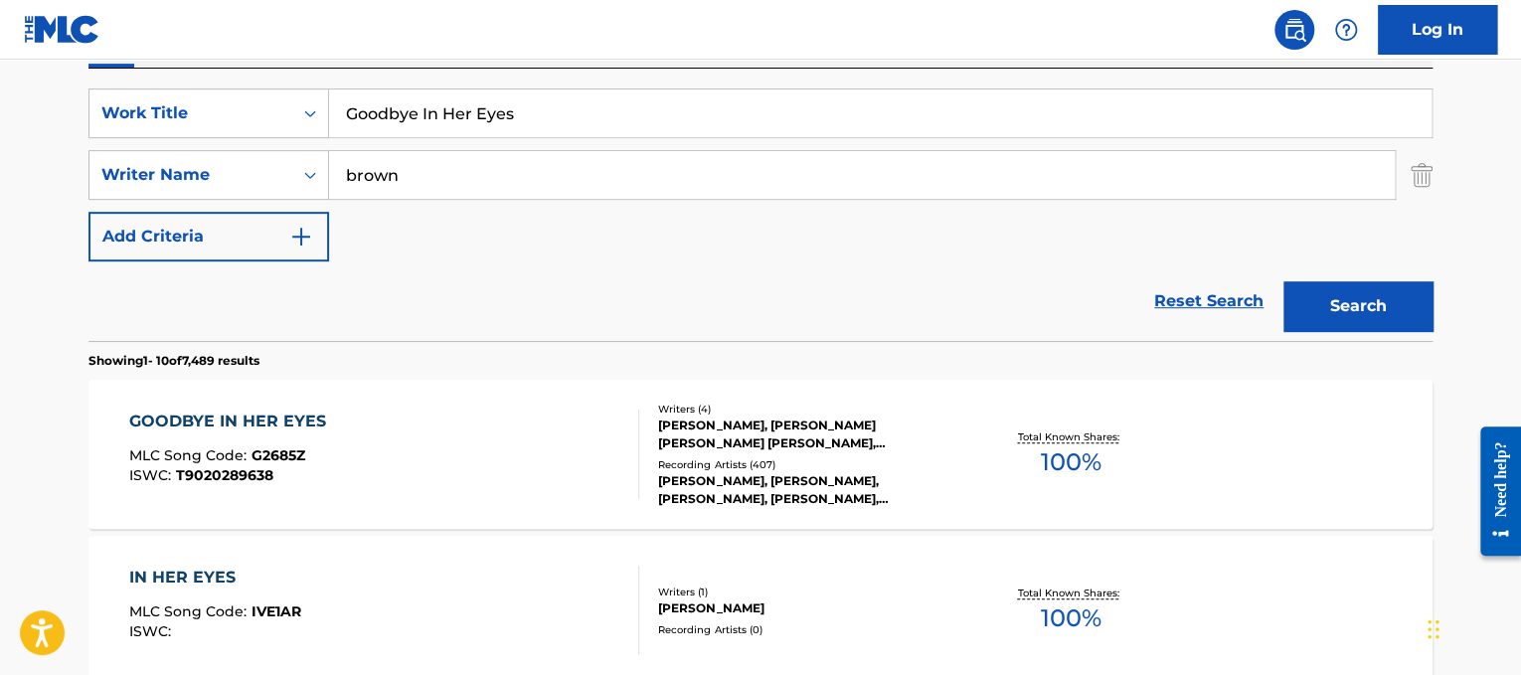
click at [380, 436] on div "GOODBYE IN HER EYES MLC Song Code : G2685Z ISWC : T9020289638" at bounding box center [384, 454] width 511 height 89
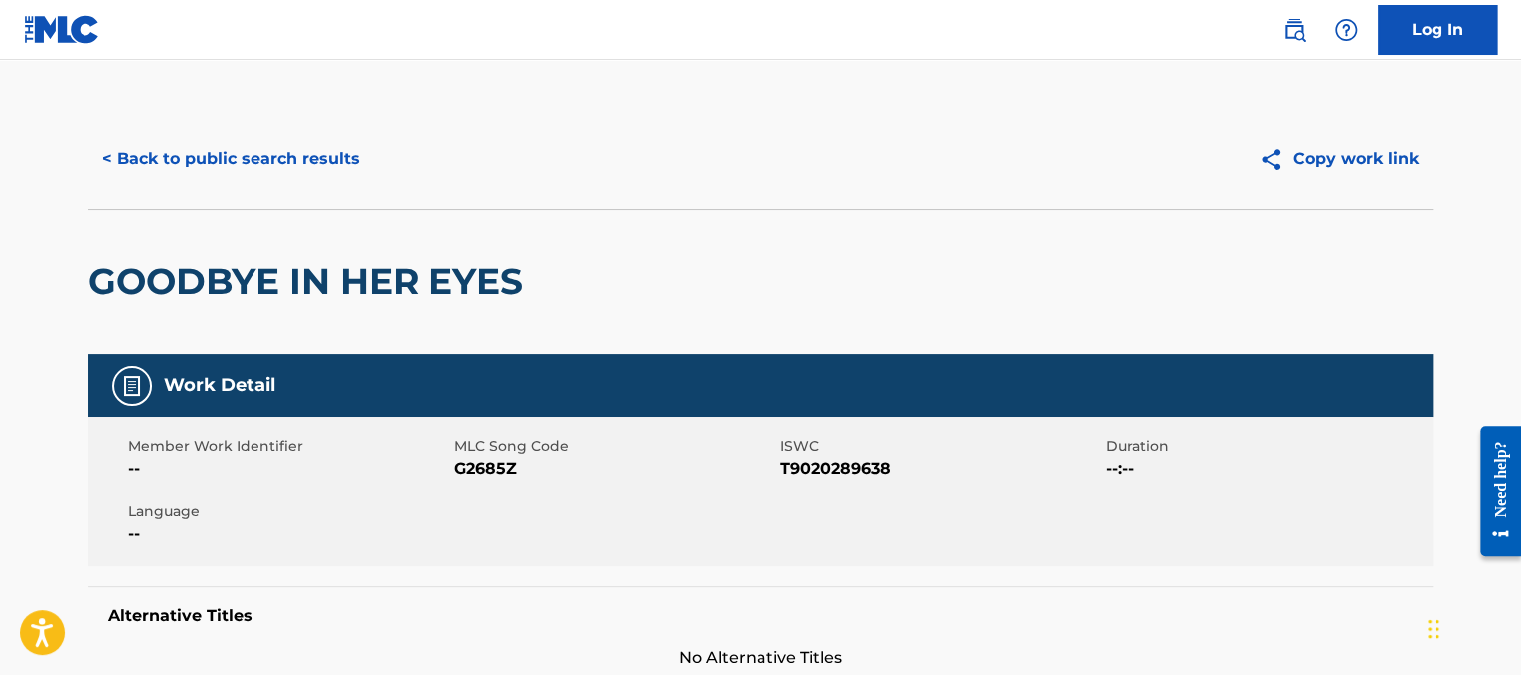
click at [317, 111] on div "< Back to public search results Copy work link" at bounding box center [760, 158] width 1344 height 99
click at [325, 157] on button "< Back to public search results" at bounding box center [230, 159] width 285 height 50
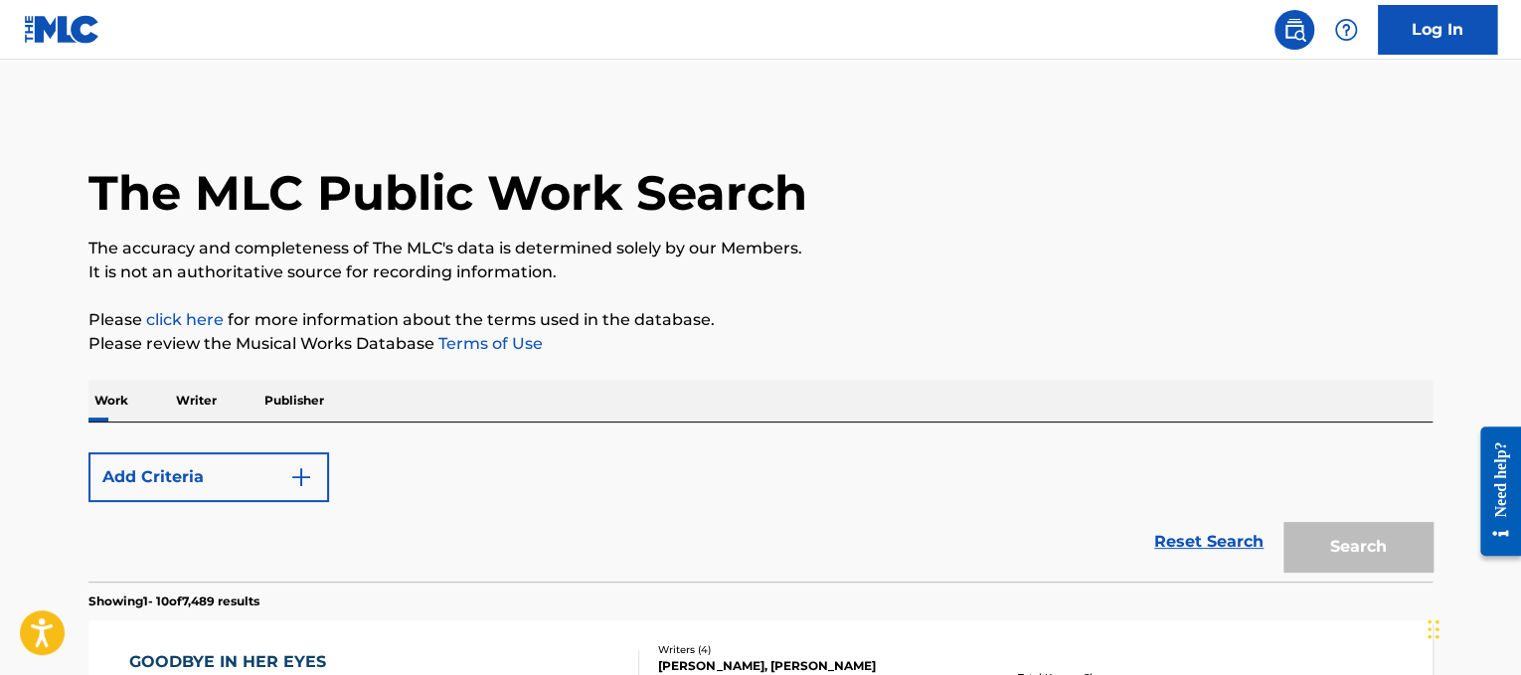
scroll to position [354, 0]
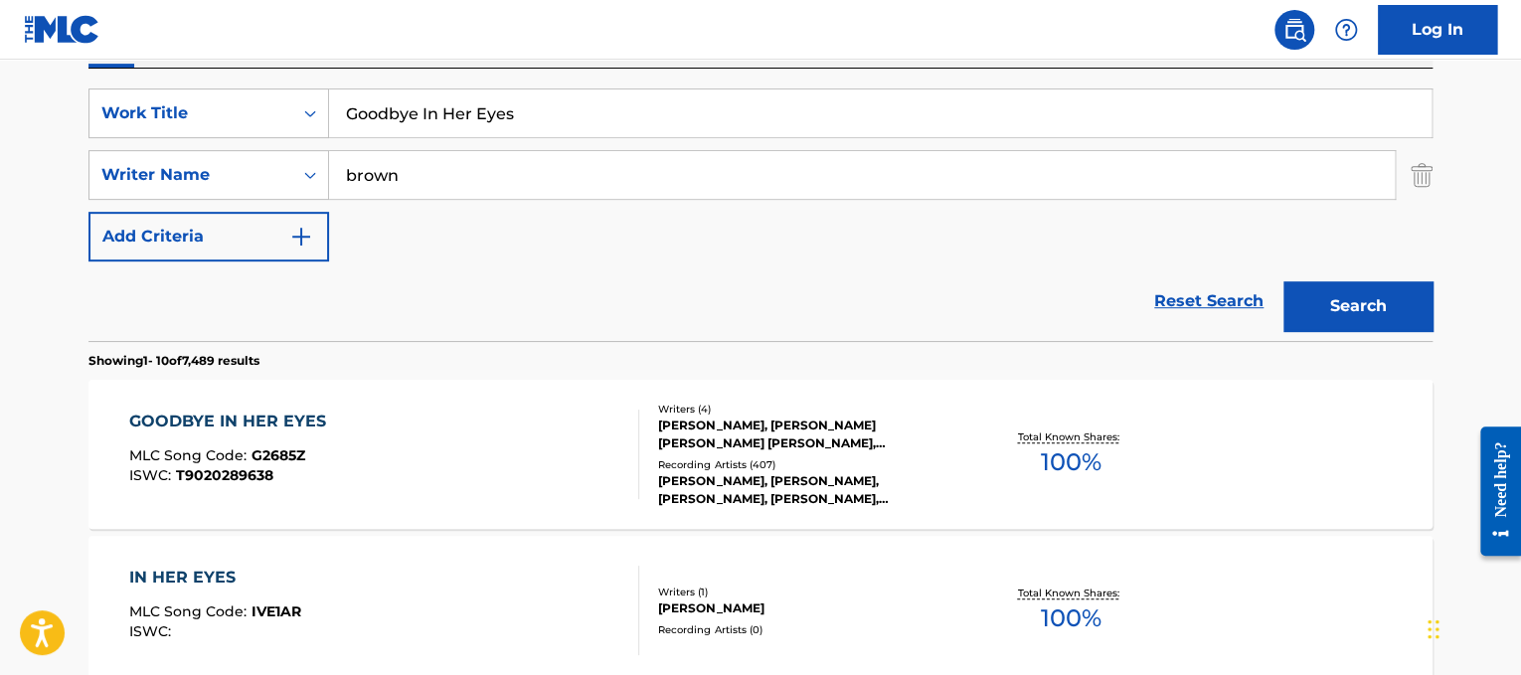
drag, startPoint x: 588, startPoint y: 115, endPoint x: 0, endPoint y: 32, distance: 593.5
type input "1999"
drag, startPoint x: 422, startPoint y: 177, endPoint x: 0, endPoint y: 103, distance: 427.9
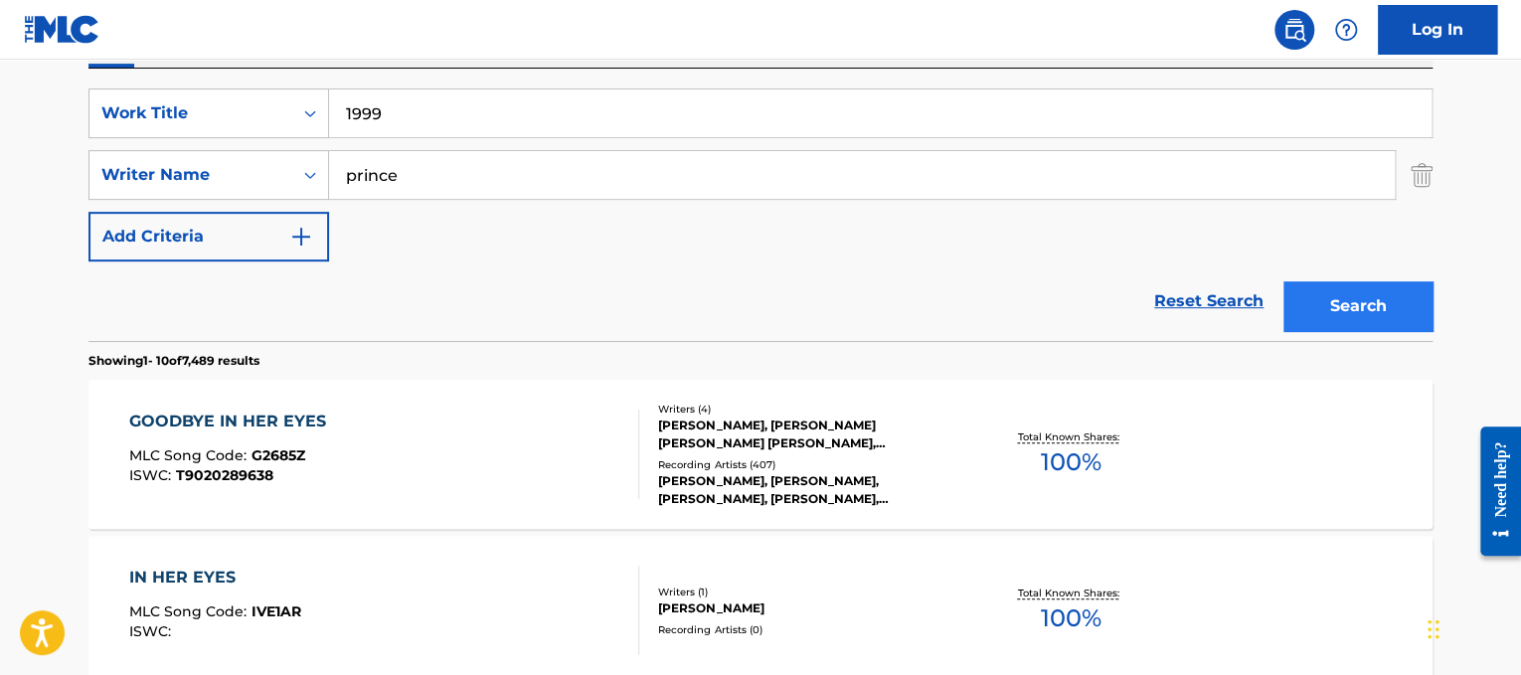
type input "prince"
click at [1321, 315] on button "Search" at bounding box center [1358, 306] width 149 height 50
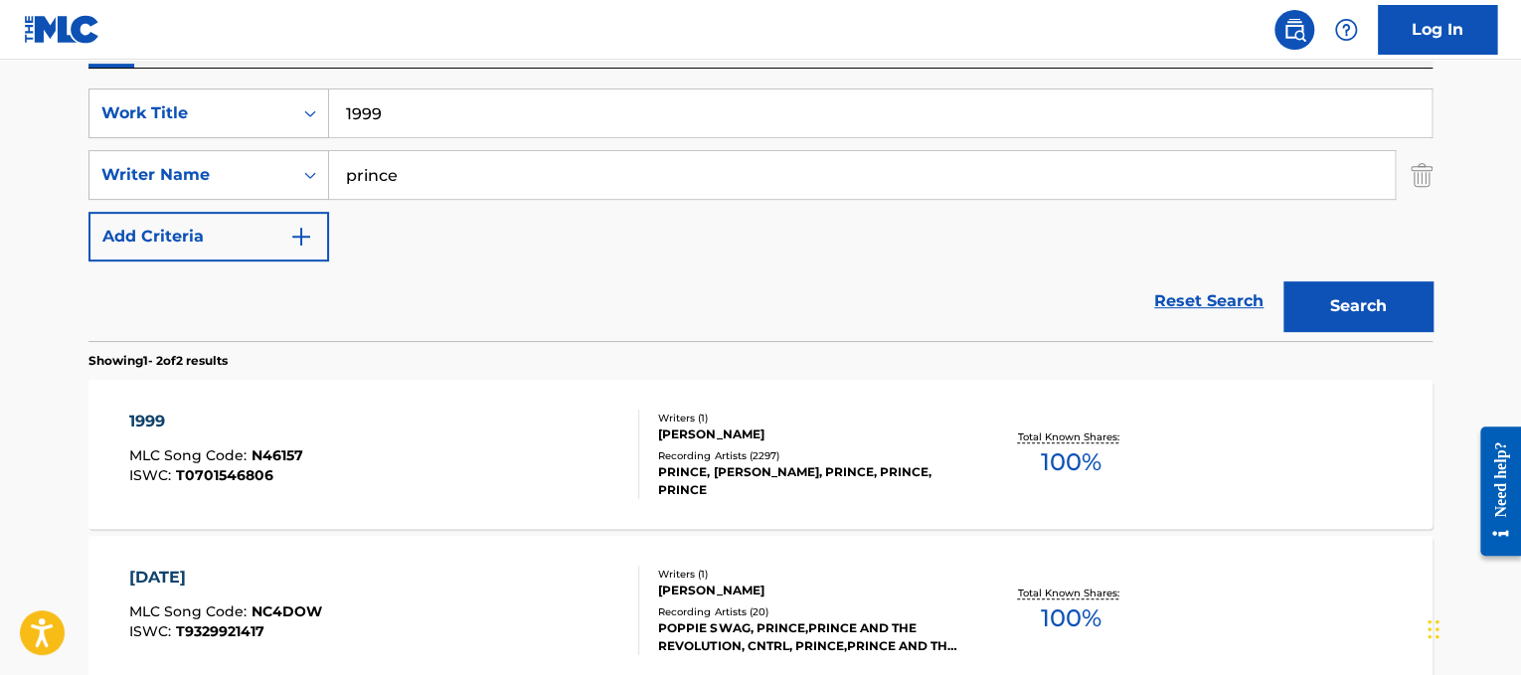
click at [447, 464] on div "1999 MLC Song Code : N46157 ISWC : T0701546806" at bounding box center [384, 454] width 511 height 89
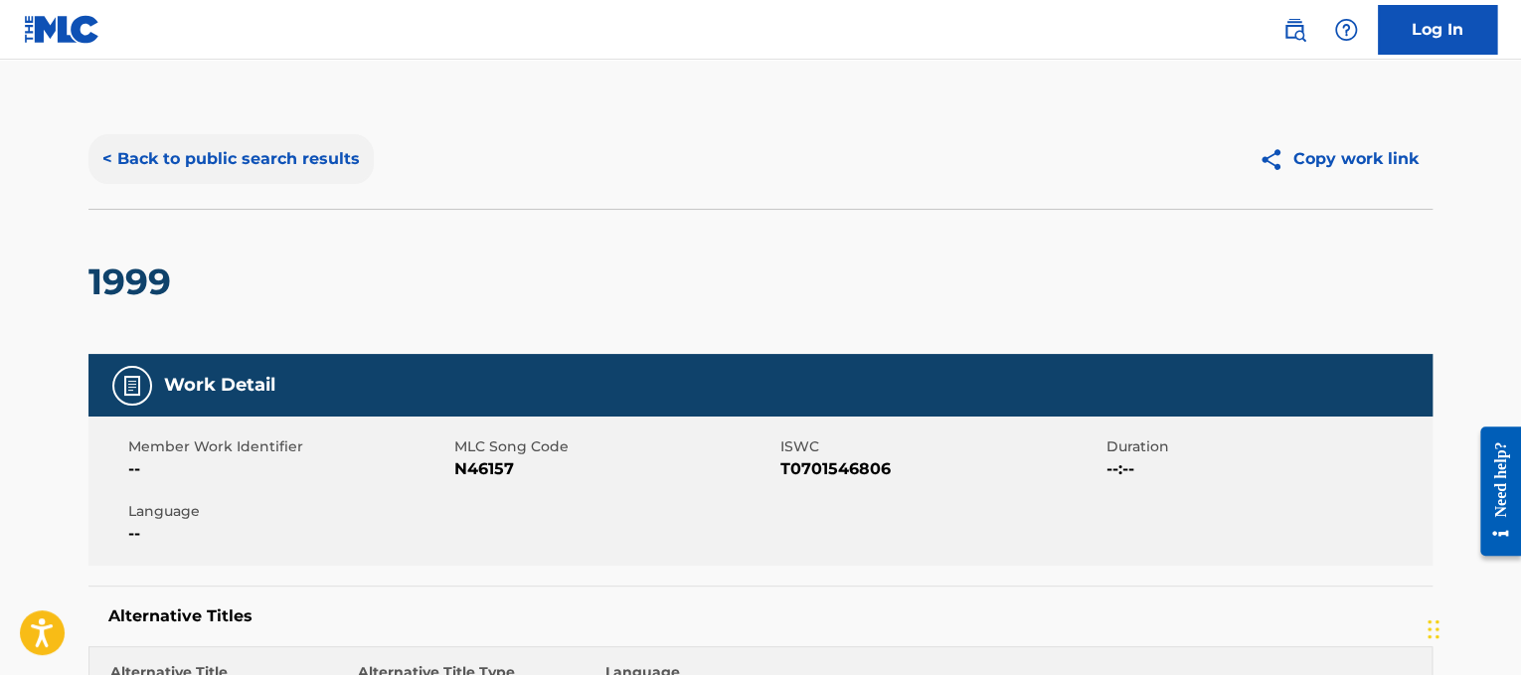
click at [255, 175] on button "< Back to public search results" at bounding box center [230, 159] width 285 height 50
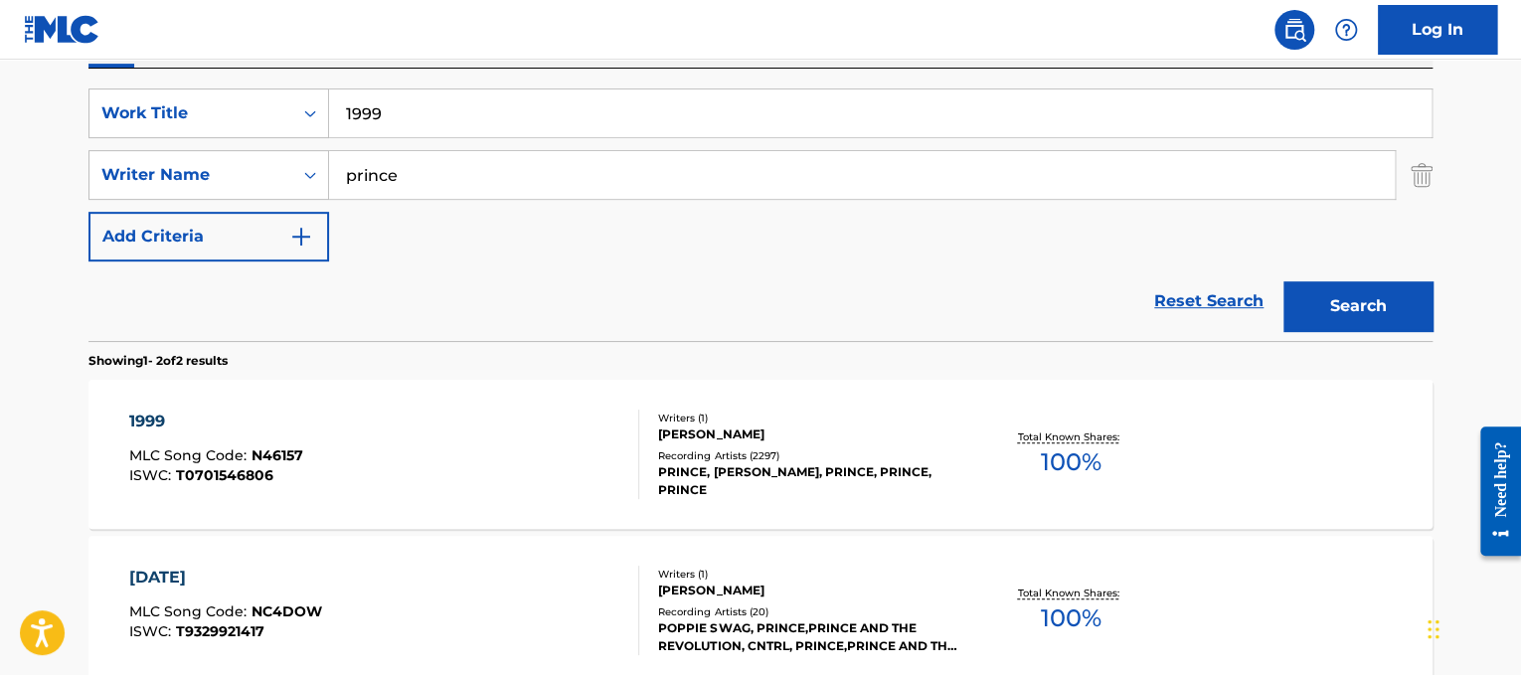
drag, startPoint x: 566, startPoint y: 116, endPoint x: 0, endPoint y: 141, distance: 566.2
click at [0, 141] on main "The MLC Public Work Search The accuracy and completeness of The MLC's data is d…" at bounding box center [760, 247] width 1521 height 1083
paste input "Universal 22.50 Sony 30.00 BMG 10.00 Kobalt 37.50"
drag, startPoint x: 961, startPoint y: 112, endPoint x: 1, endPoint y: 222, distance: 966.6
click at [1, 222] on main "The MLC Public Work Search The accuracy and completeness of The MLC's data is d…" at bounding box center [760, 247] width 1521 height 1083
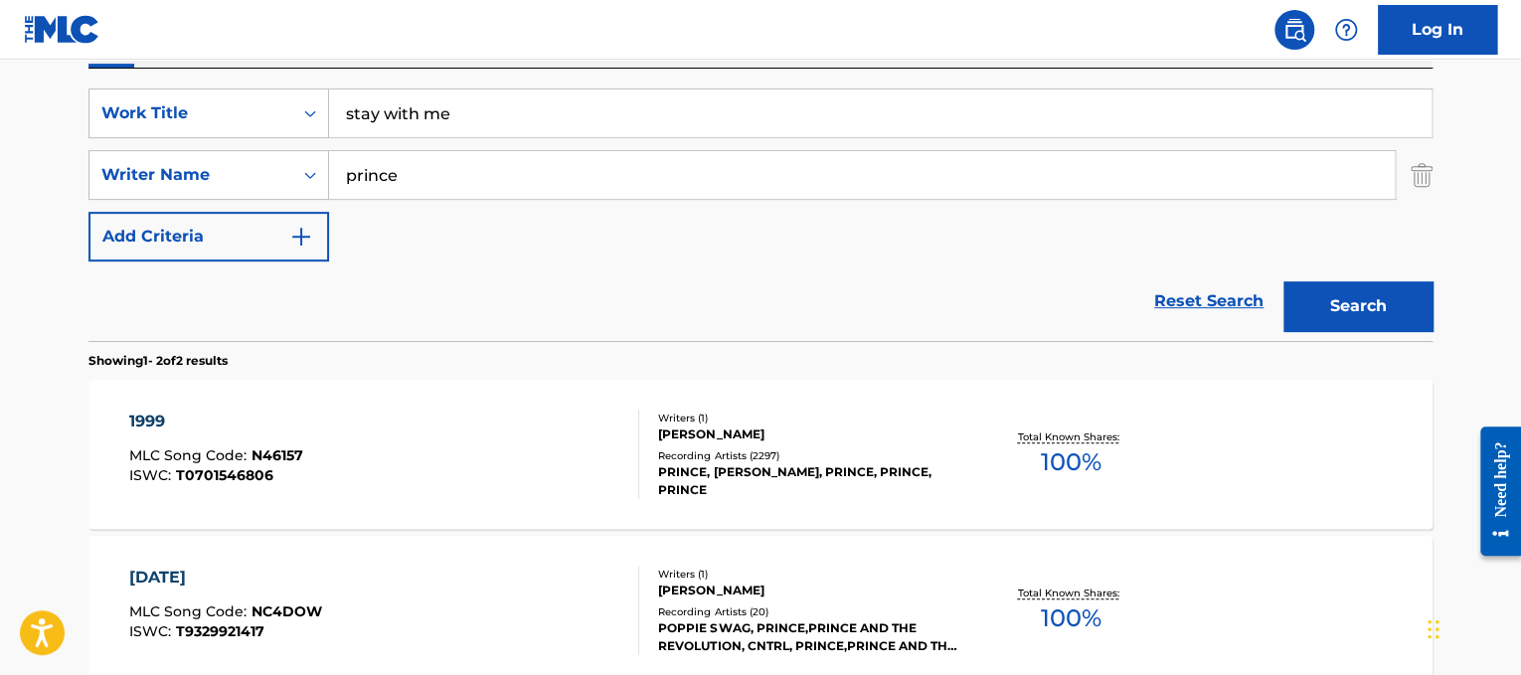
type input "stay with me"
drag, startPoint x: 422, startPoint y: 190, endPoint x: 235, endPoint y: 128, distance: 196.8
click at [235, 128] on div "SearchWithCriteriad365d50e-ee68-4f25-b9b9-568e7ee9061f Work Title stay with me …" at bounding box center [760, 174] width 1344 height 173
type input "[PERSON_NAME]"
click at [1284, 281] on button "Search" at bounding box center [1358, 306] width 149 height 50
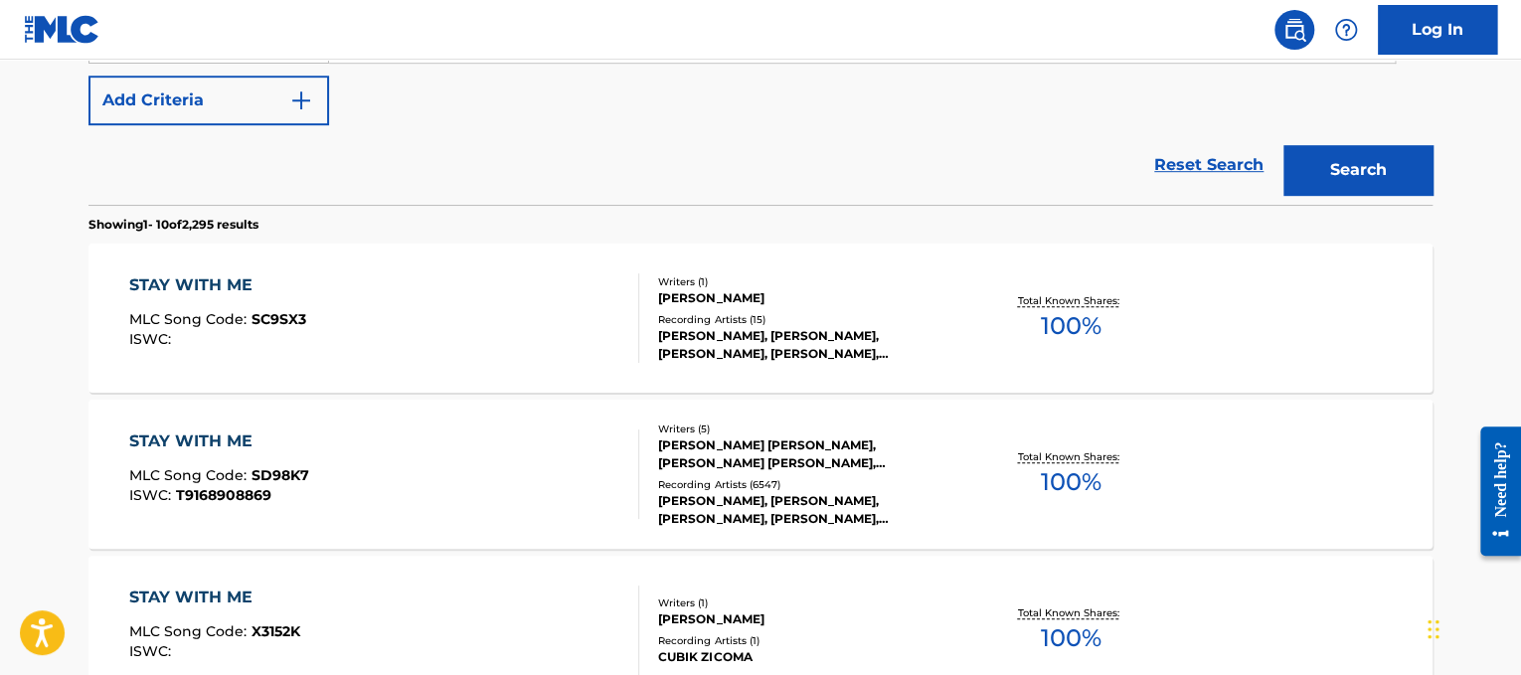
scroll to position [509, 0]
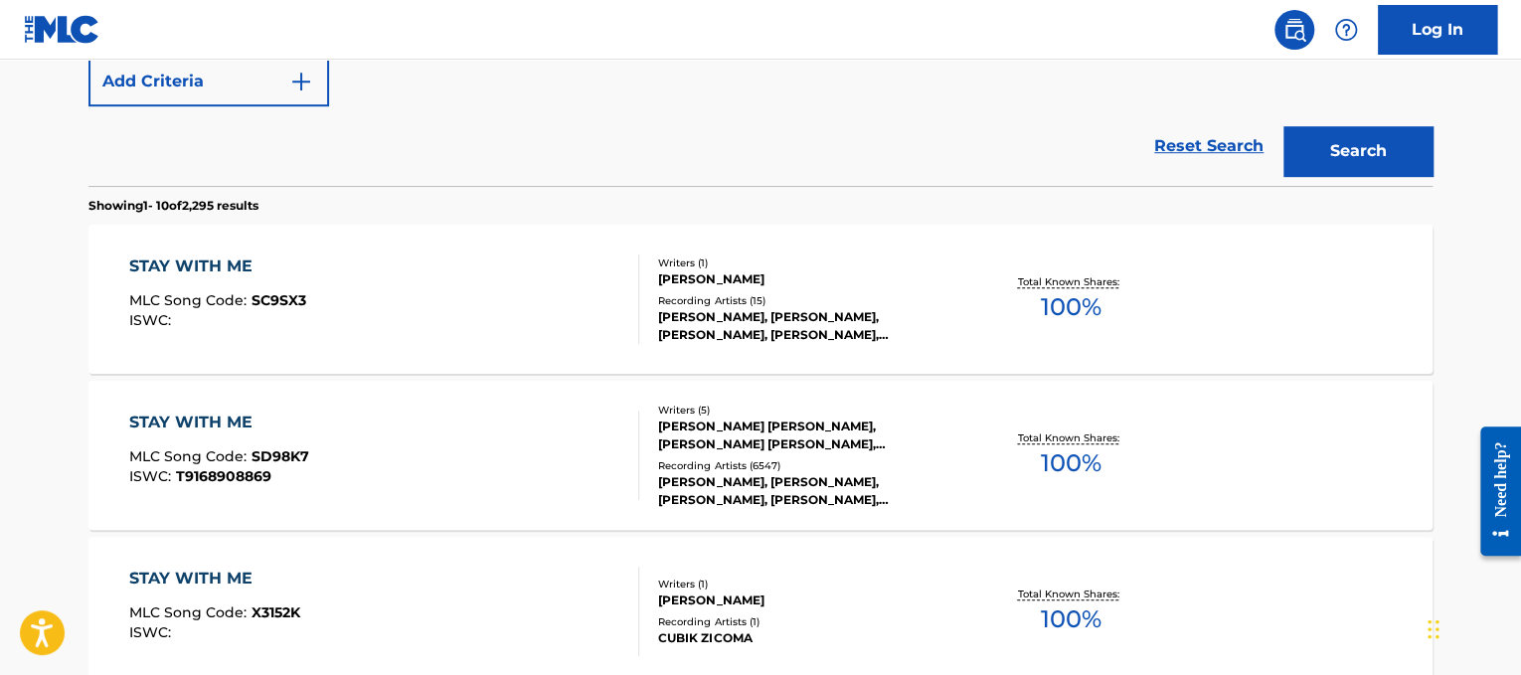
click at [528, 461] on div "STAY WITH ME MLC Song Code : SD98K7 ISWC : T9168908869" at bounding box center [384, 455] width 511 height 89
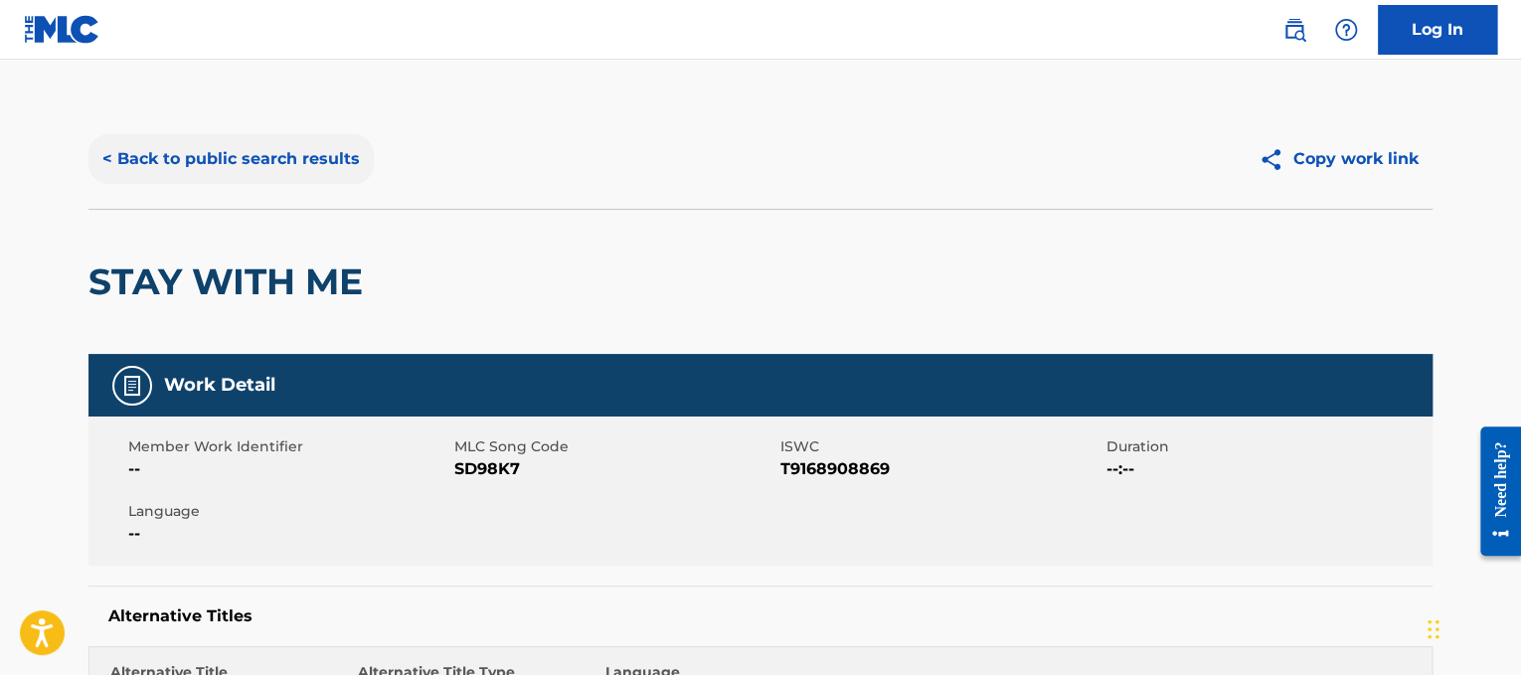
click at [315, 160] on button "< Back to public search results" at bounding box center [230, 159] width 285 height 50
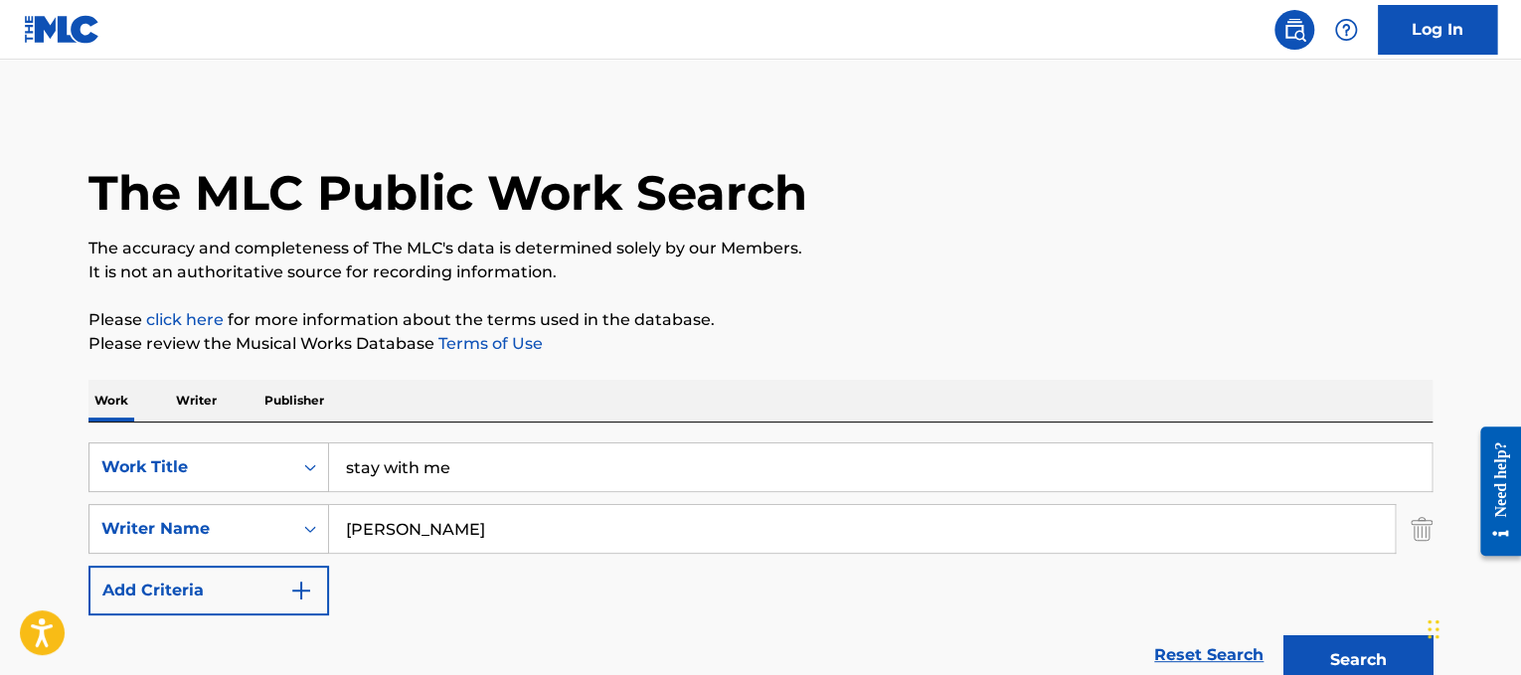
drag, startPoint x: 556, startPoint y: 453, endPoint x: 0, endPoint y: 455, distance: 555.8
paste input "[PERSON_NAME] A Million Times"
drag, startPoint x: 435, startPoint y: 466, endPoint x: 52, endPoint y: 444, distance: 384.4
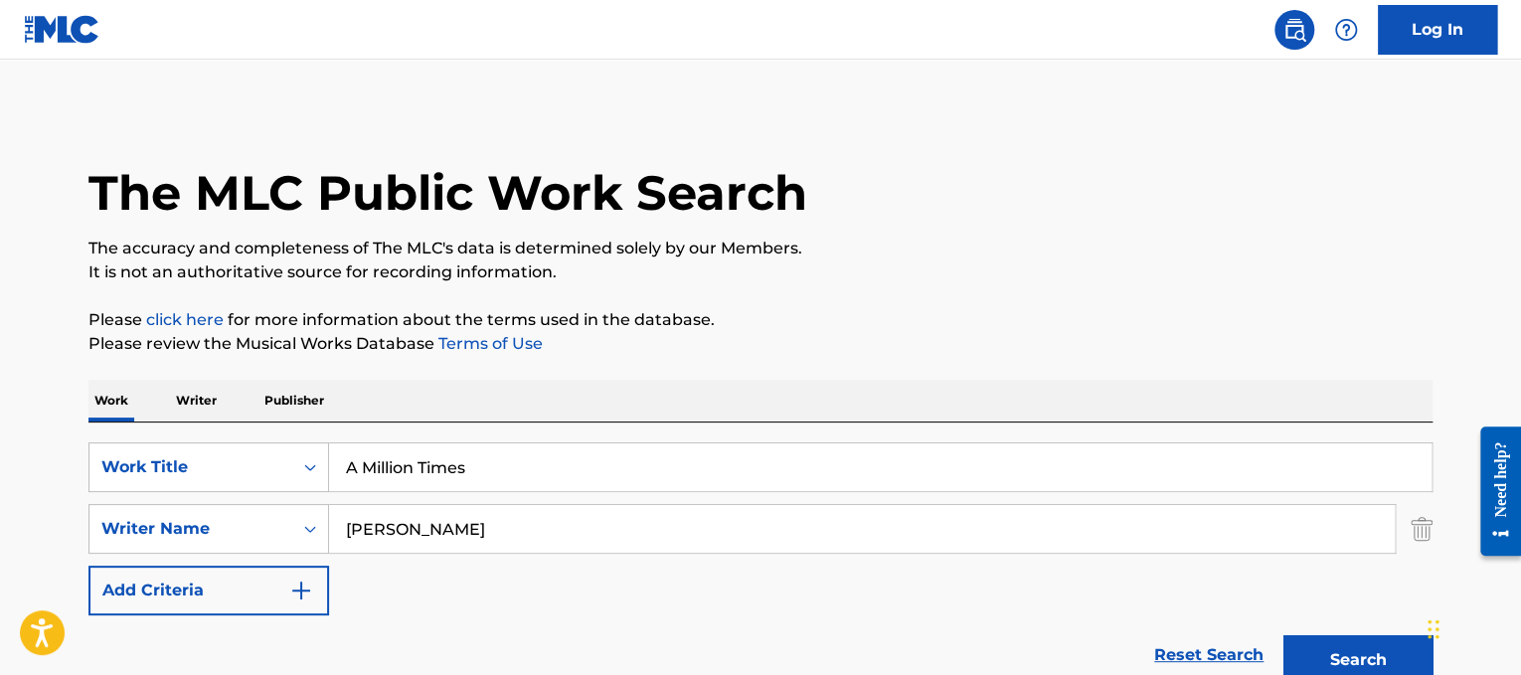
type input "A Million Times"
drag, startPoint x: 430, startPoint y: 536, endPoint x: 0, endPoint y: 345, distance: 470.9
type input "[PERSON_NAME]"
click at [1284, 635] on button "Search" at bounding box center [1358, 660] width 149 height 50
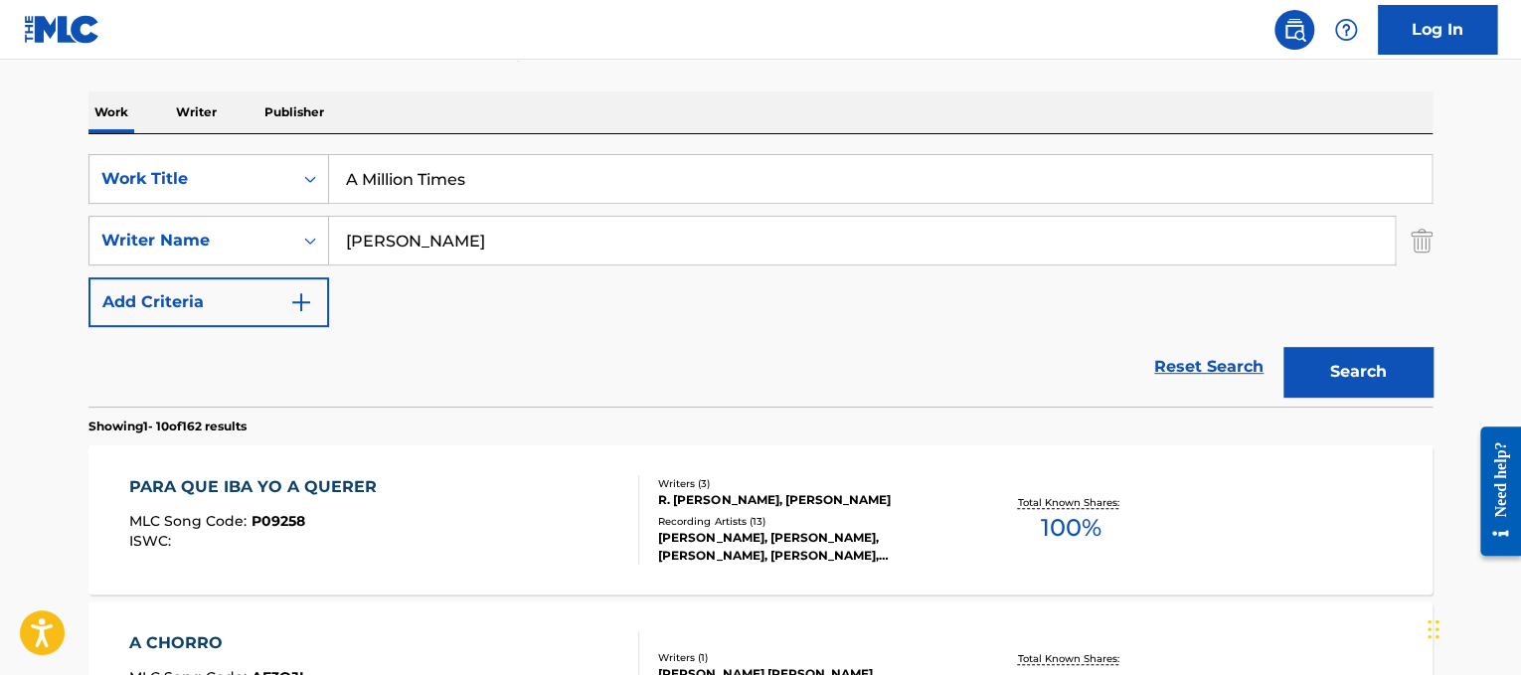
scroll to position [314, 0]
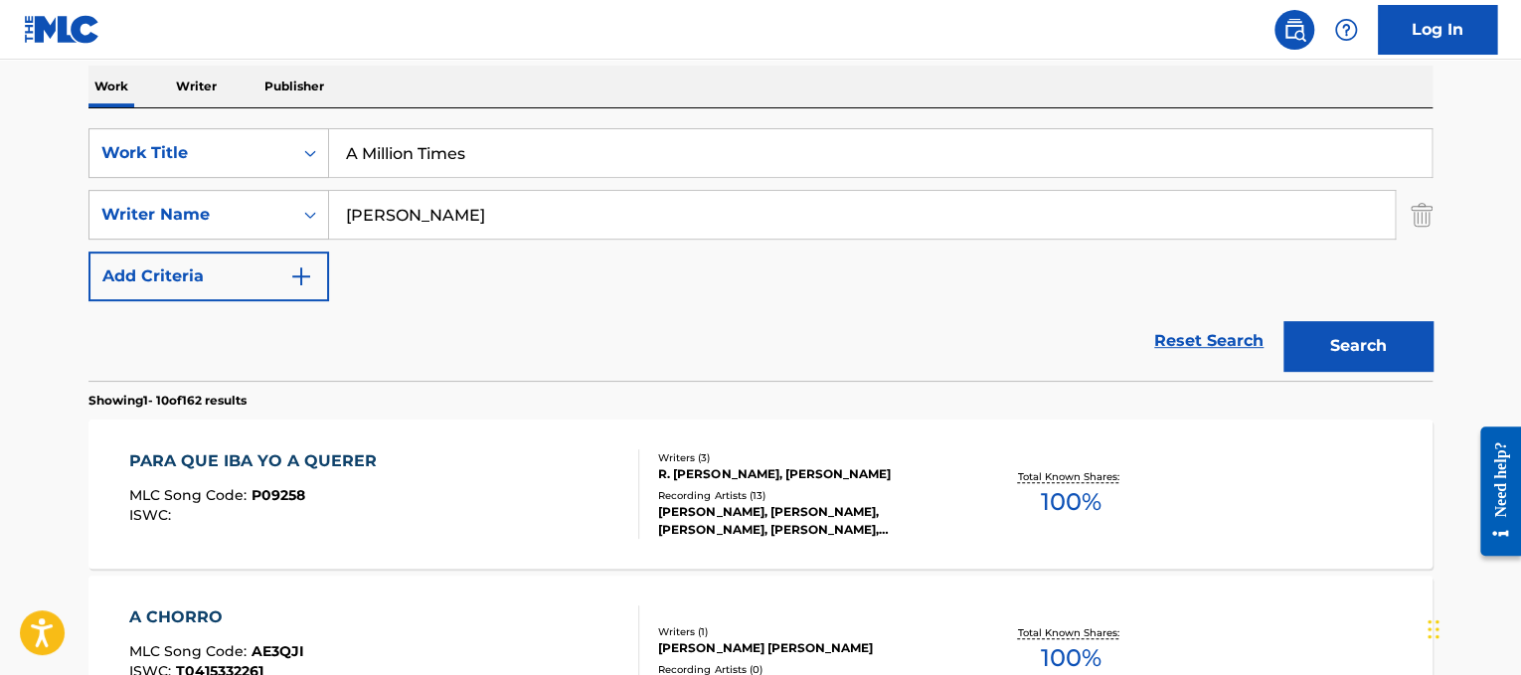
click at [493, 465] on div "PARA QUE IBA YO A QUERER MLC Song Code : P09258 ISWC :" at bounding box center [384, 493] width 511 height 89
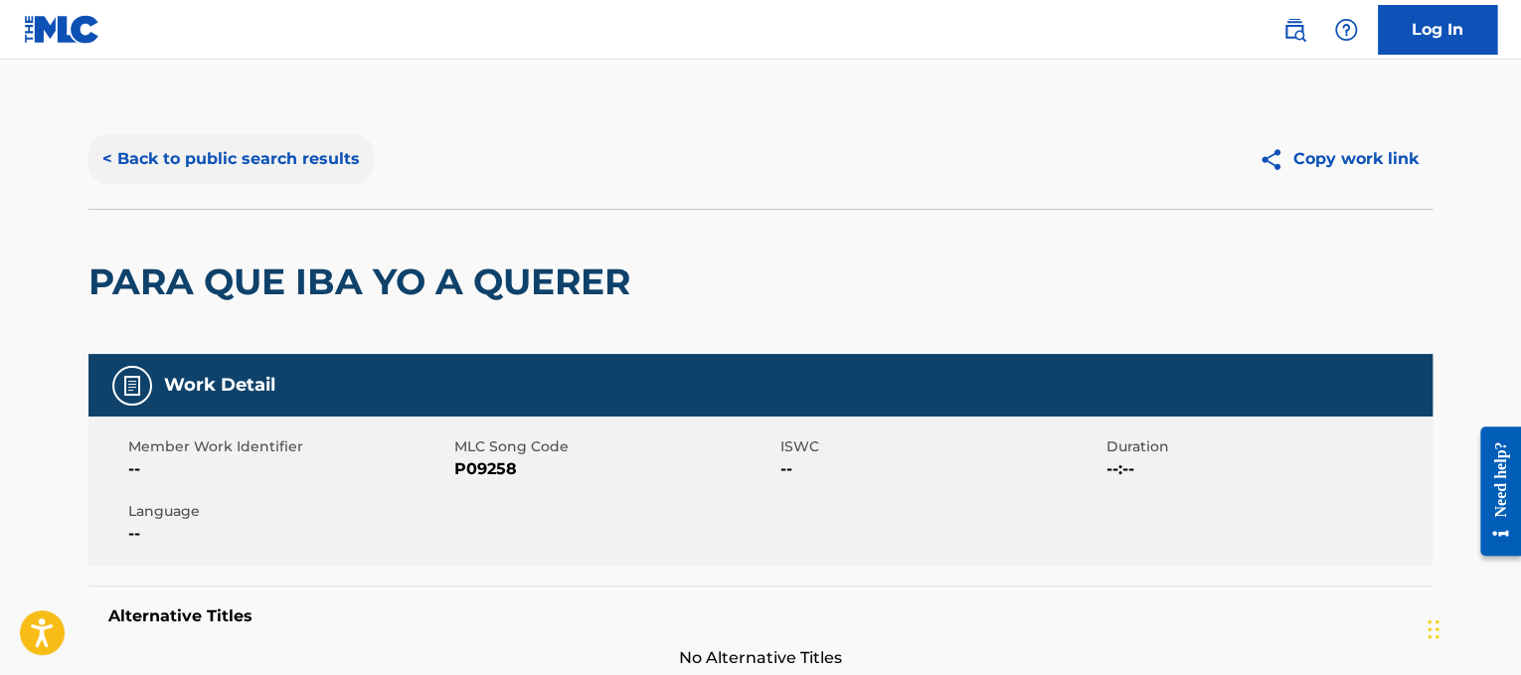
click at [217, 174] on button "< Back to public search results" at bounding box center [230, 159] width 285 height 50
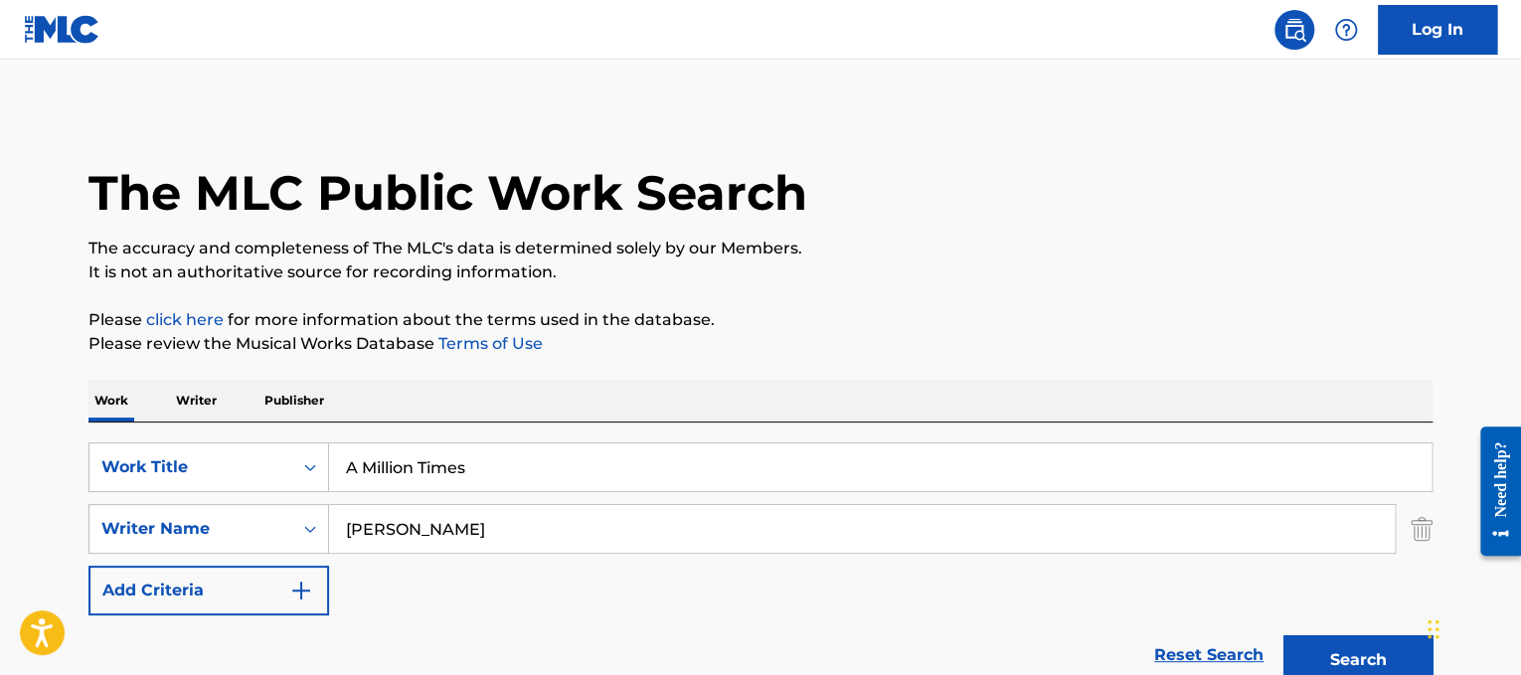
scroll to position [314, 0]
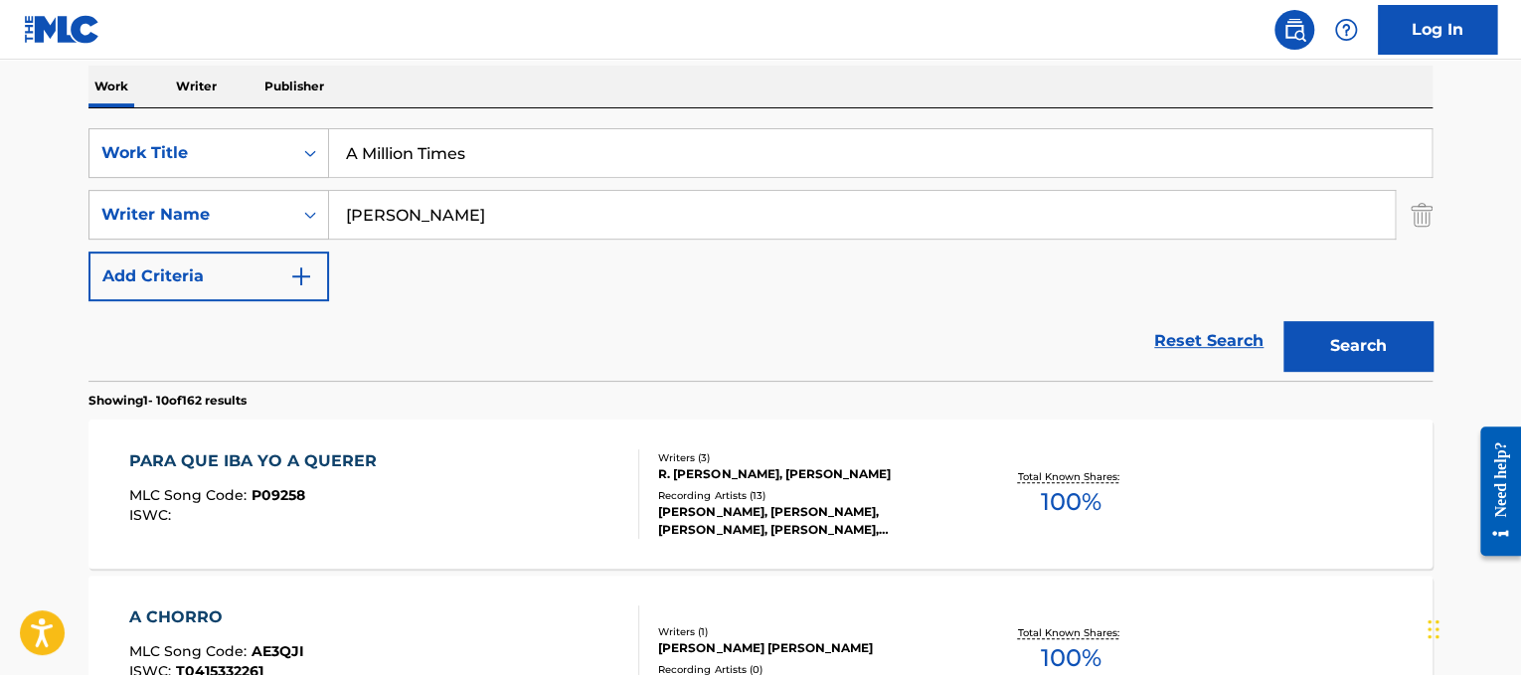
click at [550, 474] on div "PARA QUE IBA YO A QUERER MLC Song Code : P09258 ISWC :" at bounding box center [384, 493] width 511 height 89
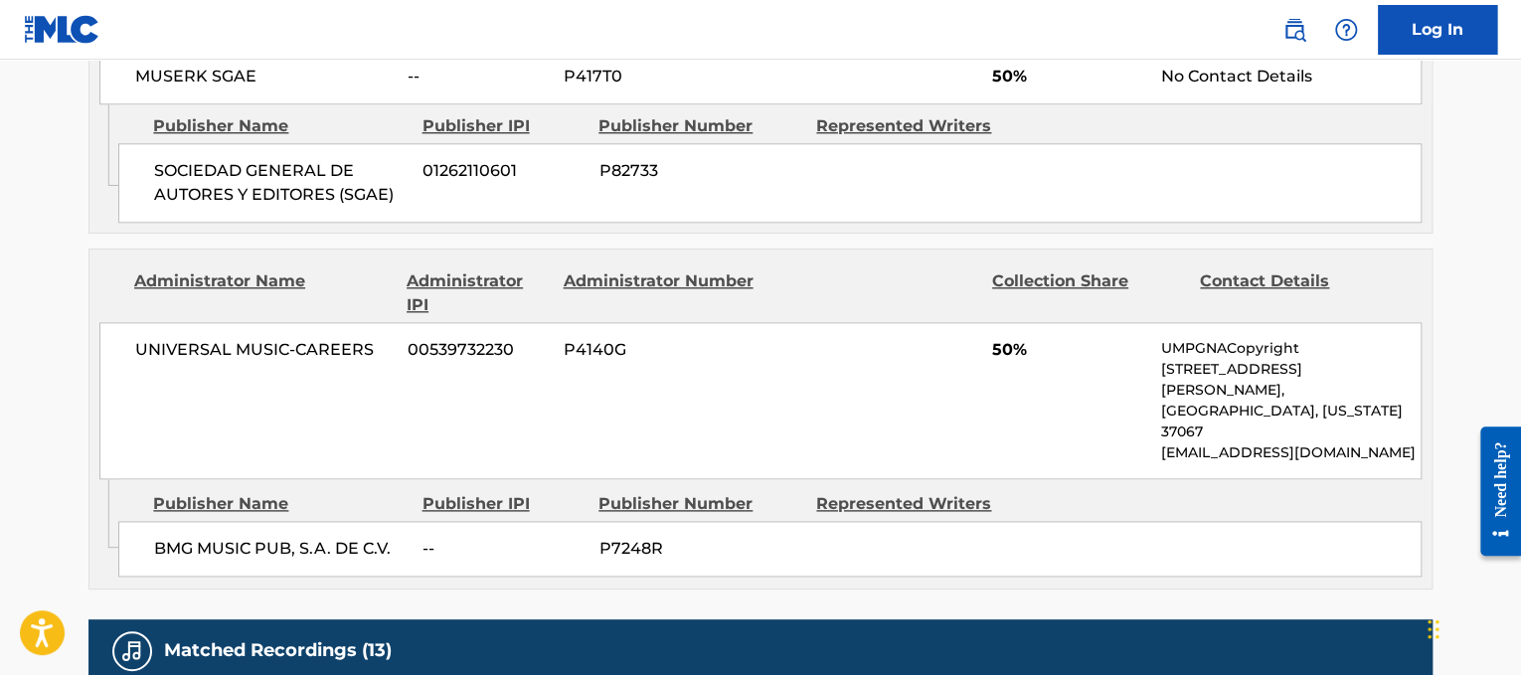
scroll to position [1083, 0]
